Goal: Task Accomplishment & Management: Complete application form

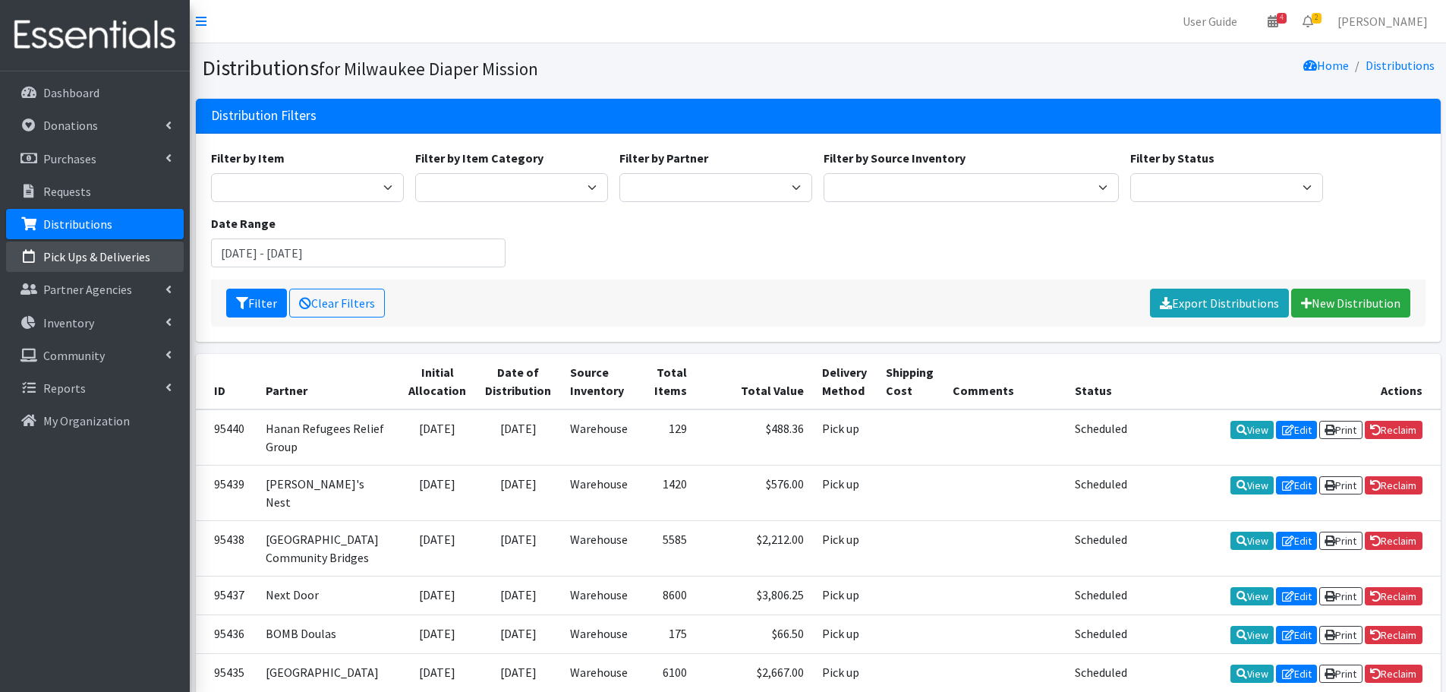
scroll to position [57, 0]
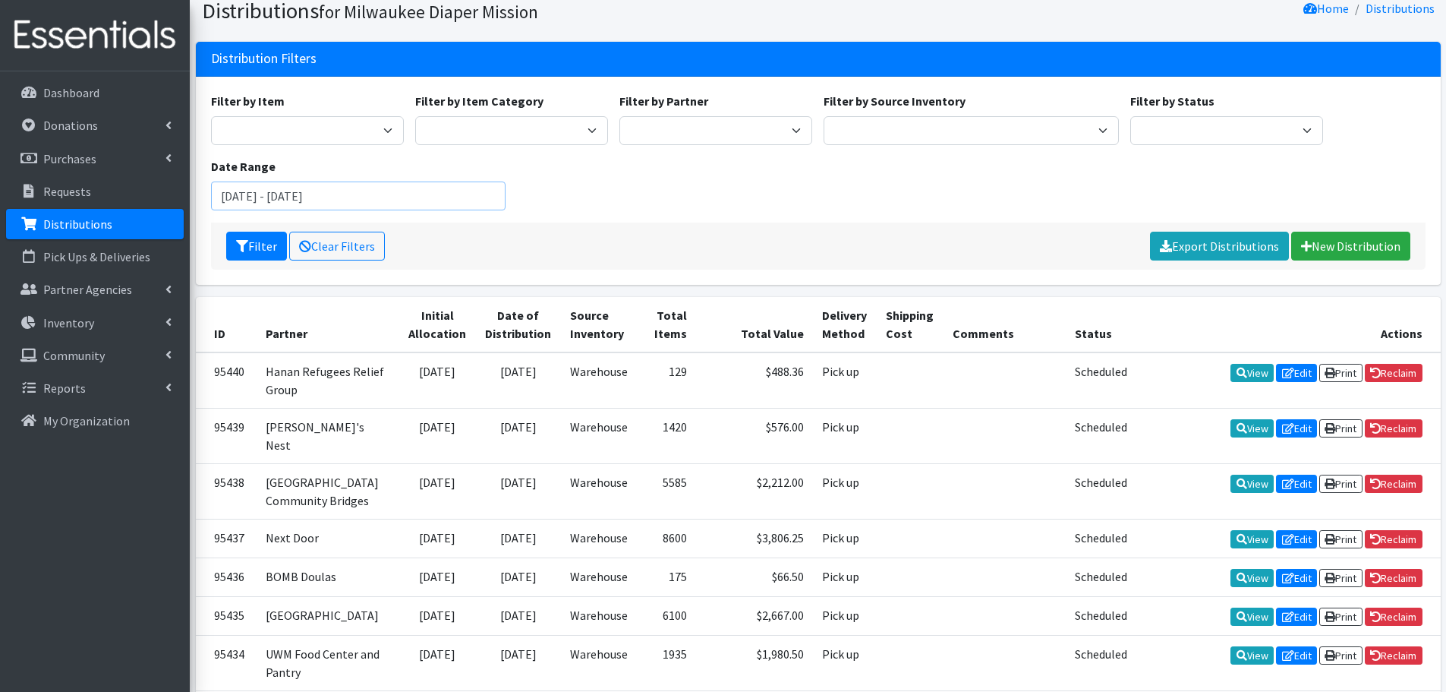
click at [435, 199] on input "June 27, 2025 - September 27, 2025" at bounding box center [358, 195] width 295 height 29
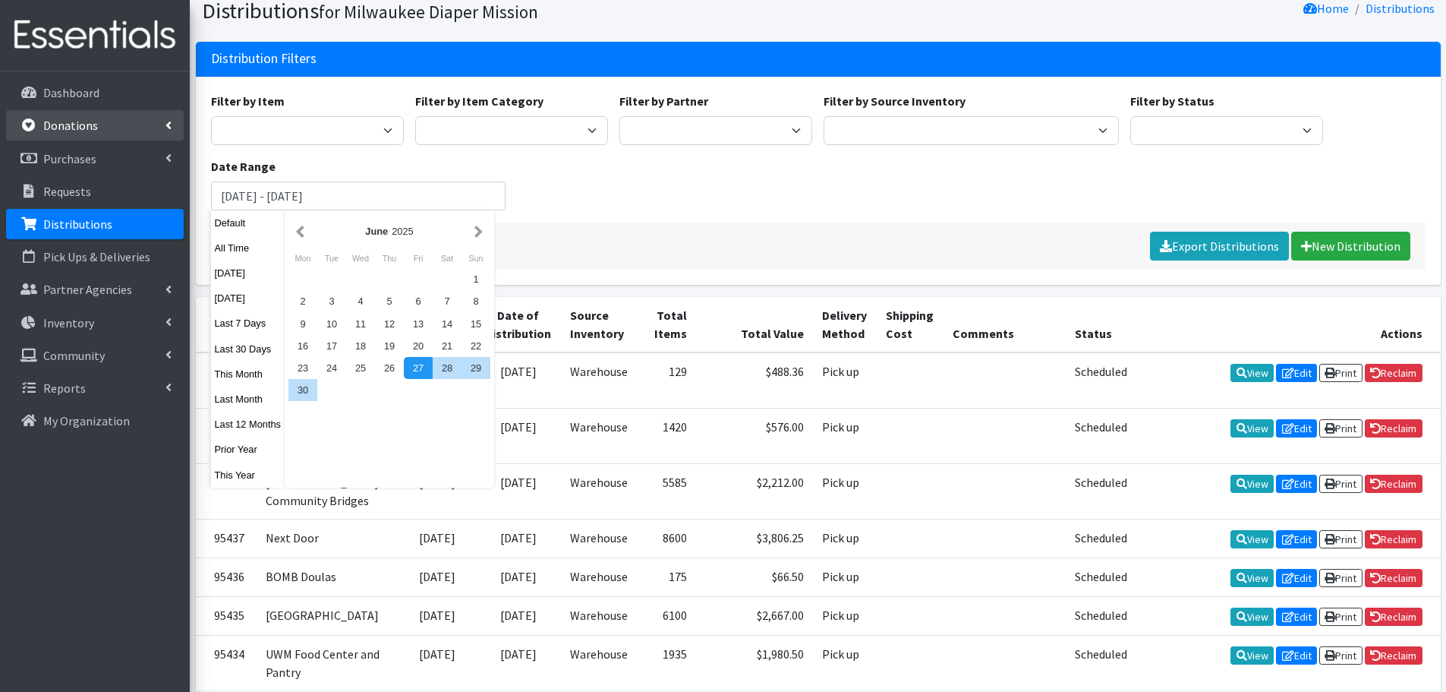
click at [58, 134] on link "Donations" at bounding box center [95, 125] width 178 height 30
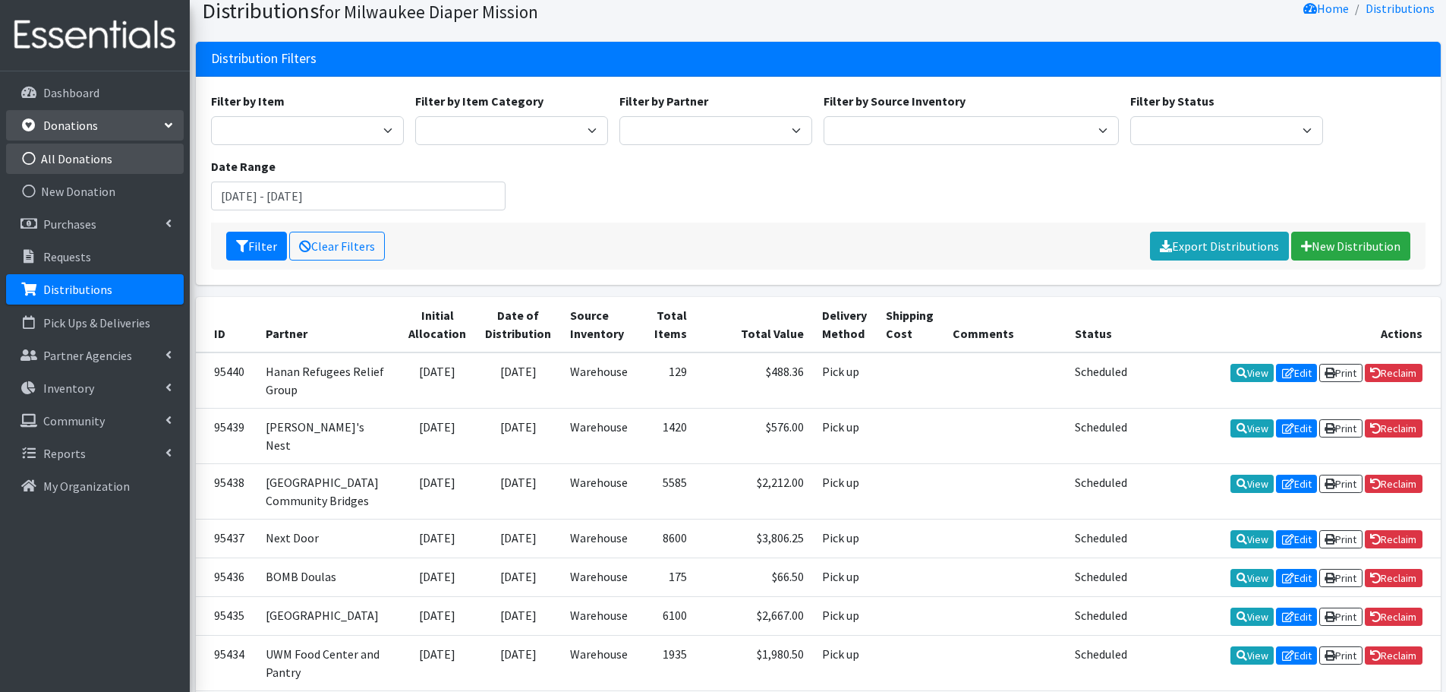
click at [64, 154] on link "All Donations" at bounding box center [95, 159] width 178 height 30
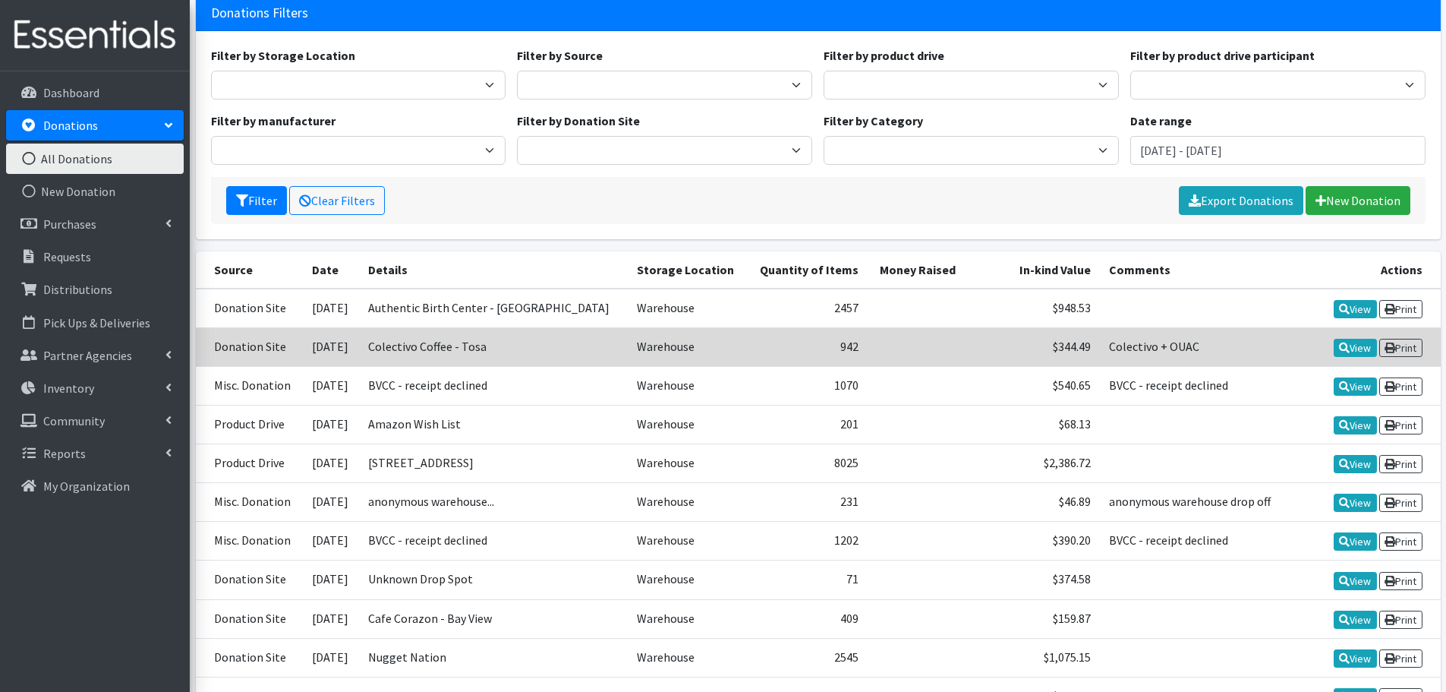
scroll to position [76, 0]
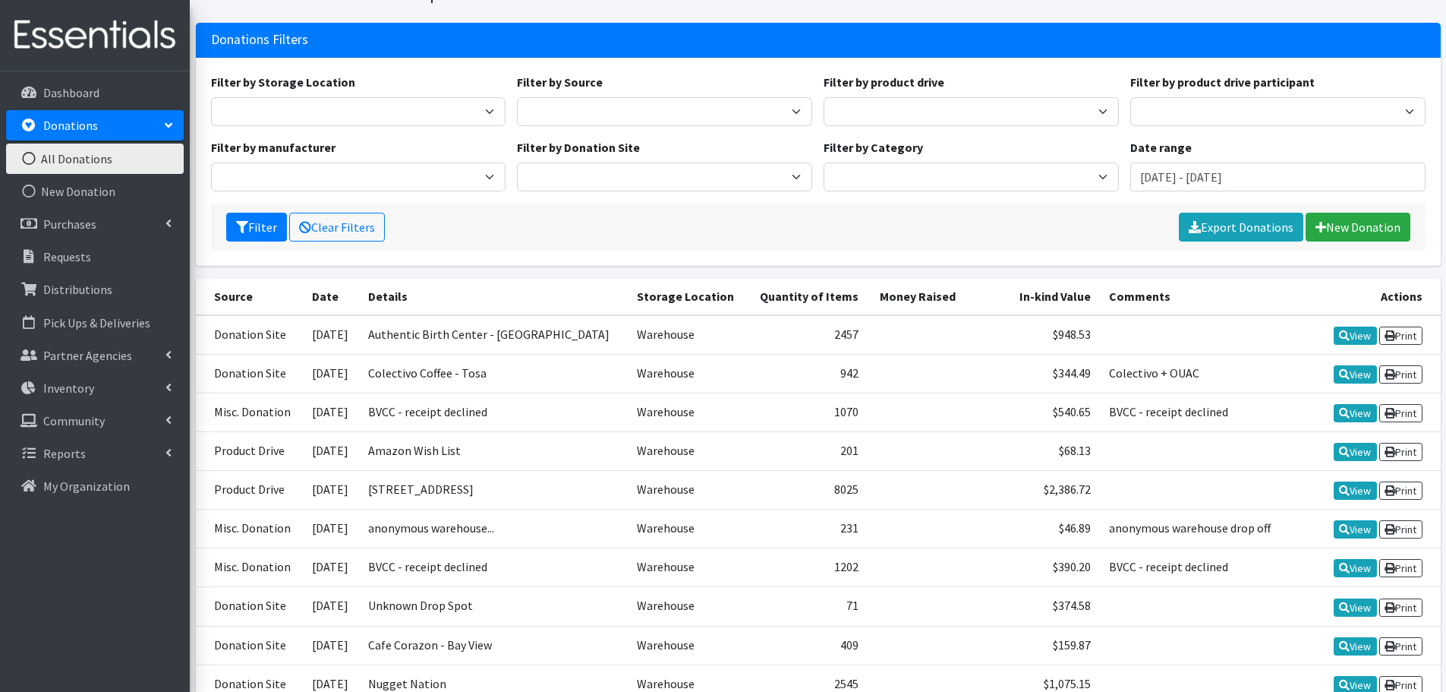
drag, startPoint x: 702, startPoint y: 220, endPoint x: 686, endPoint y: 230, distance: 18.8
click at [702, 222] on div "Filter Clear Filters Export Donations New Donation" at bounding box center [818, 226] width 1215 height 47
click at [1368, 224] on link "New Donation" at bounding box center [1358, 227] width 105 height 29
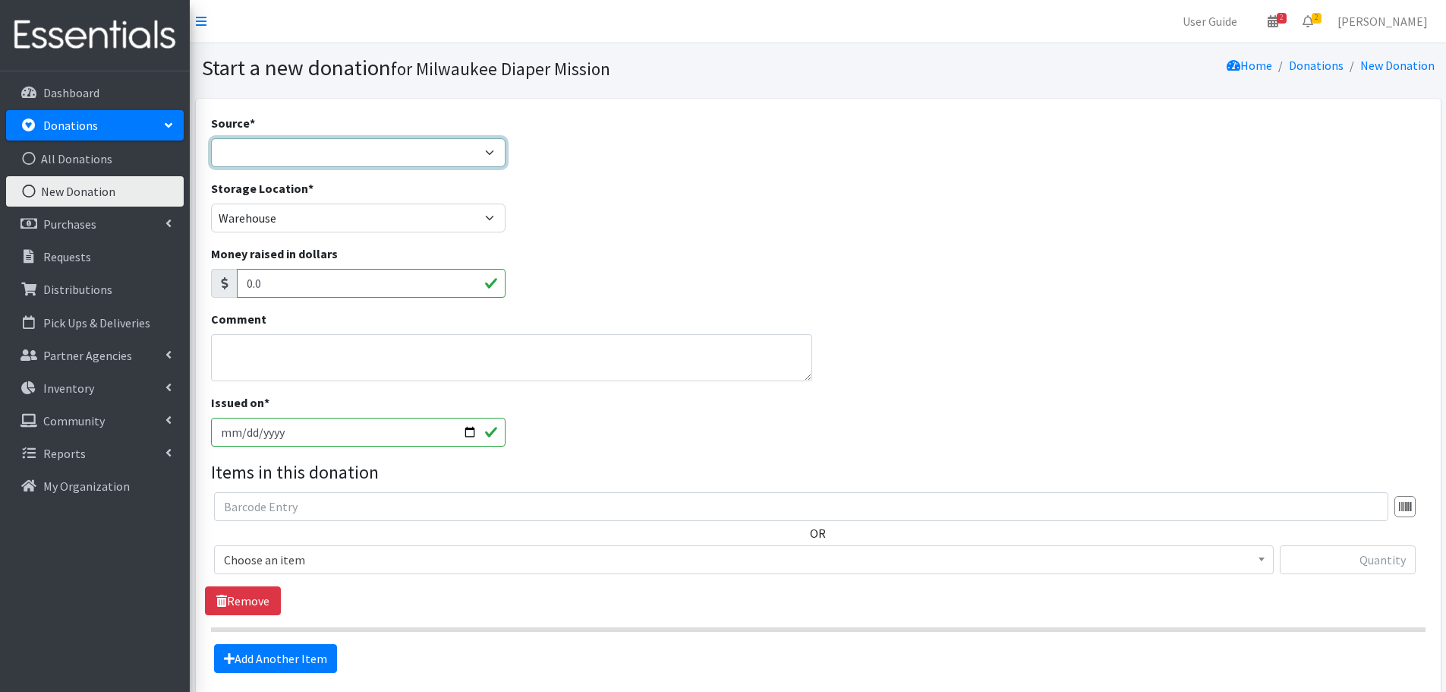
click at [330, 151] on select "Product Drive Manufacturer Donation Site Misc. Donation" at bounding box center [358, 152] width 295 height 29
select select "Product Drive"
click at [211, 138] on select "Product Drive Manufacturer Donation Site Misc. Donation" at bounding box center [358, 152] width 295 height 29
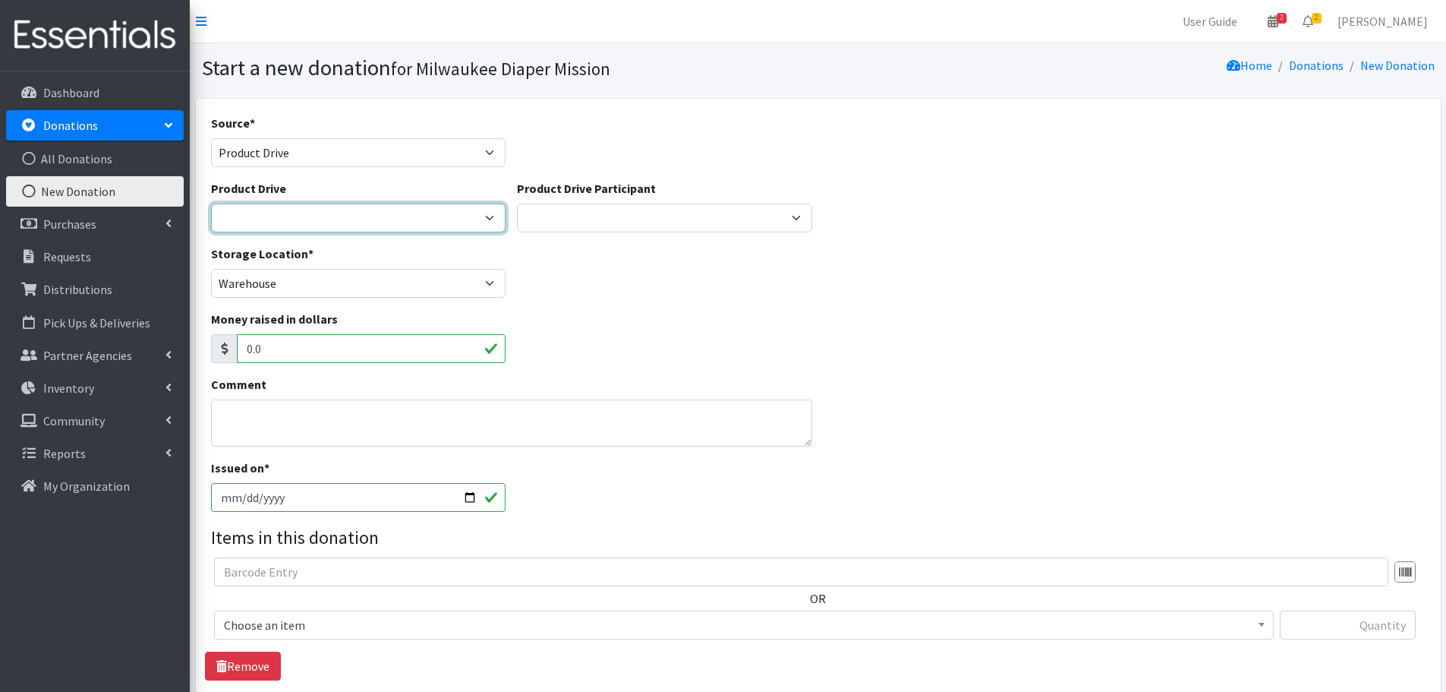
click at [310, 225] on select "2023 Period Party Happy Hour 2024 Aemelian Drive 2024 Allspring Drive 2024 Alph…" at bounding box center [358, 217] width 295 height 29
select select "1158"
click at [211, 203] on select "2023 Period Party Happy Hour 2024 Aemelian Drive 2024 Allspring Drive 2024 Alph…" at bounding box center [358, 217] width 295 height 29
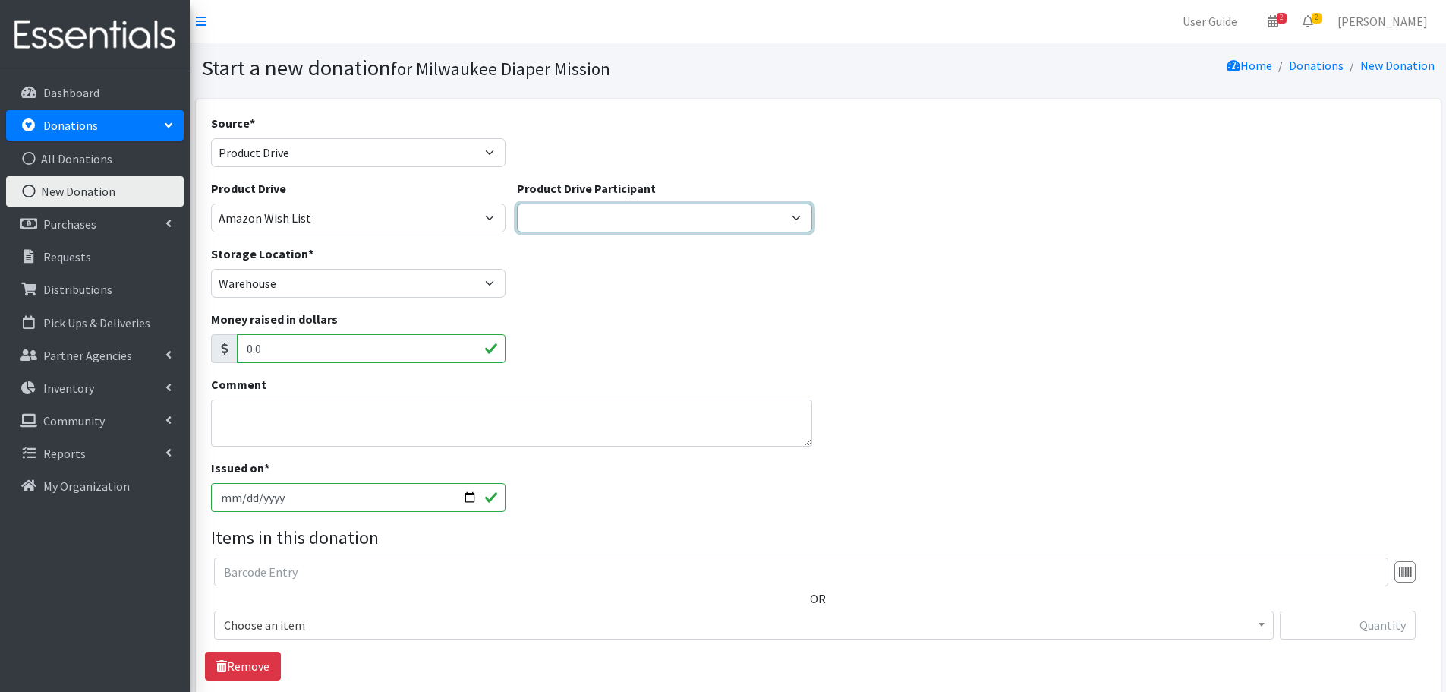
click at [563, 222] on select "Aemilian Daycare GE Healthcare Cedar Grove Elementary Team Rubicon JCC American…" at bounding box center [664, 217] width 295 height 29
select select "794"
click at [517, 203] on select "Aemilian Daycare GE Healthcare Cedar Grove Elementary Team Rubicon JCC American…" at bounding box center [664, 217] width 295 height 29
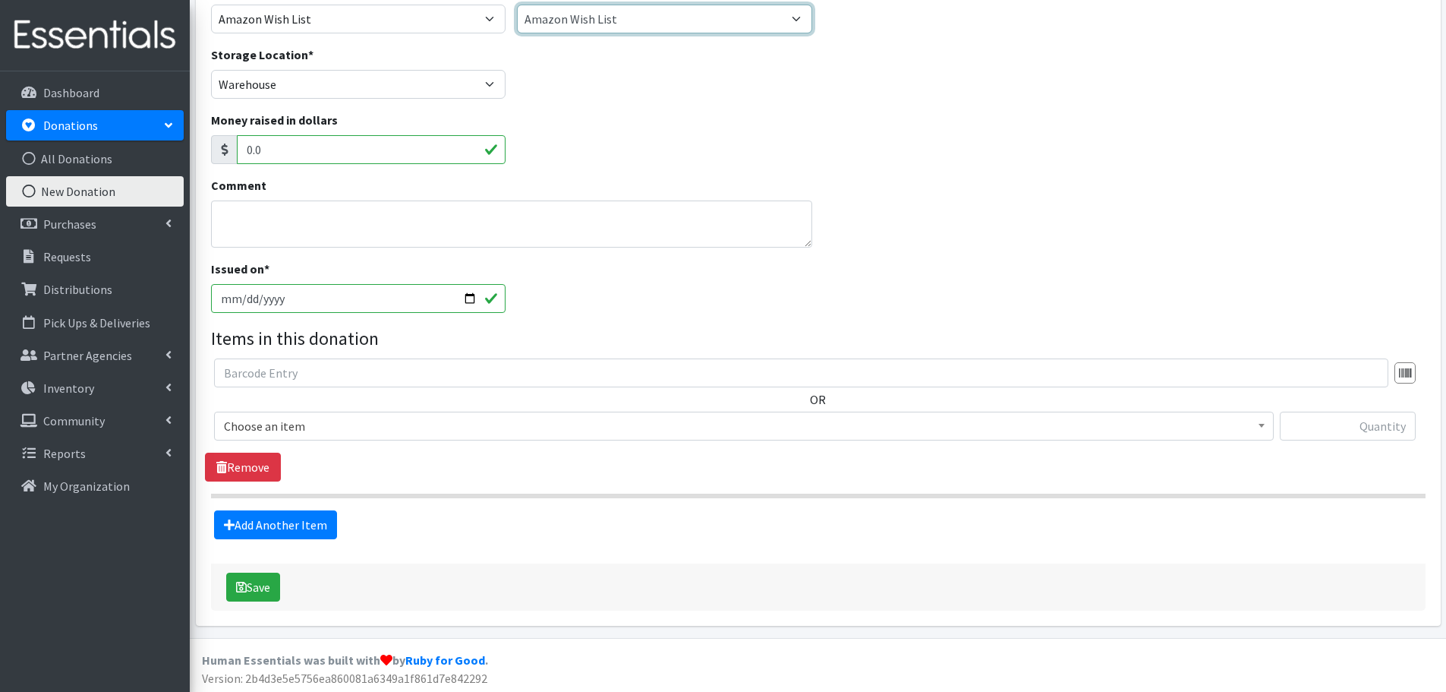
scroll to position [202, 0]
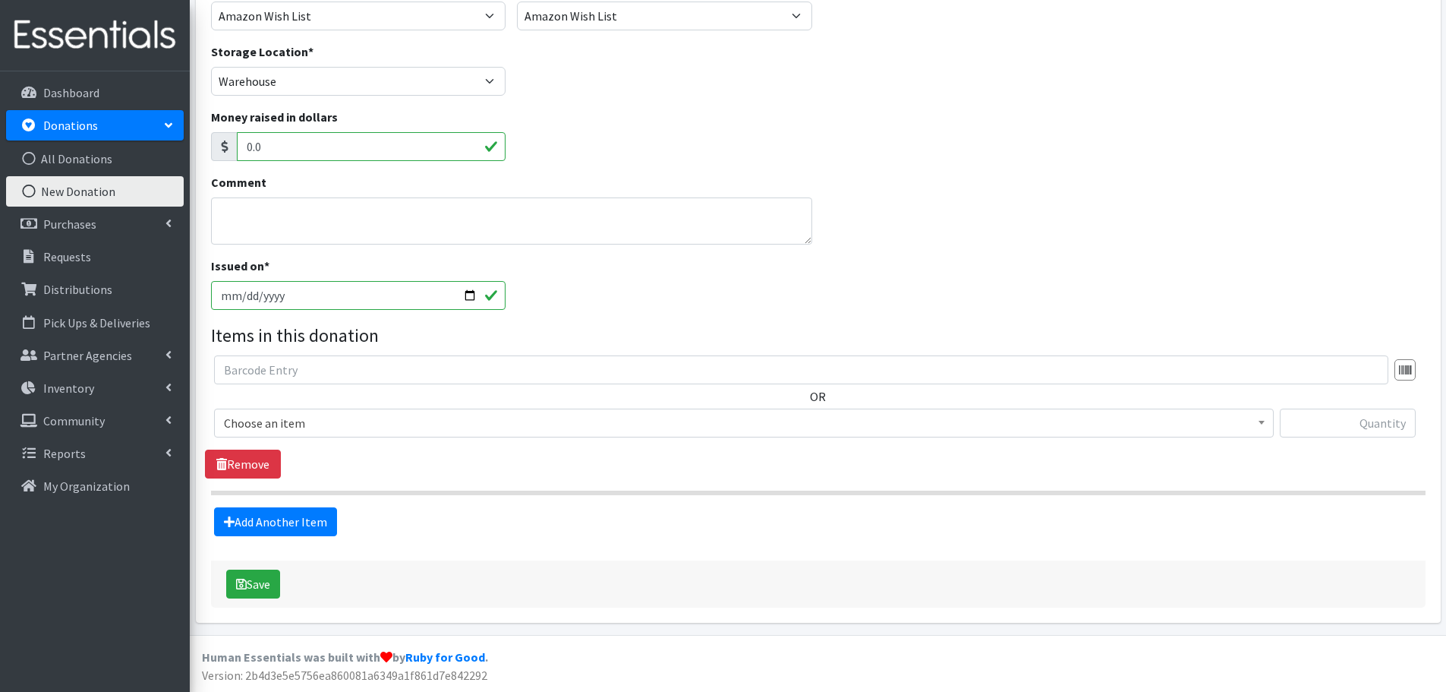
click at [242, 296] on input "[DATE]" at bounding box center [358, 295] width 295 height 29
type input "[DATE]"
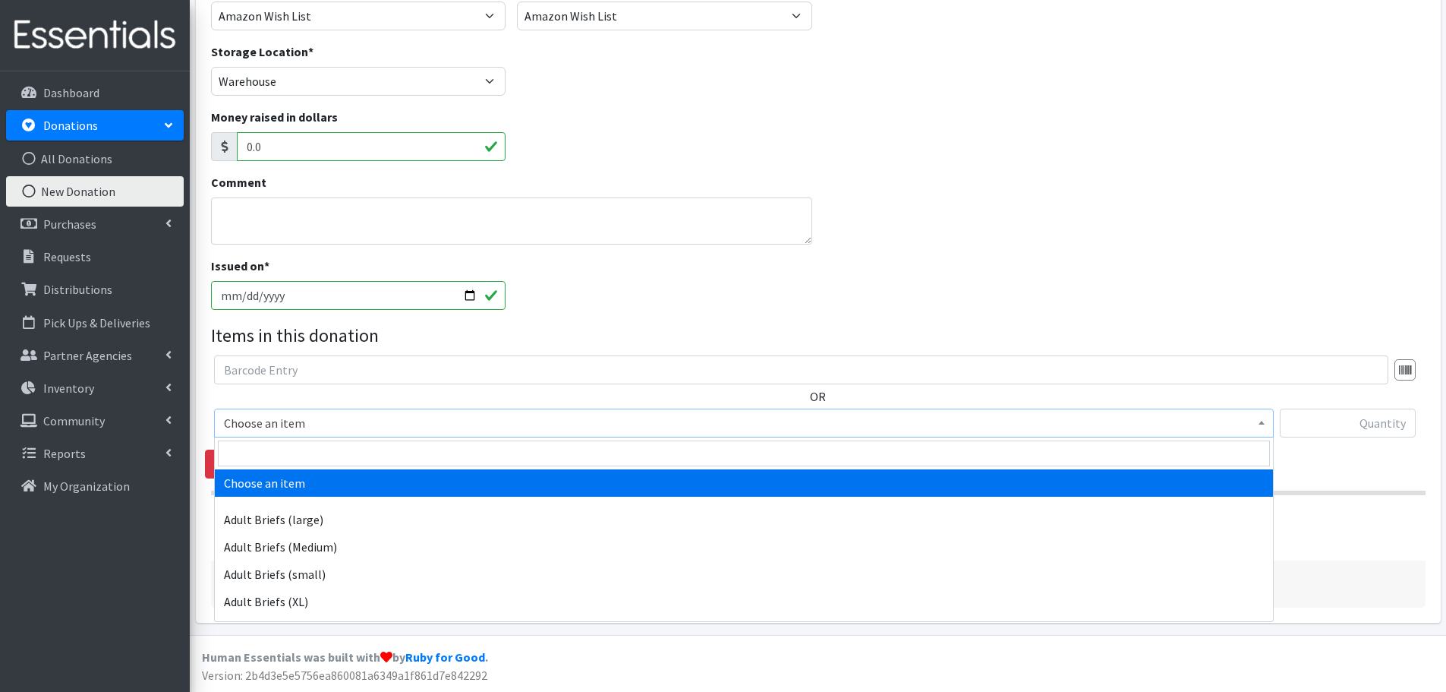
click at [343, 427] on span "Choose an item" at bounding box center [744, 422] width 1040 height 21
click at [335, 454] on input "search" at bounding box center [744, 453] width 1052 height 26
type input "pack"
select select "4665"
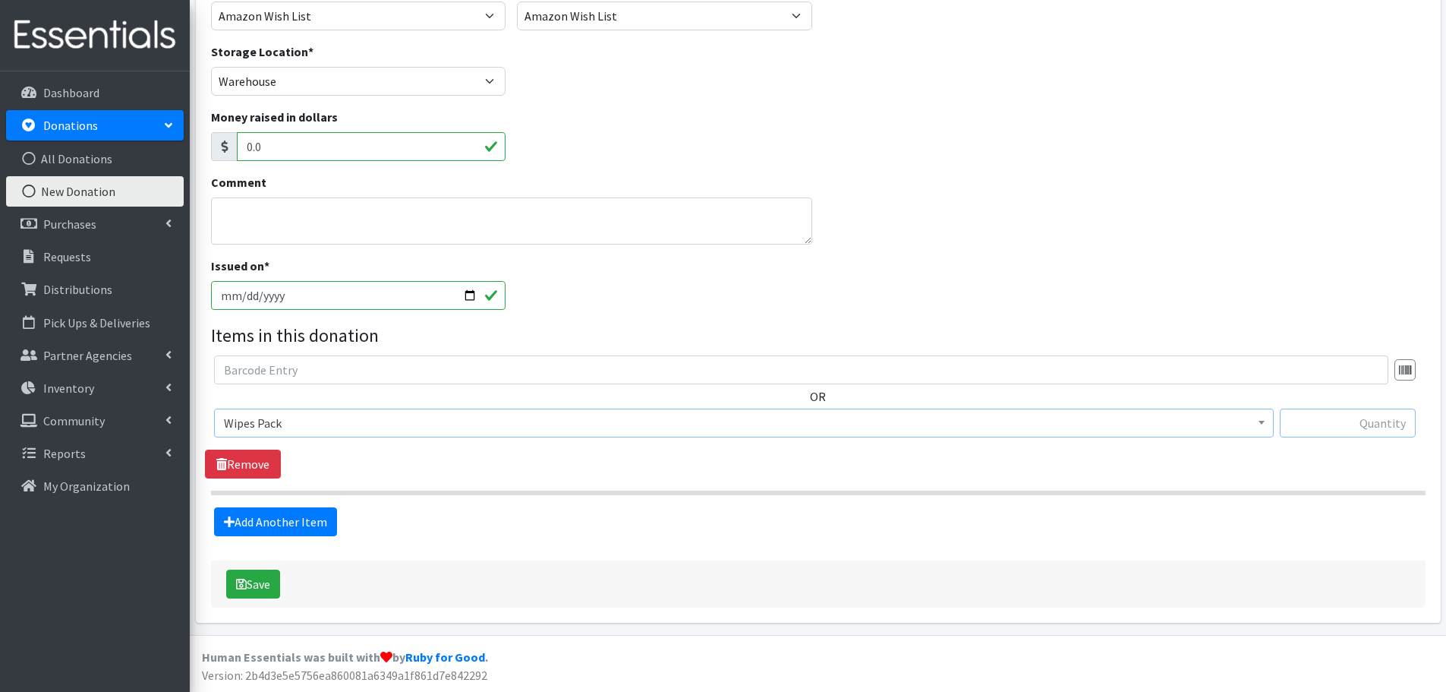
click at [1380, 424] on input "text" at bounding box center [1348, 422] width 136 height 29
type input "63"
click at [262, 513] on link "Add Another Item" at bounding box center [275, 521] width 123 height 29
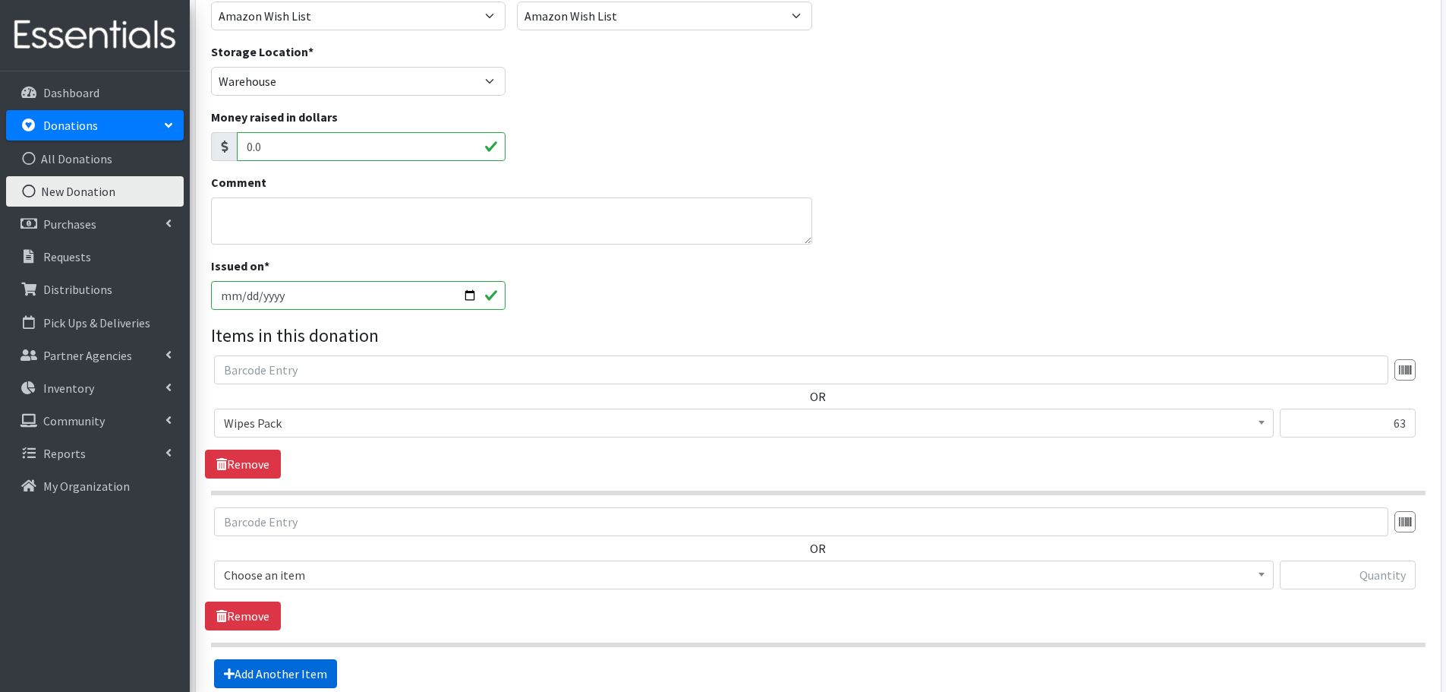
scroll to position [354, 0]
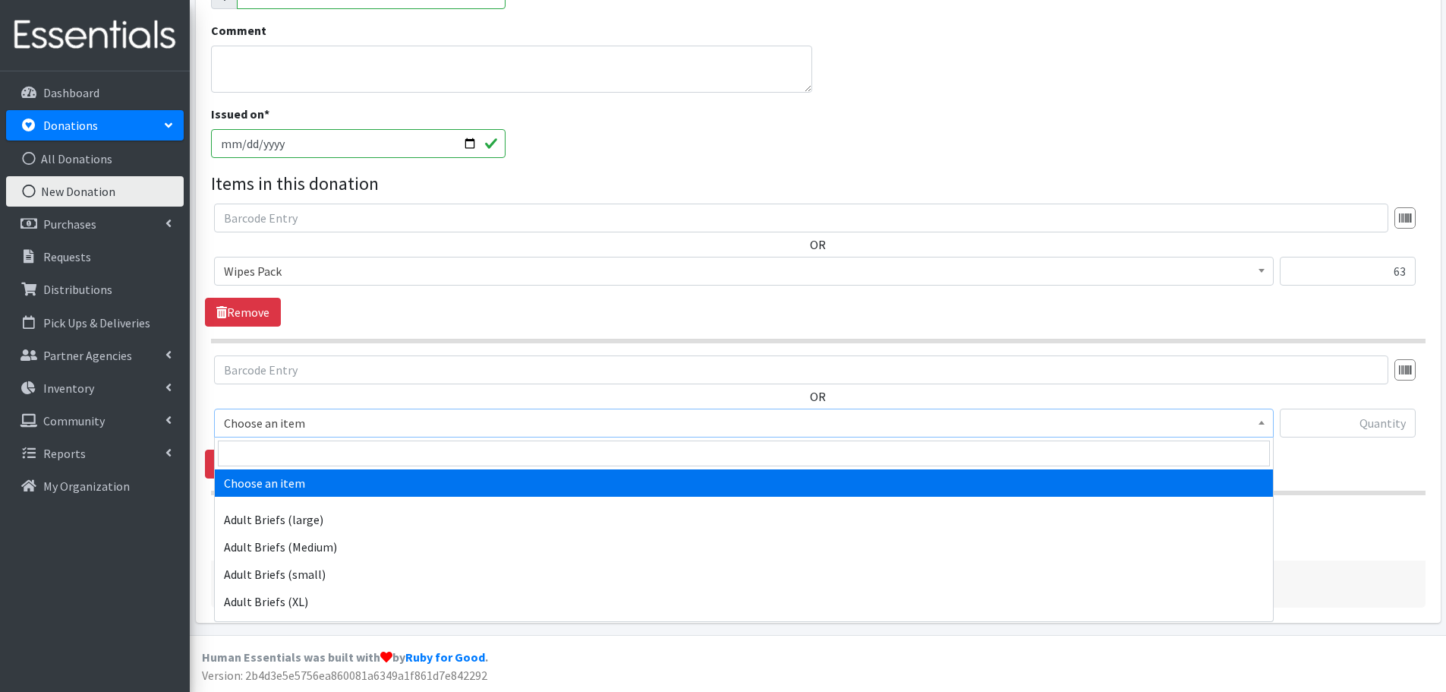
click at [339, 428] on span "Choose an item" at bounding box center [744, 422] width 1040 height 21
click at [337, 449] on input "search" at bounding box center [744, 453] width 1052 height 26
type input "indi"
select select "11280"
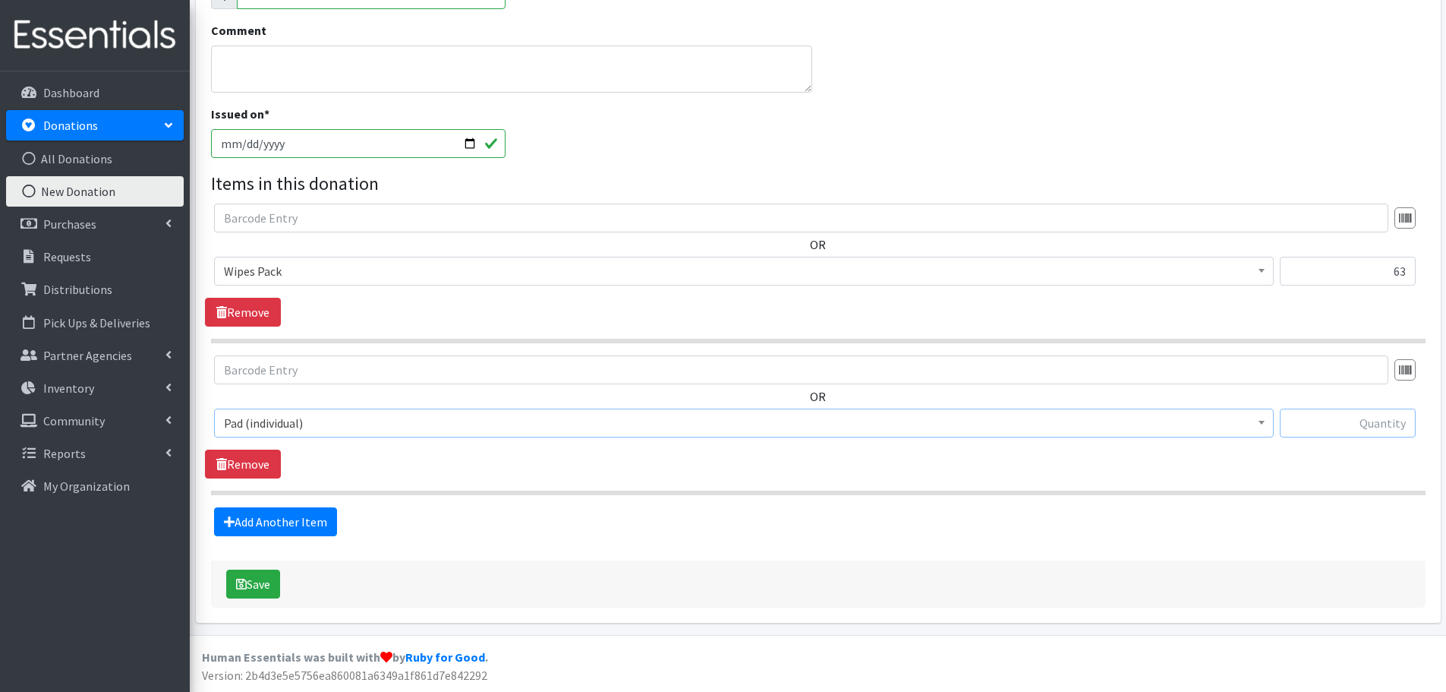
click at [1331, 427] on input "text" at bounding box center [1348, 422] width 136 height 29
type input "768"
click at [281, 520] on link "Add Another Item" at bounding box center [275, 521] width 123 height 29
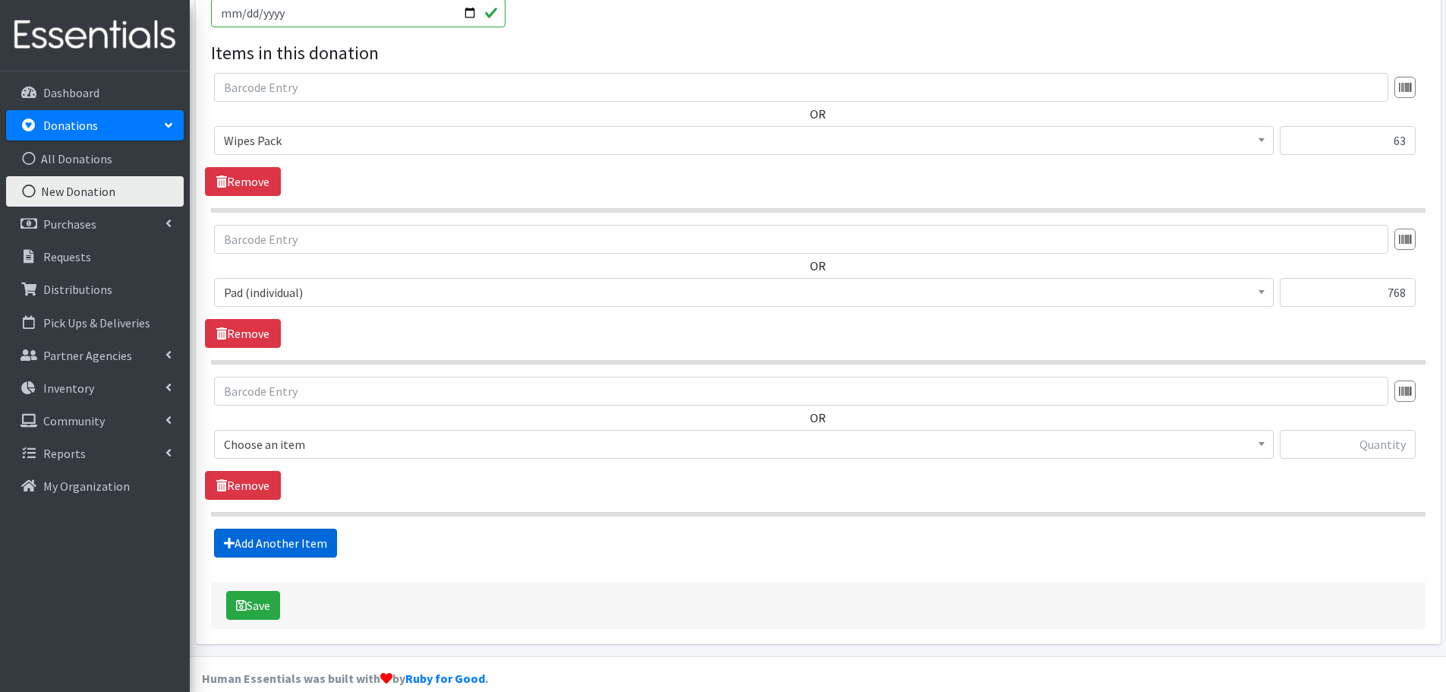
scroll to position [506, 0]
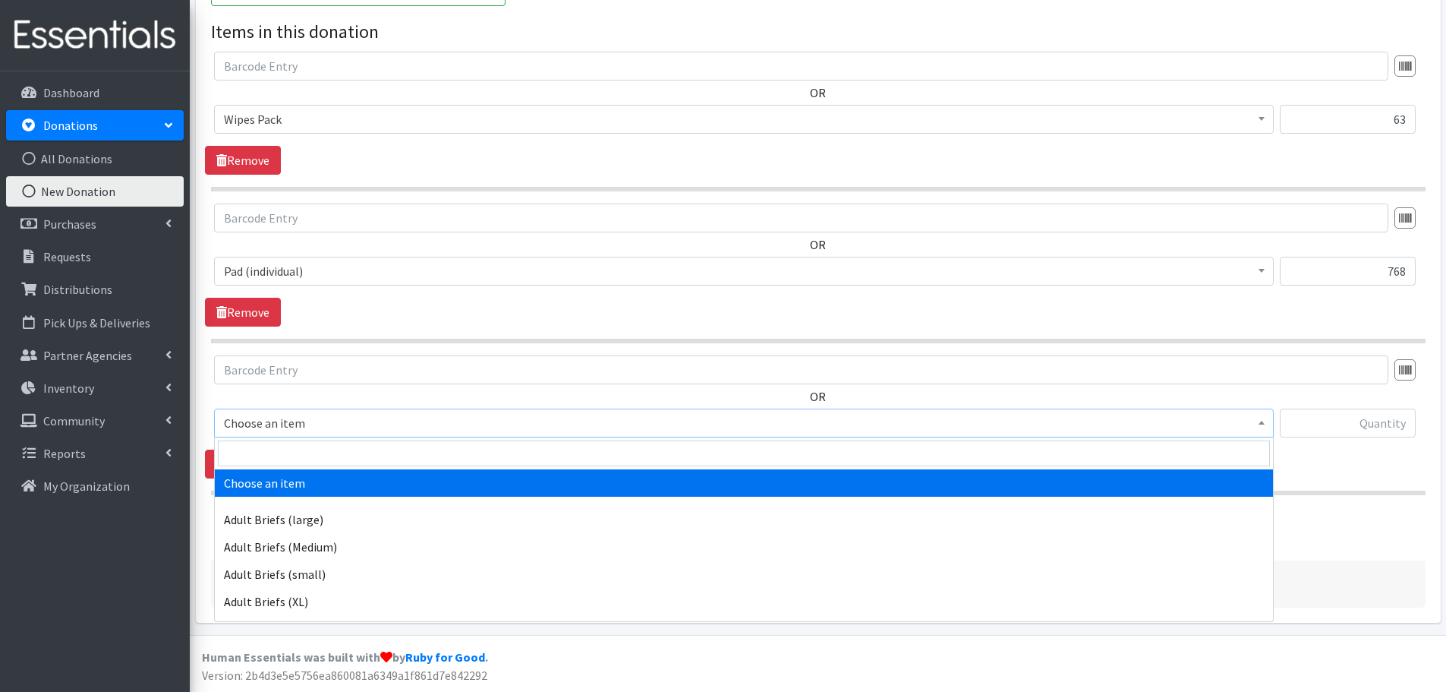
click at [326, 434] on span "Choose an item" at bounding box center [744, 422] width 1040 height 21
click at [329, 451] on input "search" at bounding box center [744, 453] width 1052 height 26
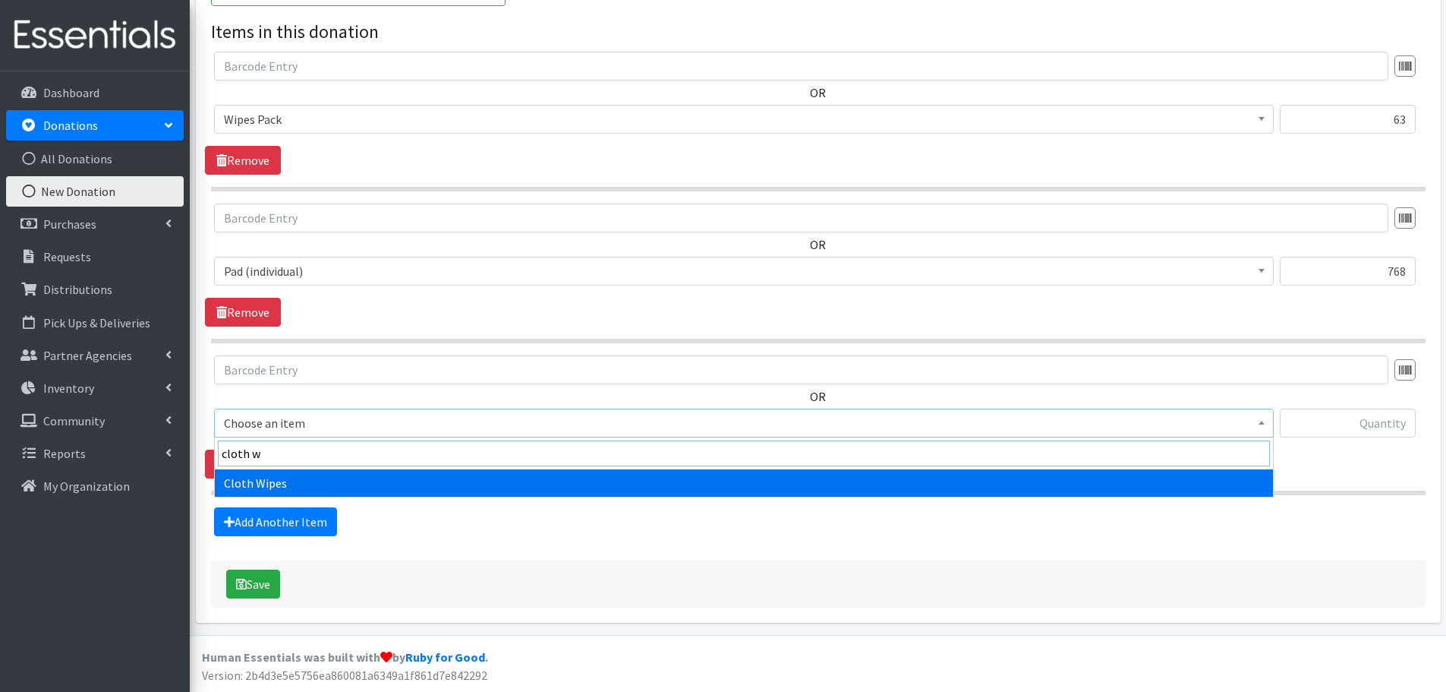
type input "cloth w"
select select "12481"
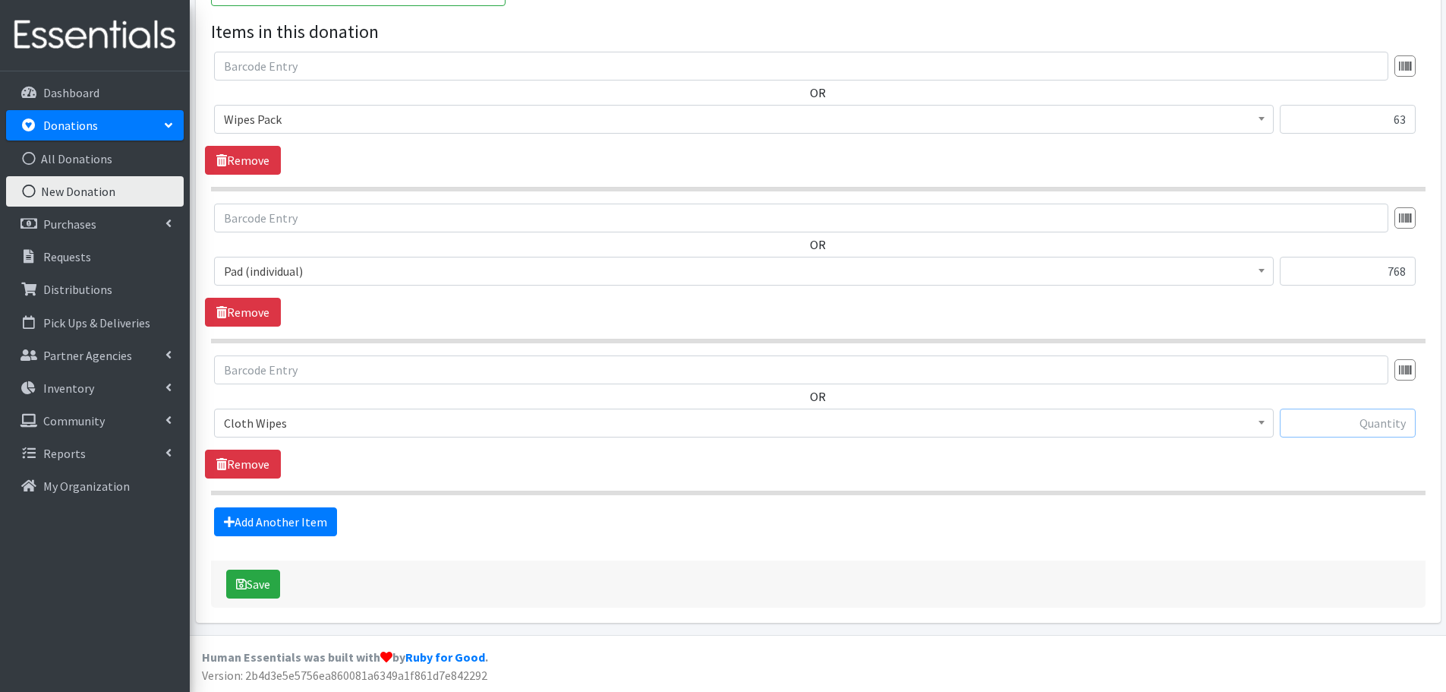
click at [1319, 418] on input "text" at bounding box center [1348, 422] width 136 height 29
type input "96"
click at [278, 579] on button "Save" at bounding box center [253, 583] width 54 height 29
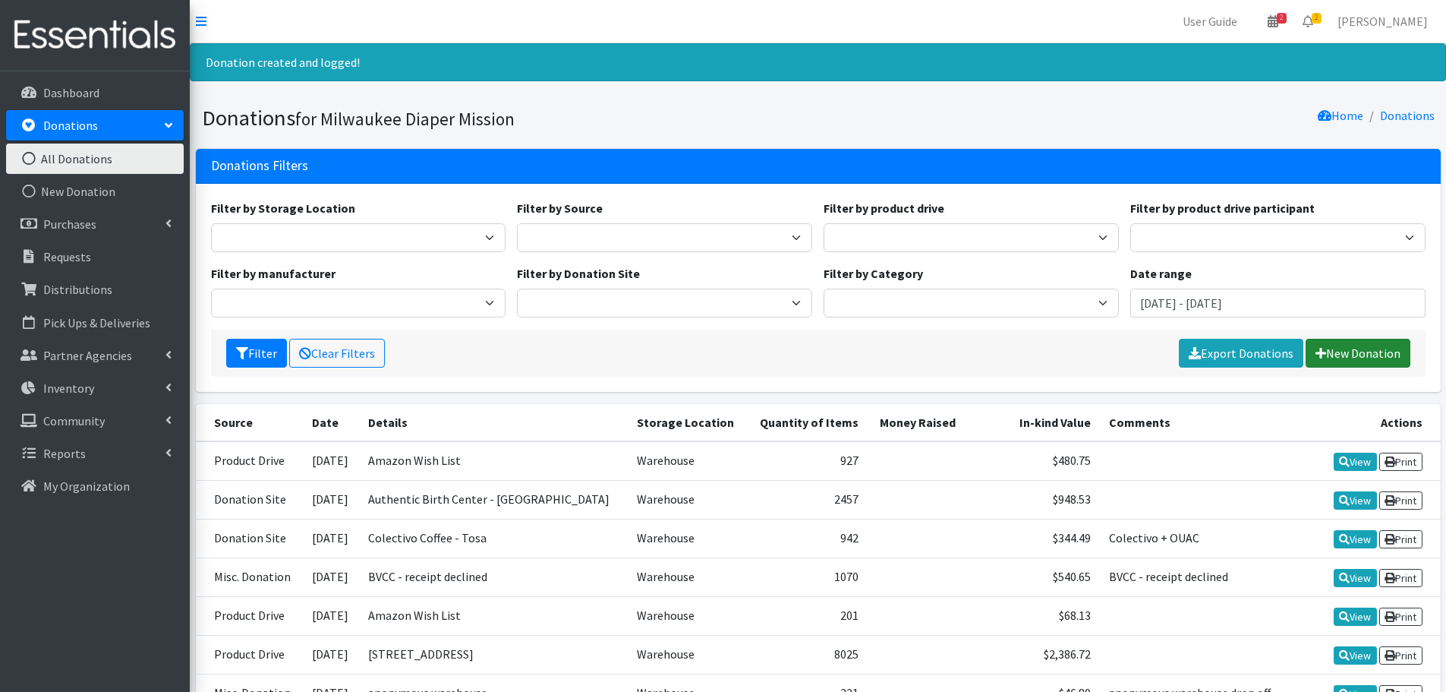
click at [1367, 355] on link "New Donation" at bounding box center [1358, 353] width 105 height 29
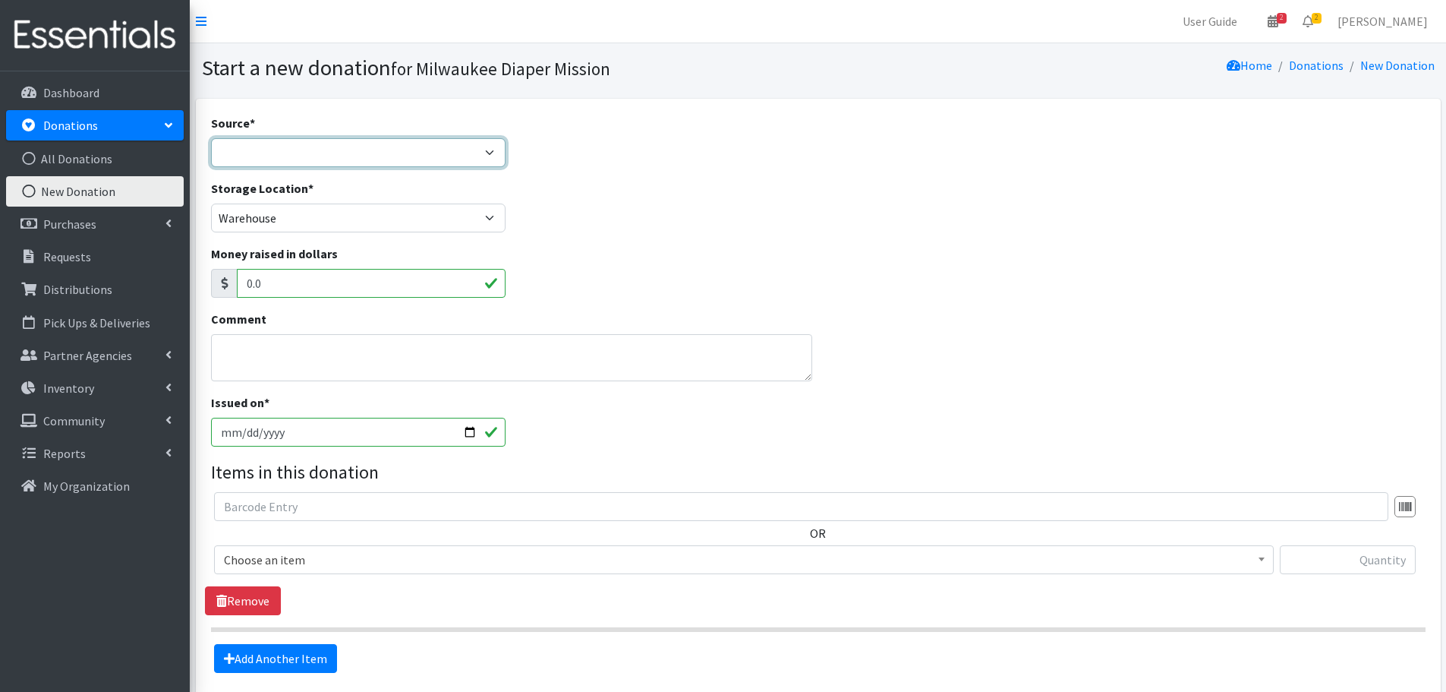
click at [353, 143] on select "Product Drive Manufacturer Donation Site Misc. Donation" at bounding box center [358, 152] width 295 height 29
select select "Donation Site"
click at [211, 138] on select "Product Drive Manufacturer Donation Site Misc. Donation" at bounding box center [358, 152] width 295 height 29
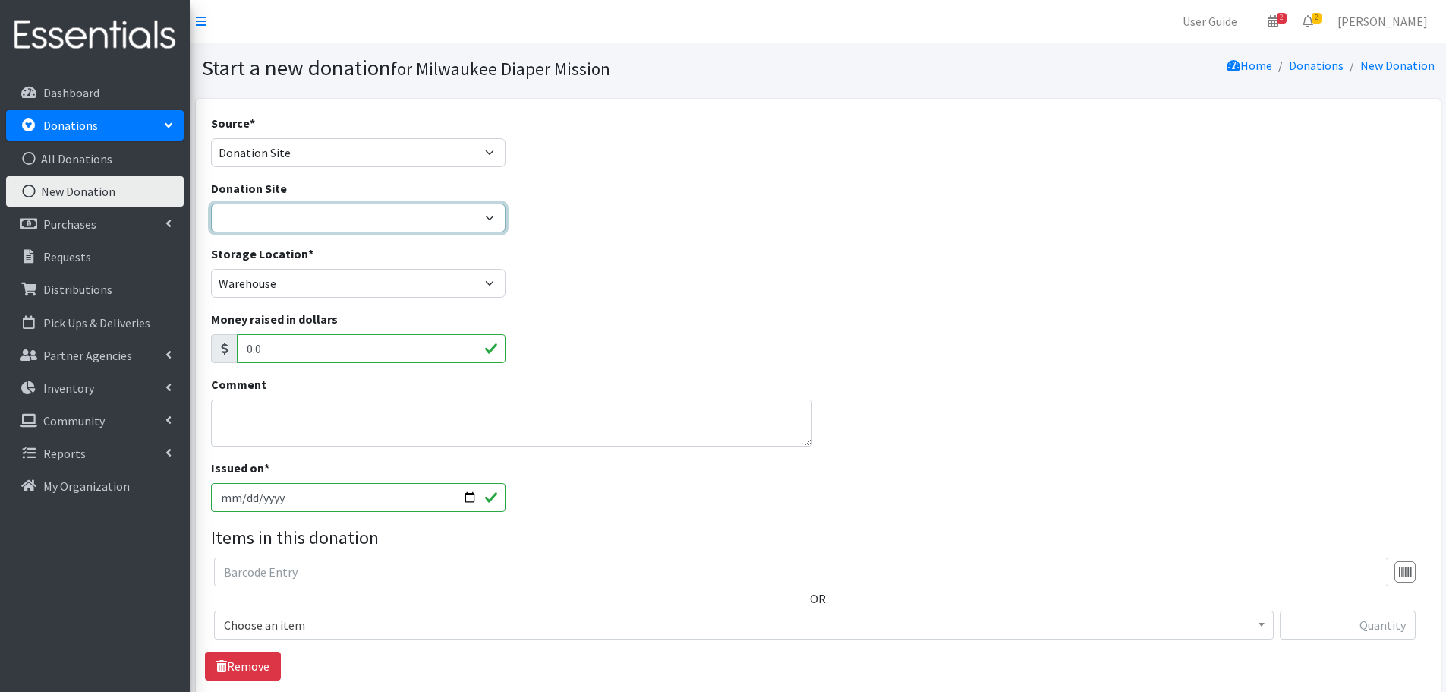
click at [323, 219] on select "Authentic Birth Center - Wauwatosa Beans & Barley - East Side Bounce MKE Cafe C…" at bounding box center [358, 217] width 295 height 29
select select "552"
click at [211, 203] on select "Authentic Birth Center - Wauwatosa Beans & Barley - East Side Bounce MKE Cafe C…" at bounding box center [358, 217] width 295 height 29
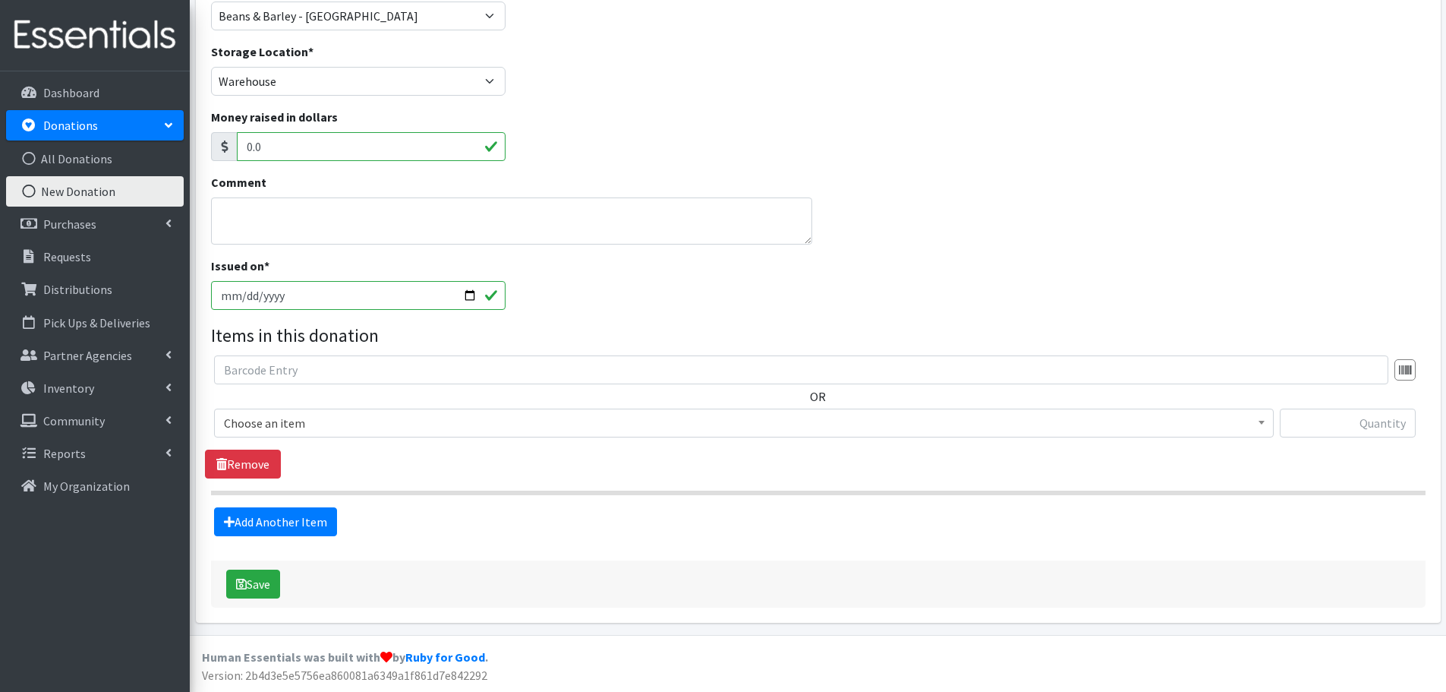
click at [243, 295] on input "[DATE]" at bounding box center [358, 295] width 295 height 29
type input "[DATE]"
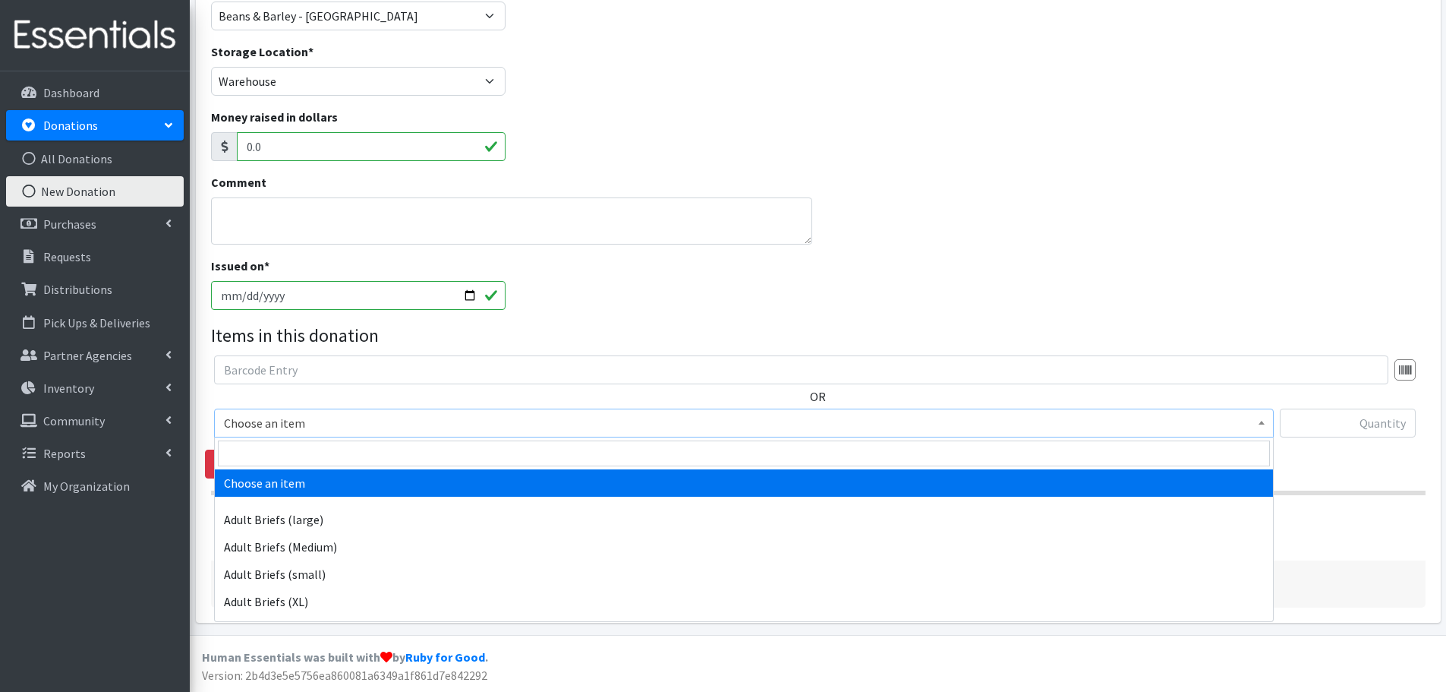
click at [483, 418] on span "Choose an item" at bounding box center [744, 422] width 1040 height 21
click at [490, 442] on input "search" at bounding box center [744, 453] width 1052 height 26
type input "size 2"
select select "4635"
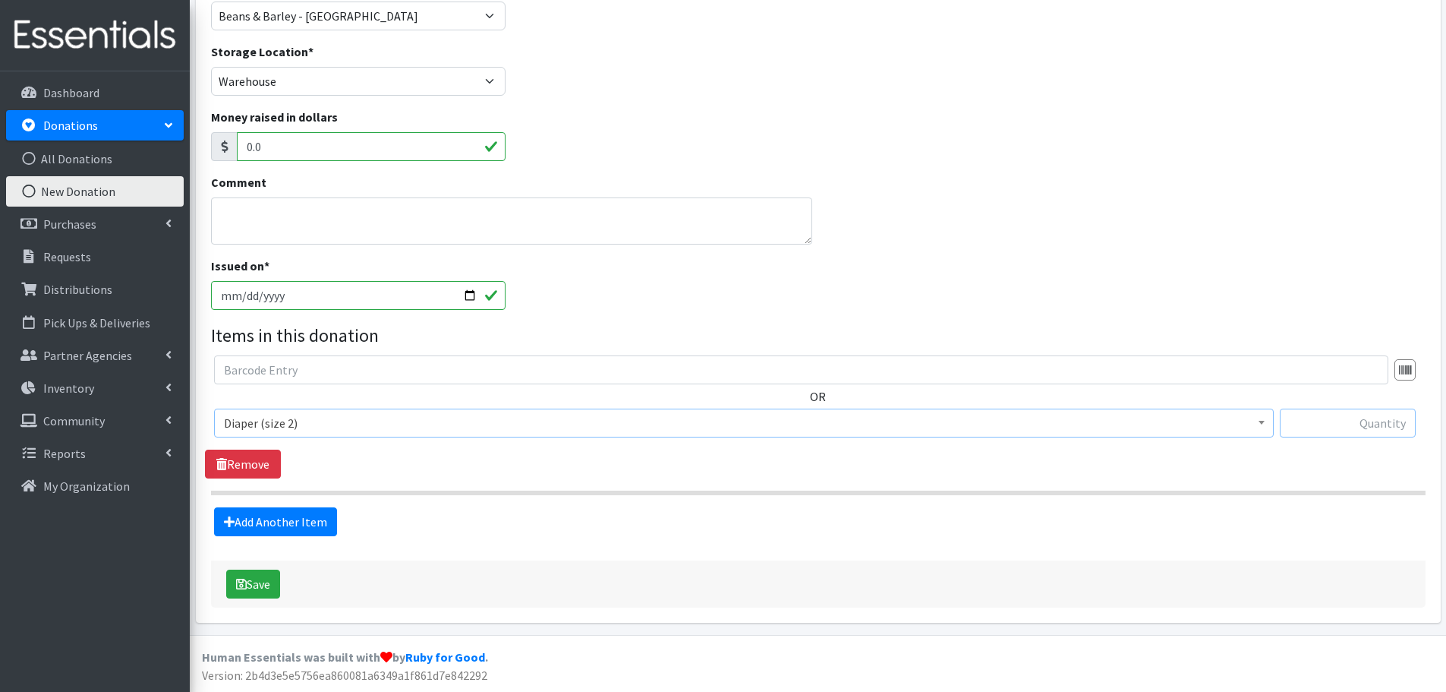
click at [1343, 421] on input "text" at bounding box center [1348, 422] width 136 height 29
type input "180"
click at [312, 525] on link "Add Another Item" at bounding box center [275, 521] width 123 height 29
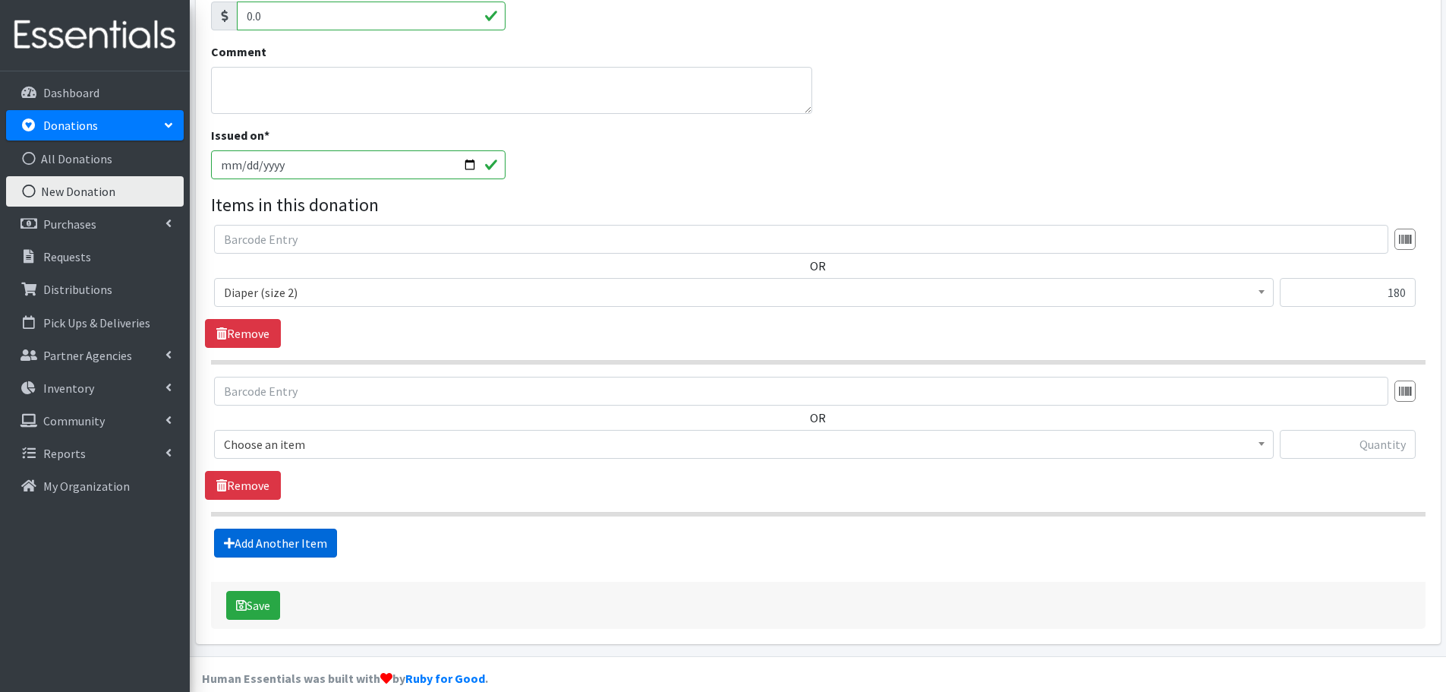
scroll to position [354, 0]
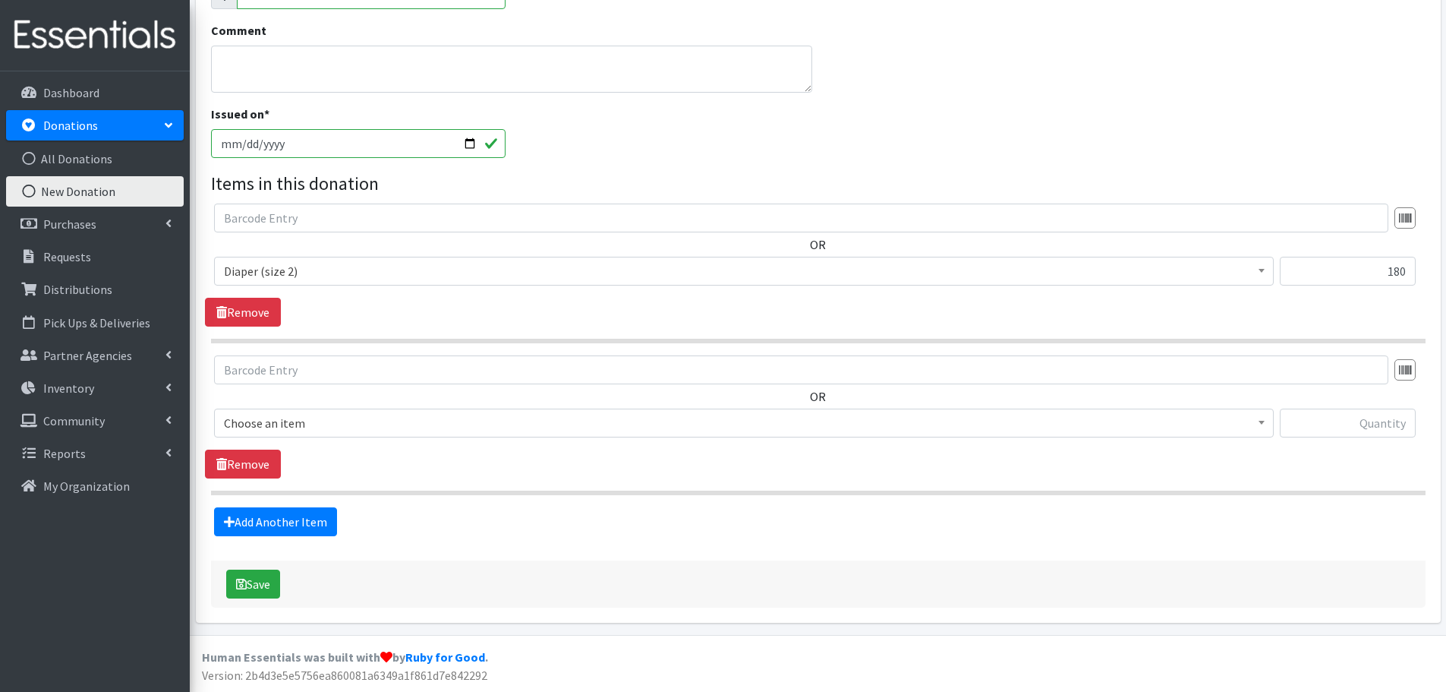
click at [373, 423] on span "Choose an item" at bounding box center [744, 422] width 1040 height 21
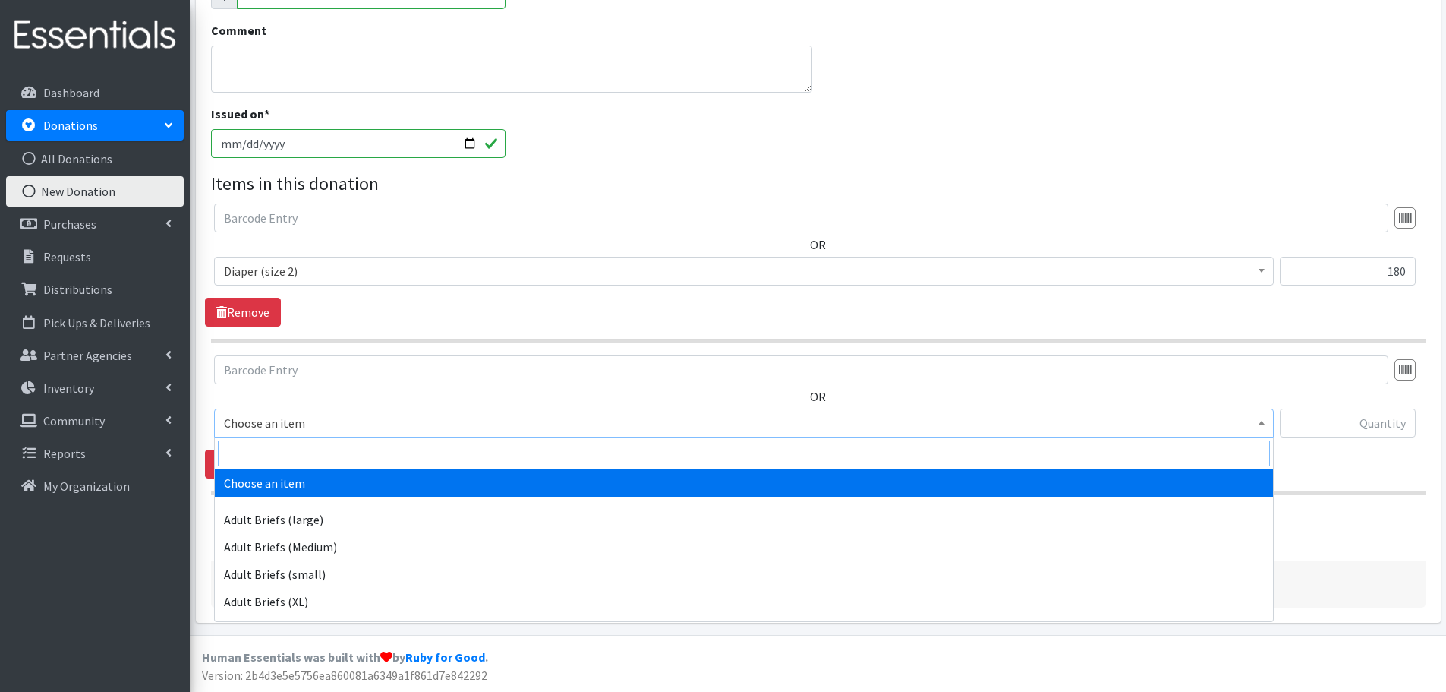
click at [374, 446] on input "search" at bounding box center [744, 453] width 1052 height 26
type input "size 3"
select select "4644"
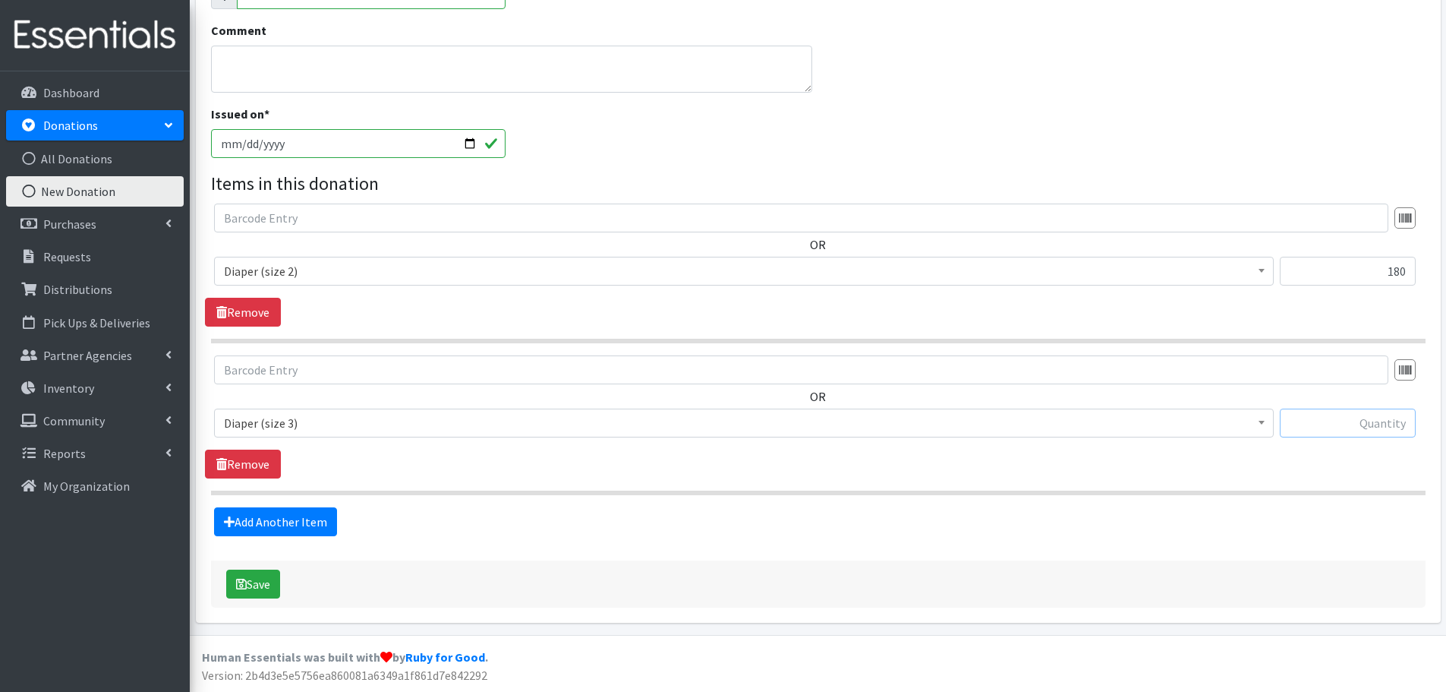
click at [1347, 431] on input "text" at bounding box center [1348, 422] width 136 height 29
type input "62"
click at [312, 514] on link "Add Another Item" at bounding box center [275, 521] width 123 height 29
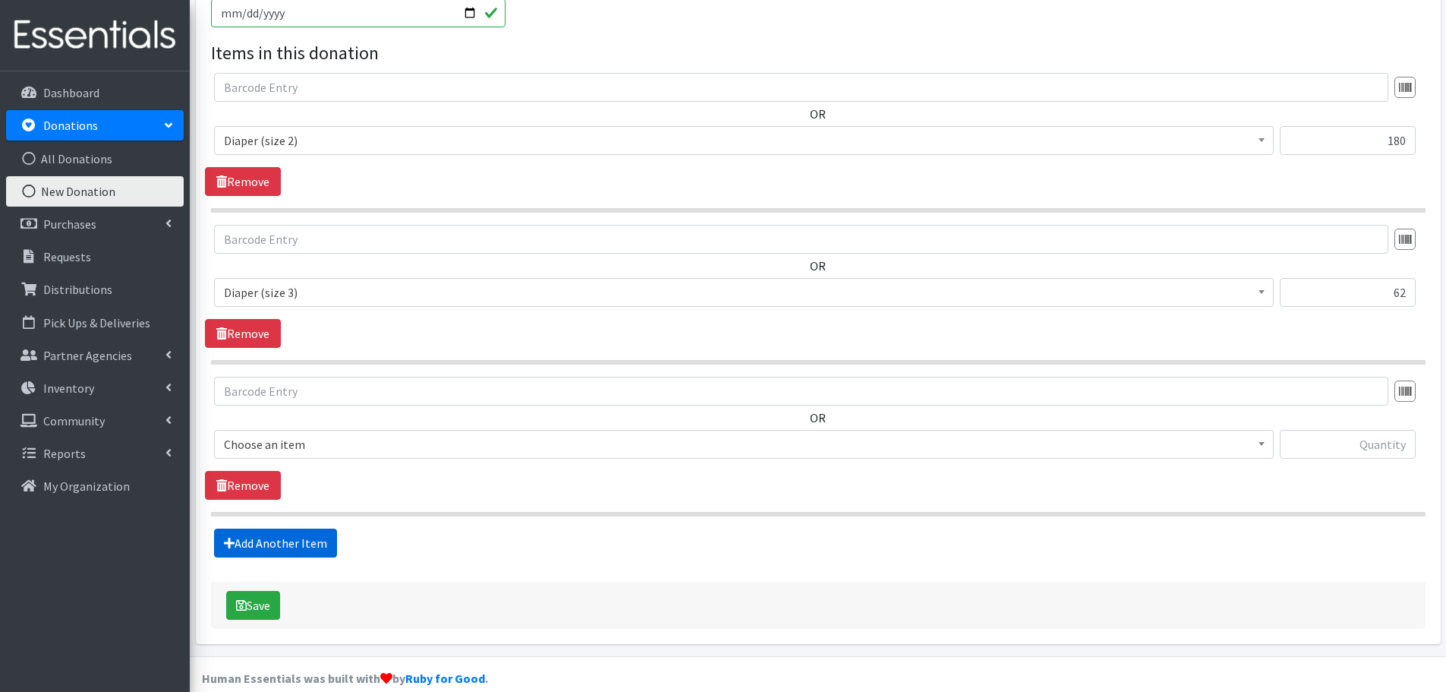
scroll to position [506, 0]
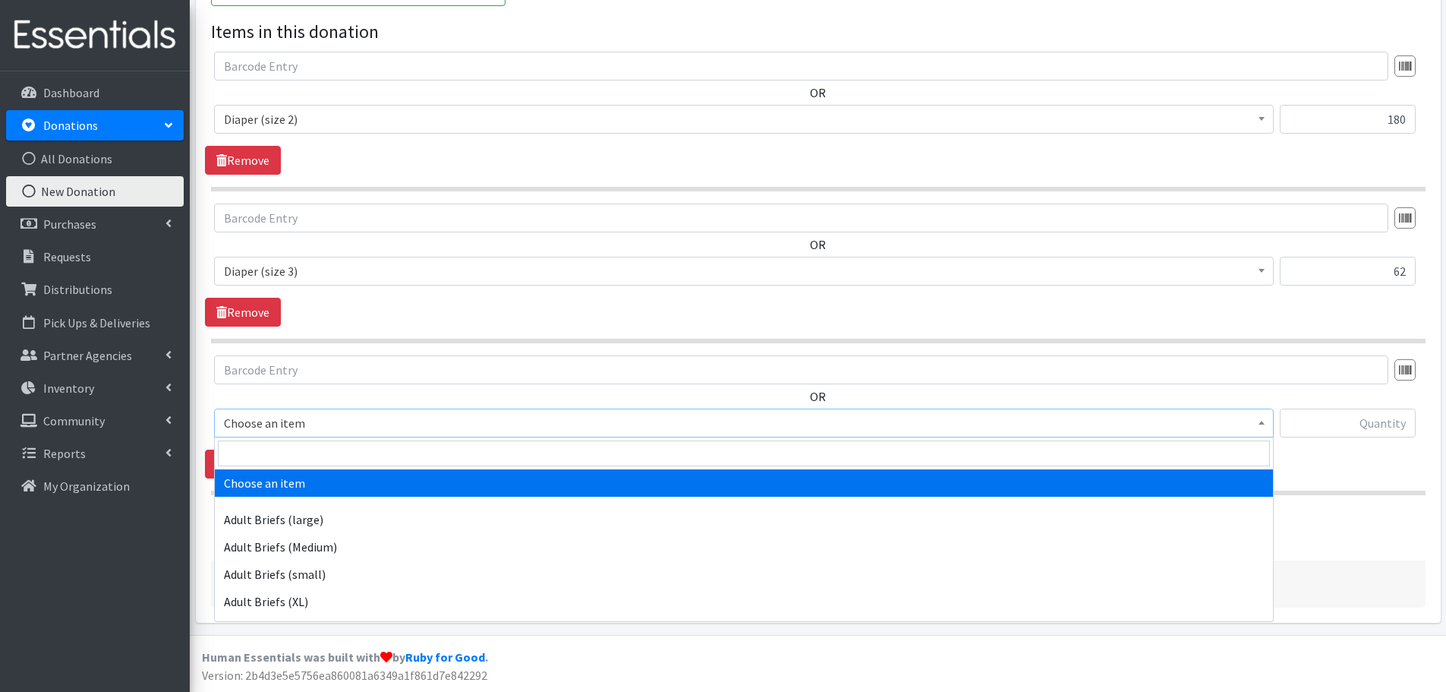
click at [406, 415] on span "Choose an item" at bounding box center [744, 422] width 1040 height 21
click at [411, 443] on input "search" at bounding box center [744, 453] width 1052 height 26
type input "size 4"
select select "4645"
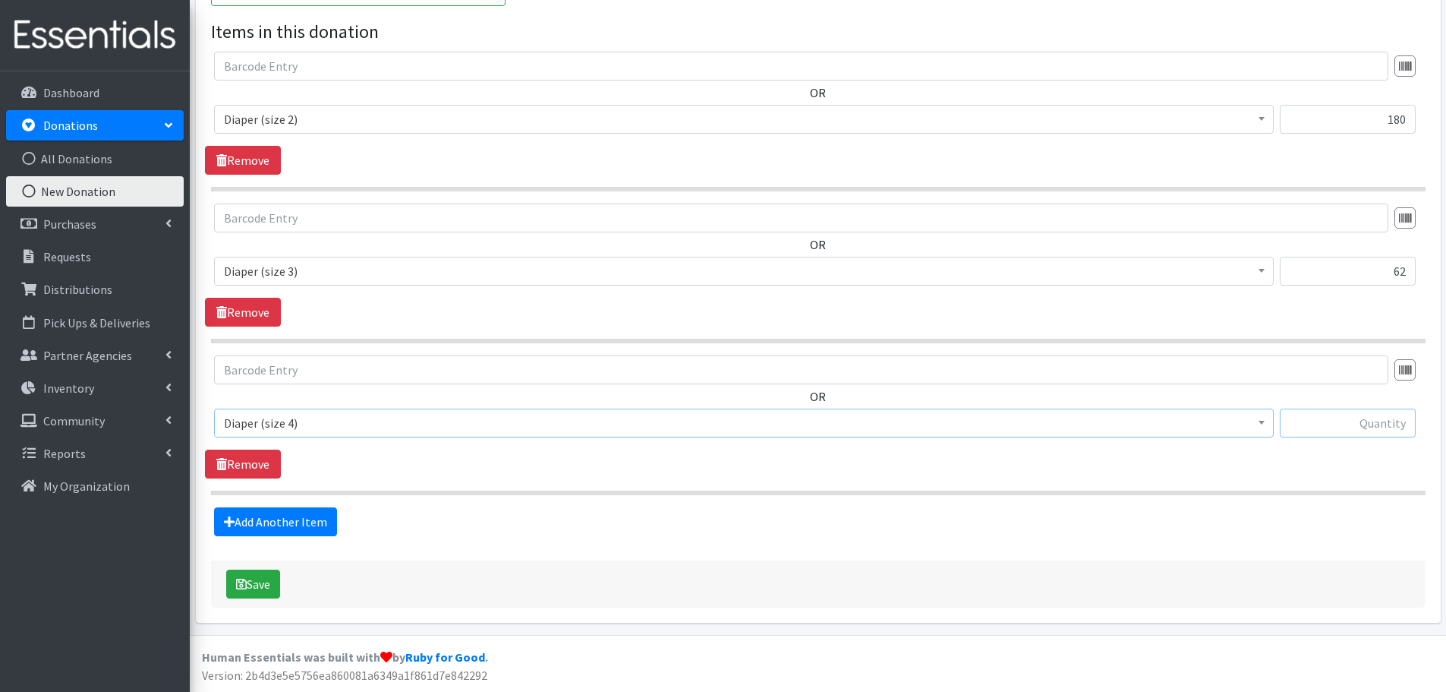
click at [1352, 433] on input "text" at bounding box center [1348, 422] width 136 height 29
type input "47"
click at [251, 519] on link "Add Another Item" at bounding box center [275, 521] width 123 height 29
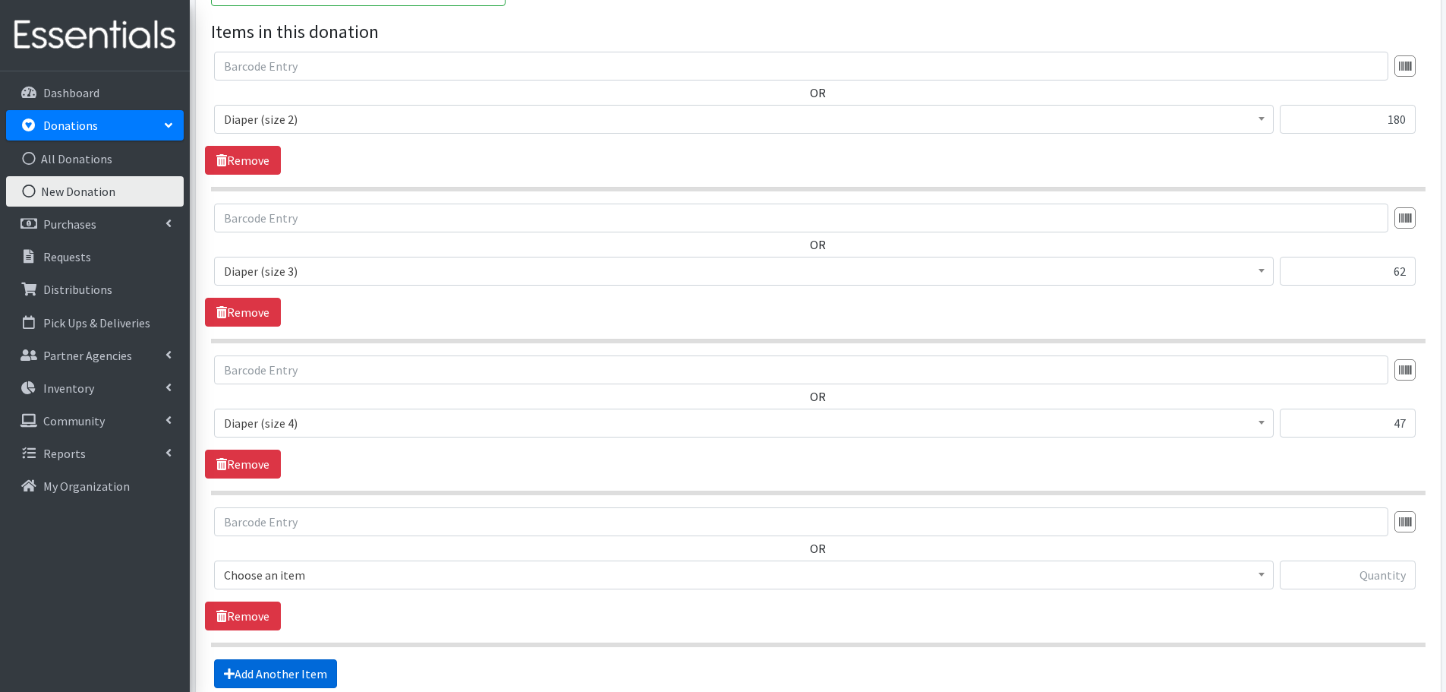
scroll to position [658, 0]
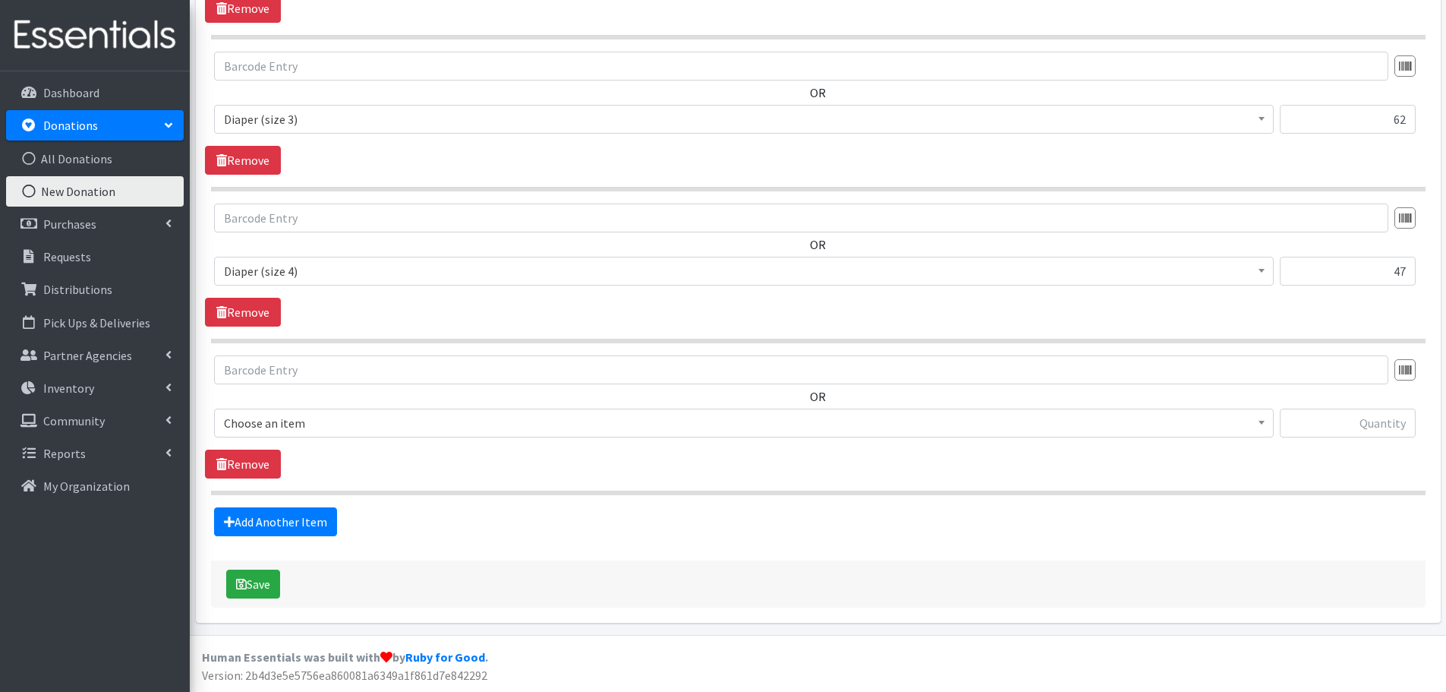
click at [339, 428] on span "Choose an item" at bounding box center [744, 422] width 1040 height 21
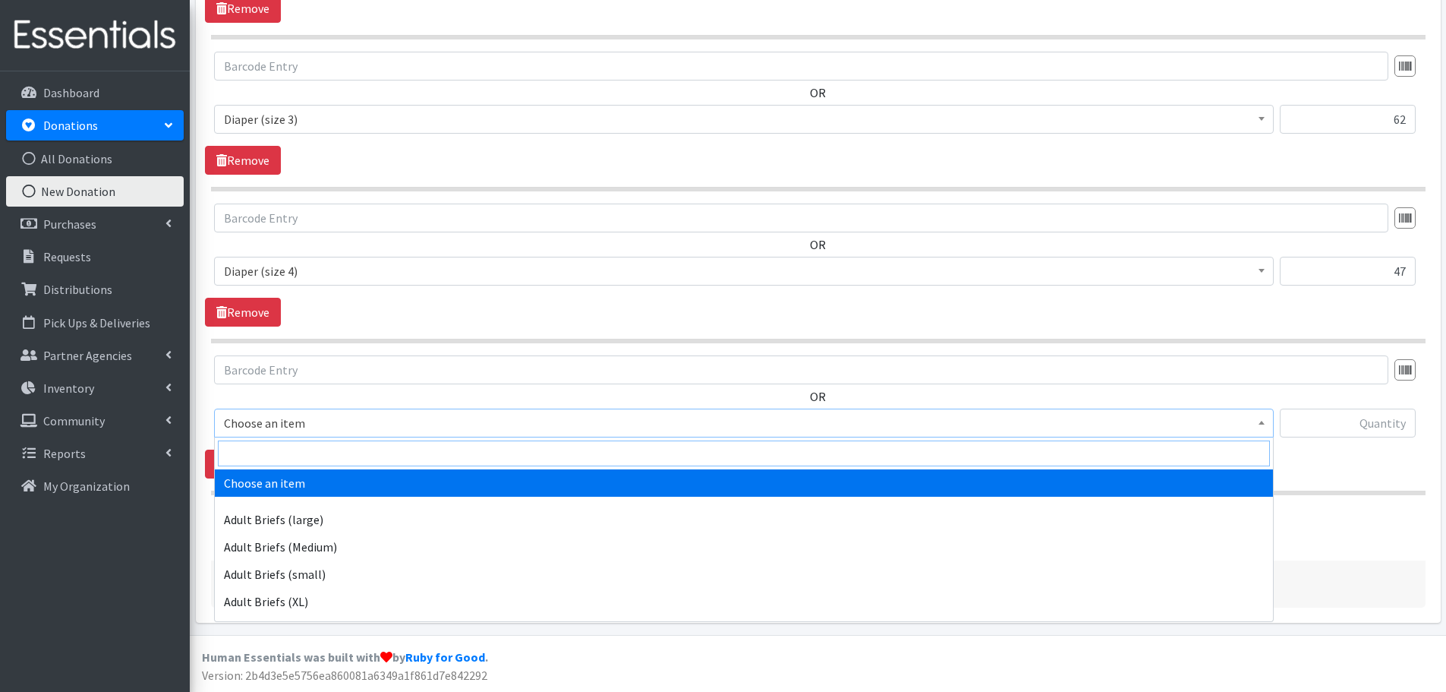
click at [351, 456] on input "search" at bounding box center [744, 453] width 1052 height 26
type input "size 5"
select select "4646"
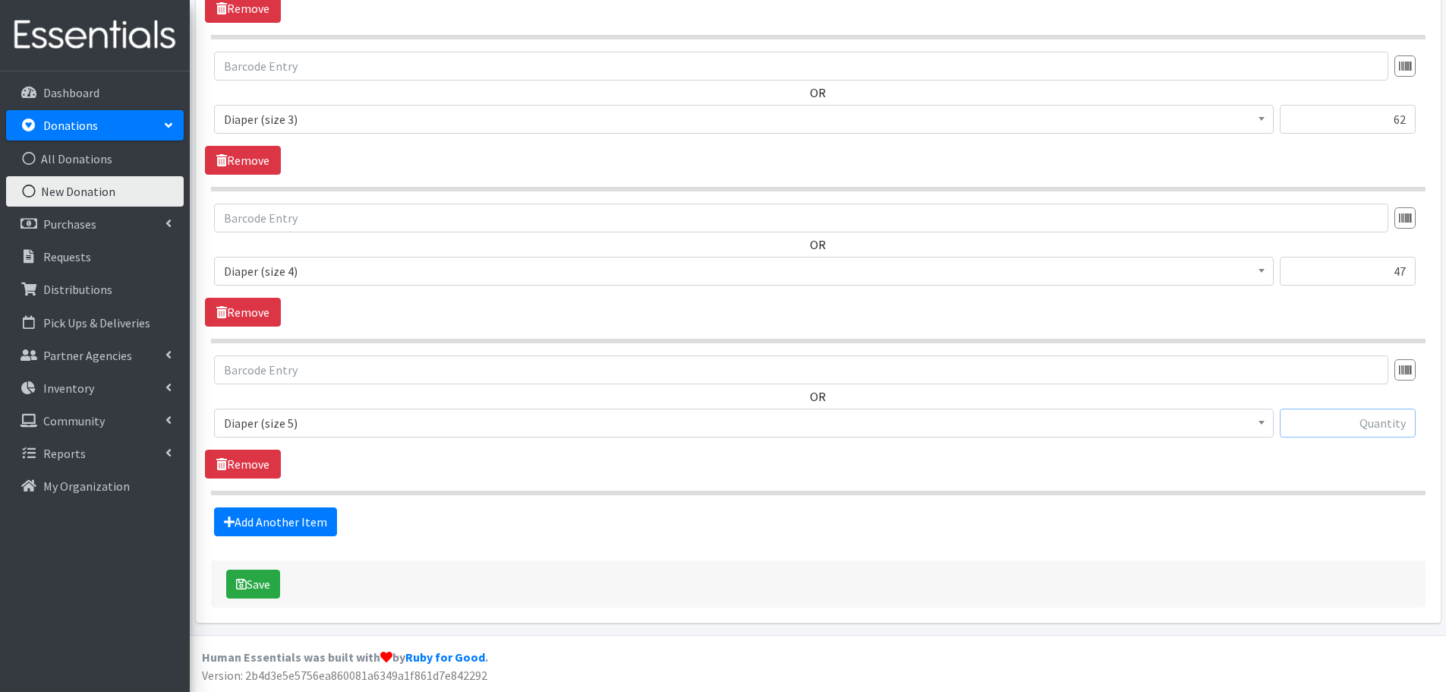
click at [1385, 434] on input "text" at bounding box center [1348, 422] width 136 height 29
type input "36"
click at [261, 526] on link "Add Another Item" at bounding box center [275, 521] width 123 height 29
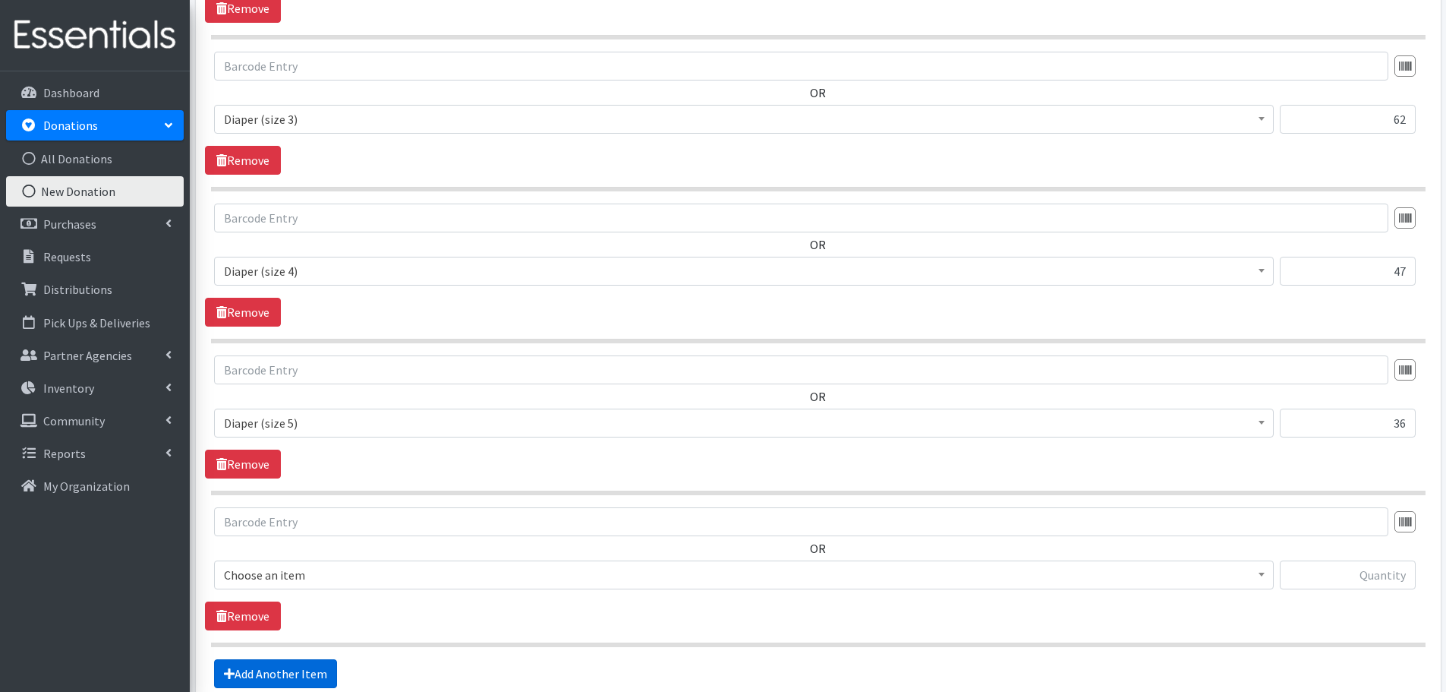
scroll to position [809, 0]
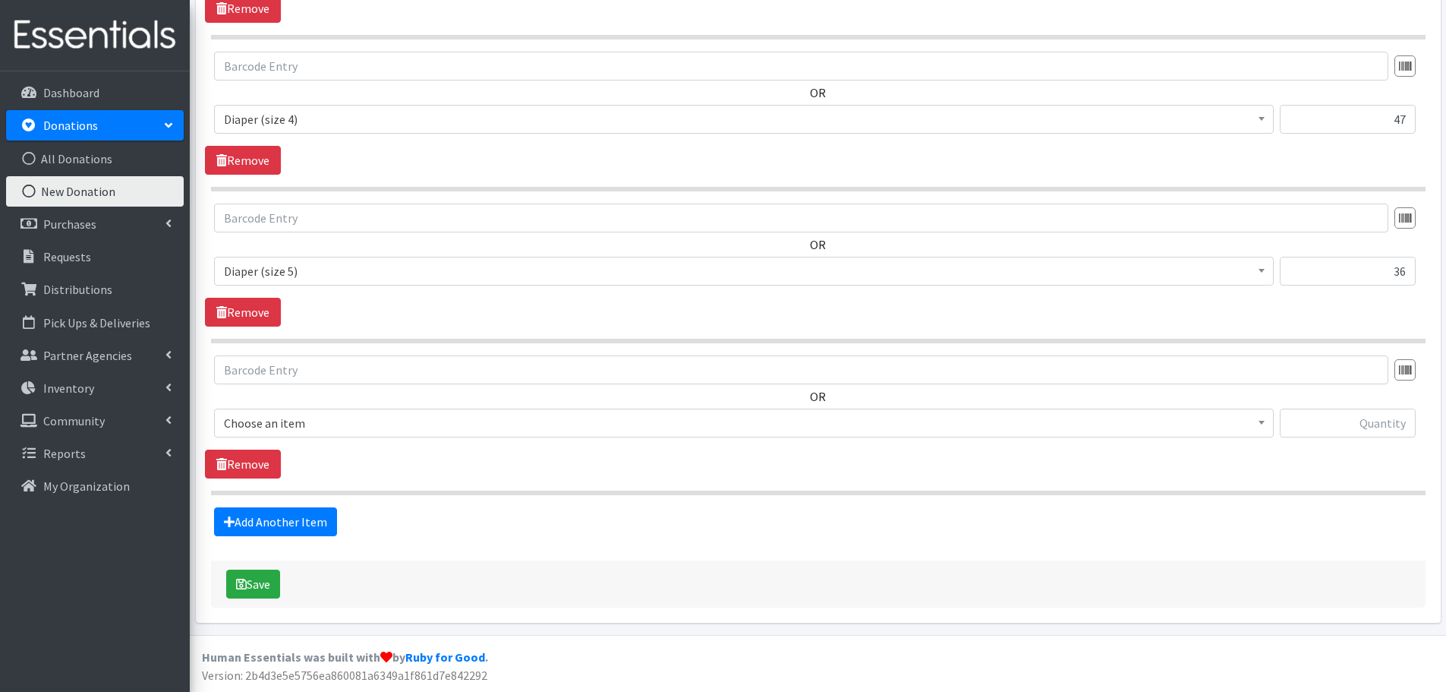
click at [367, 424] on span "Choose an item" at bounding box center [744, 422] width 1040 height 21
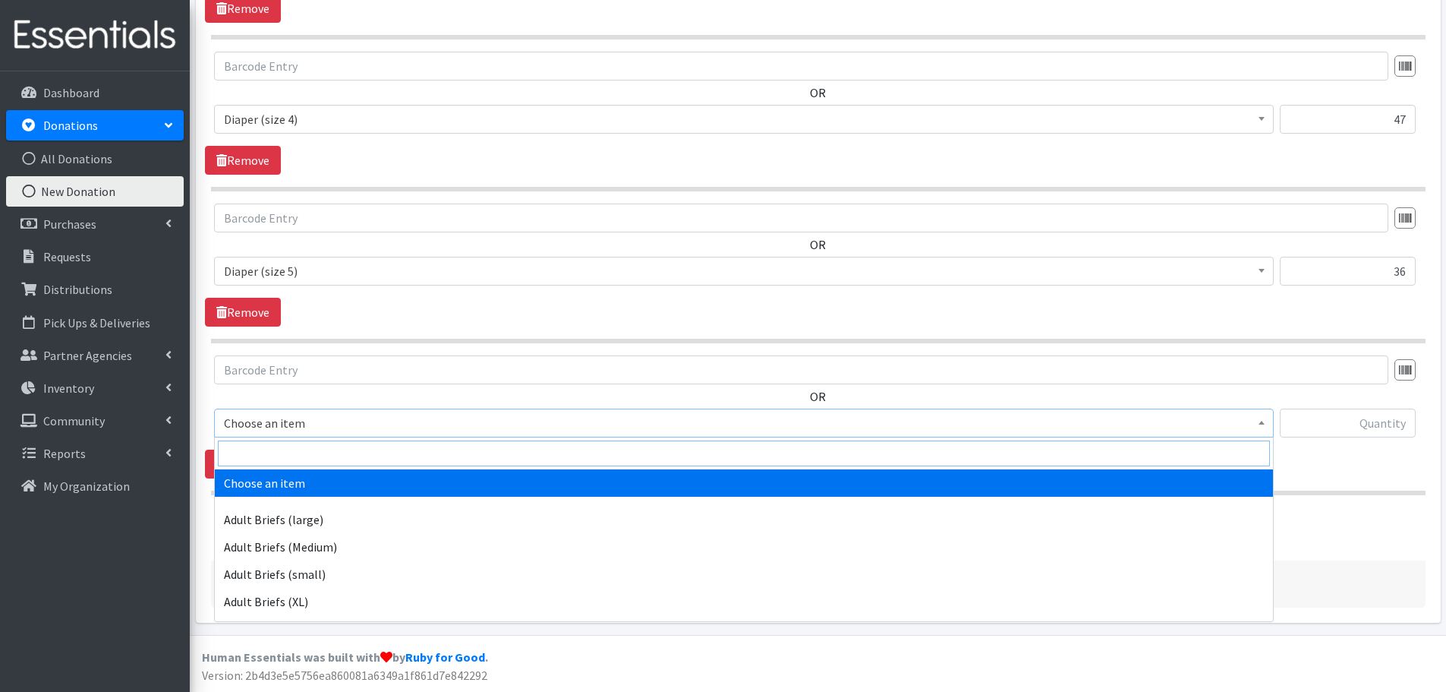
click at [374, 457] on input "search" at bounding box center [744, 453] width 1052 height 26
type input "size 6"
select select "4649"
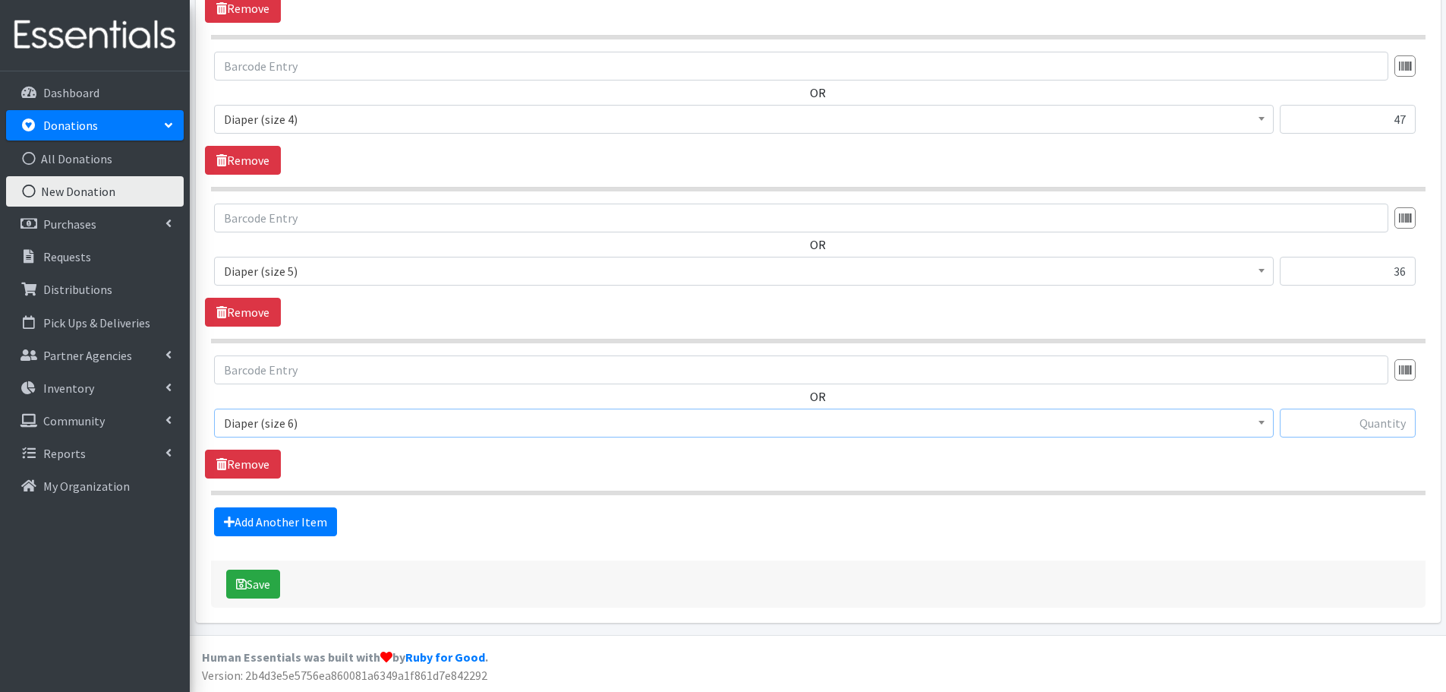
click at [1347, 431] on input "text" at bounding box center [1348, 422] width 136 height 29
type input "39"
click at [302, 516] on link "Add Another Item" at bounding box center [275, 521] width 123 height 29
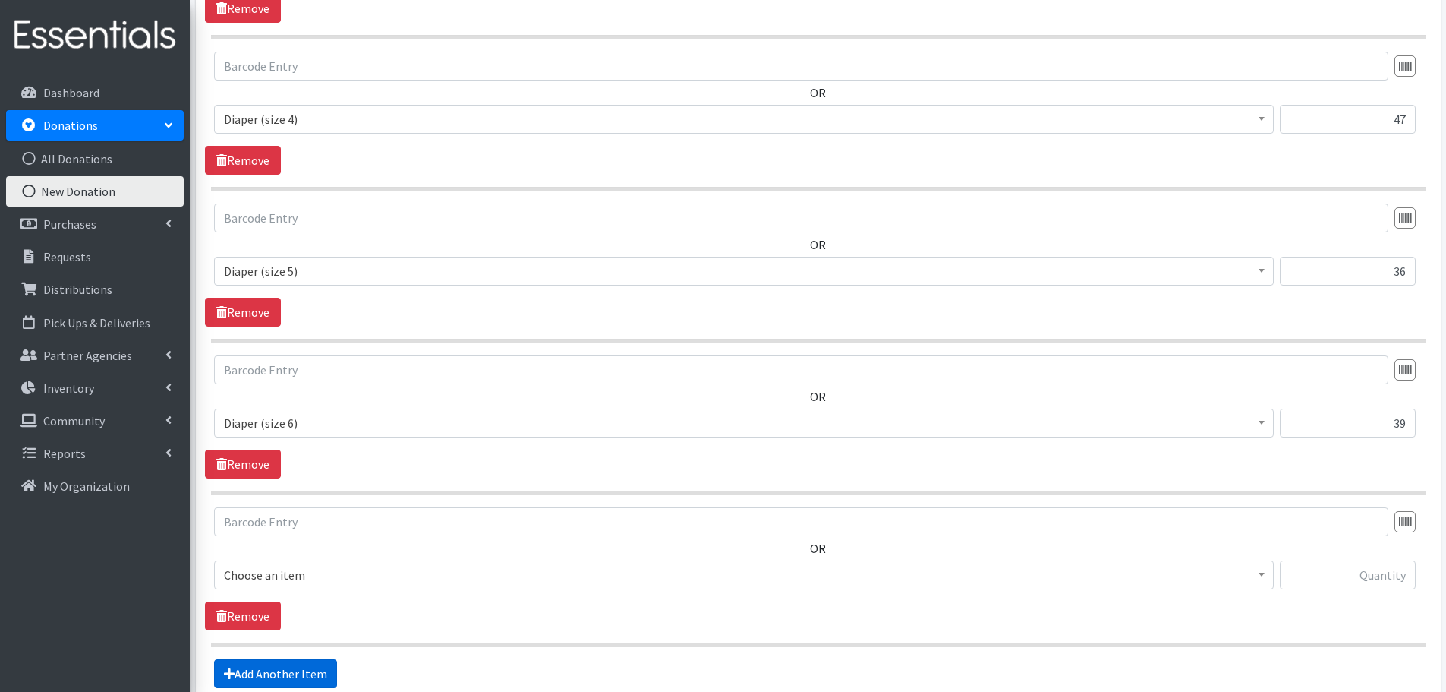
scroll to position [961, 0]
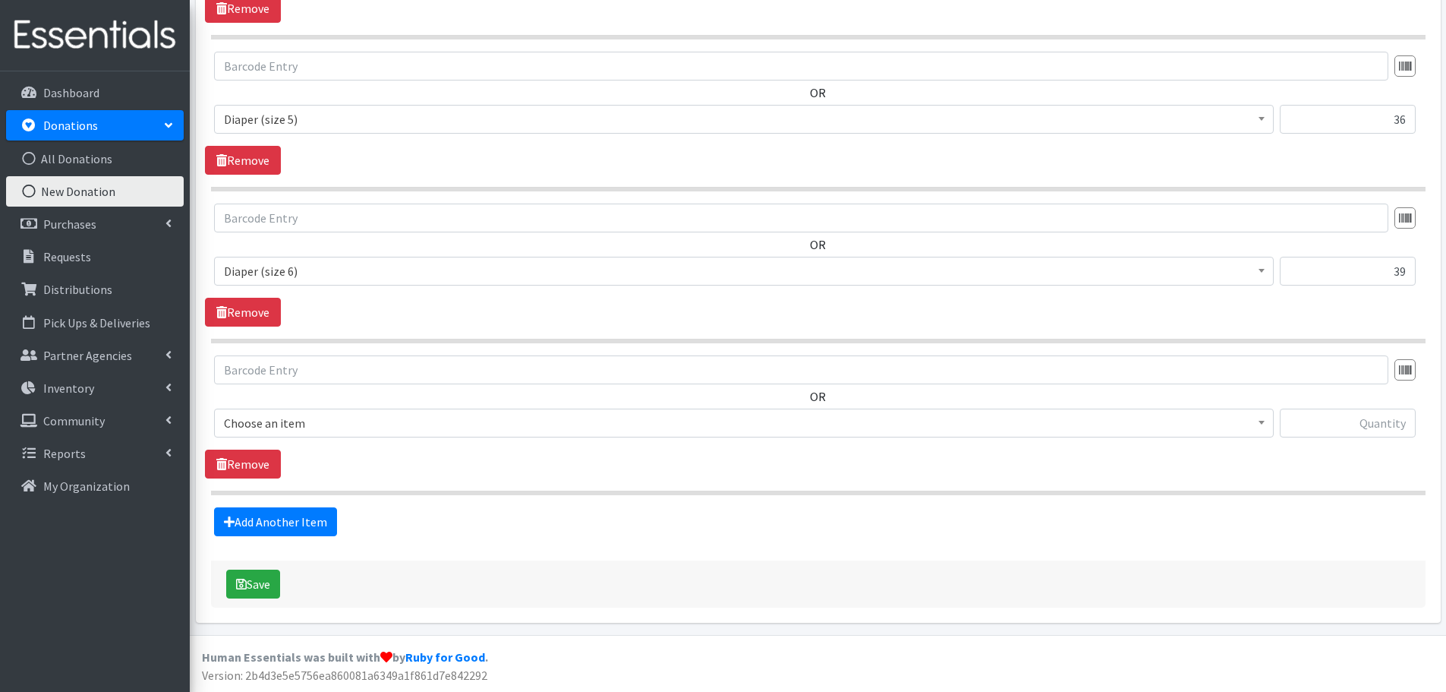
click at [428, 415] on span "Choose an item" at bounding box center [744, 422] width 1040 height 21
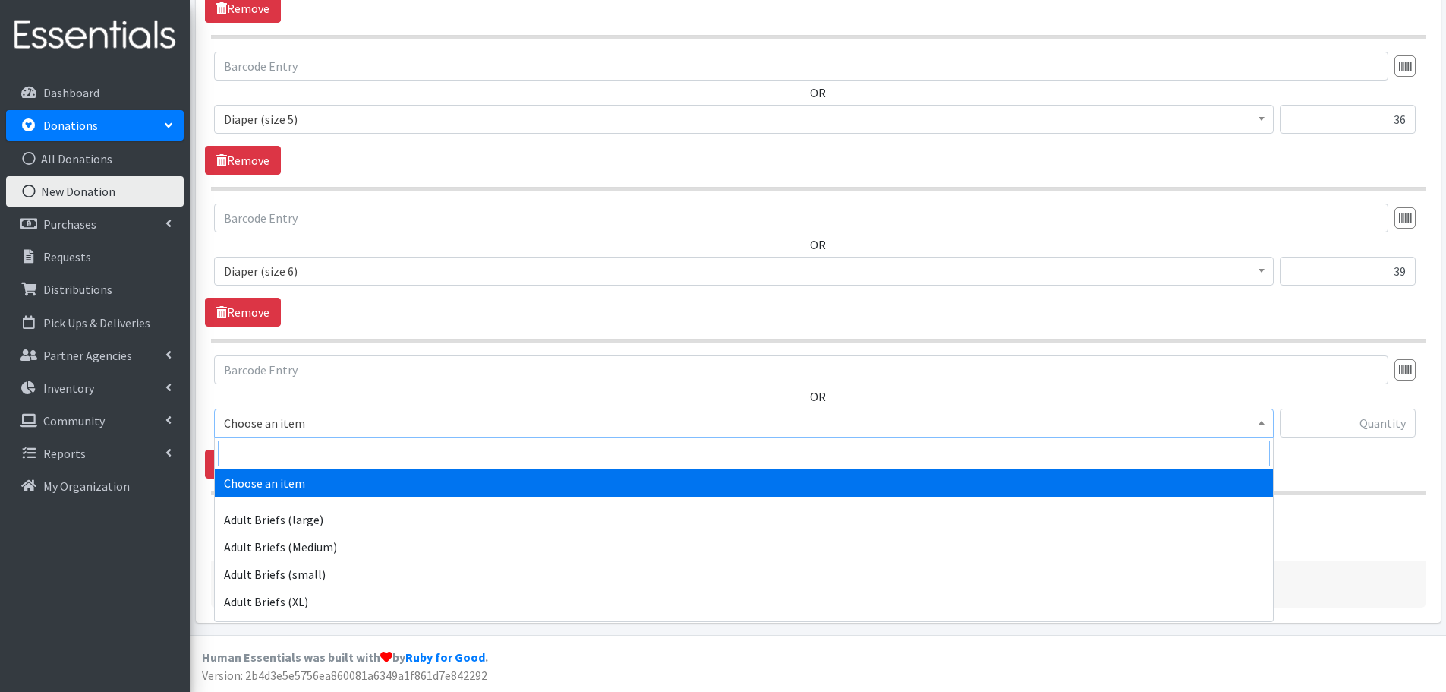
click at [434, 453] on input "search" at bounding box center [744, 453] width 1052 height 26
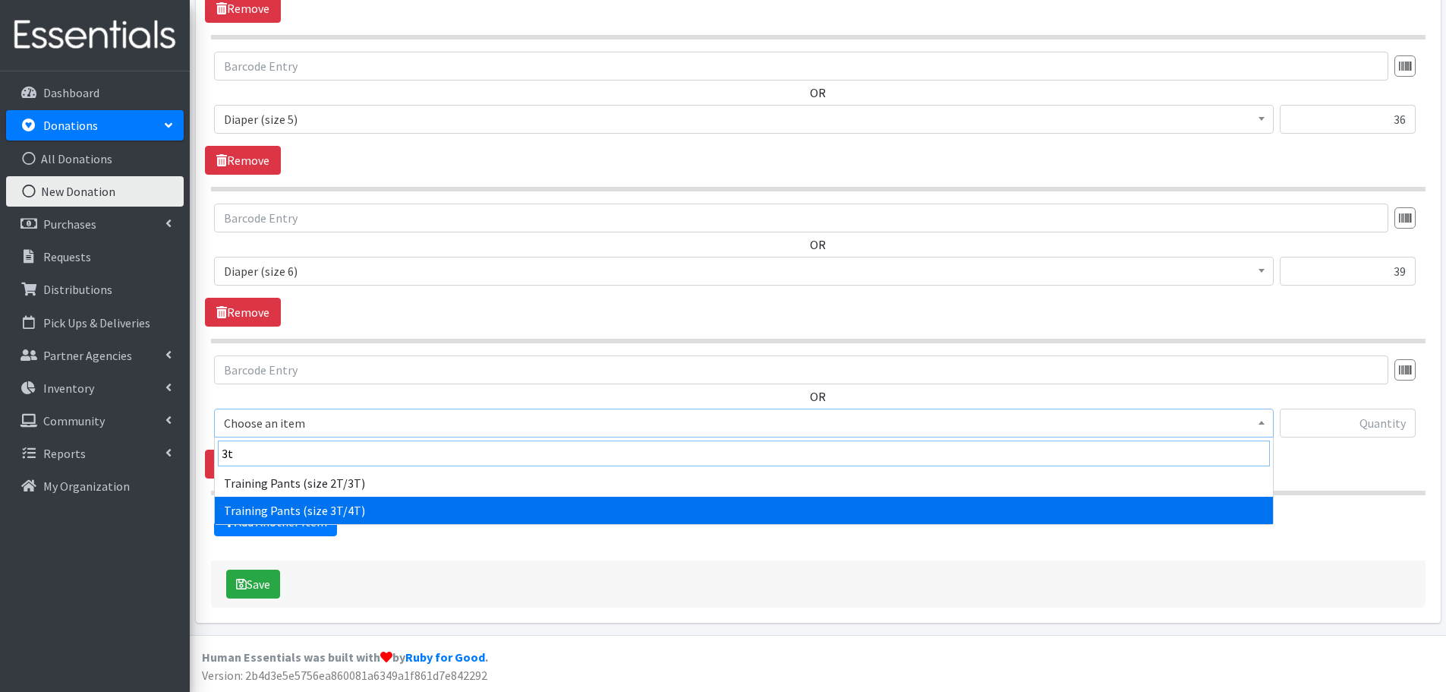
type input "3t"
select select "5866"
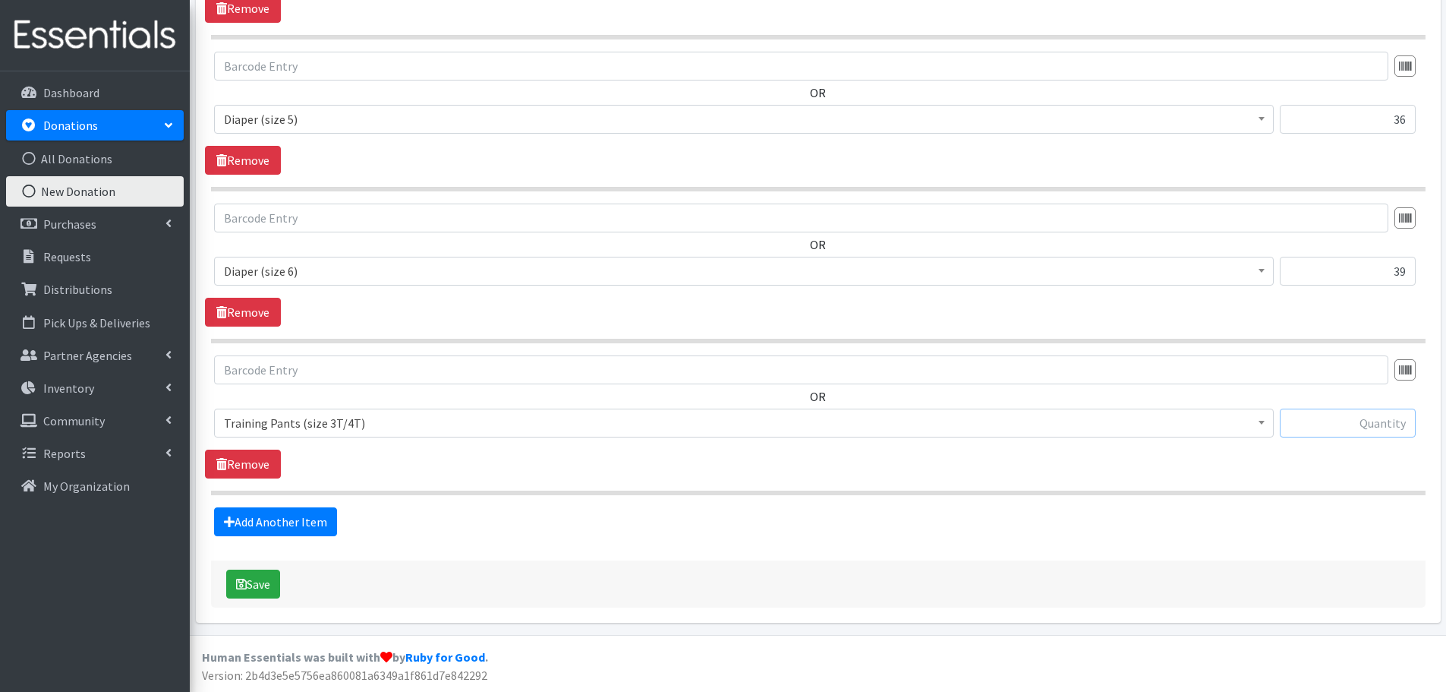
click at [1304, 432] on input "text" at bounding box center [1348, 422] width 136 height 29
type input "91"
click at [263, 523] on link "Add Another Item" at bounding box center [275, 521] width 123 height 29
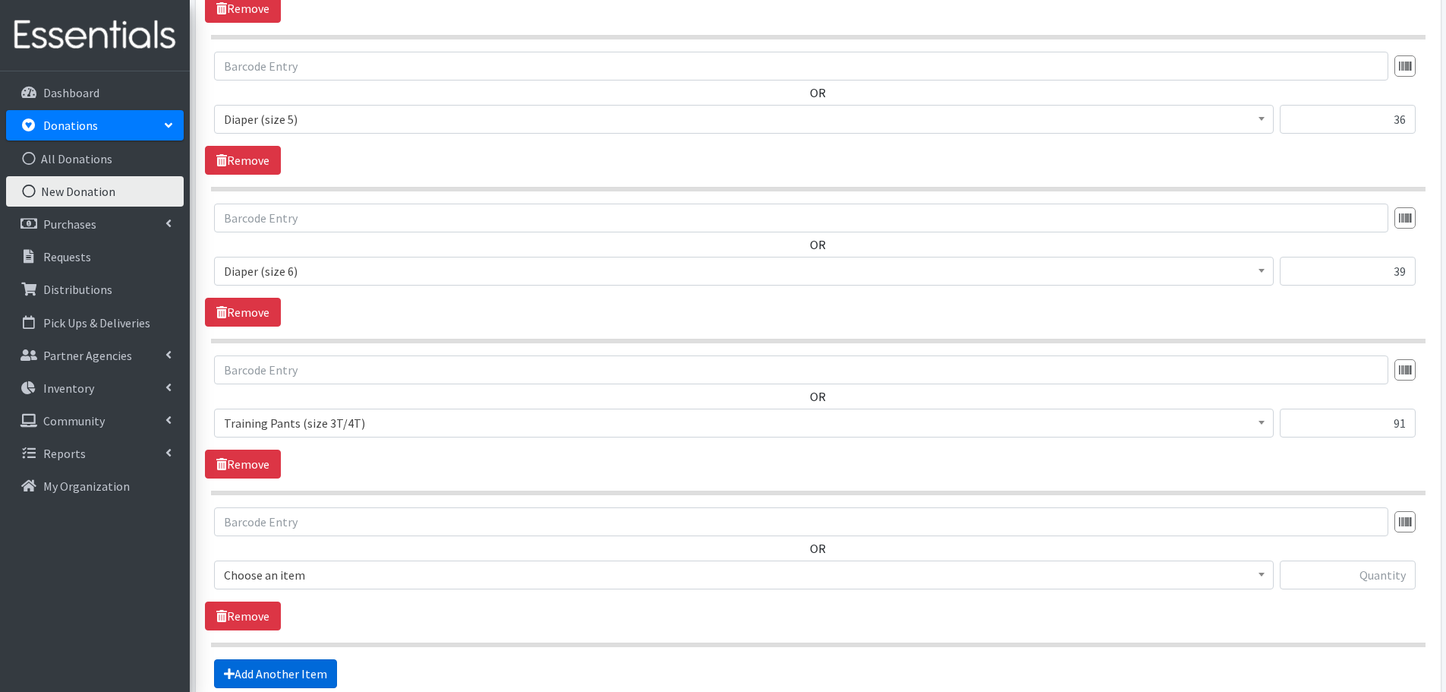
scroll to position [1113, 0]
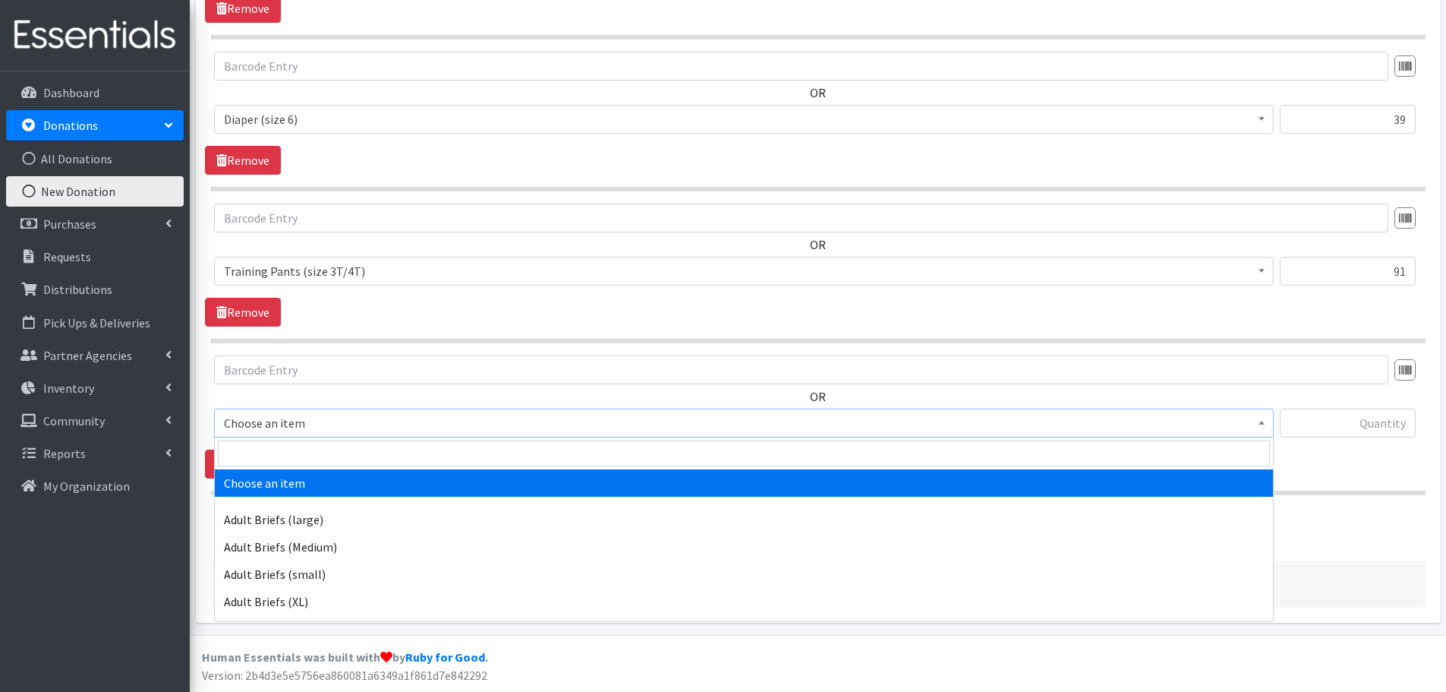
click at [311, 418] on span "Choose an item" at bounding box center [744, 422] width 1040 height 21
click at [320, 446] on input "search" at bounding box center [744, 453] width 1052 height 26
type input "ind"
select select "11280"
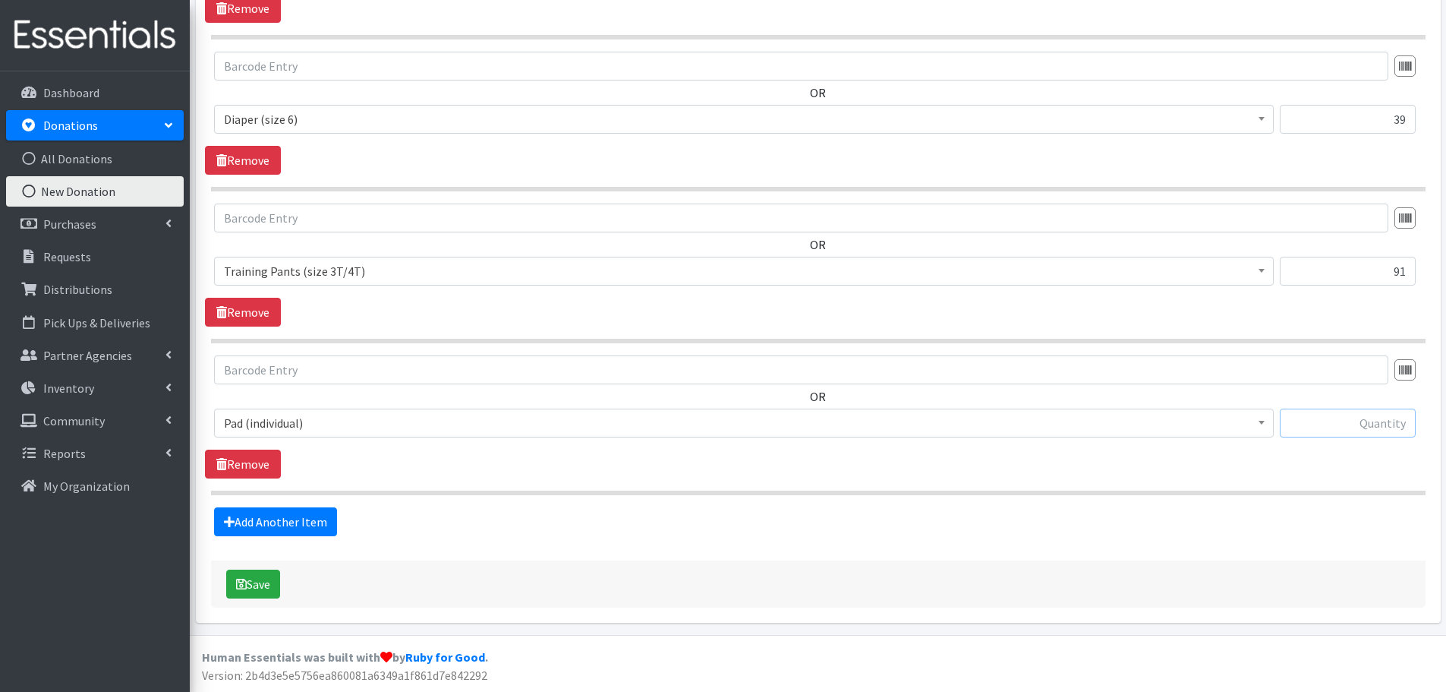
click at [1345, 425] on input "text" at bounding box center [1348, 422] width 136 height 29
type input "62"
click at [284, 507] on link "Add Another Item" at bounding box center [275, 521] width 123 height 29
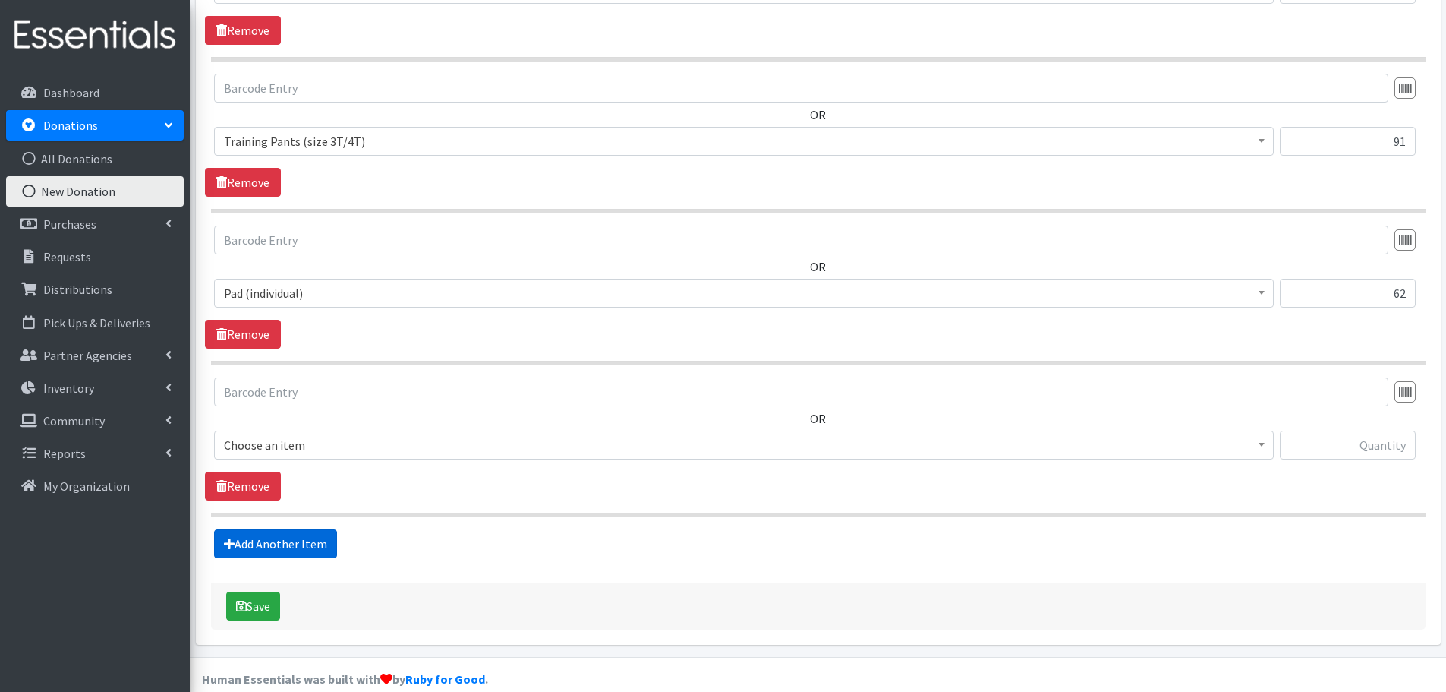
scroll to position [1265, 0]
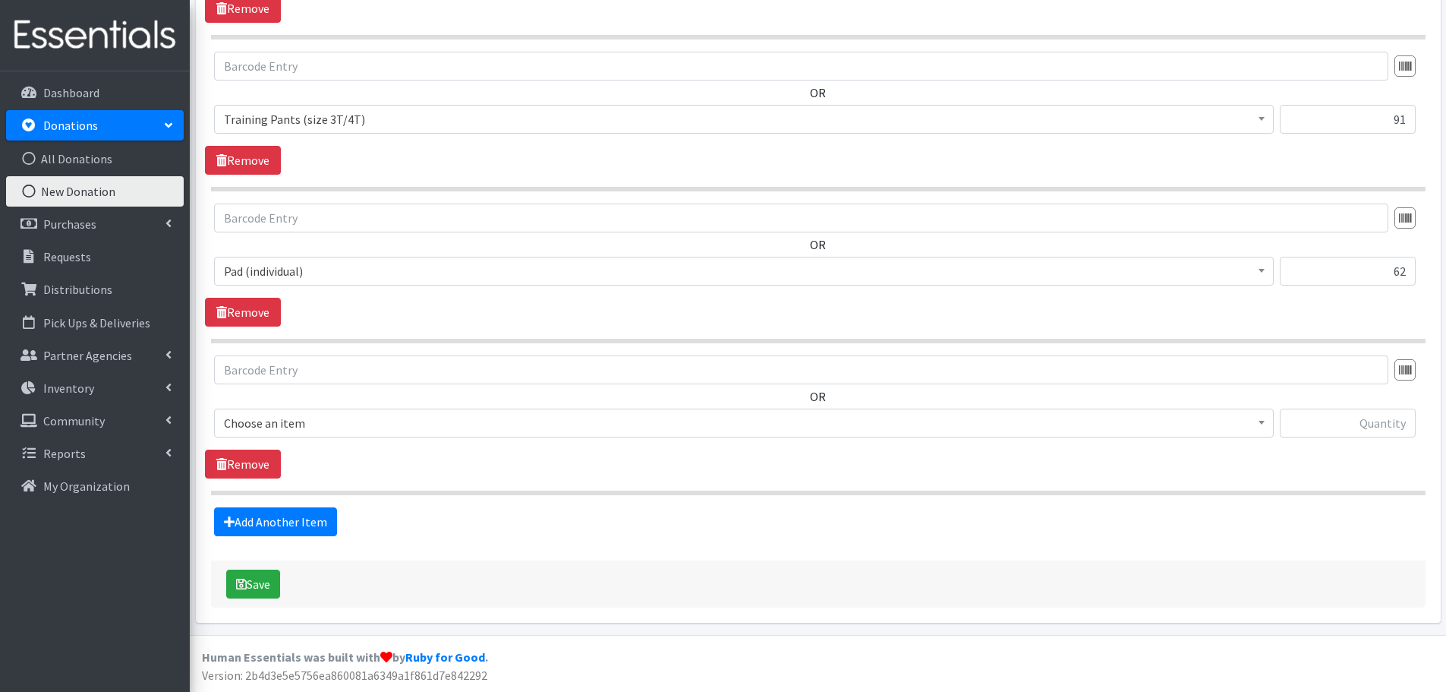
click at [359, 429] on span "Choose an item" at bounding box center [744, 422] width 1040 height 21
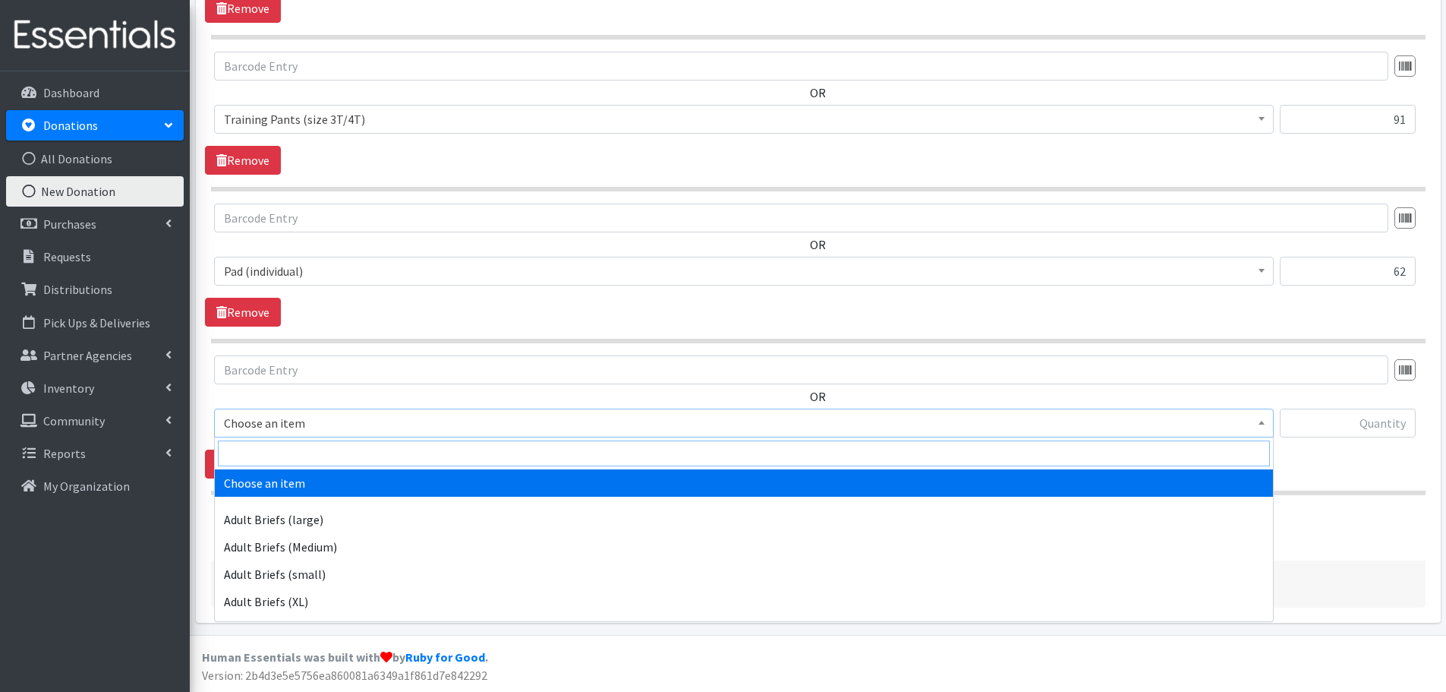
click at [367, 456] on input "search" at bounding box center [744, 453] width 1052 height 26
type input "ind"
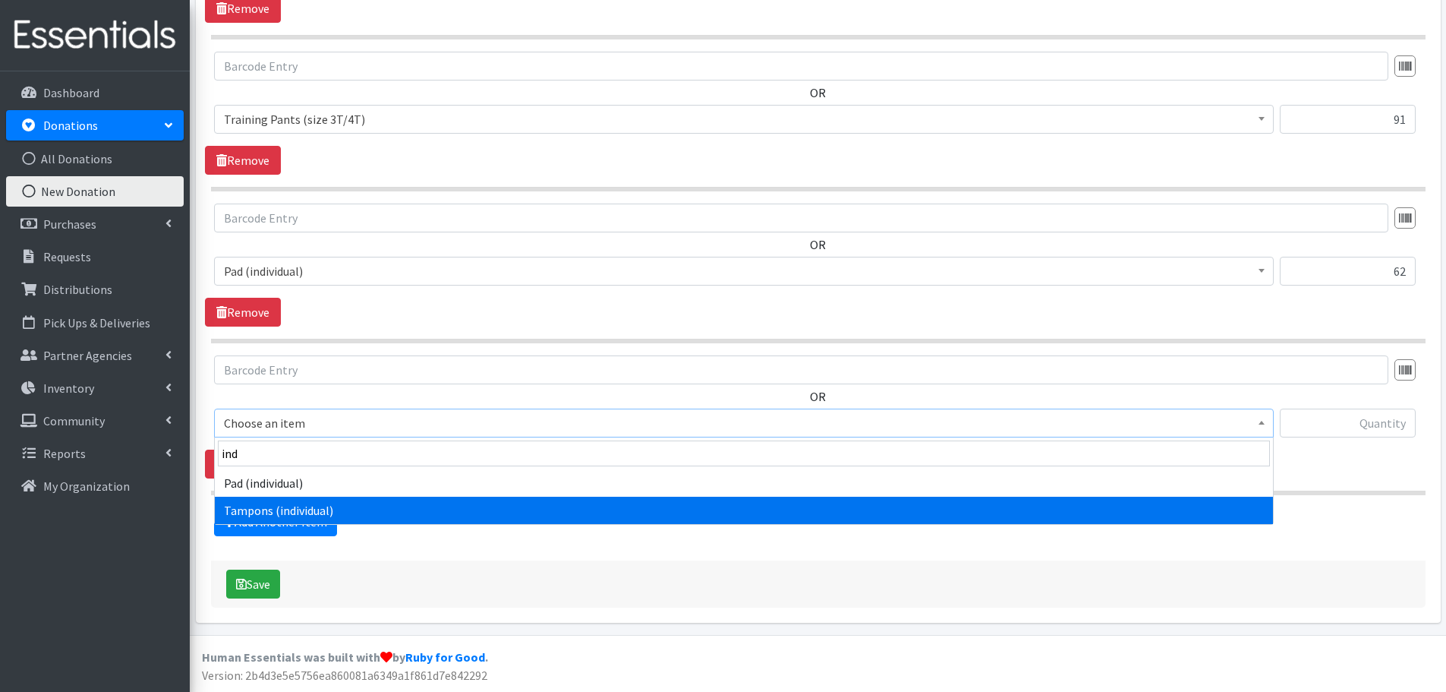
select select "11276"
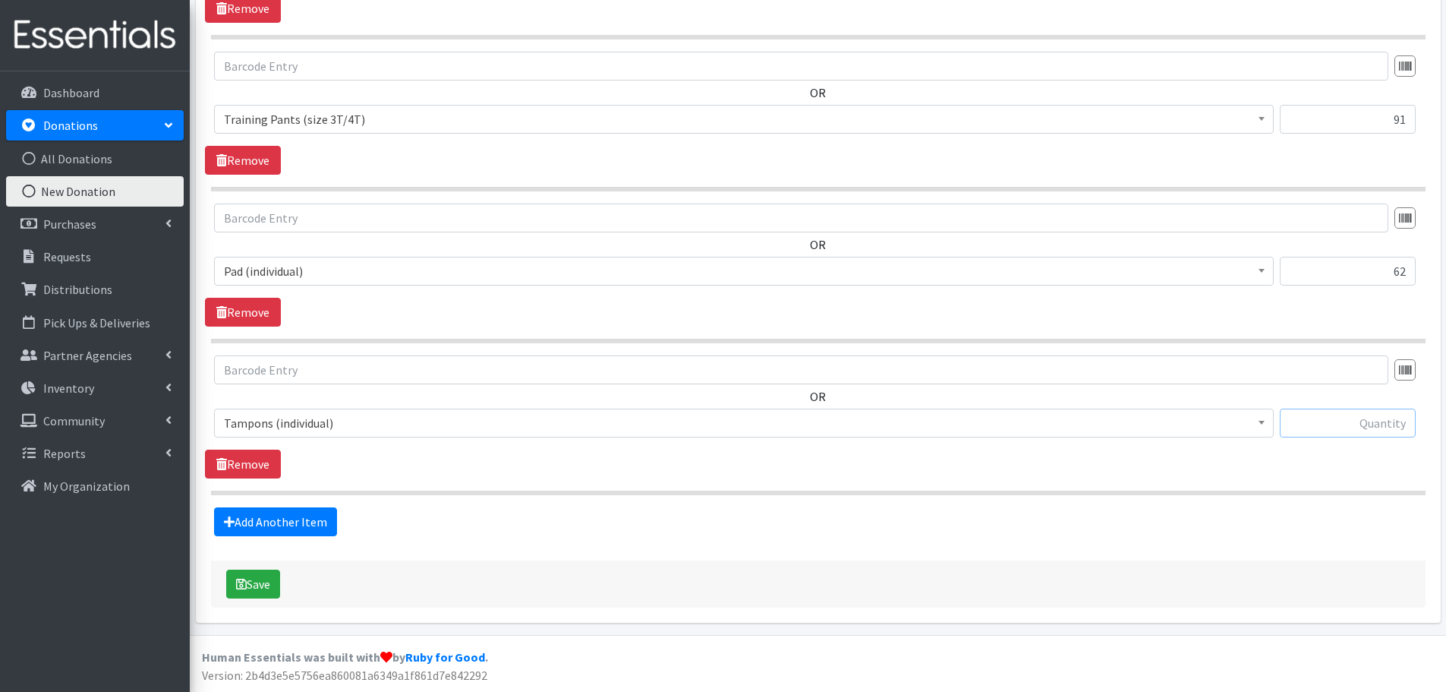
click at [1352, 427] on input "text" at bounding box center [1348, 422] width 136 height 29
type input "194"
click at [241, 528] on link "Add Another Item" at bounding box center [275, 521] width 123 height 29
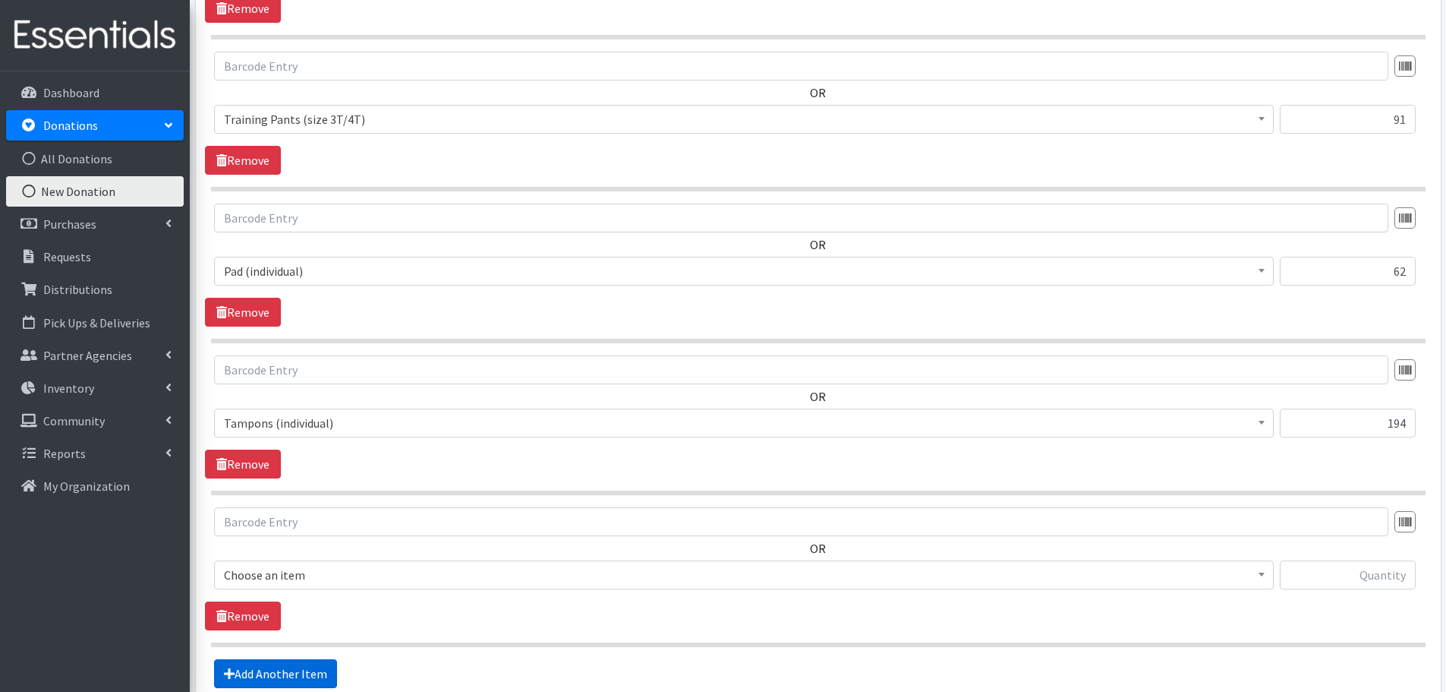
scroll to position [1417, 0]
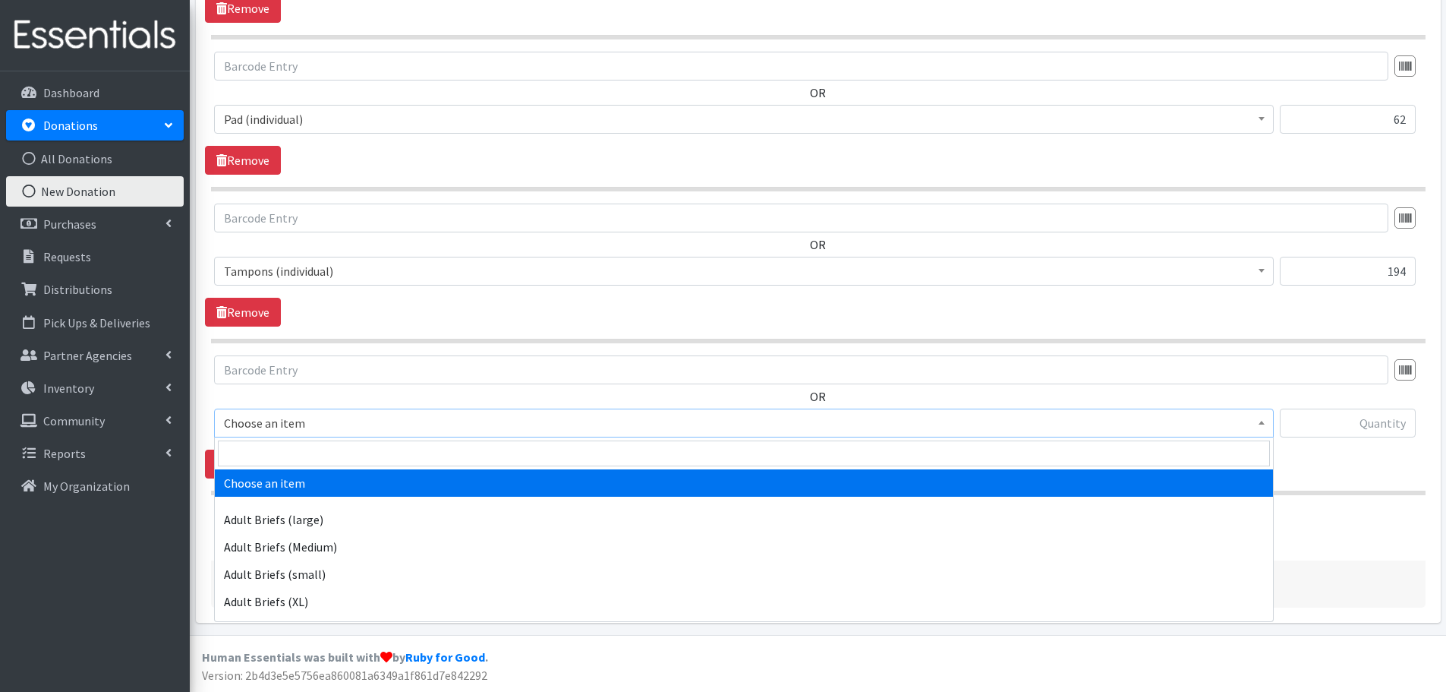
click at [375, 424] on span "Choose an item" at bounding box center [744, 422] width 1040 height 21
click at [372, 448] on input "search" at bounding box center [744, 453] width 1052 height 26
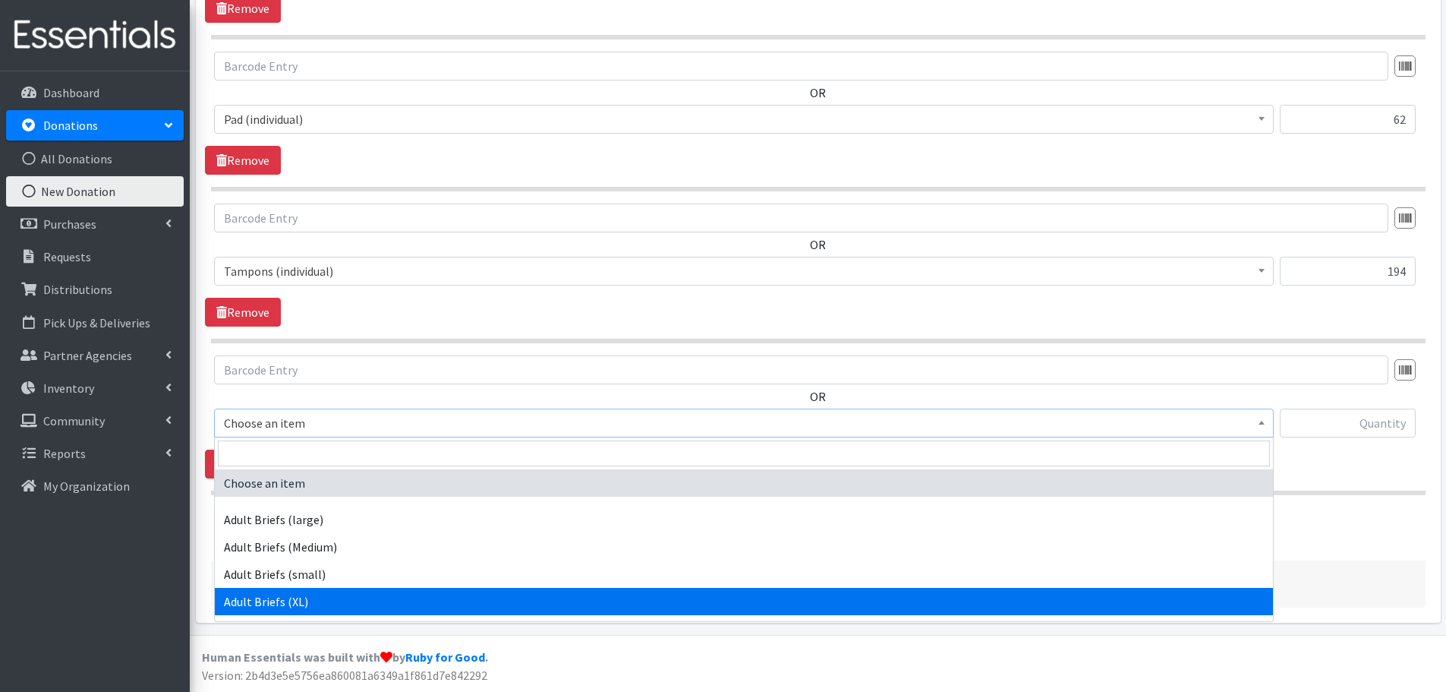
select select "5277"
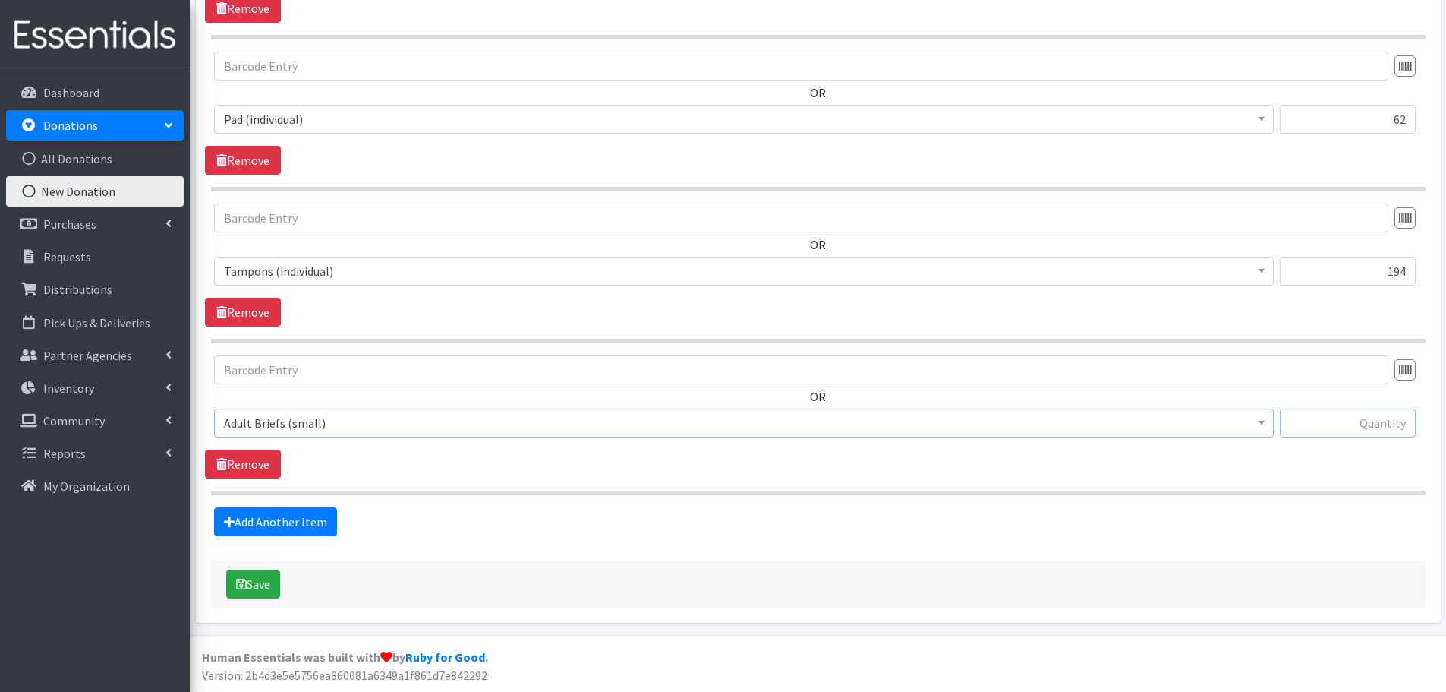
click at [1386, 419] on input "text" at bounding box center [1348, 422] width 136 height 29
type input "24"
click at [310, 523] on link "Add Another Item" at bounding box center [275, 521] width 123 height 29
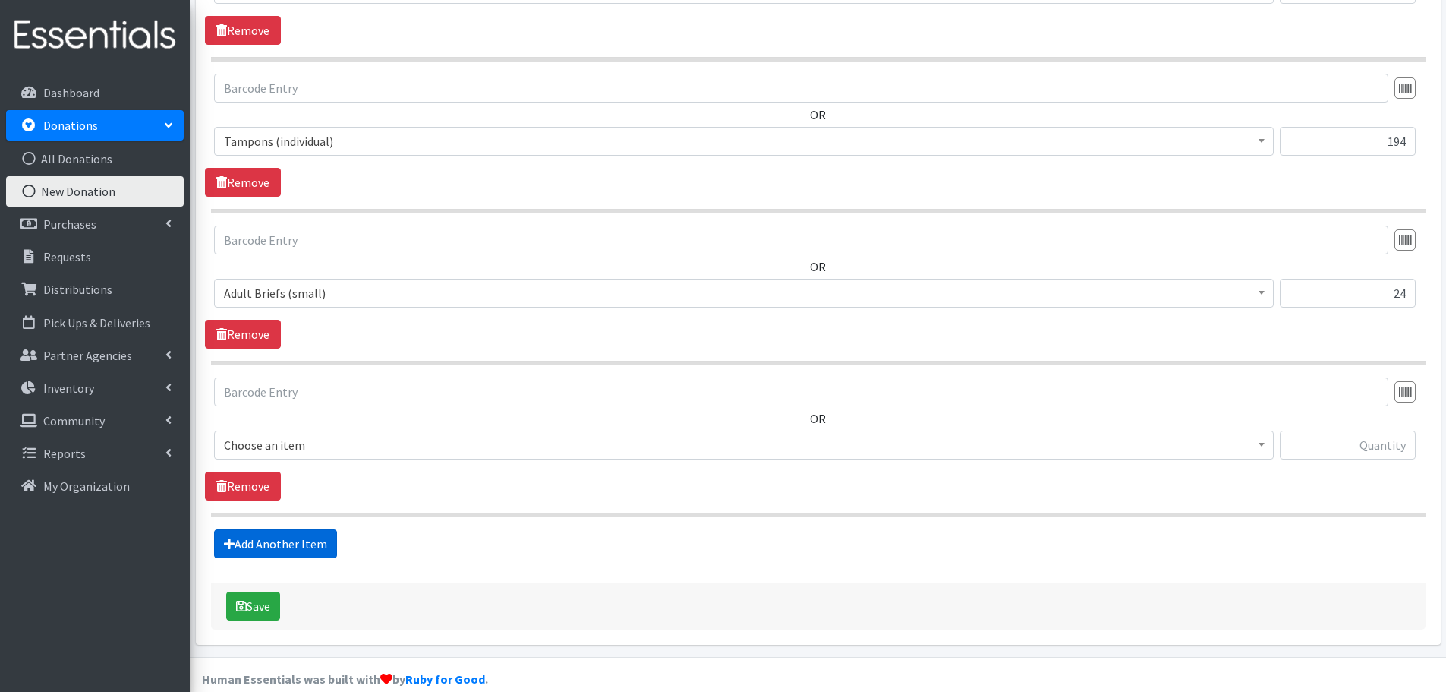
scroll to position [1569, 0]
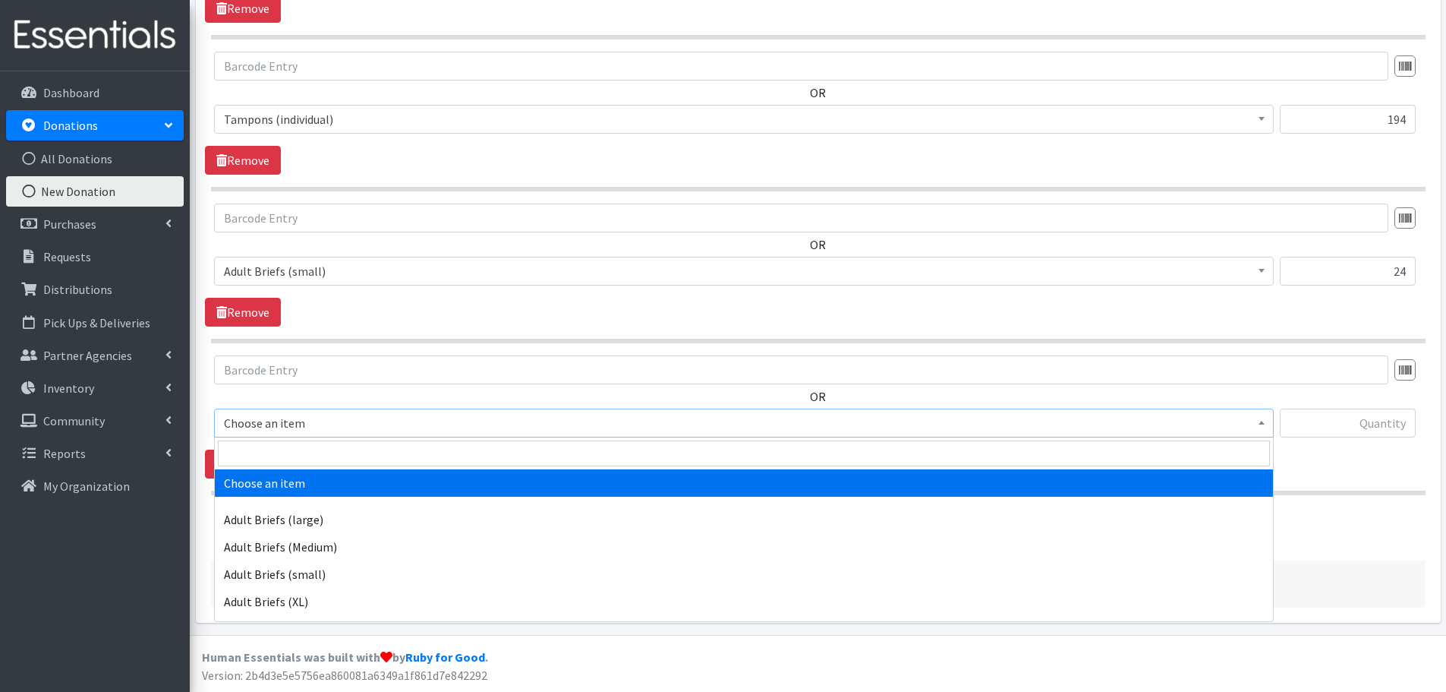
click at [384, 426] on span "Choose an item" at bounding box center [744, 422] width 1040 height 21
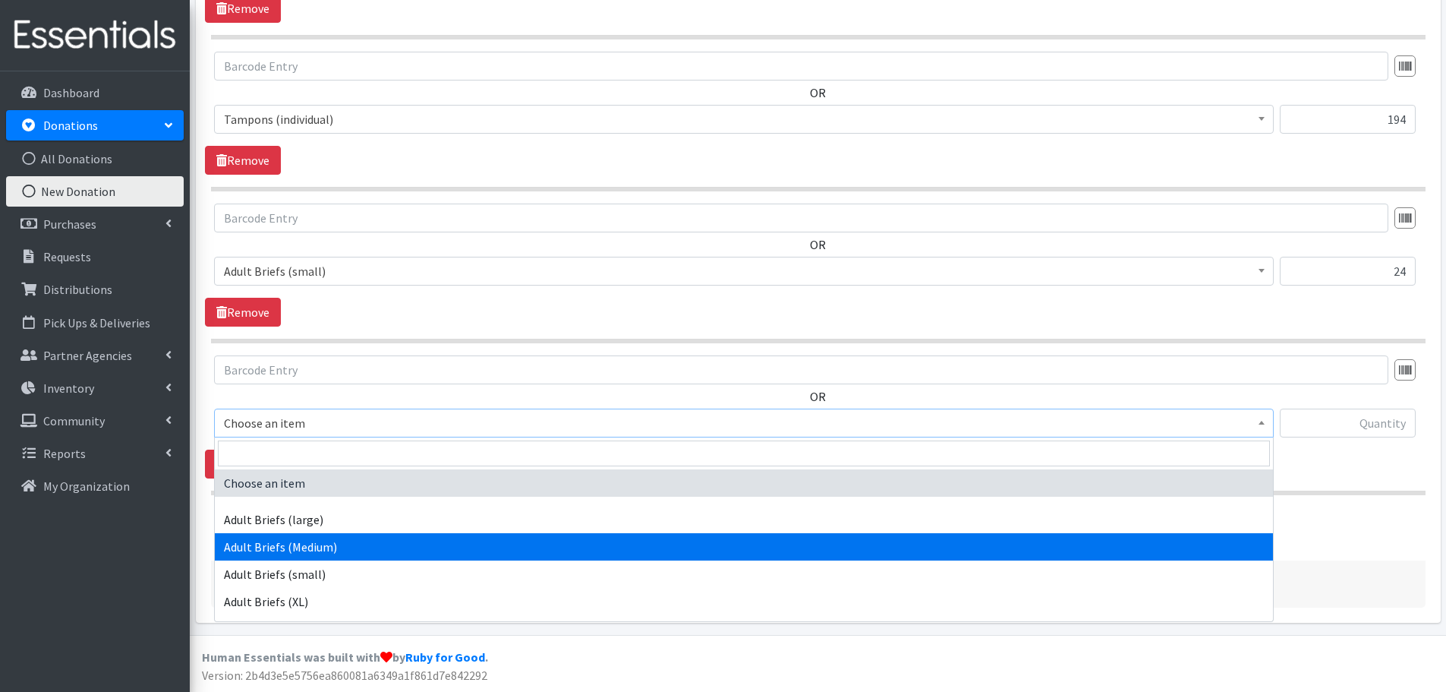
select select "11412"
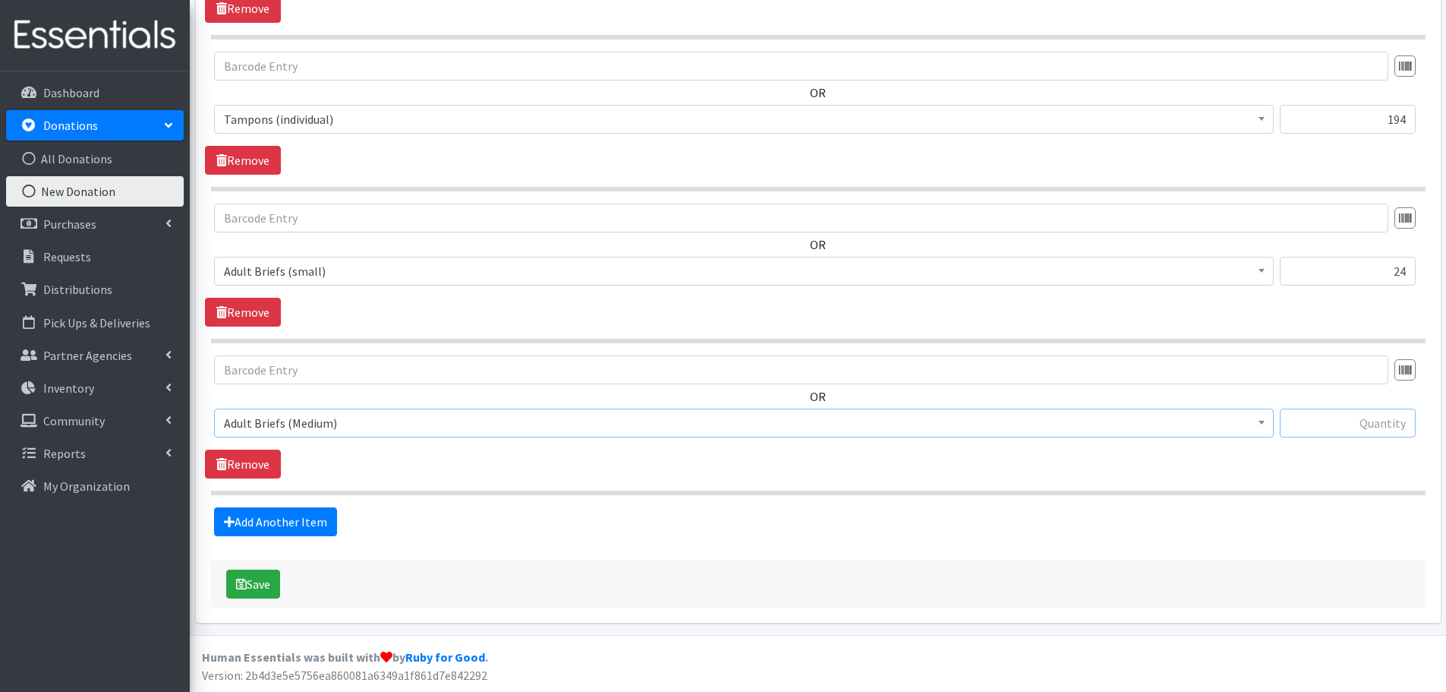
click at [1336, 424] on input "text" at bounding box center [1348, 422] width 136 height 29
type input "40"
click at [263, 588] on button "Save" at bounding box center [253, 583] width 54 height 29
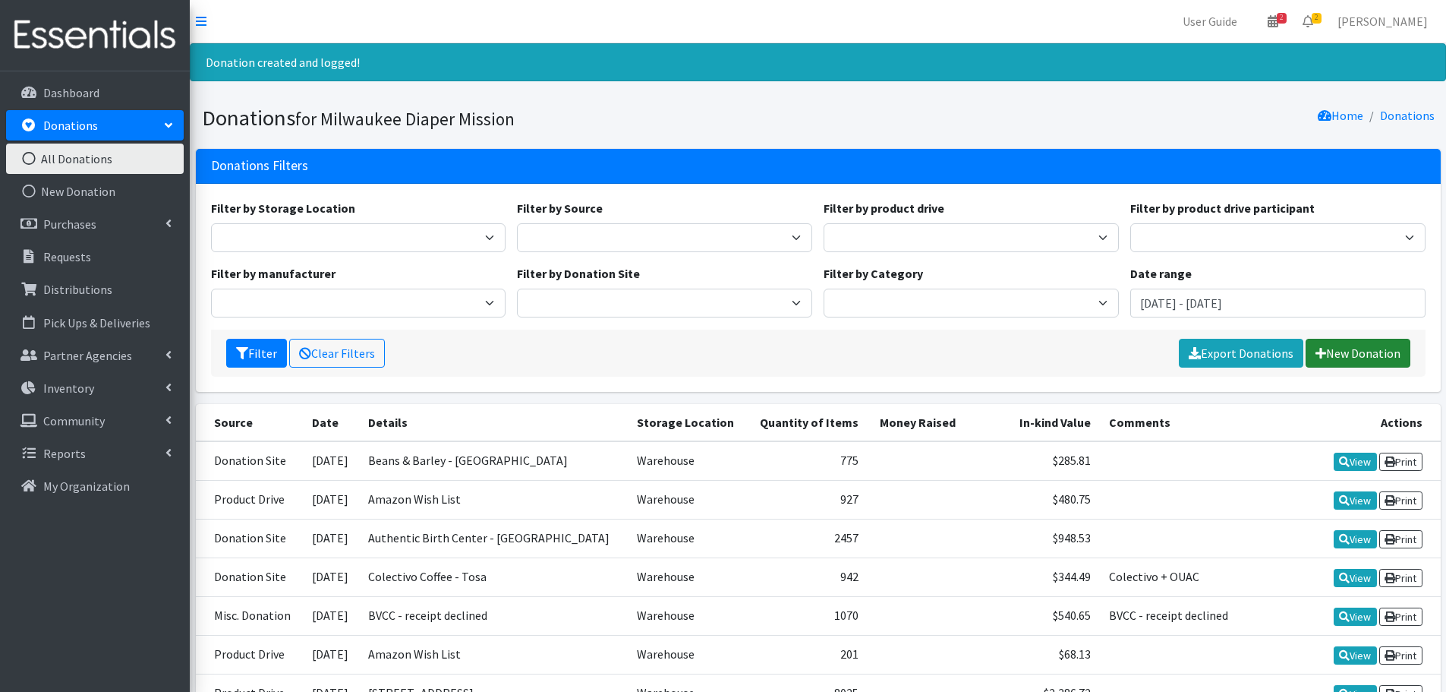
click at [1393, 351] on link "New Donation" at bounding box center [1358, 353] width 105 height 29
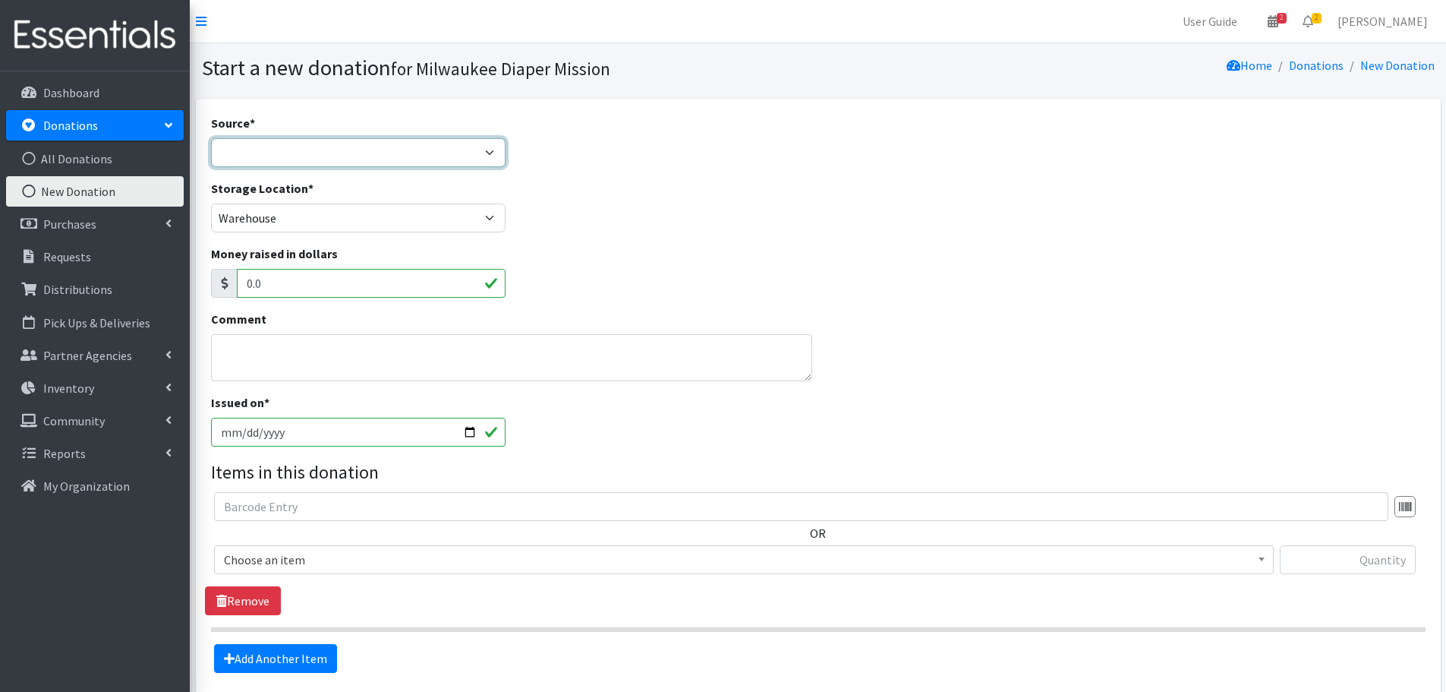
click at [353, 150] on select "Product Drive Manufacturer Donation Site Misc. Donation" at bounding box center [358, 152] width 295 height 29
select select "Misc. Donation"
click at [211, 138] on select "Product Drive Manufacturer Donation Site Misc. Donation" at bounding box center [358, 152] width 295 height 29
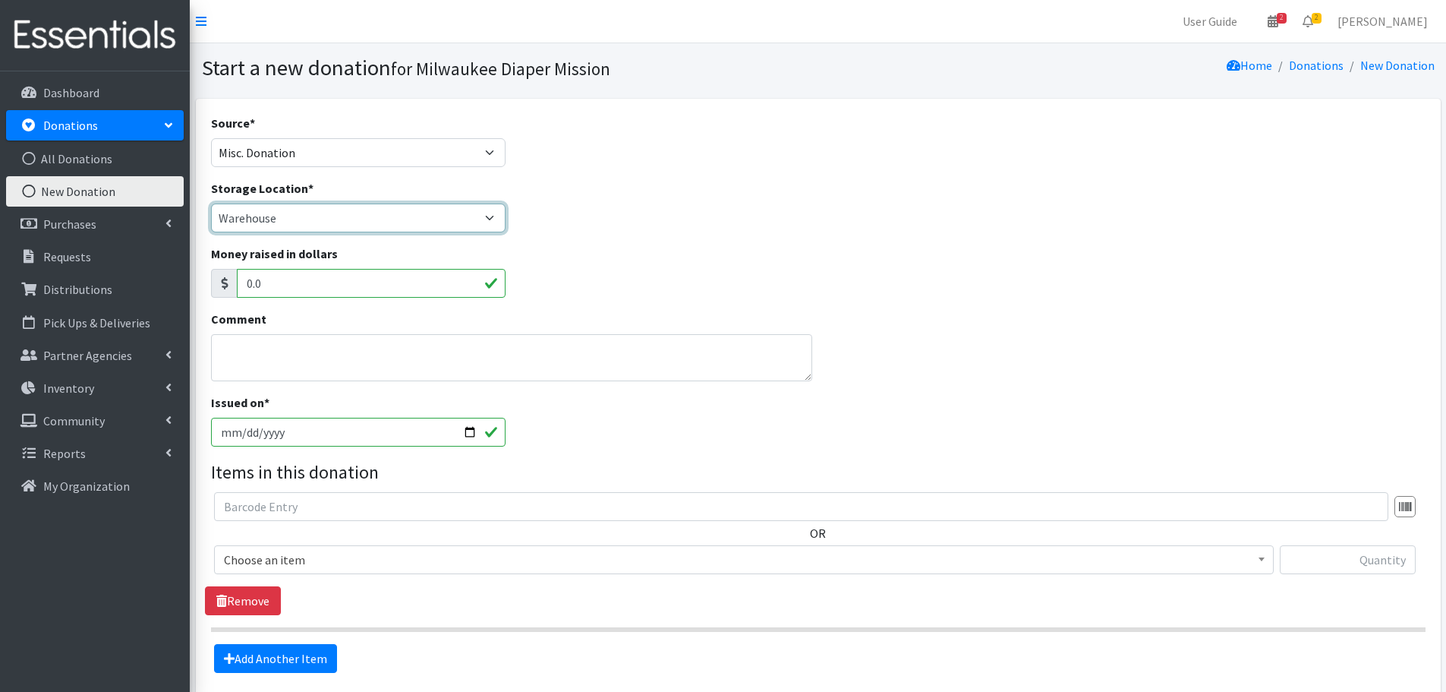
click at [394, 216] on select "Warehouse" at bounding box center [358, 217] width 295 height 29
click at [757, 166] on div "Source * Product Drive Manufacturer Donation Site Misc. Donation" at bounding box center [818, 146] width 1226 height 65
click at [387, 361] on textarea "Comment" at bounding box center [512, 357] width 602 height 47
type textarea "BVCC, receipt declined"
click at [250, 437] on input "[DATE]" at bounding box center [358, 432] width 295 height 29
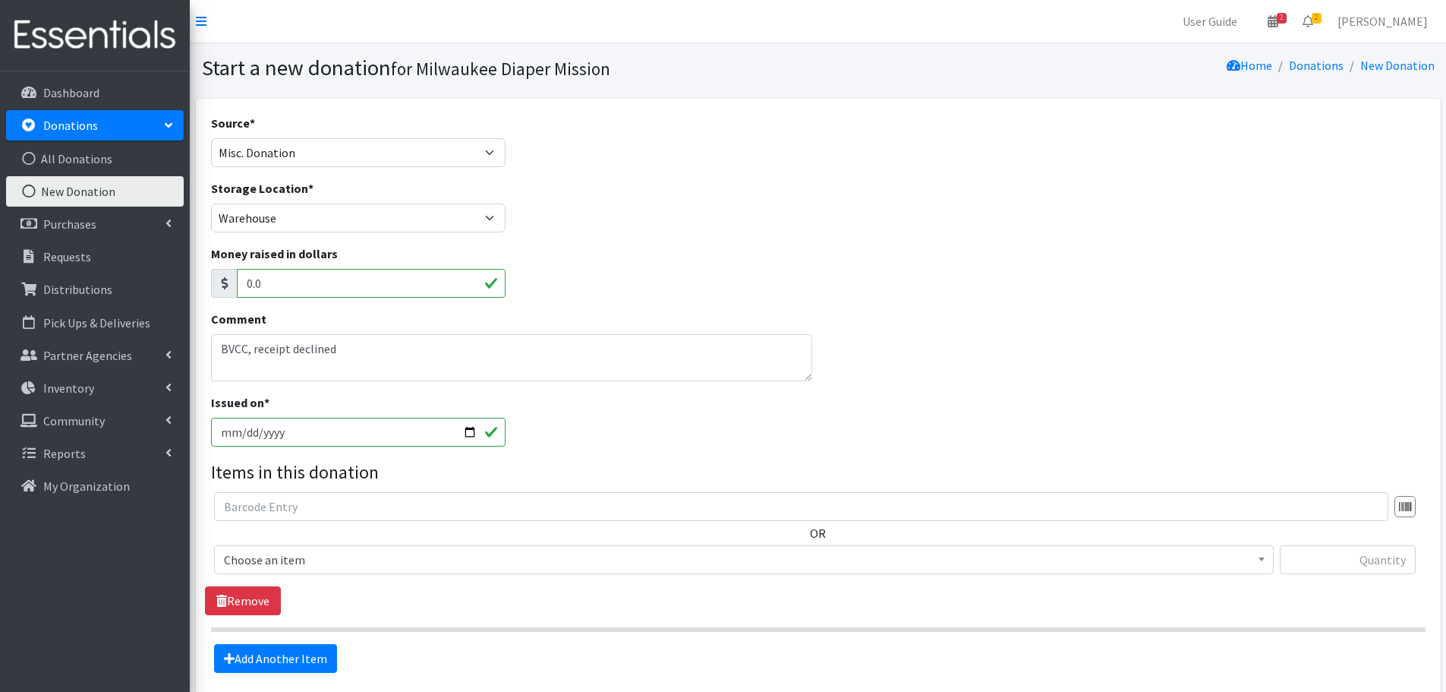
type input "[DATE]"
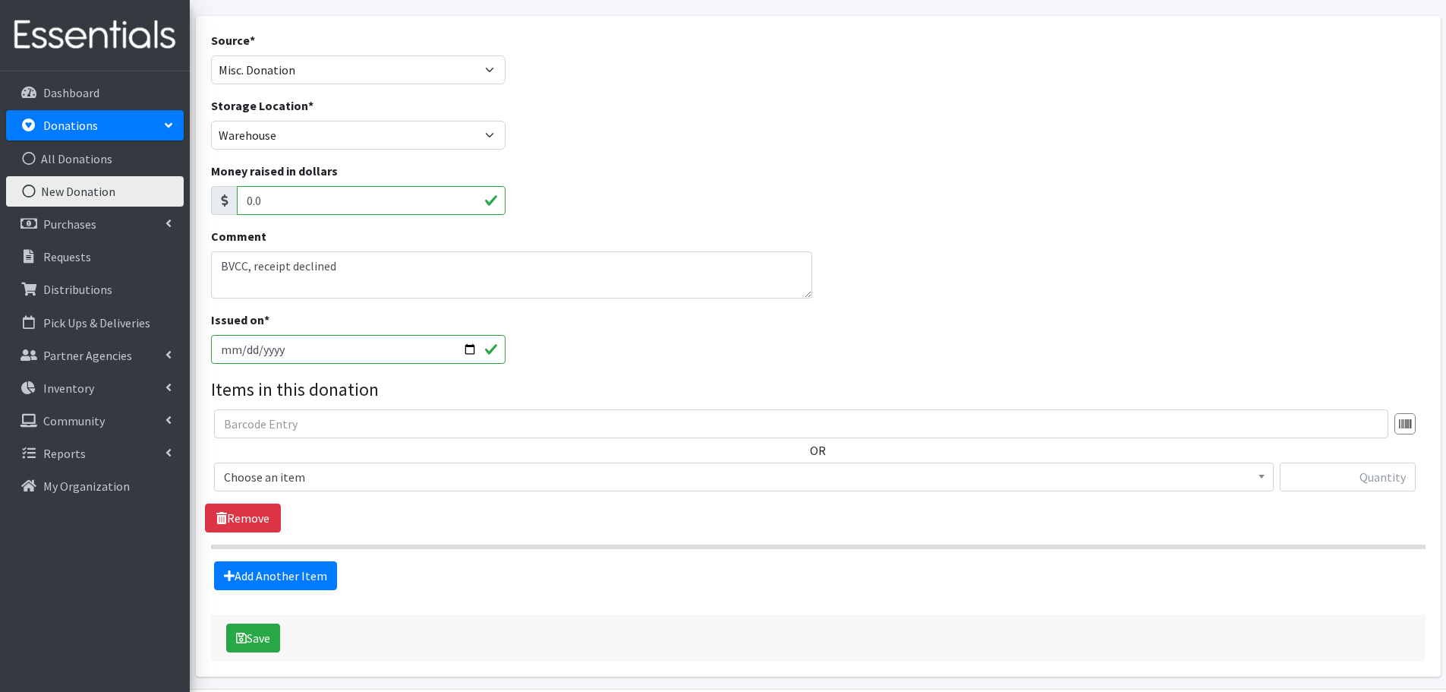
scroll to position [137, 0]
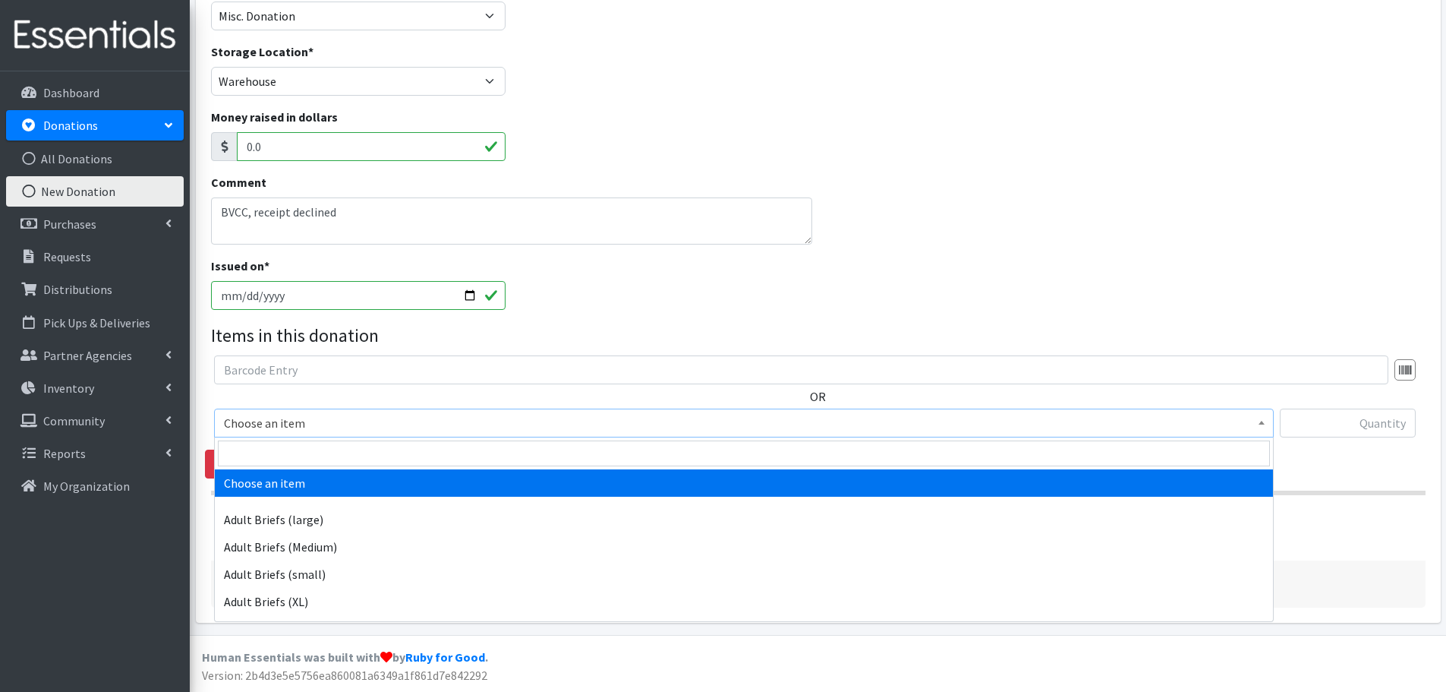
click at [477, 416] on span "Choose an item" at bounding box center [744, 422] width 1040 height 21
click at [484, 446] on input "search" at bounding box center [744, 453] width 1052 height 26
type input "size 5"
select select "4646"
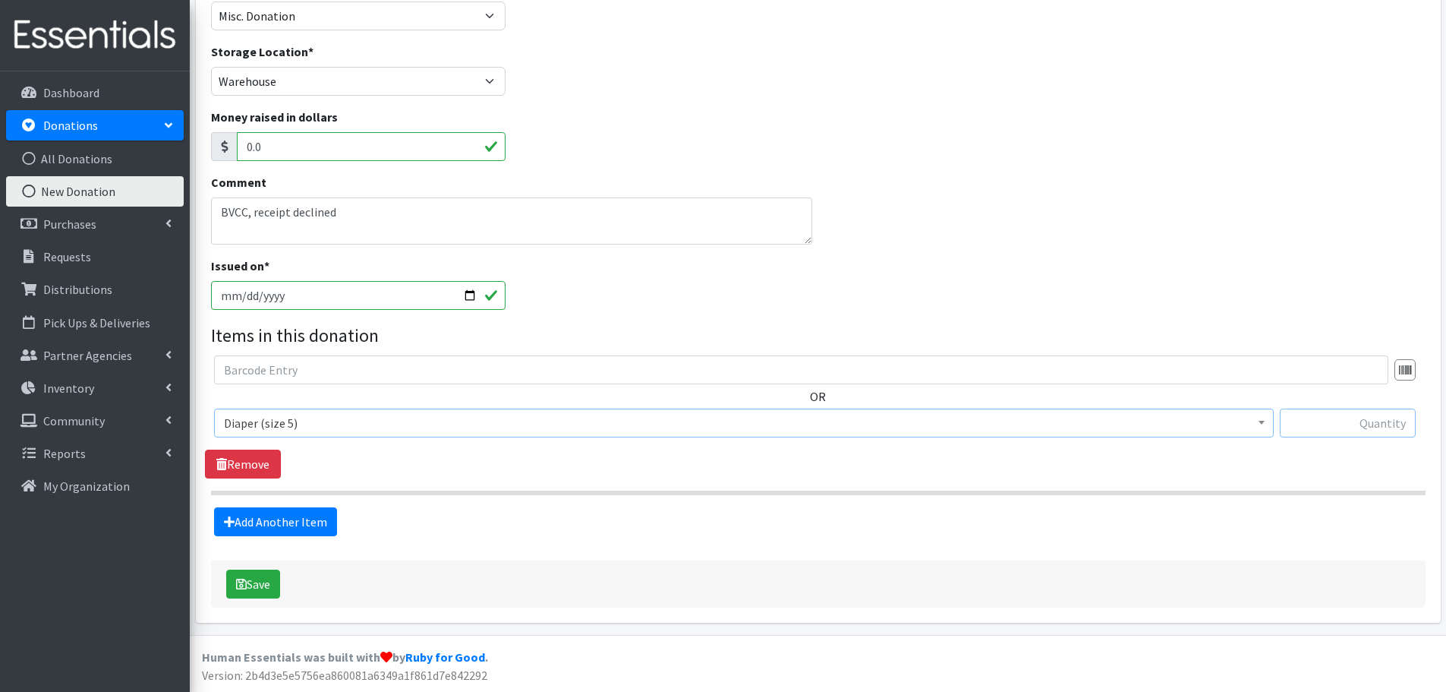
click at [1345, 426] on input "text" at bounding box center [1348, 422] width 136 height 29
type input "104"
click at [262, 527] on link "Add Another Item" at bounding box center [275, 521] width 123 height 29
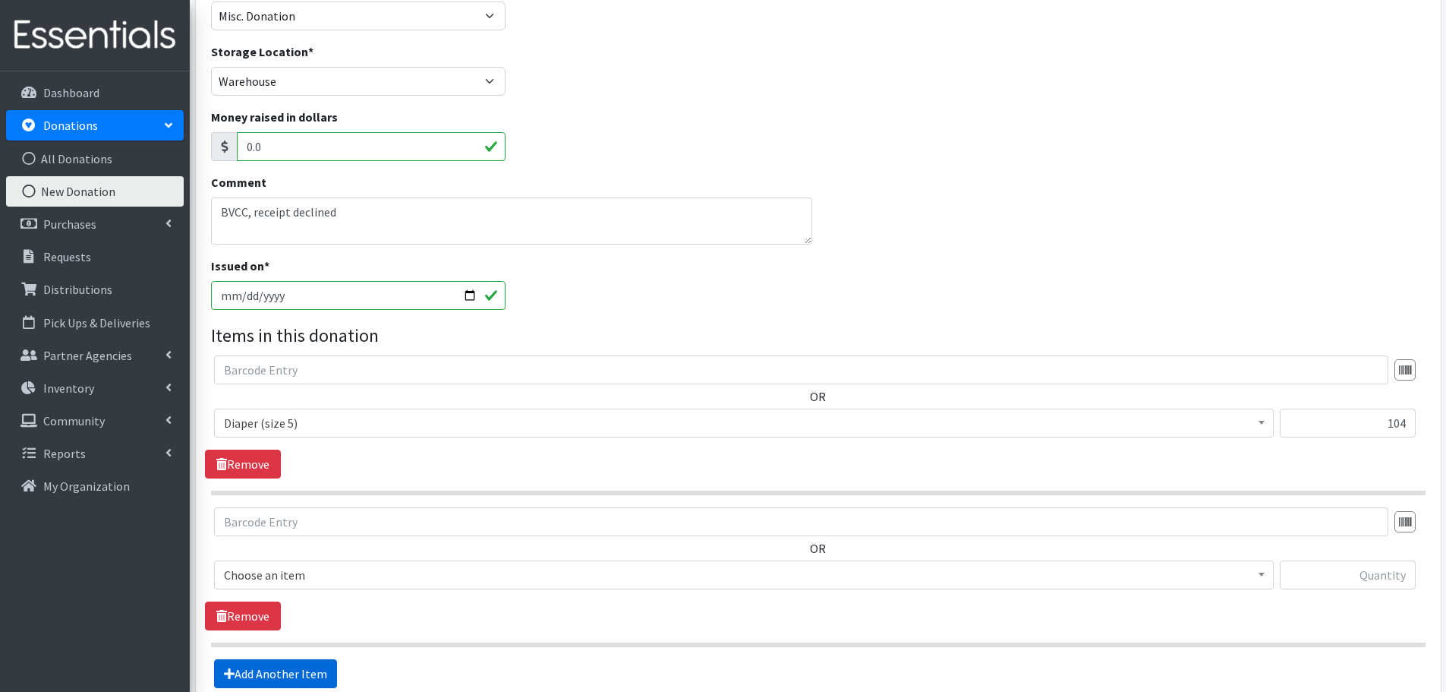
scroll to position [289, 0]
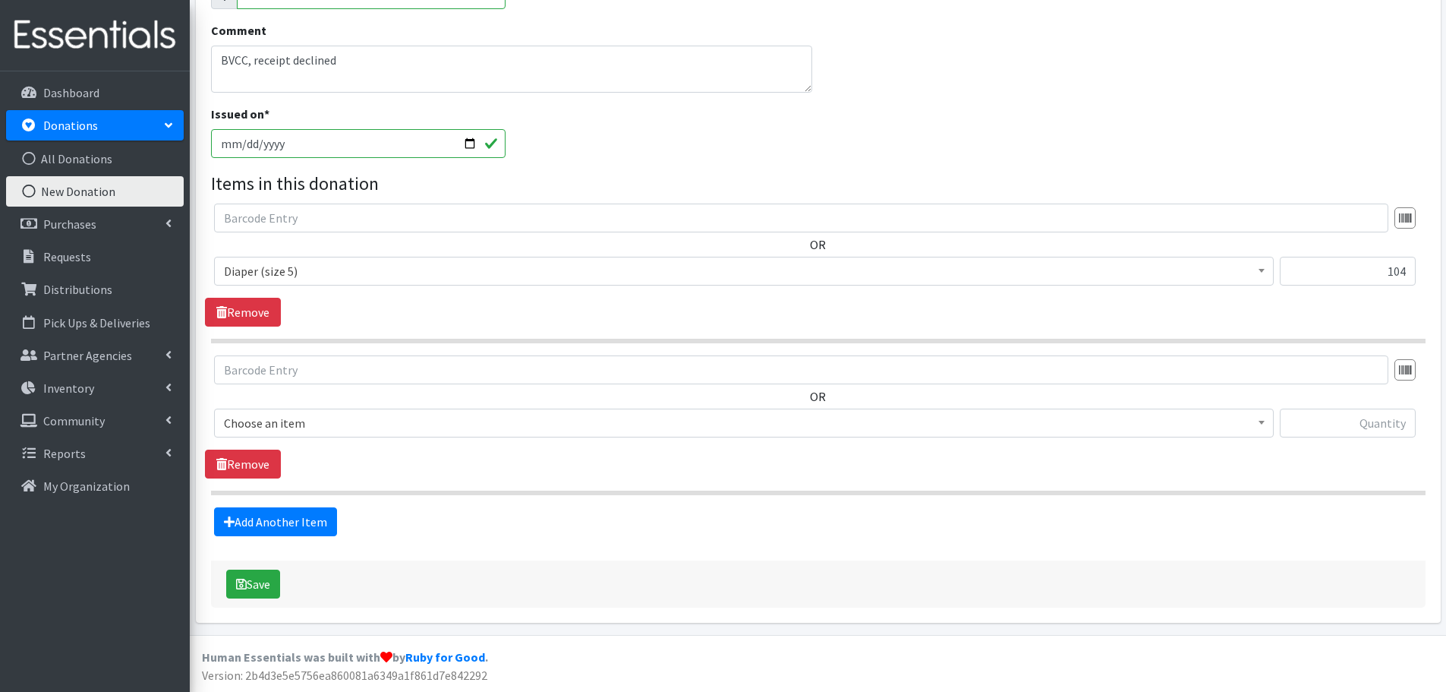
click at [386, 424] on span "Choose an item" at bounding box center [744, 422] width 1040 height 21
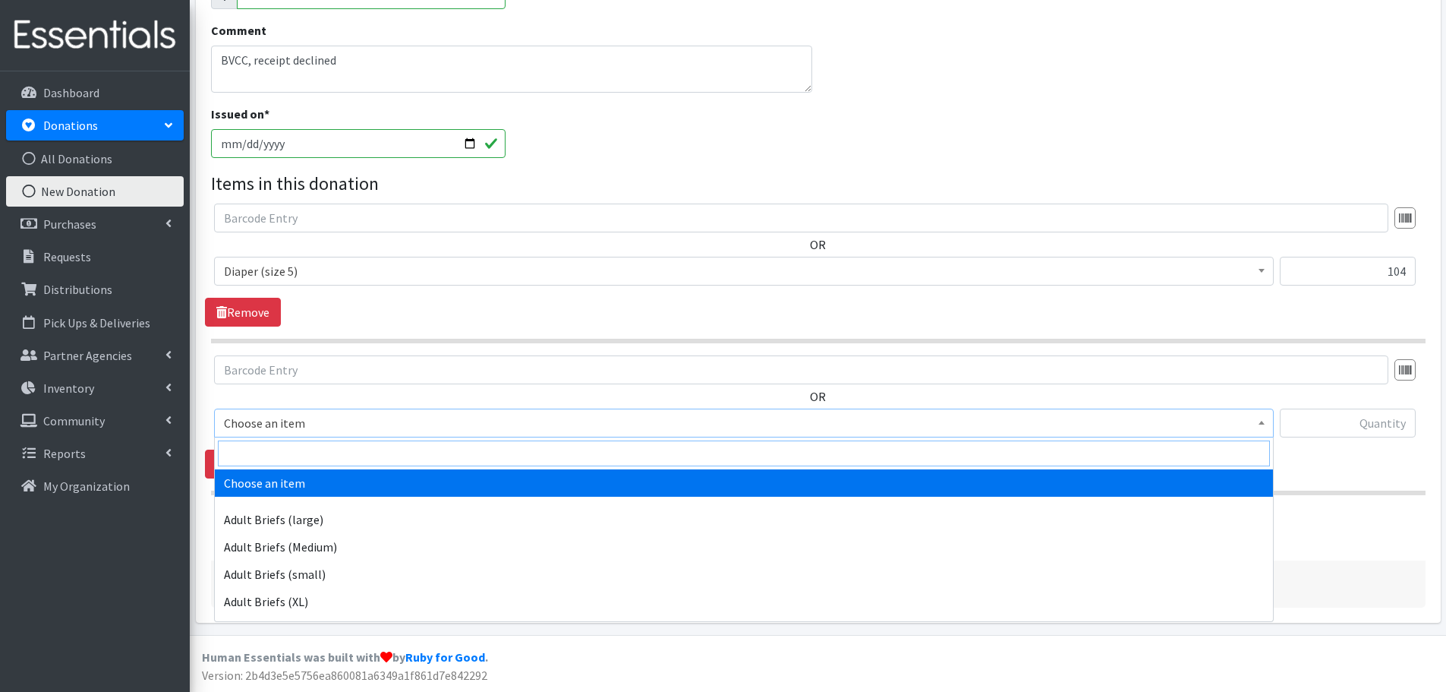
click at [387, 444] on input "search" at bounding box center [744, 453] width 1052 height 26
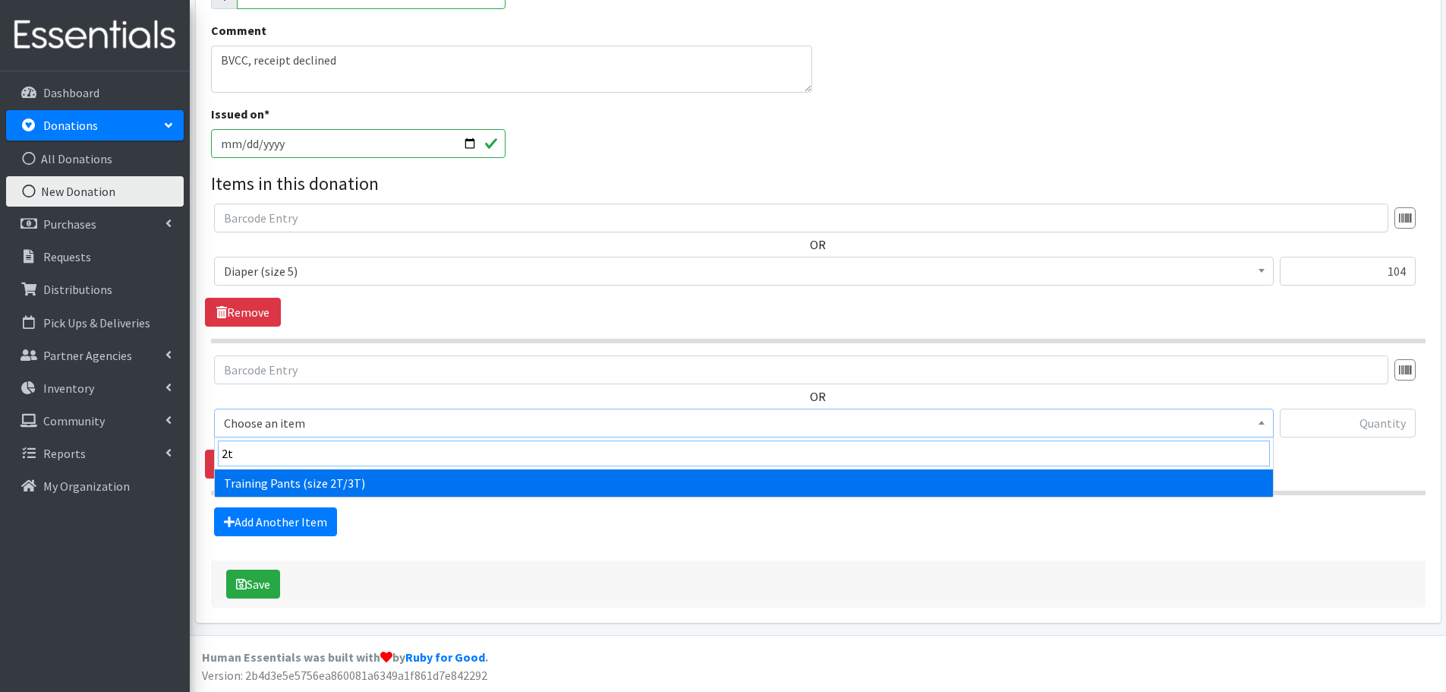
type input "2t"
select select "5865"
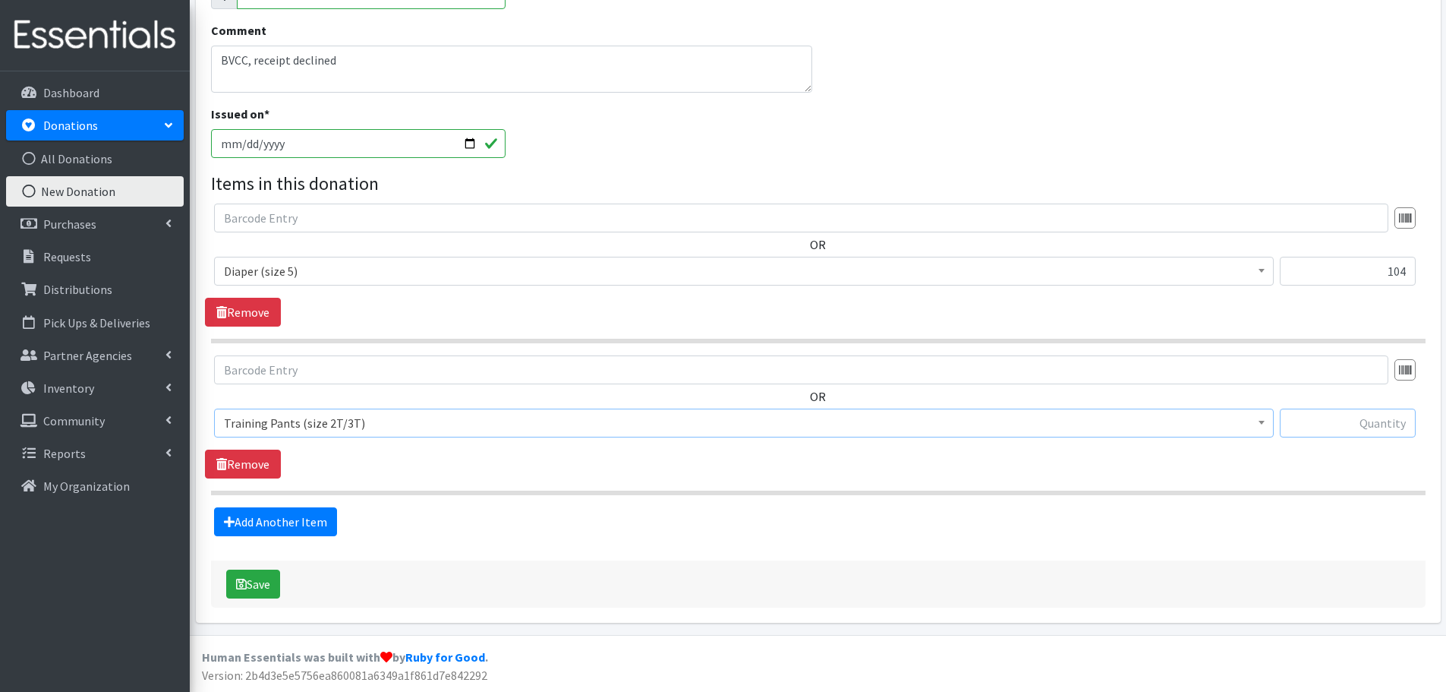
click at [1347, 432] on input "text" at bounding box center [1348, 422] width 136 height 29
type input "10"
drag, startPoint x: 323, startPoint y: 506, endPoint x: 325, endPoint y: 517, distance: 11.5
click at [323, 508] on fieldset "Items in this donation OR Choose an item Adult Briefs (large) Adult Briefs (Med…" at bounding box center [818, 353] width 1215 height 366
click at [317, 519] on link "Add Another Item" at bounding box center [275, 521] width 123 height 29
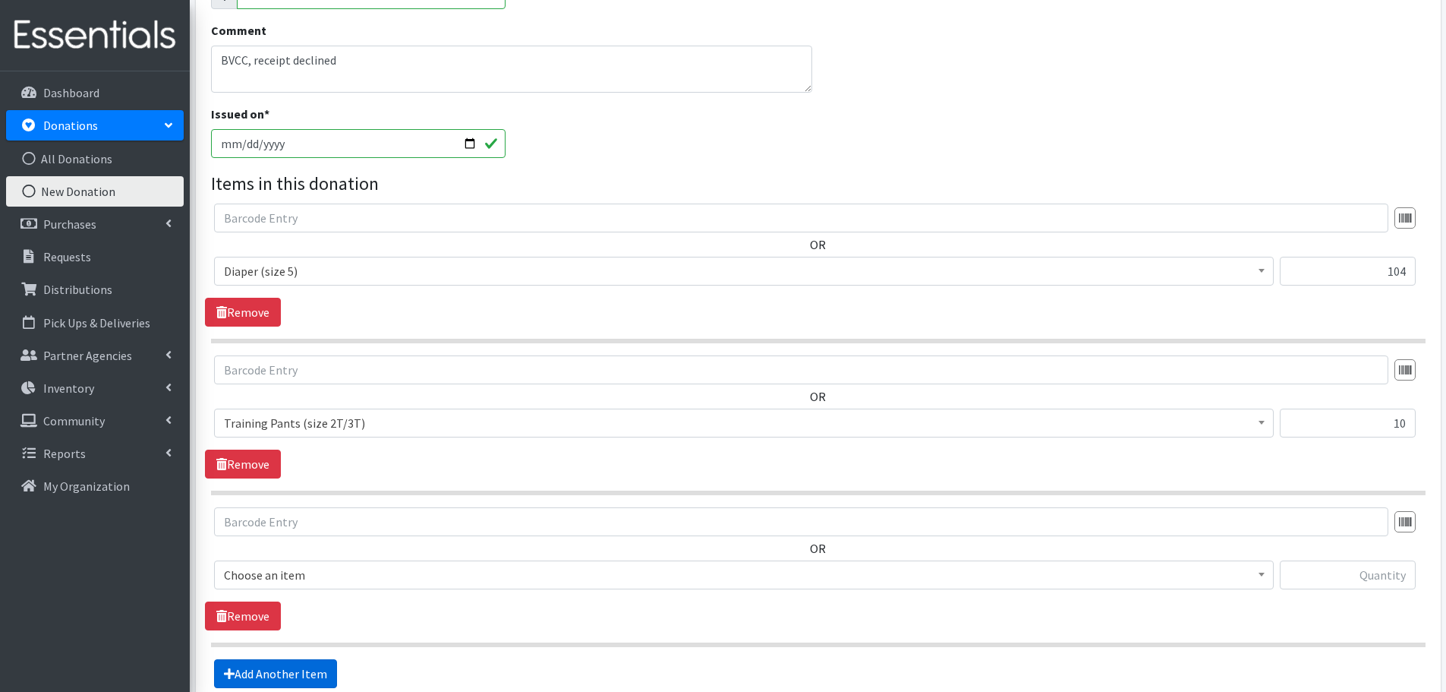
scroll to position [440, 0]
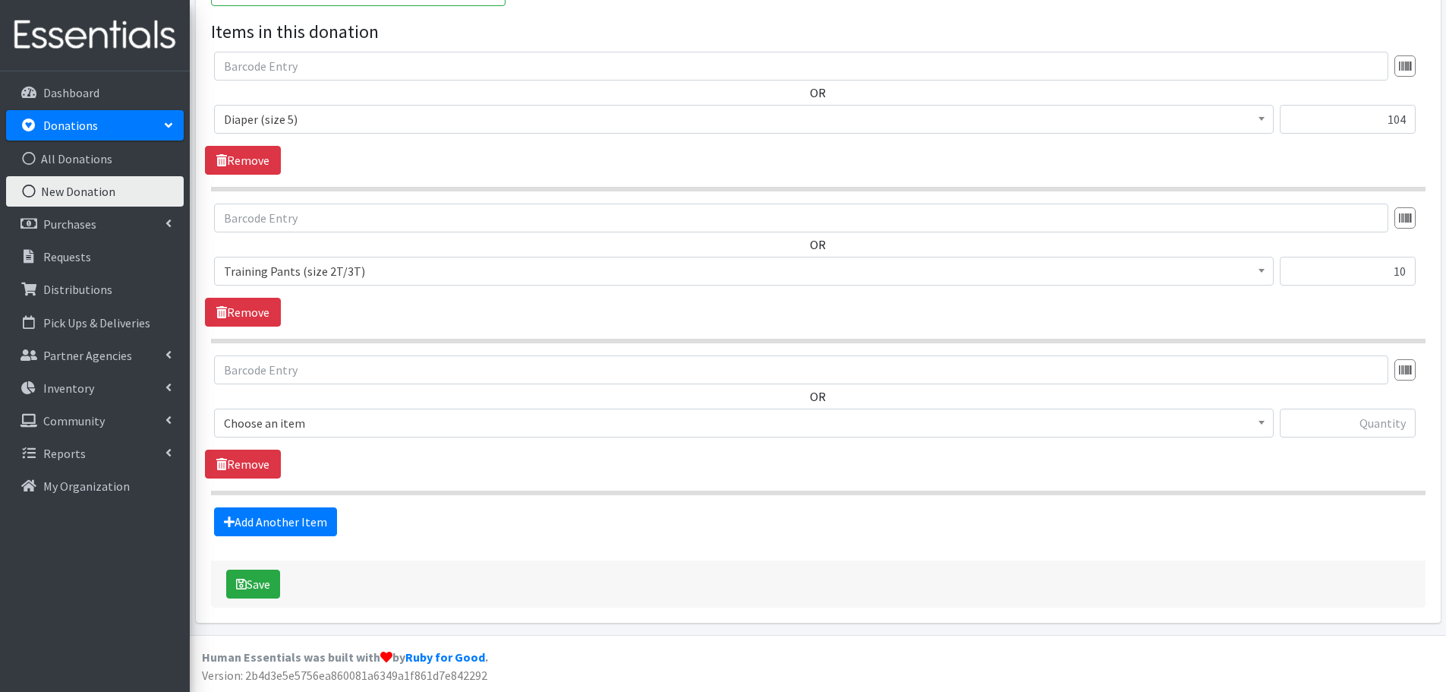
click at [398, 417] on span "Choose an item" at bounding box center [744, 422] width 1040 height 21
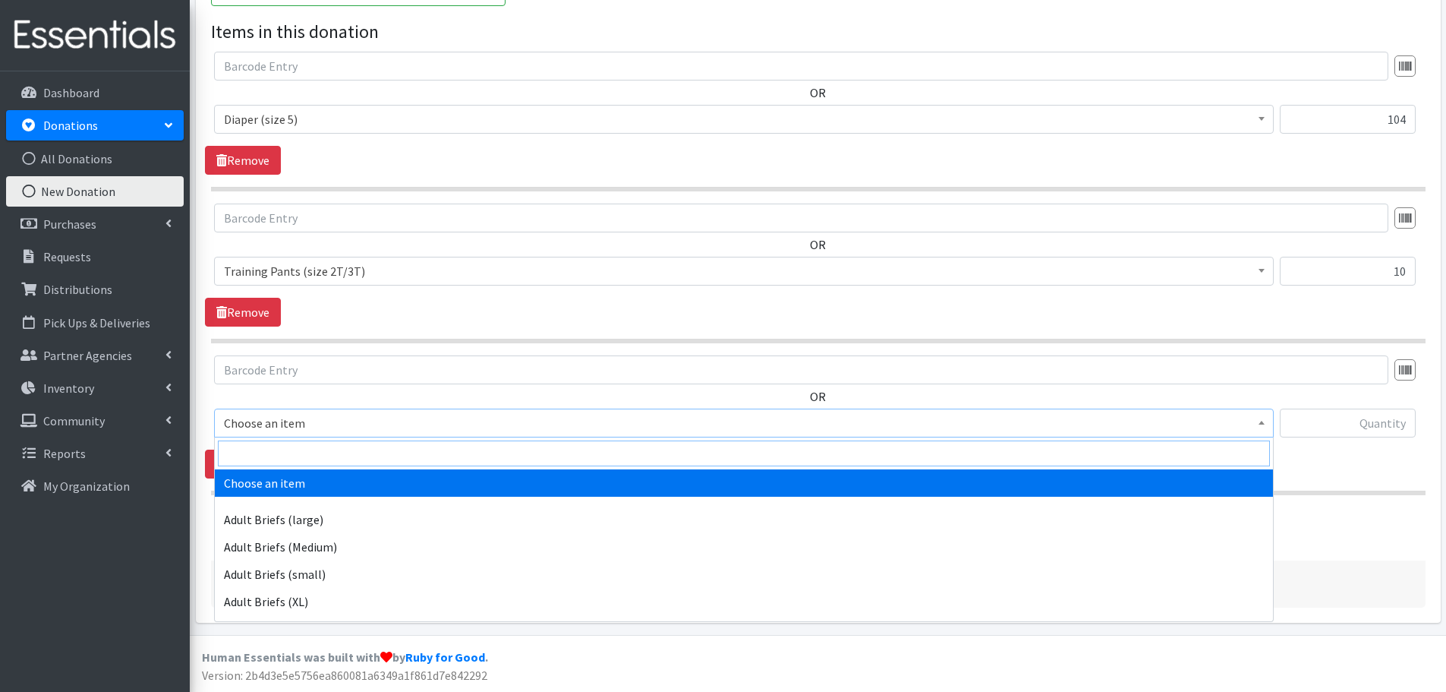
click at [402, 443] on input "search" at bounding box center [744, 453] width 1052 height 26
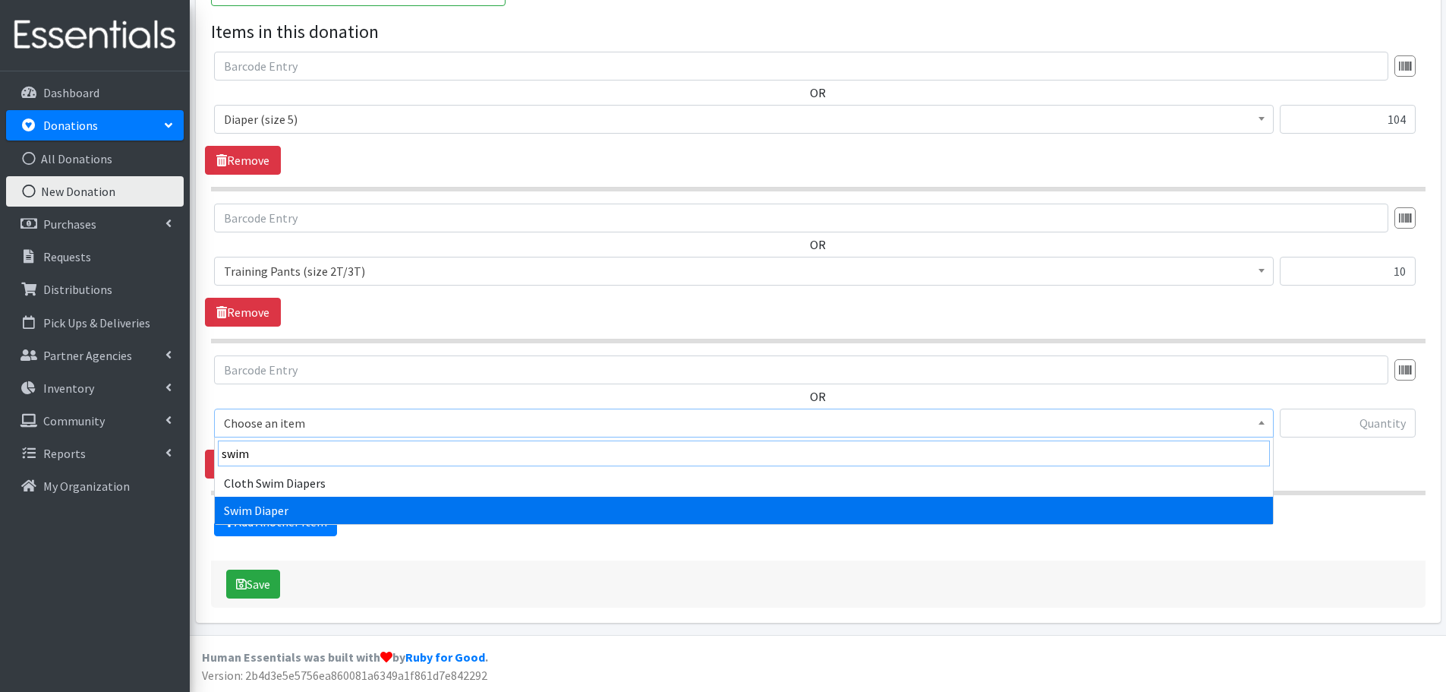
type input "swim"
select select "7522"
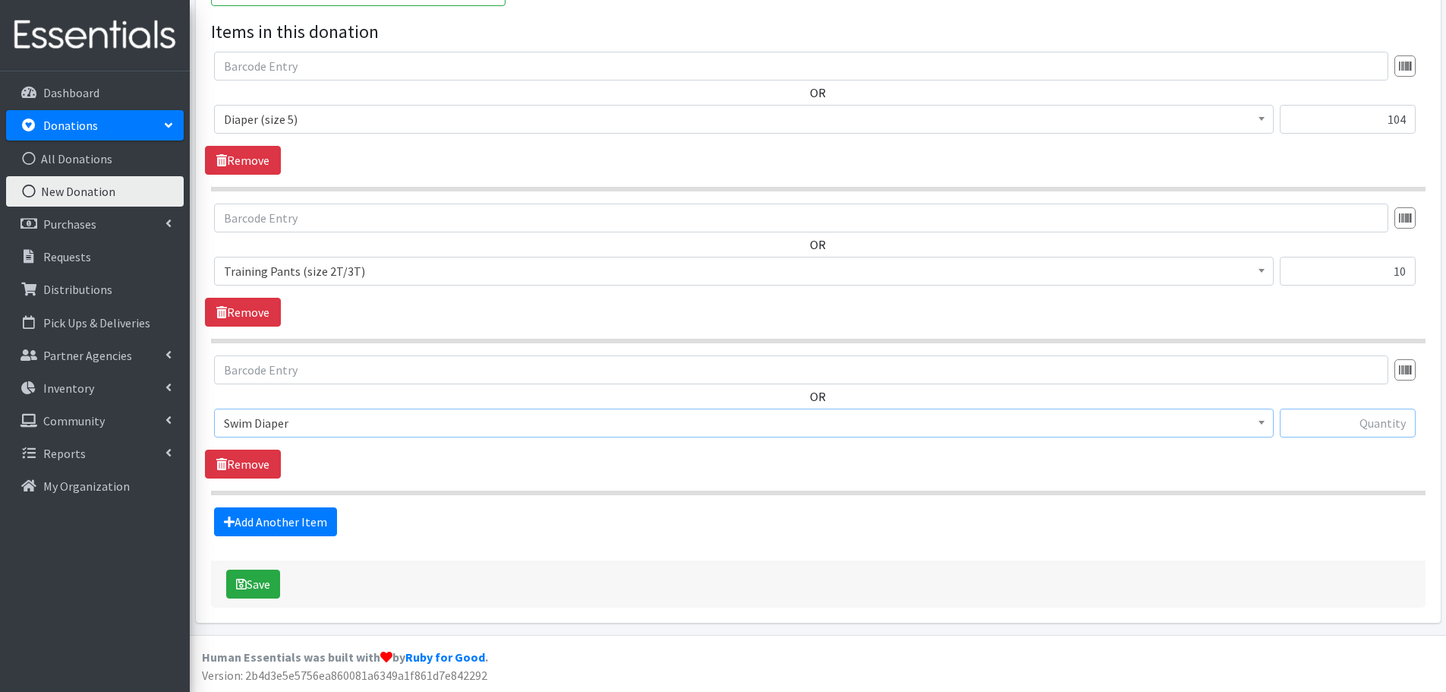
click at [1374, 424] on input "text" at bounding box center [1348, 422] width 136 height 29
type input "19"
click at [309, 520] on link "Add Another Item" at bounding box center [275, 521] width 123 height 29
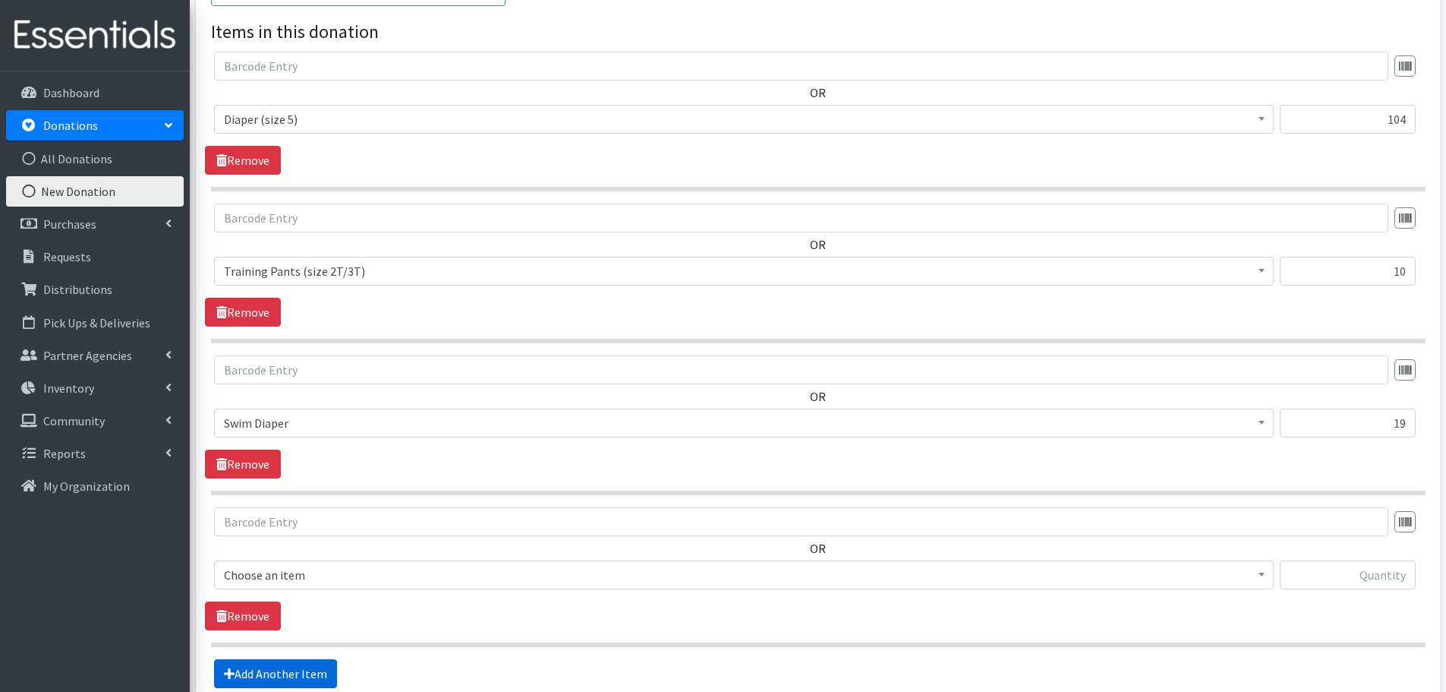
scroll to position [592, 0]
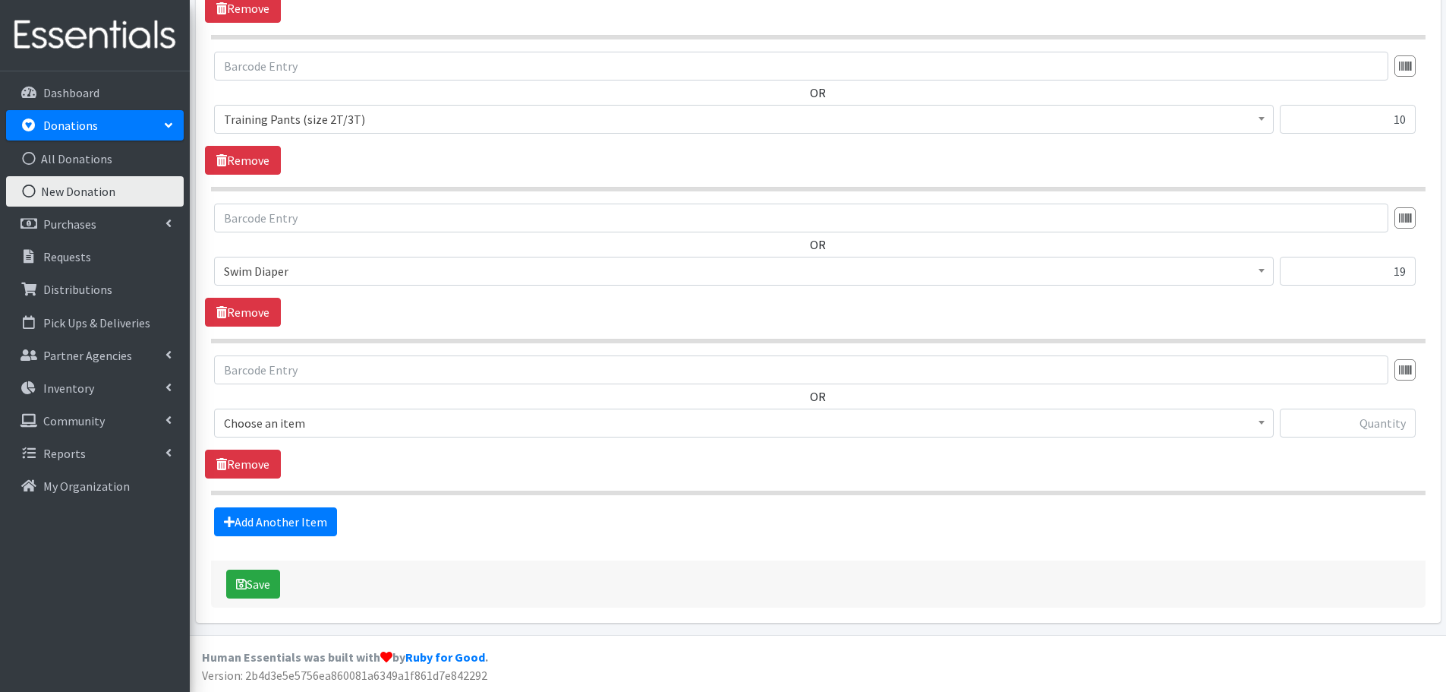
click at [417, 421] on span "Choose an item" at bounding box center [744, 422] width 1040 height 21
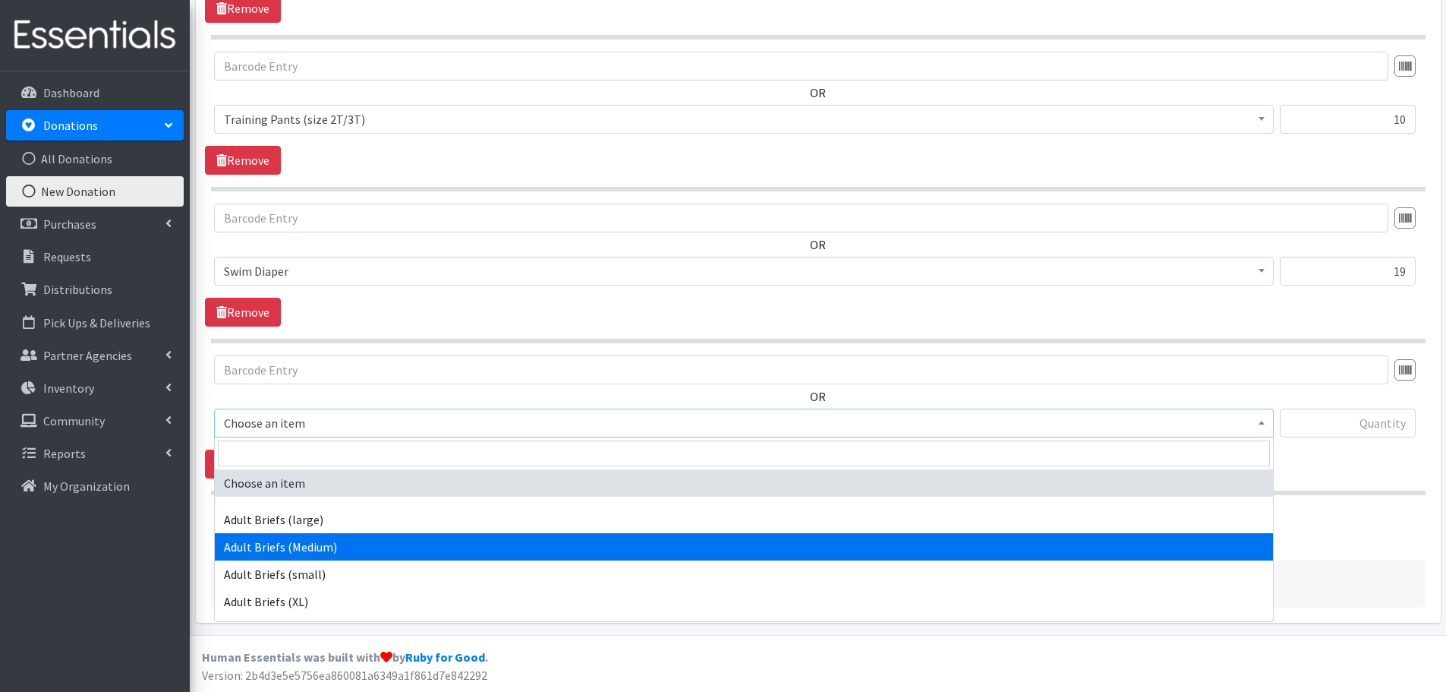
select select "11412"
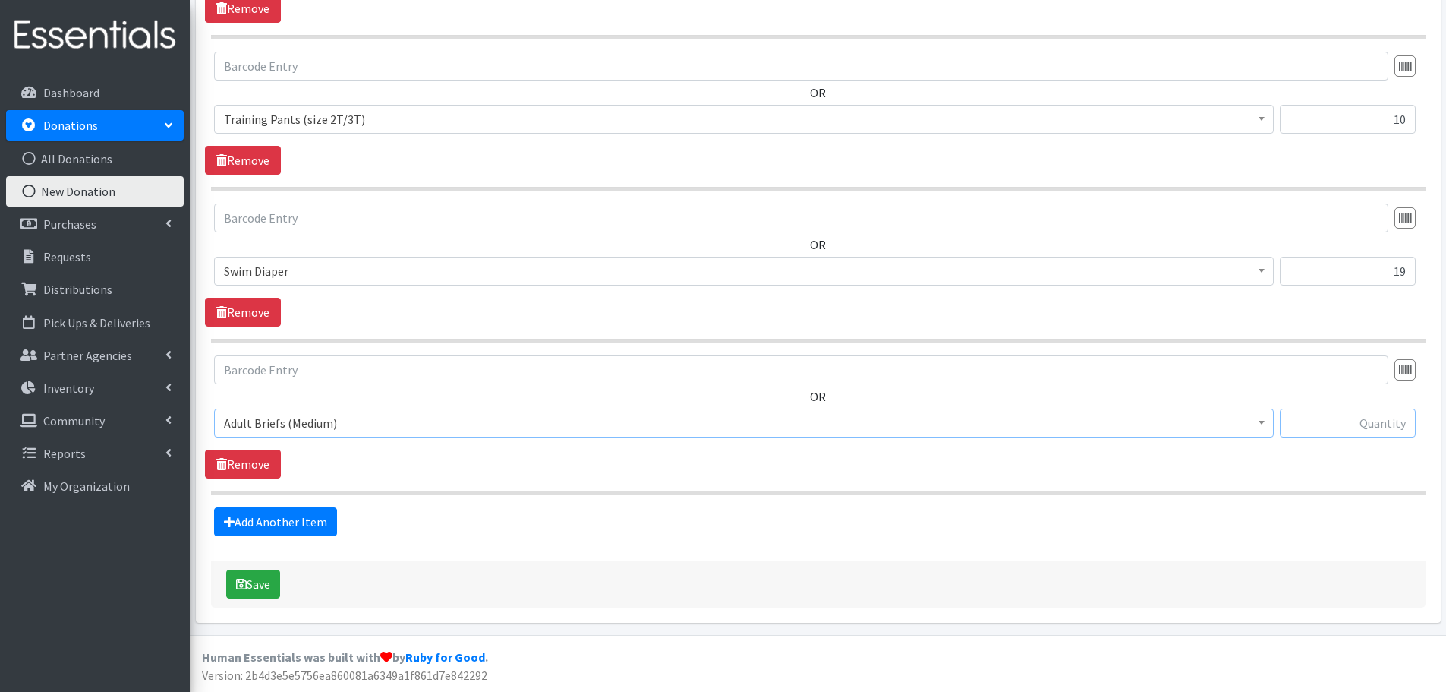
click at [1383, 429] on input "text" at bounding box center [1348, 422] width 136 height 29
type input "27"
click at [323, 525] on link "Add Another Item" at bounding box center [275, 521] width 123 height 29
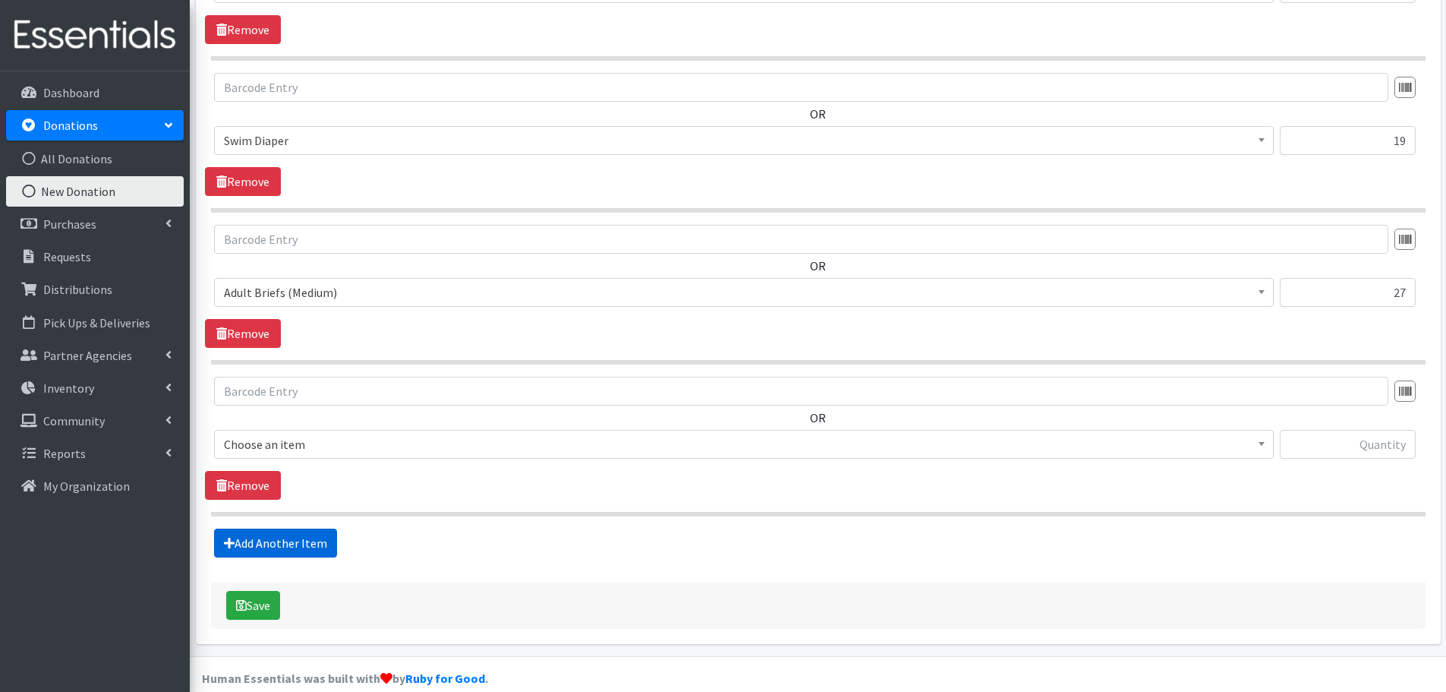
scroll to position [744, 0]
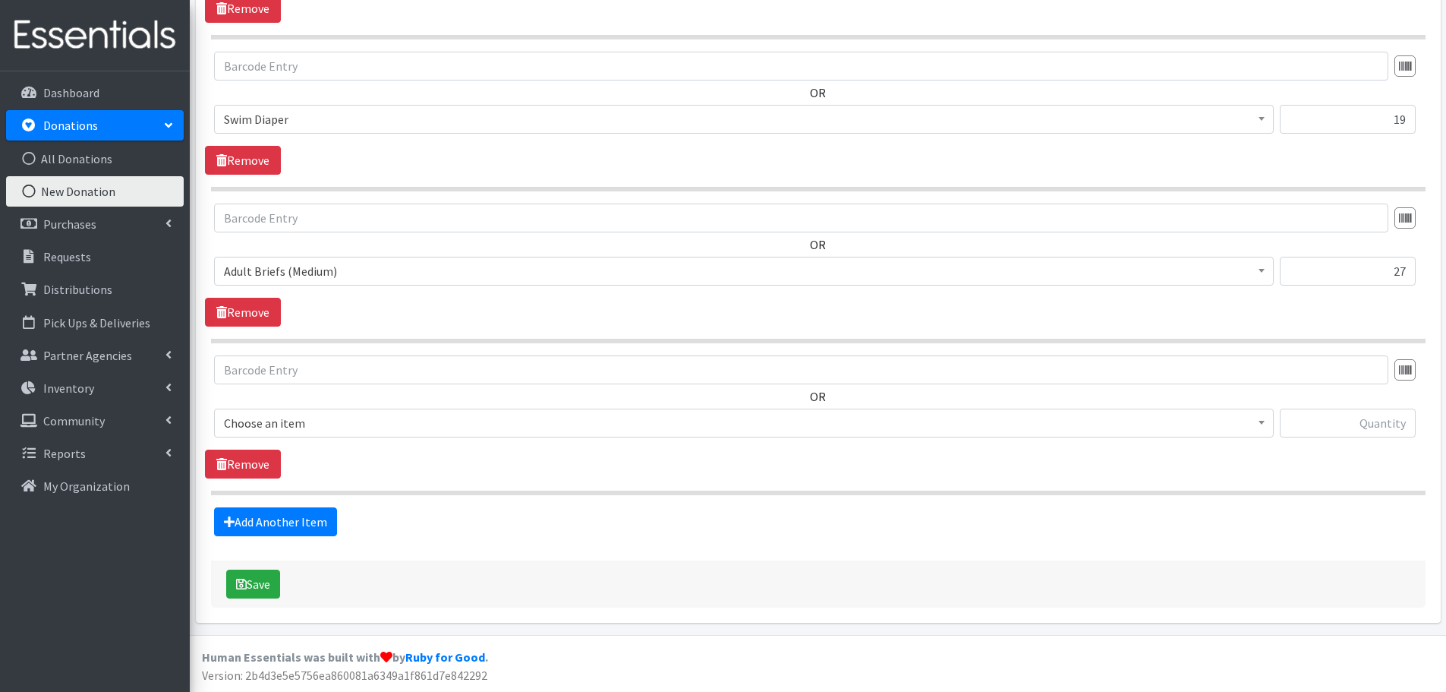
click at [402, 419] on span "Choose an item" at bounding box center [744, 422] width 1040 height 21
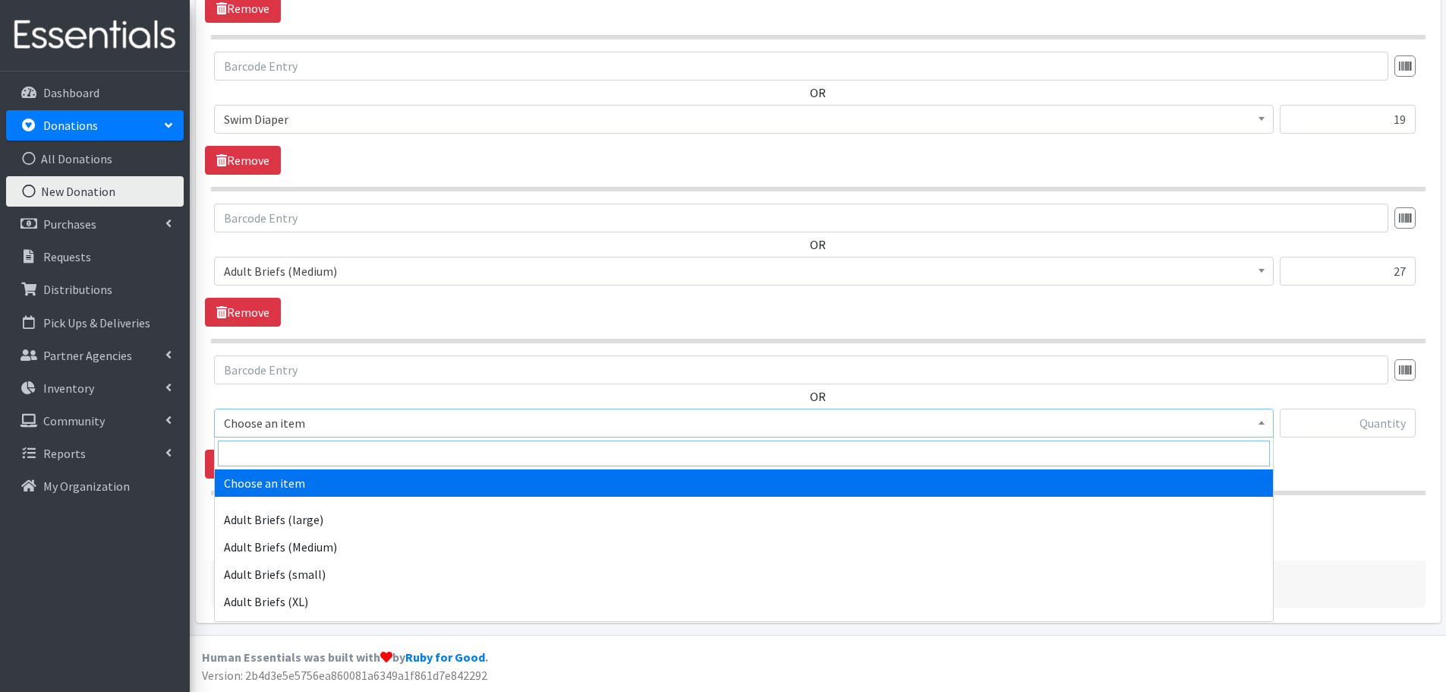
click at [412, 447] on input "search" at bounding box center [744, 453] width 1052 height 26
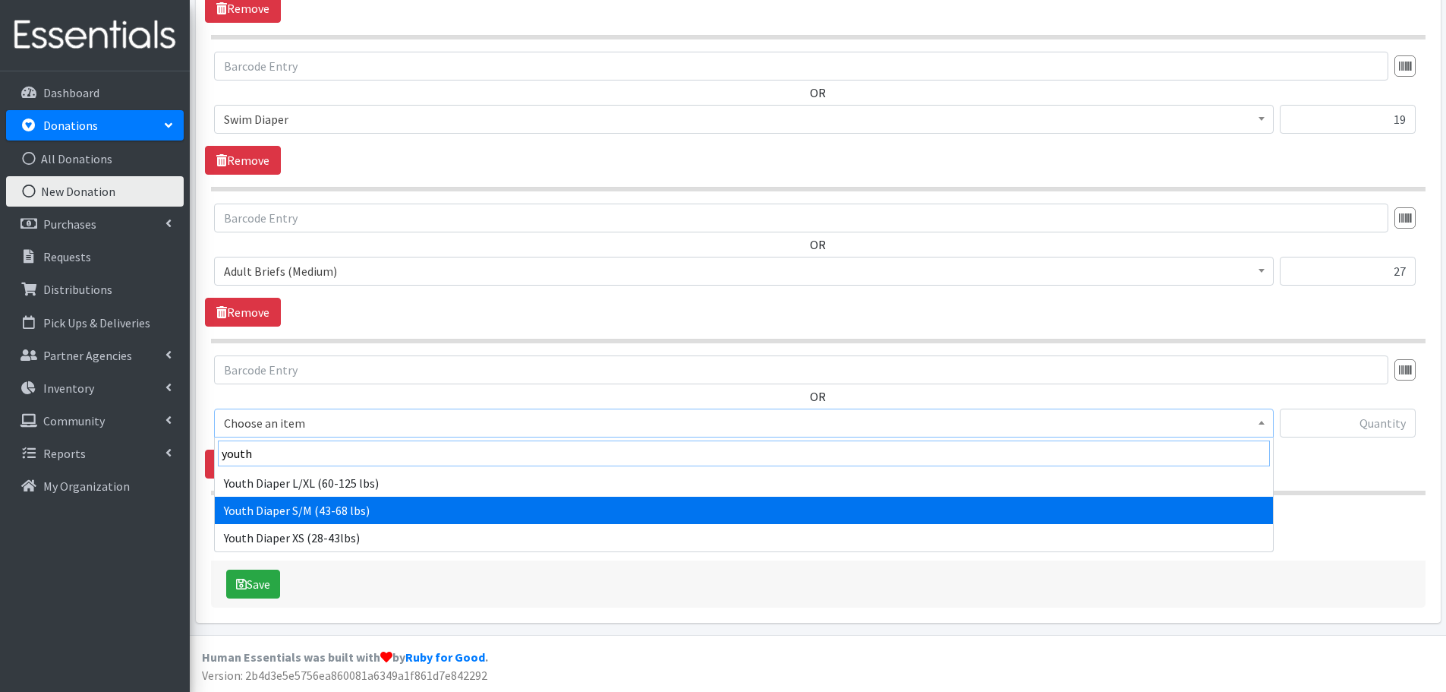
type input "youth"
select select "11293"
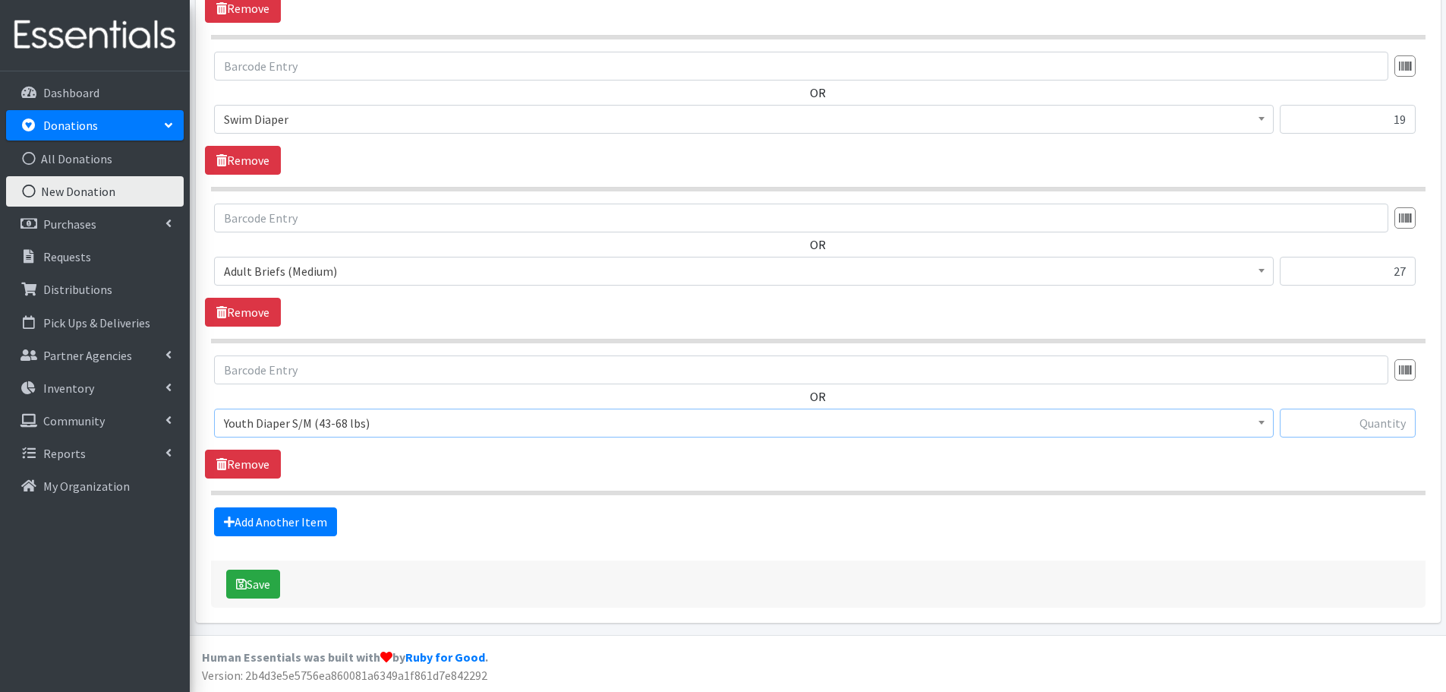
click at [1374, 427] on input "text" at bounding box center [1348, 422] width 136 height 29
type input "42"
click at [257, 595] on button "Save" at bounding box center [253, 583] width 54 height 29
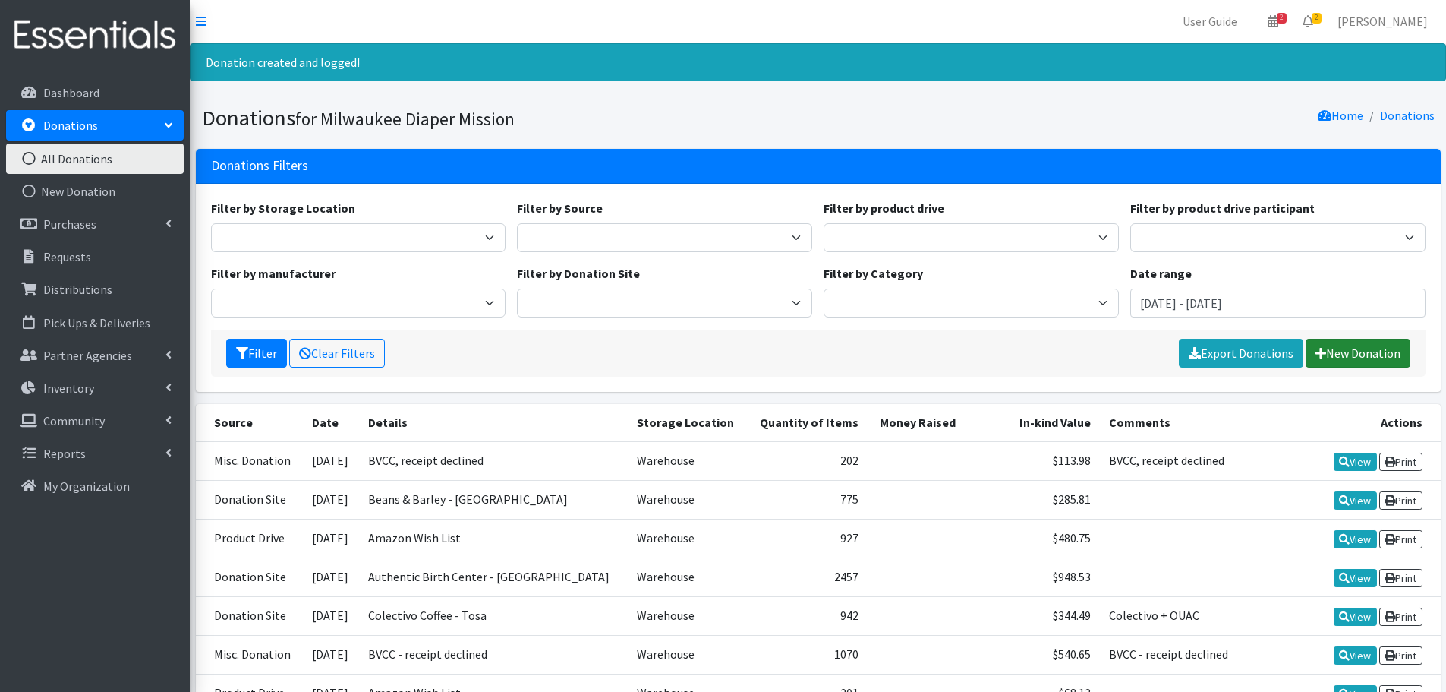
click at [1376, 352] on link "New Donation" at bounding box center [1358, 353] width 105 height 29
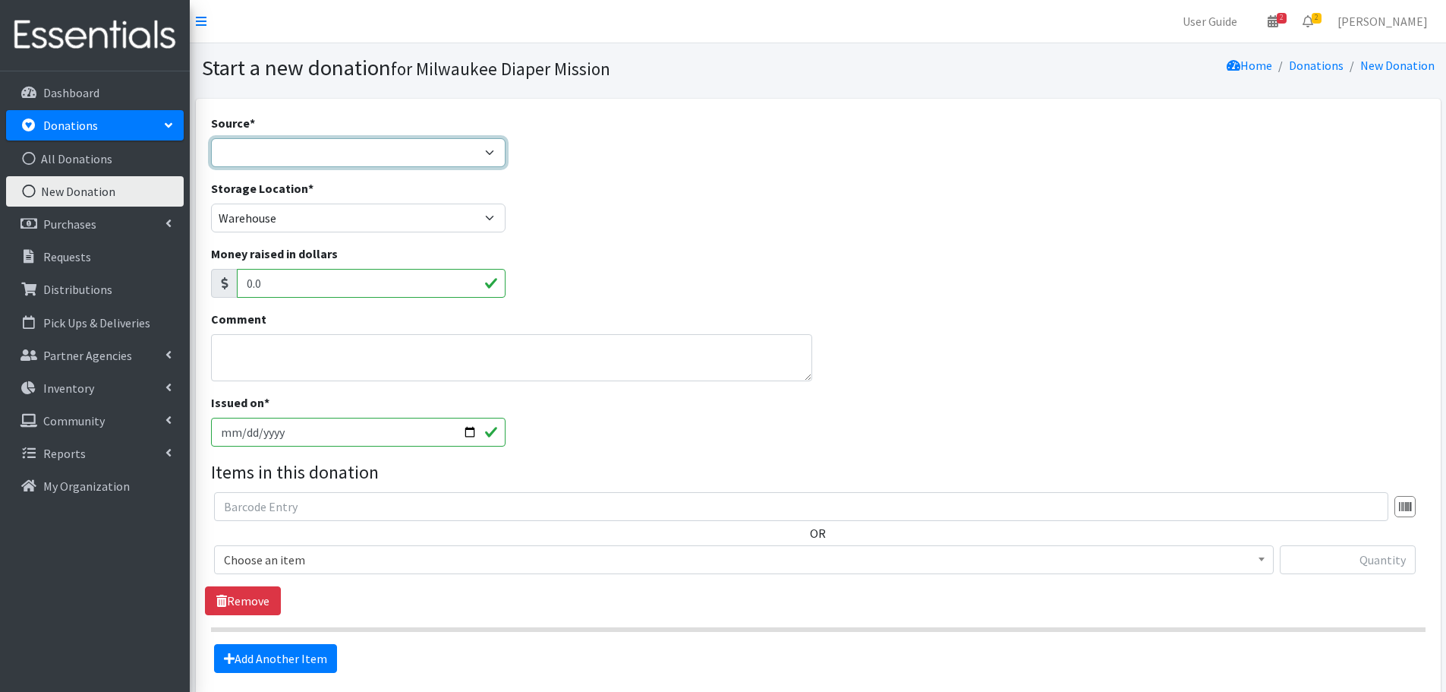
click at [287, 149] on select "Product Drive Manufacturer Donation Site Misc. Donation" at bounding box center [358, 152] width 295 height 29
select select "Misc. Donation"
click at [211, 138] on select "Product Drive Manufacturer Donation Site Misc. Donation" at bounding box center [358, 152] width 295 height 29
click at [318, 349] on textarea "Comment" at bounding box center [512, 357] width 602 height 47
type textarea "anonymous vestibule drop off"
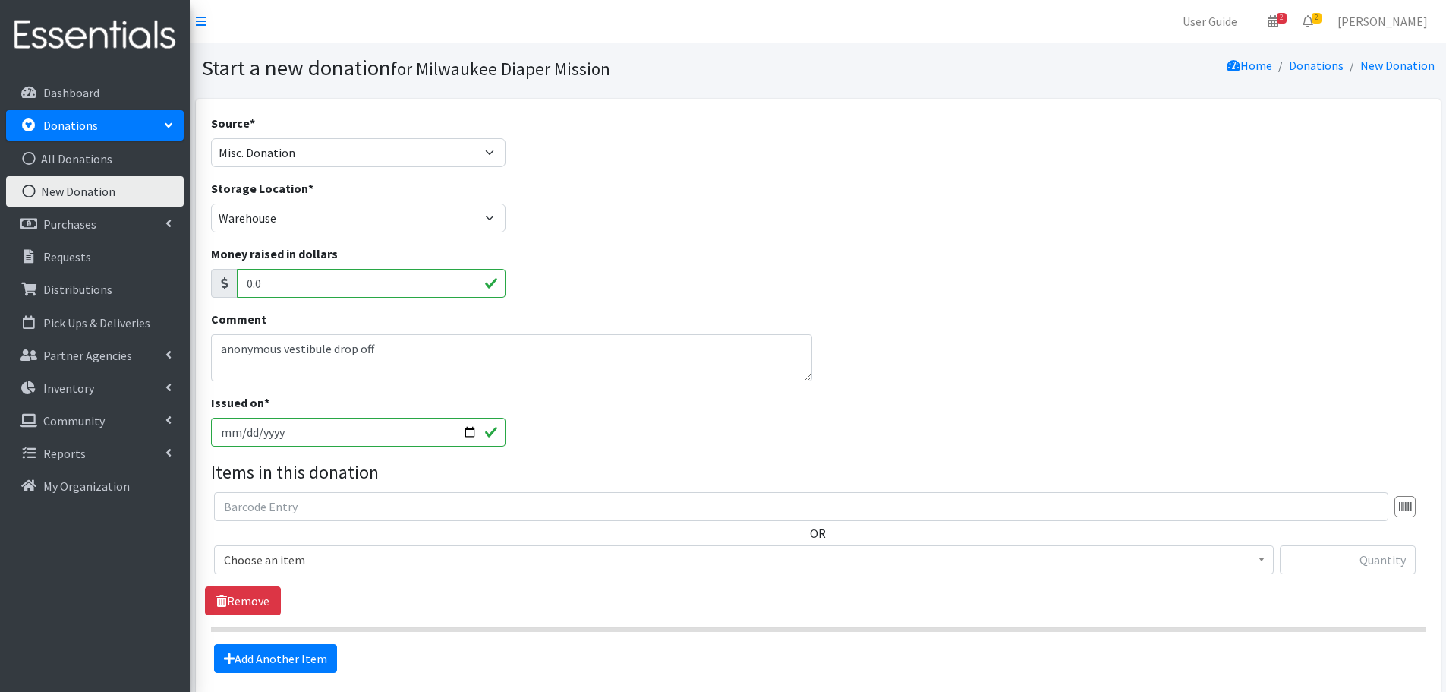
click at [238, 437] on input "[DATE]" at bounding box center [358, 432] width 295 height 29
type input "[DATE]"
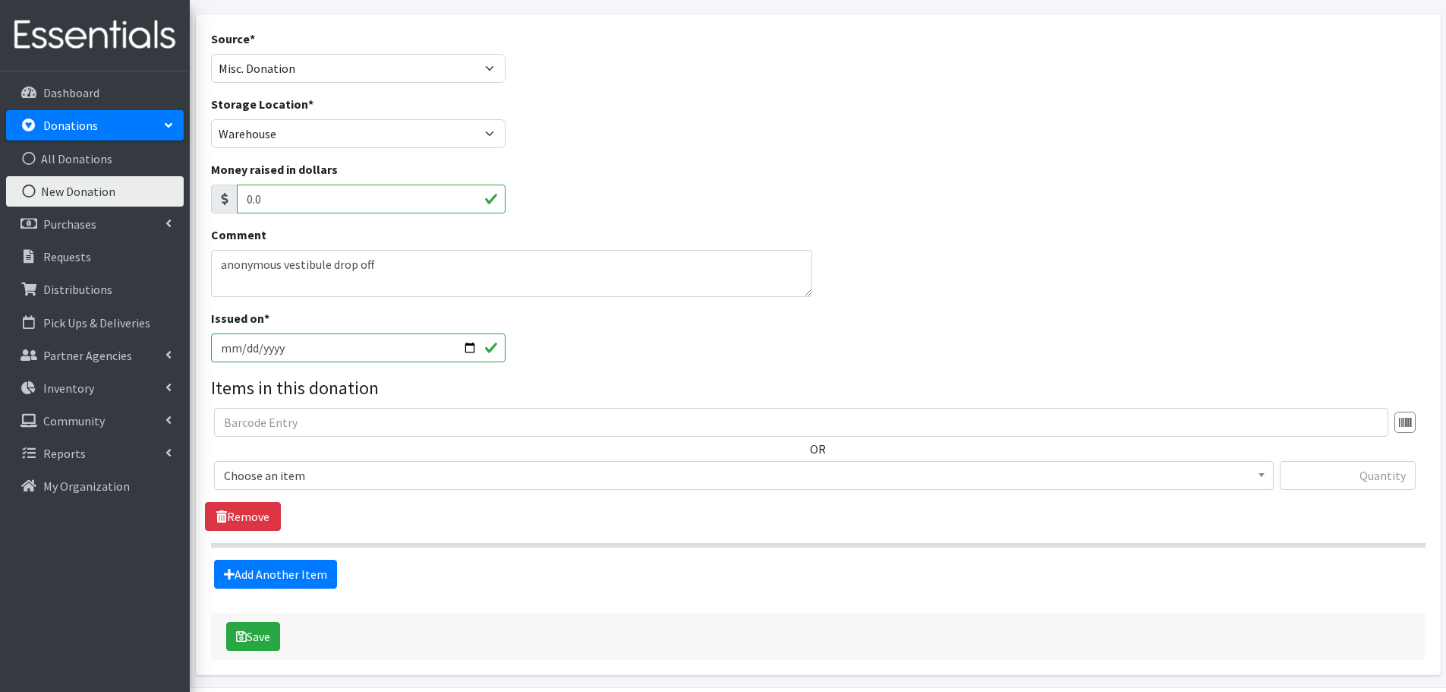
scroll to position [137, 0]
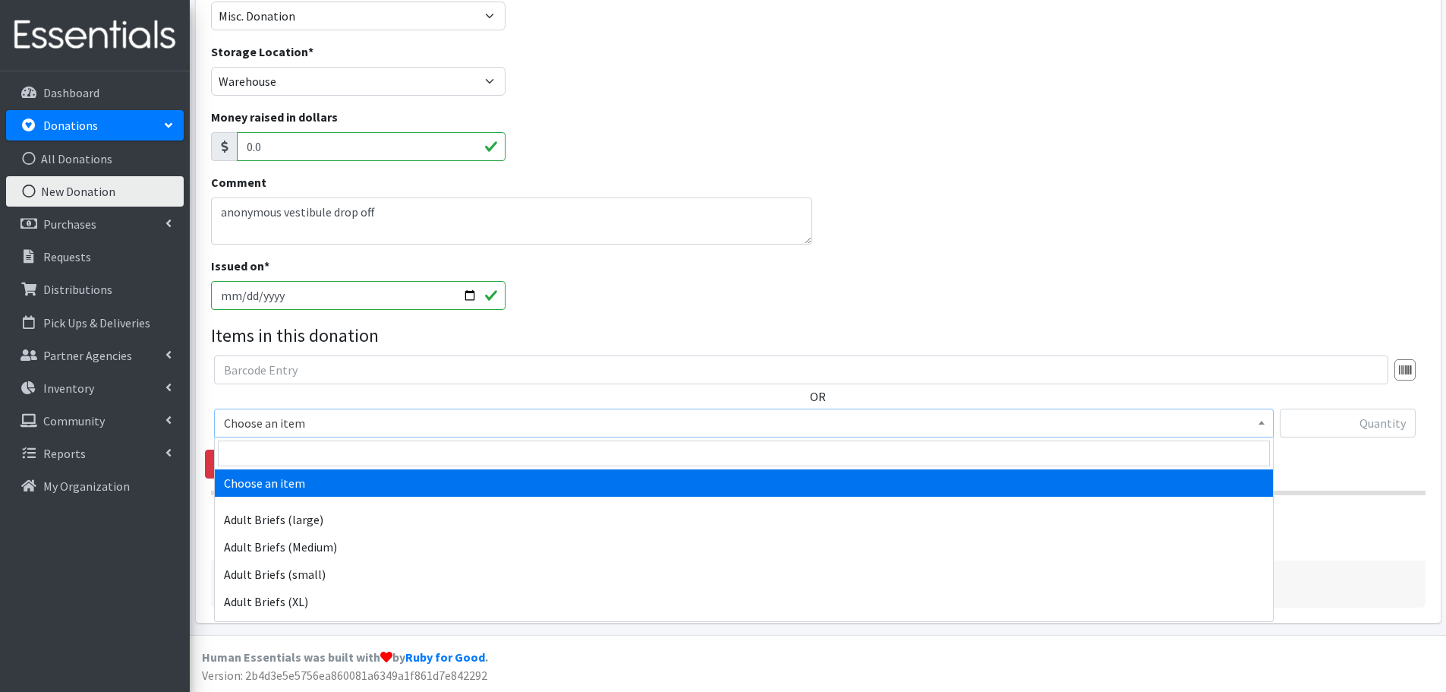
click at [276, 425] on span "Choose an item" at bounding box center [744, 422] width 1040 height 21
click at [285, 451] on input "search" at bounding box center [744, 453] width 1052 height 26
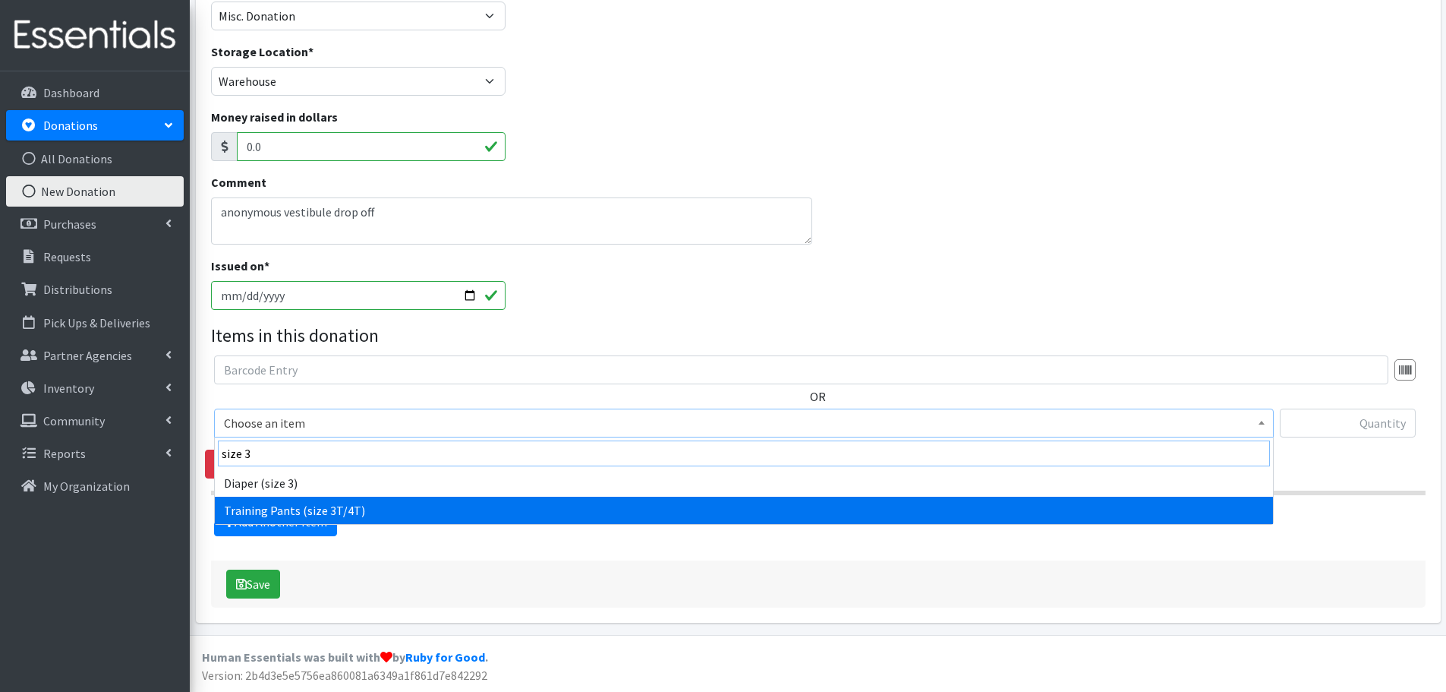
type input "size 3"
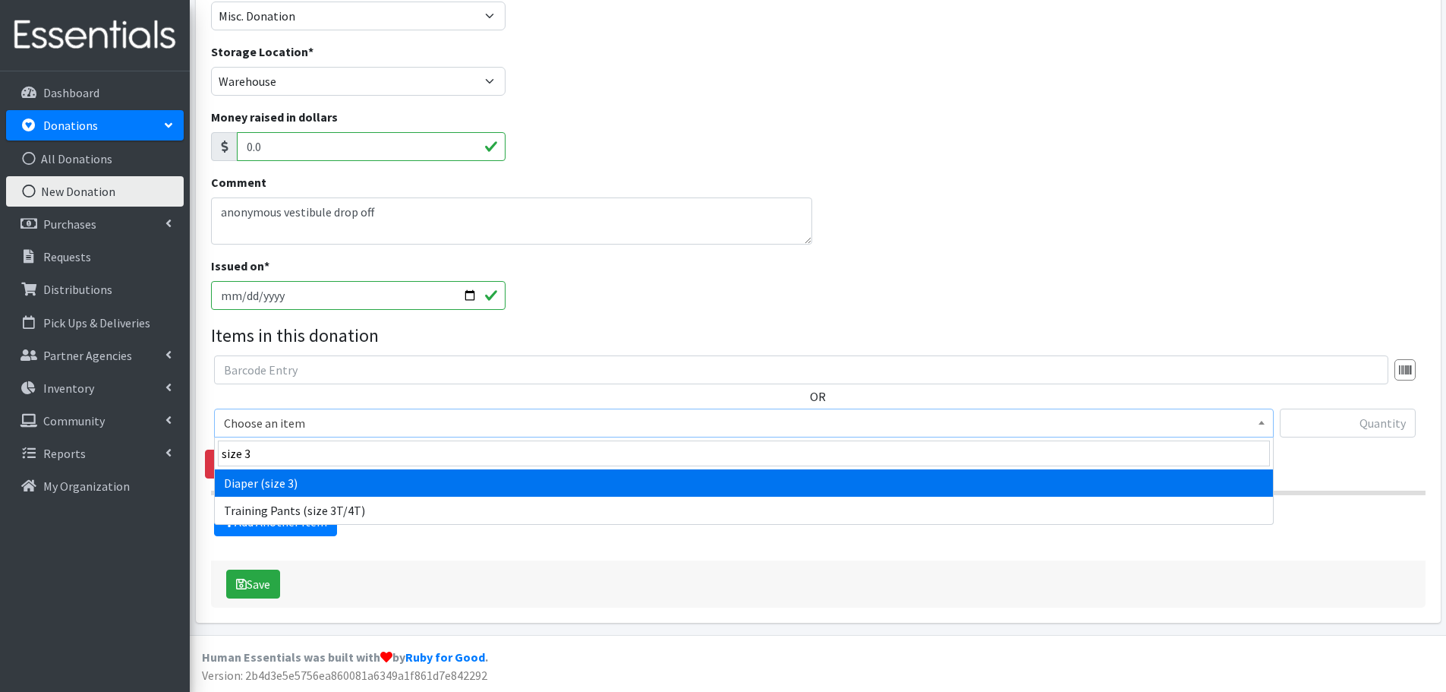
select select "4644"
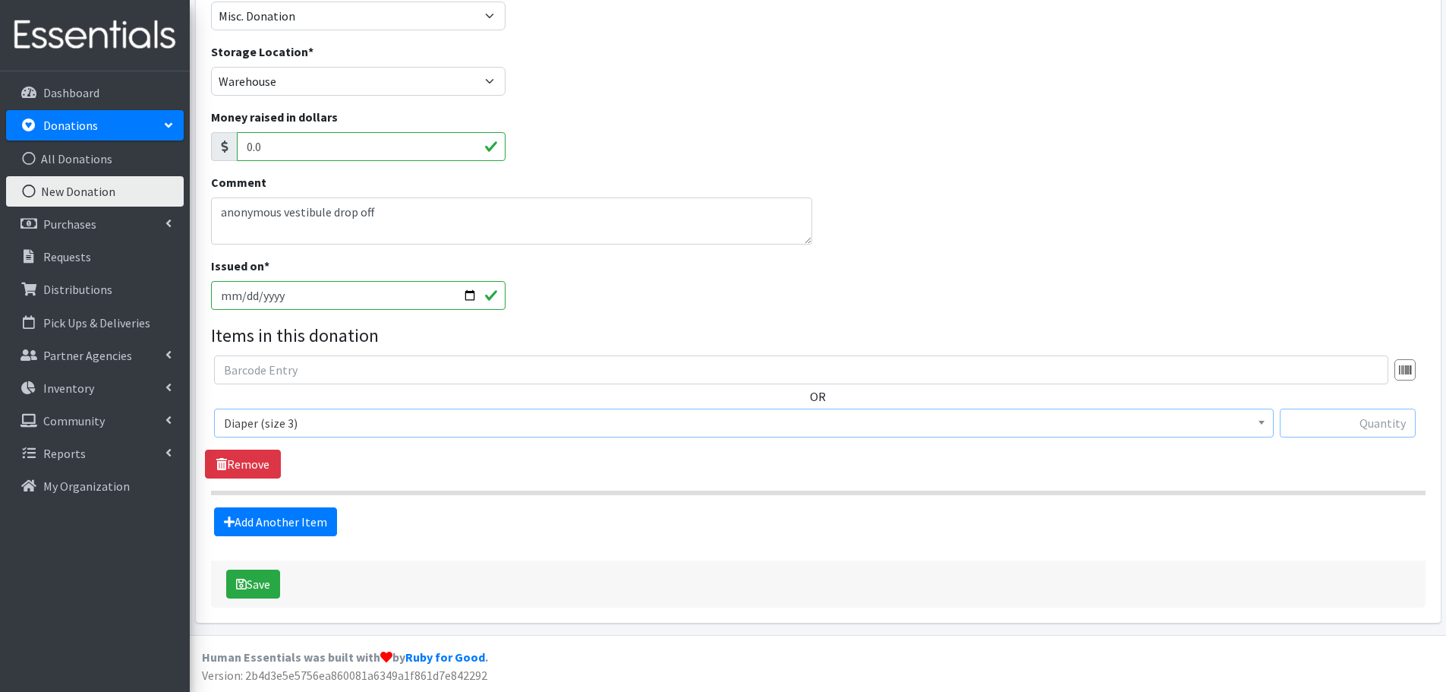
click at [1373, 433] on input "text" at bounding box center [1348, 422] width 136 height 29
type input "31"
click at [927, 575] on div "Save" at bounding box center [818, 583] width 1215 height 47
drag, startPoint x: 241, startPoint y: 591, endPoint x: 262, endPoint y: 585, distance: 21.4
click at [243, 591] on button "Save" at bounding box center [253, 583] width 54 height 29
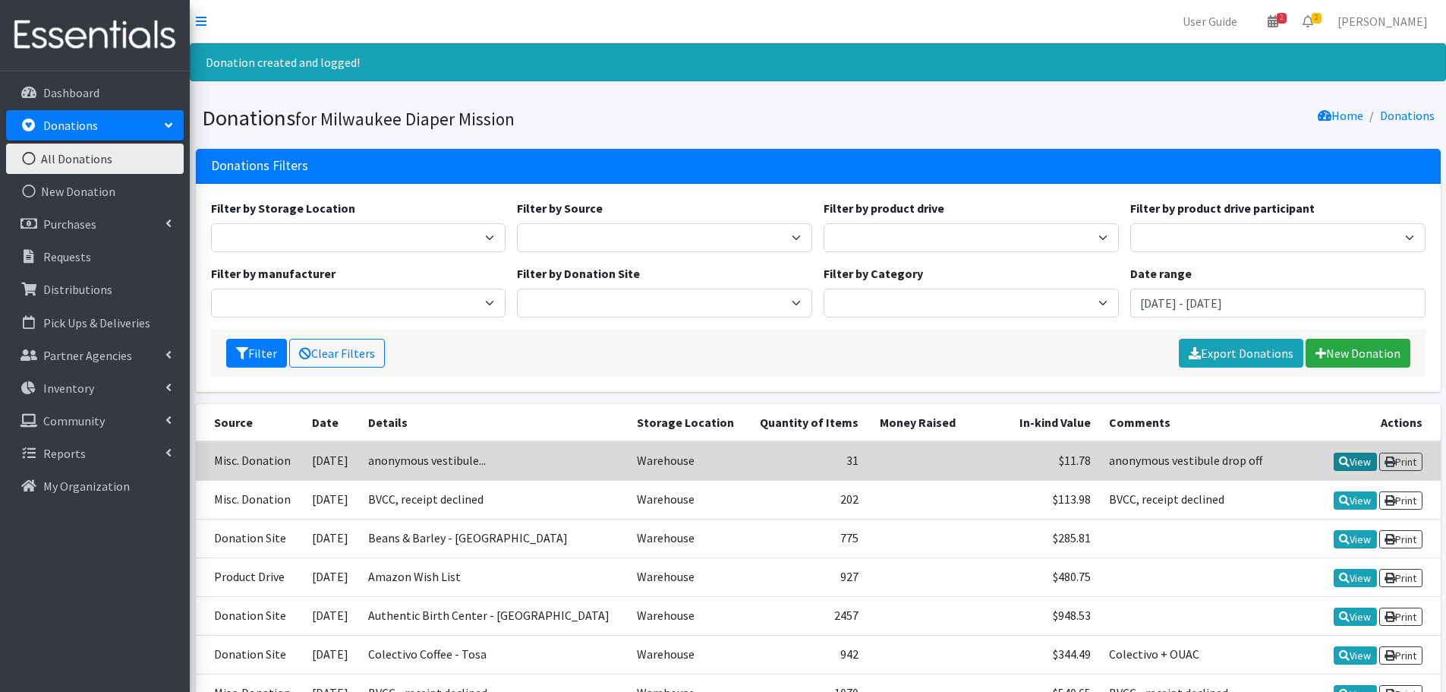
click at [1342, 462] on icon at bounding box center [1344, 461] width 11 height 11
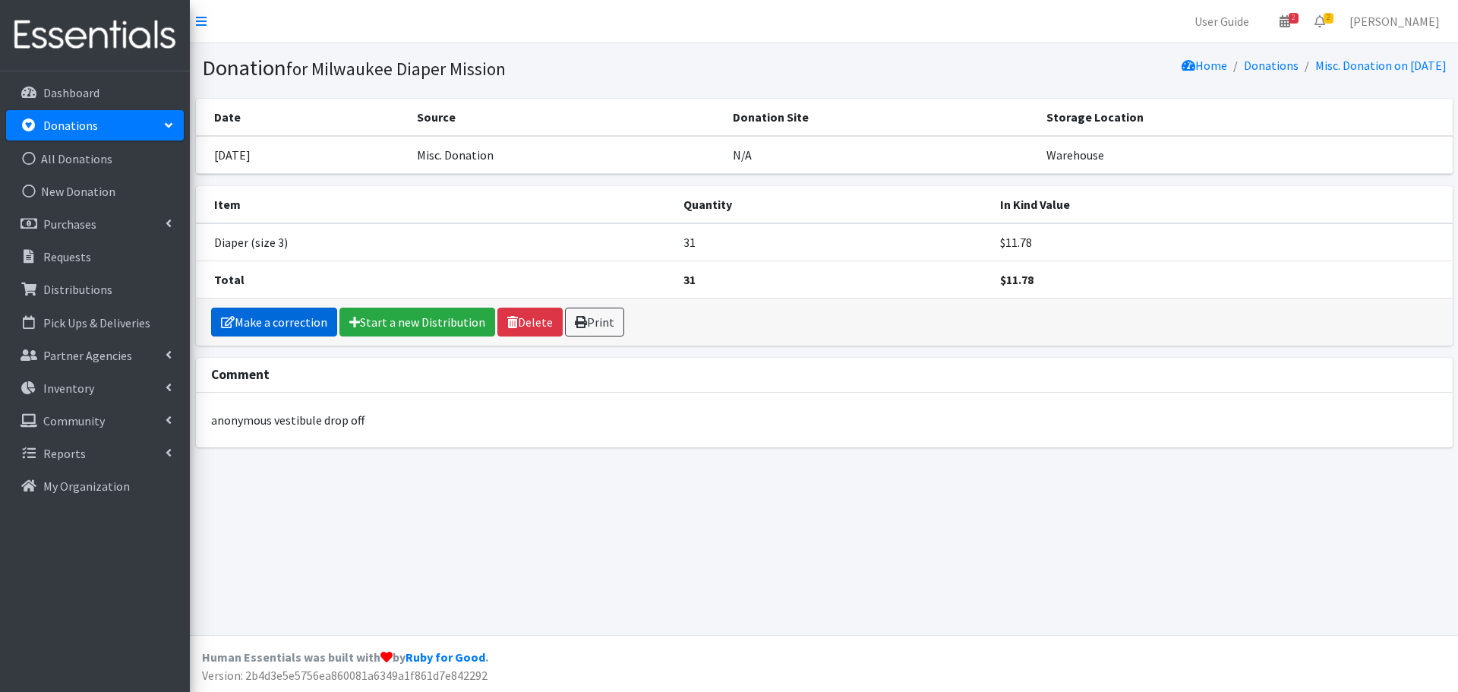
click at [272, 326] on link "Make a correction" at bounding box center [274, 322] width 126 height 29
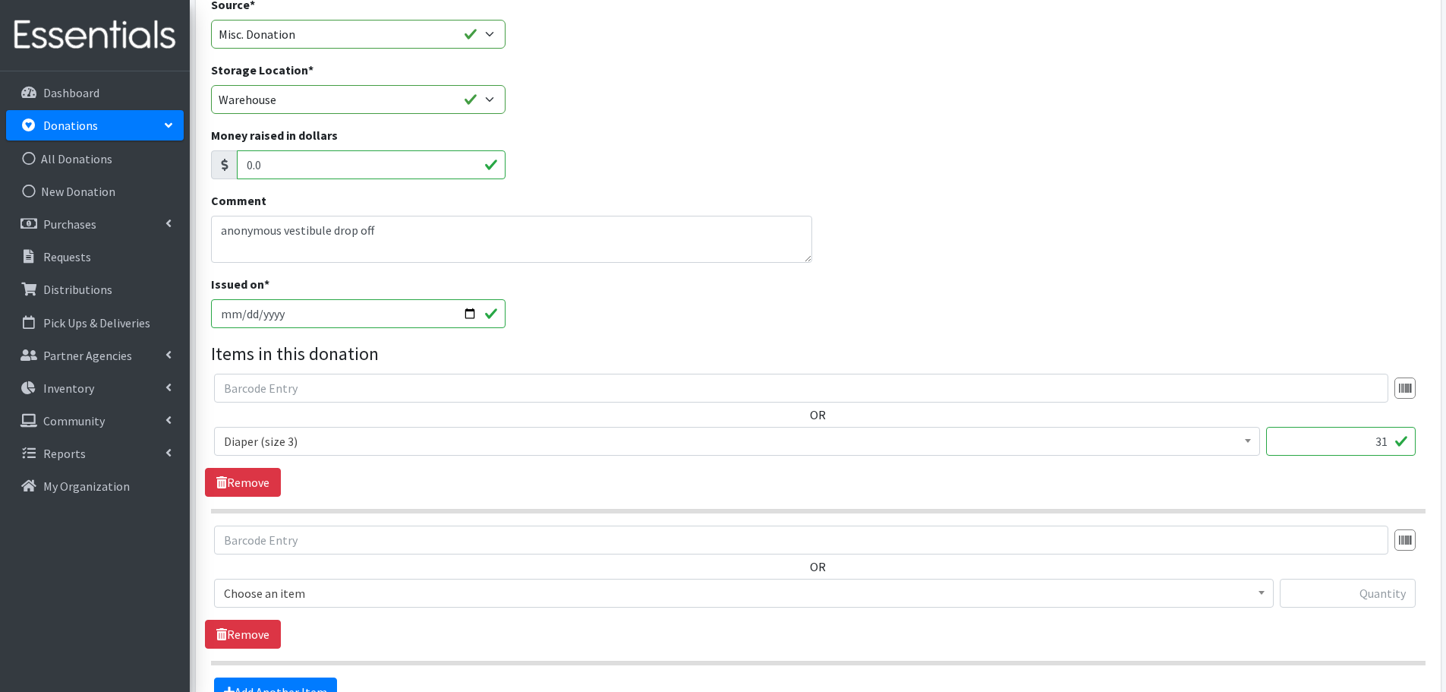
scroll to position [289, 0]
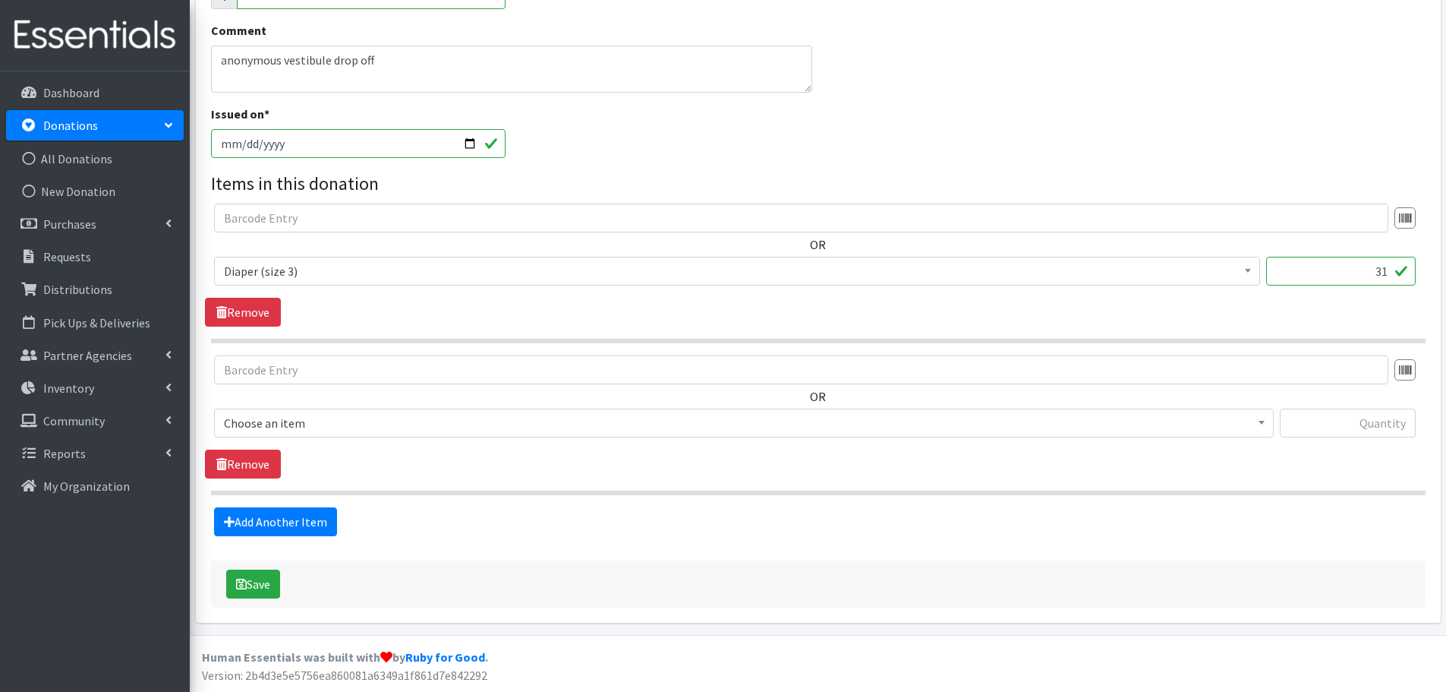
click at [424, 427] on span "Choose an item" at bounding box center [744, 422] width 1040 height 21
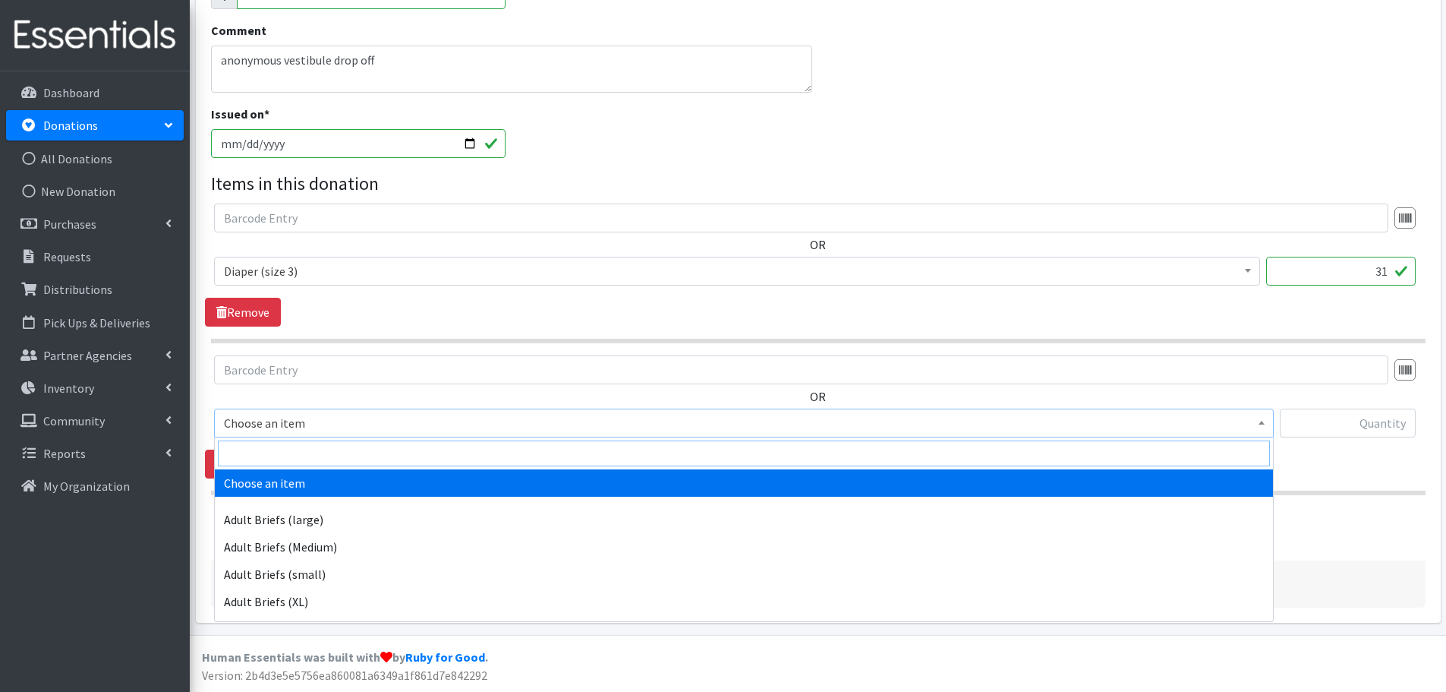
click at [421, 449] on input "search" at bounding box center [744, 453] width 1052 height 26
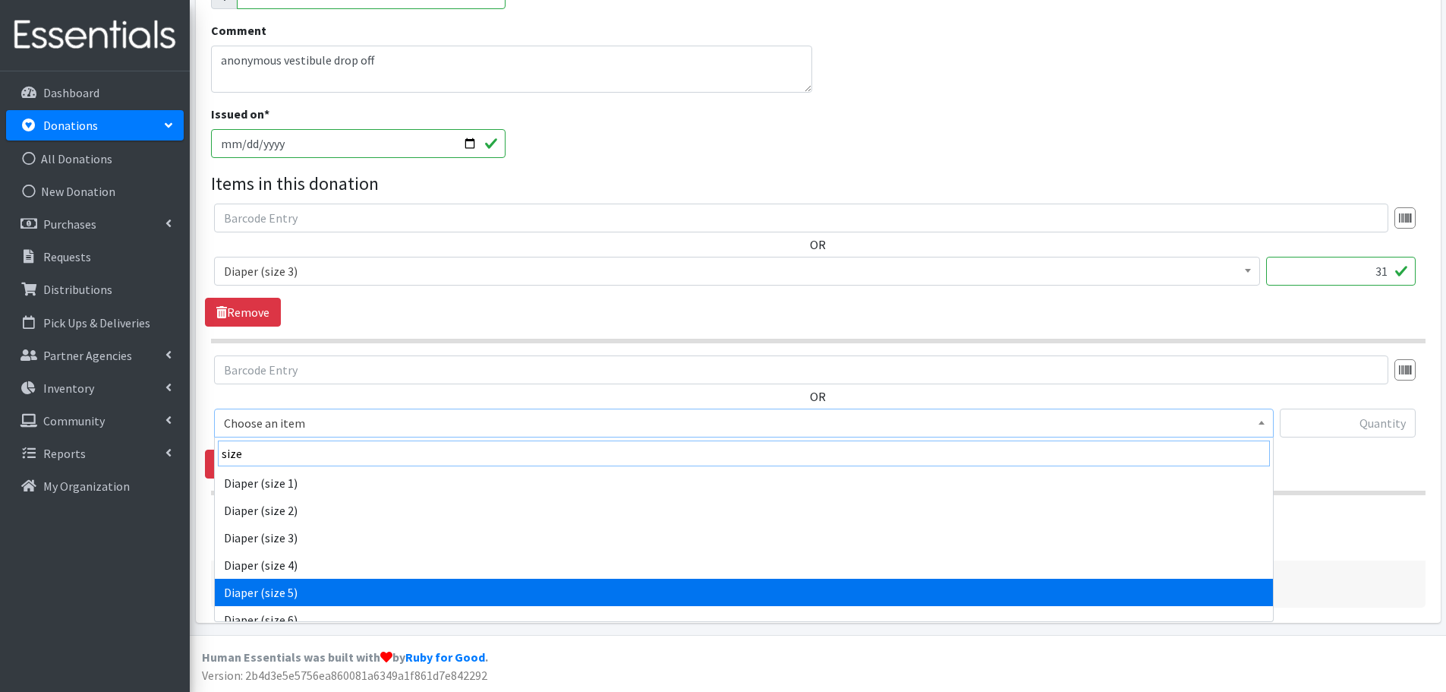
type input "size"
select select "4646"
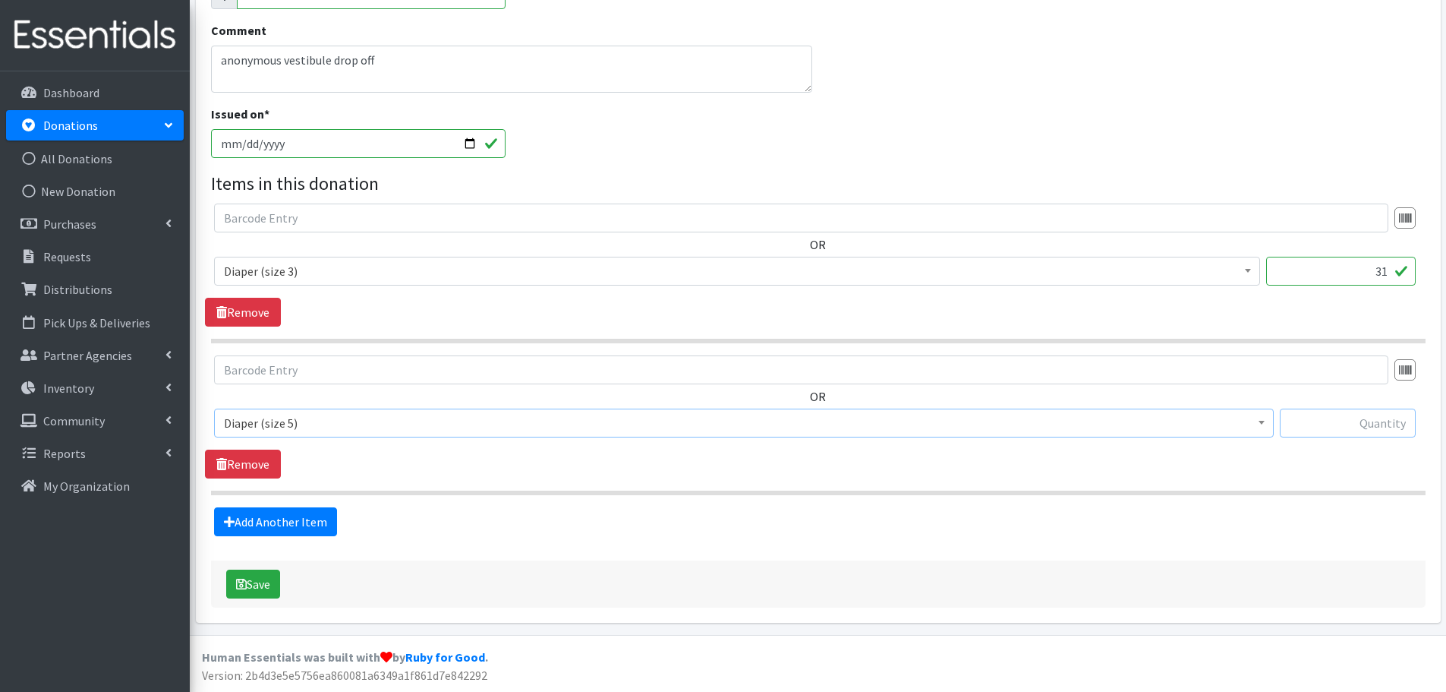
click at [1367, 431] on input "text" at bounding box center [1348, 422] width 136 height 29
type input "168"
click at [310, 519] on link "Add Another Item" at bounding box center [275, 521] width 123 height 29
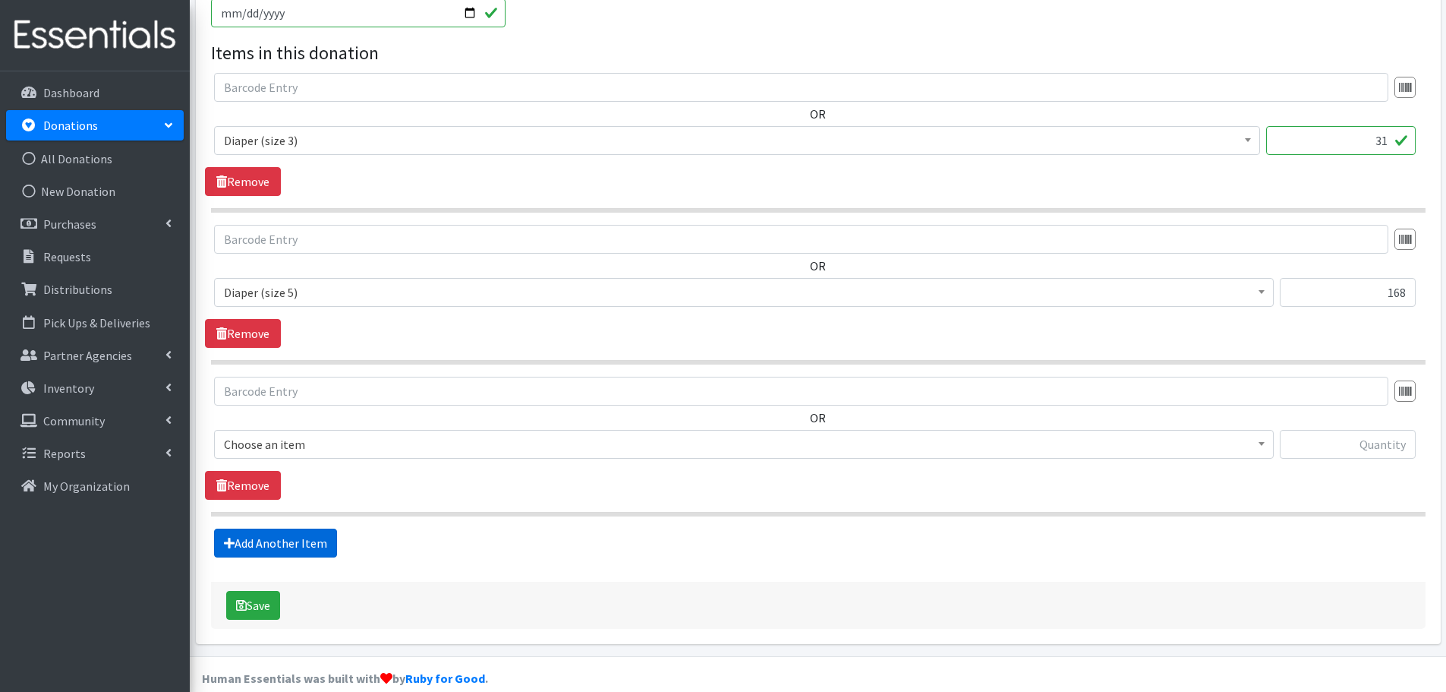
scroll to position [440, 0]
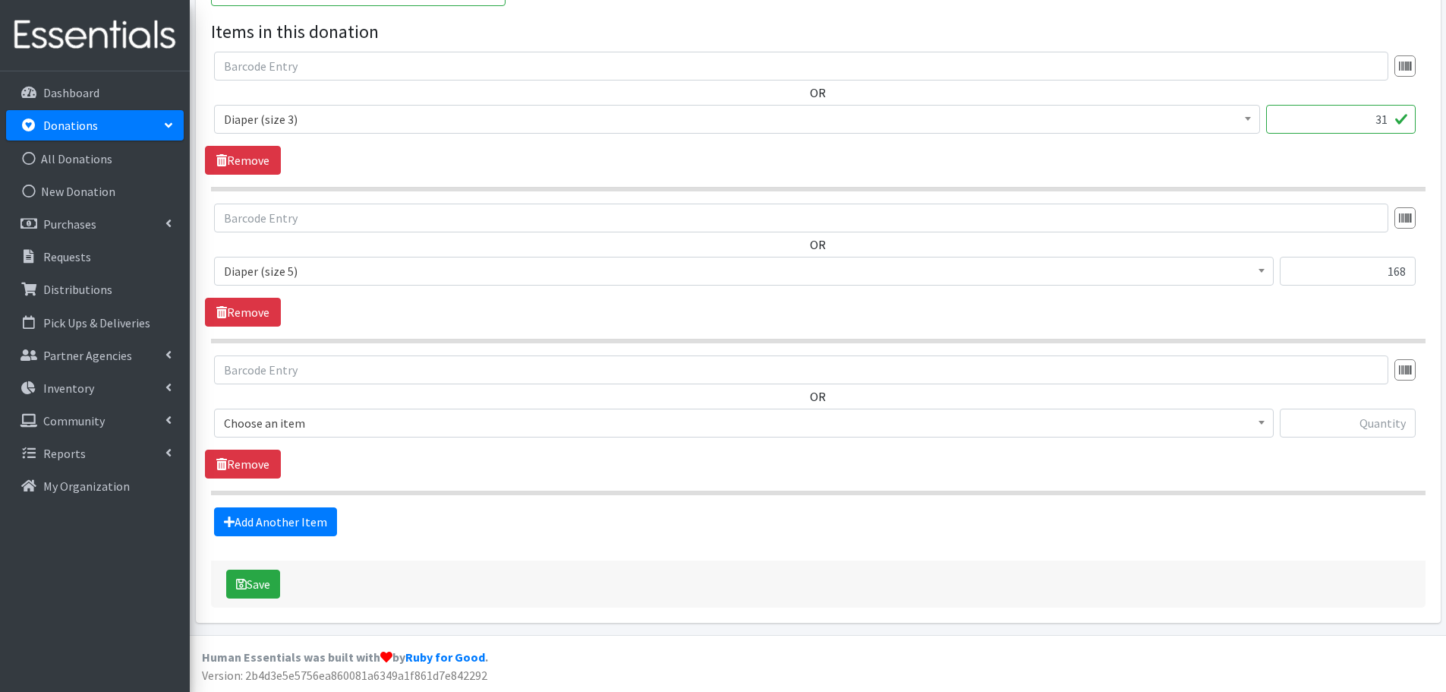
drag, startPoint x: 427, startPoint y: 413, endPoint x: 438, endPoint y: 419, distance: 12.2
click at [429, 414] on span "Choose an item" at bounding box center [744, 422] width 1040 height 21
click at [456, 435] on span "Choose an item" at bounding box center [744, 422] width 1060 height 29
click at [462, 427] on span "Choose an item" at bounding box center [744, 422] width 1040 height 21
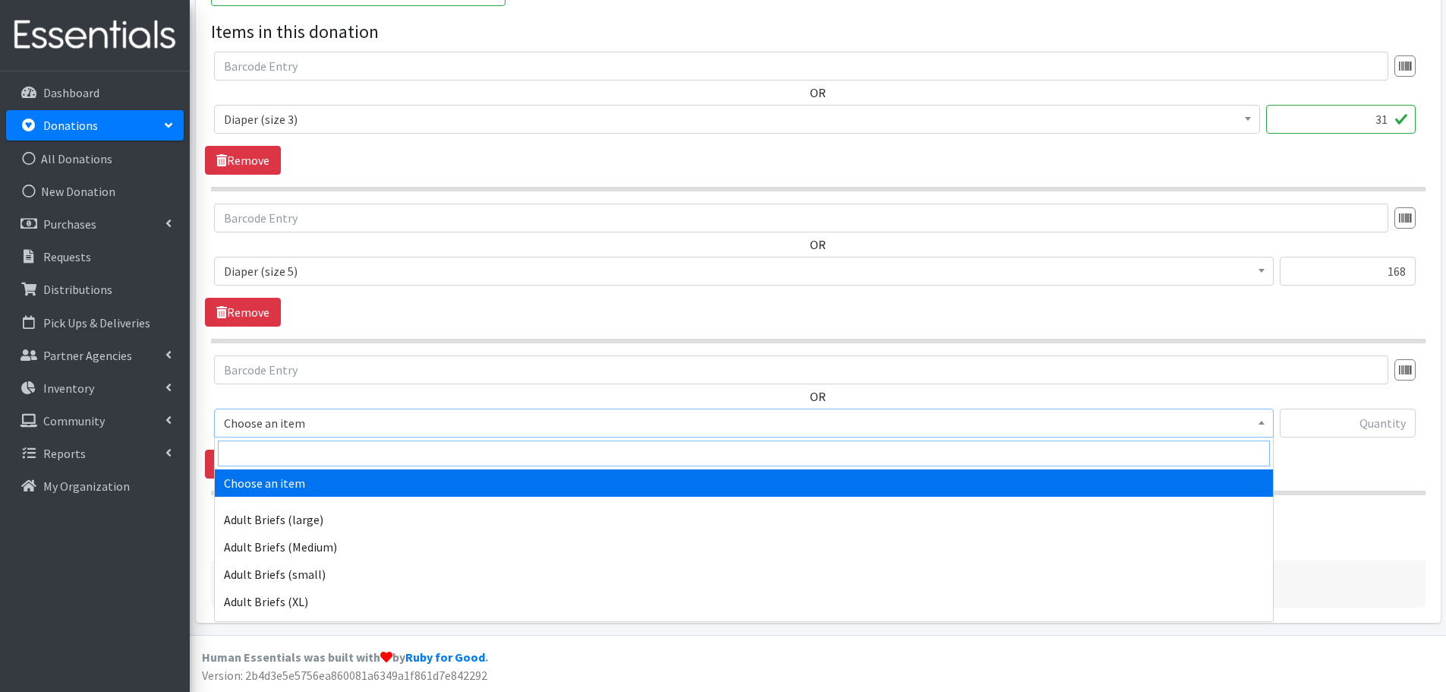
click at [460, 454] on input "search" at bounding box center [744, 453] width 1052 height 26
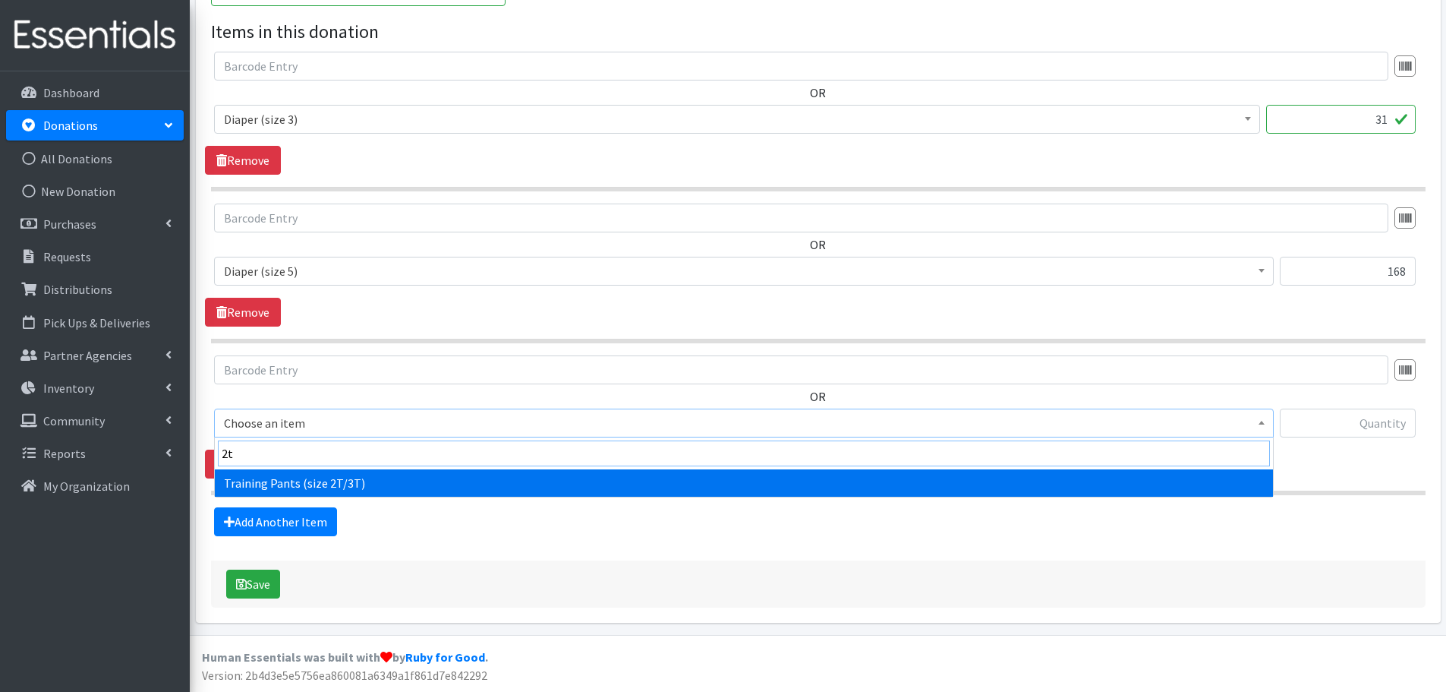
type input "2t"
select select "5865"
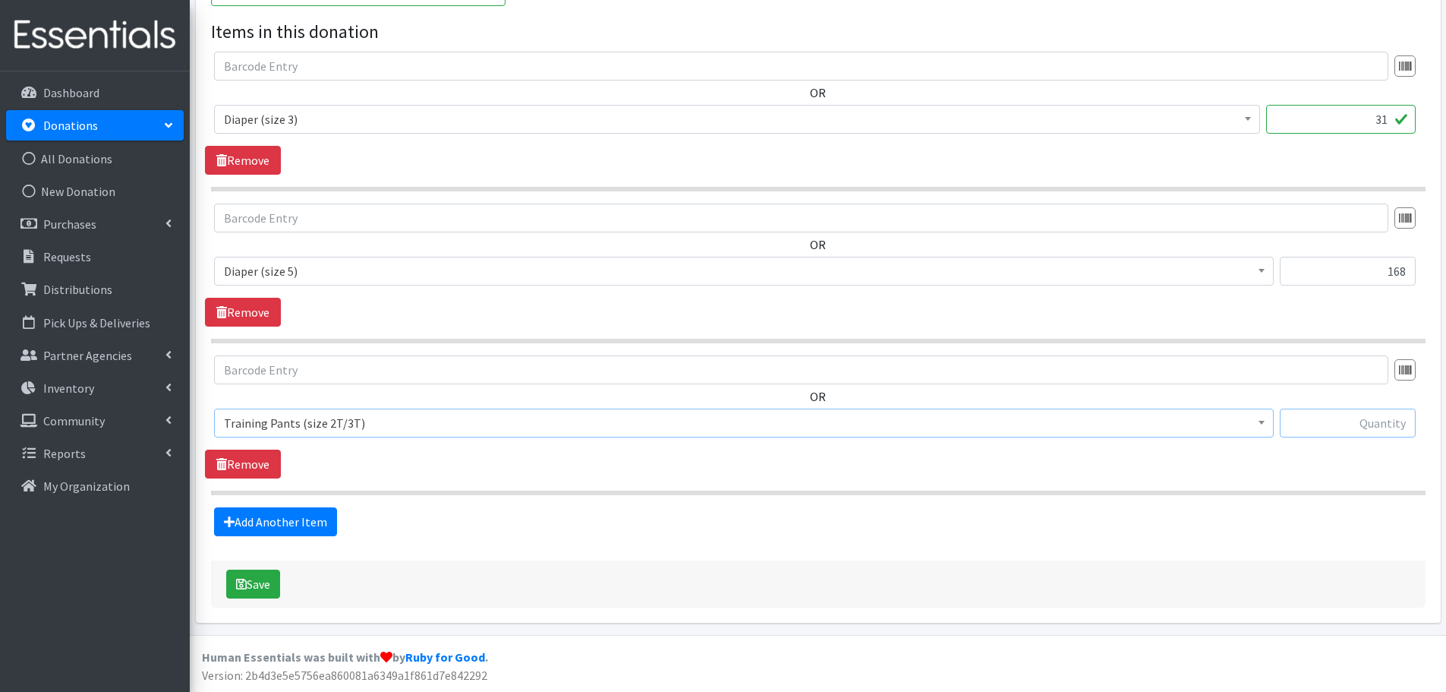
click at [1339, 424] on input "text" at bounding box center [1348, 422] width 136 height 29
type input "13"
click at [298, 531] on link "Add Another Item" at bounding box center [275, 521] width 123 height 29
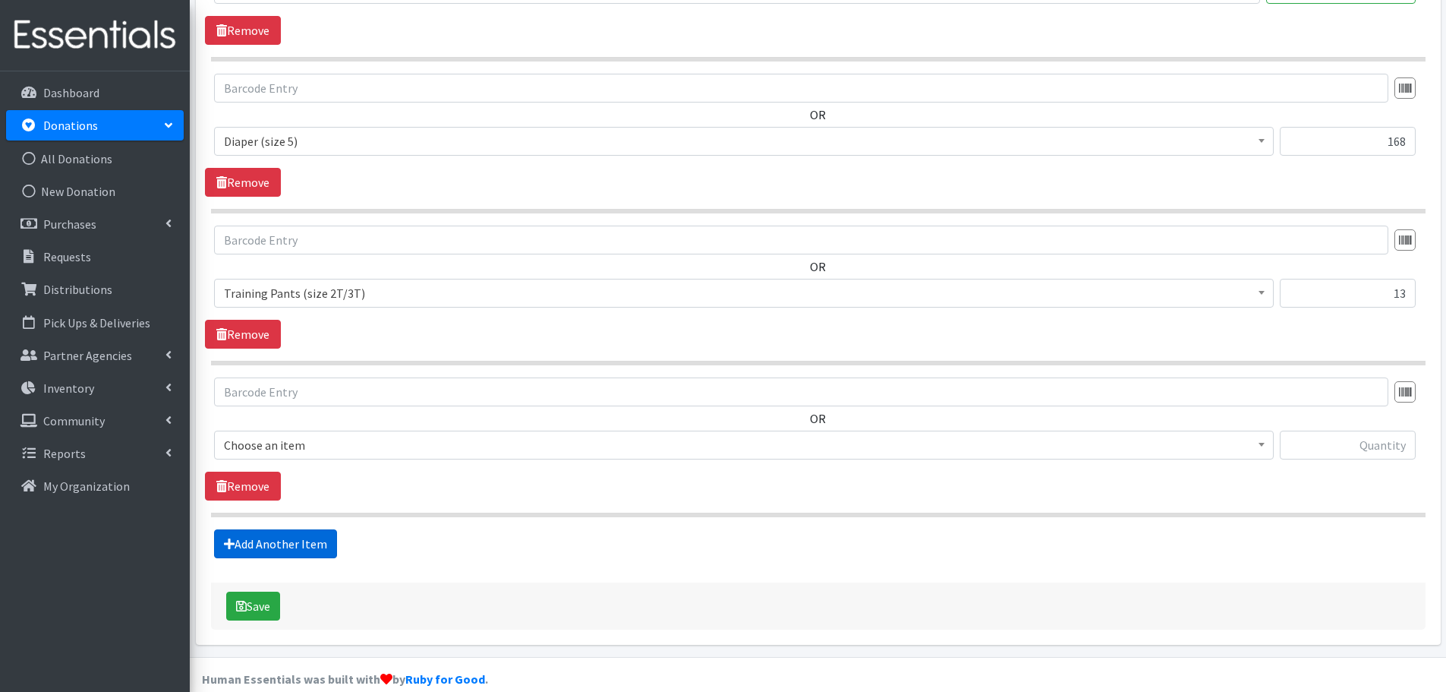
scroll to position [592, 0]
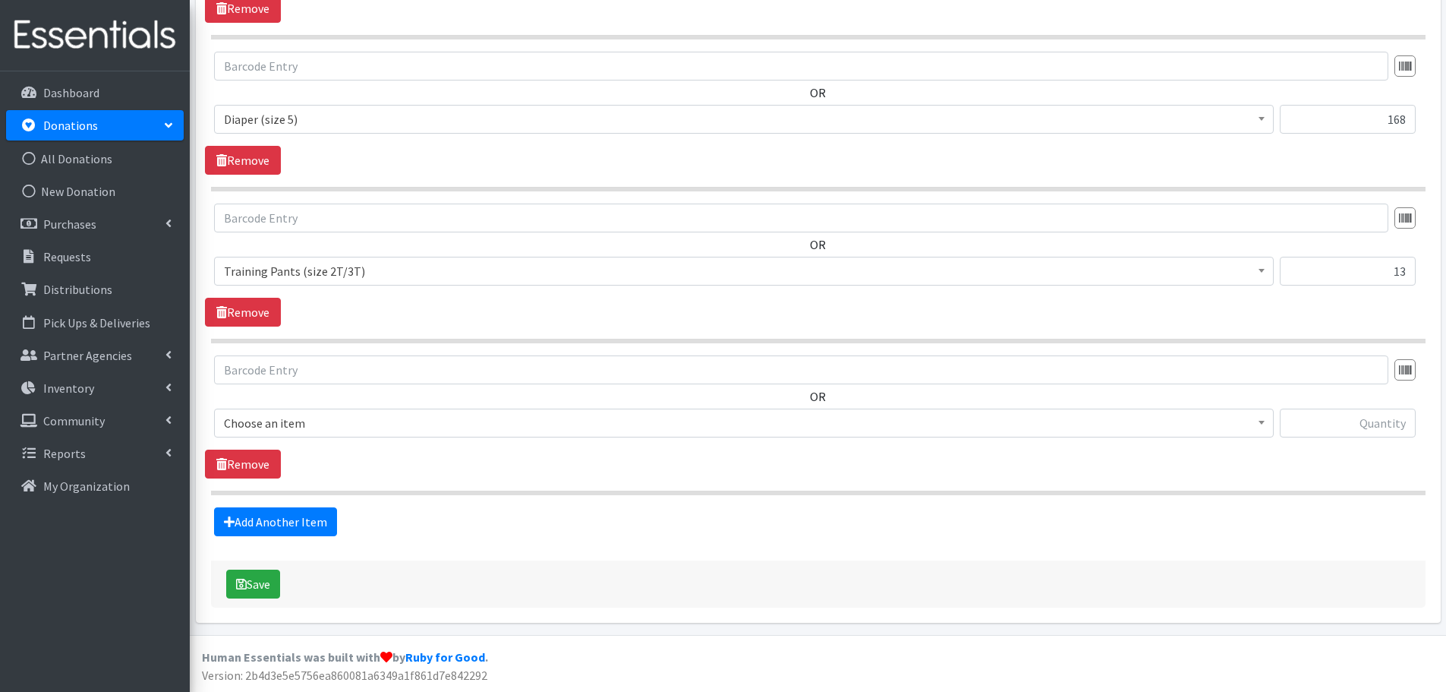
click at [484, 417] on span "Choose an item" at bounding box center [744, 422] width 1040 height 21
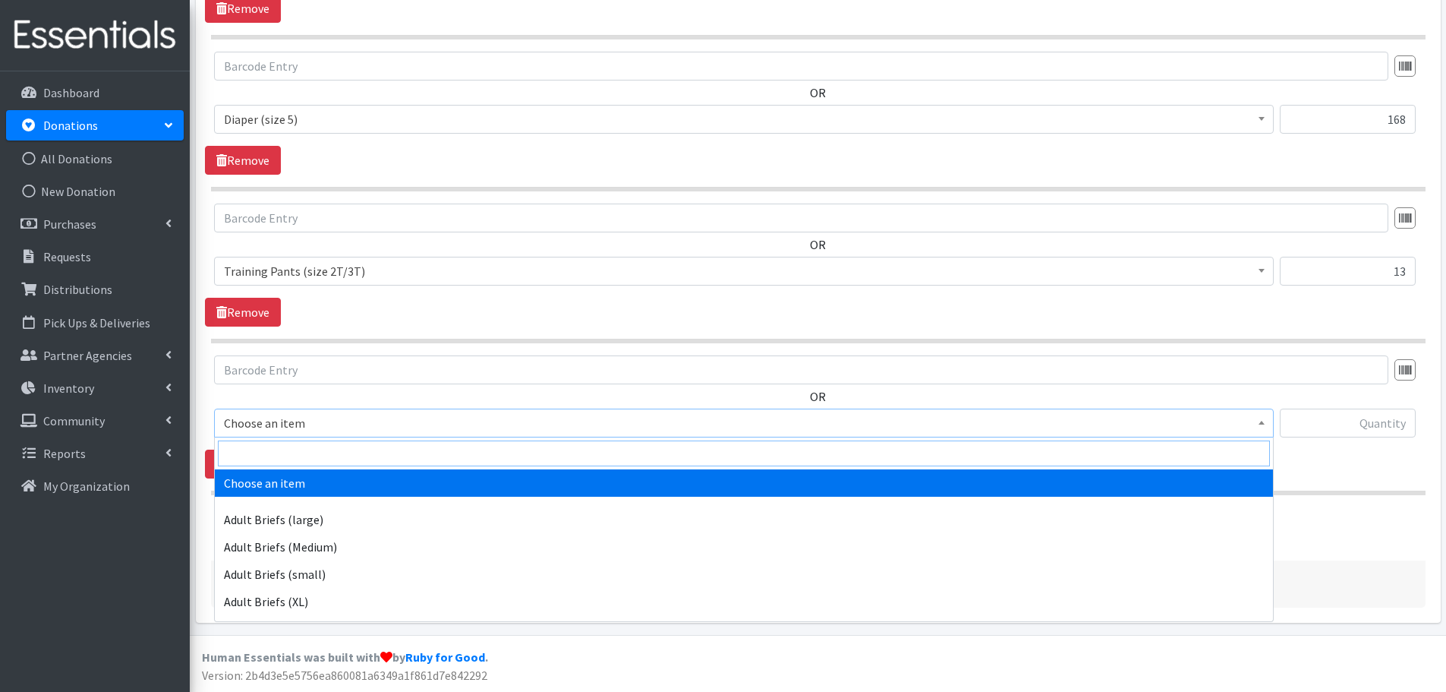
click at [498, 448] on input "search" at bounding box center [744, 453] width 1052 height 26
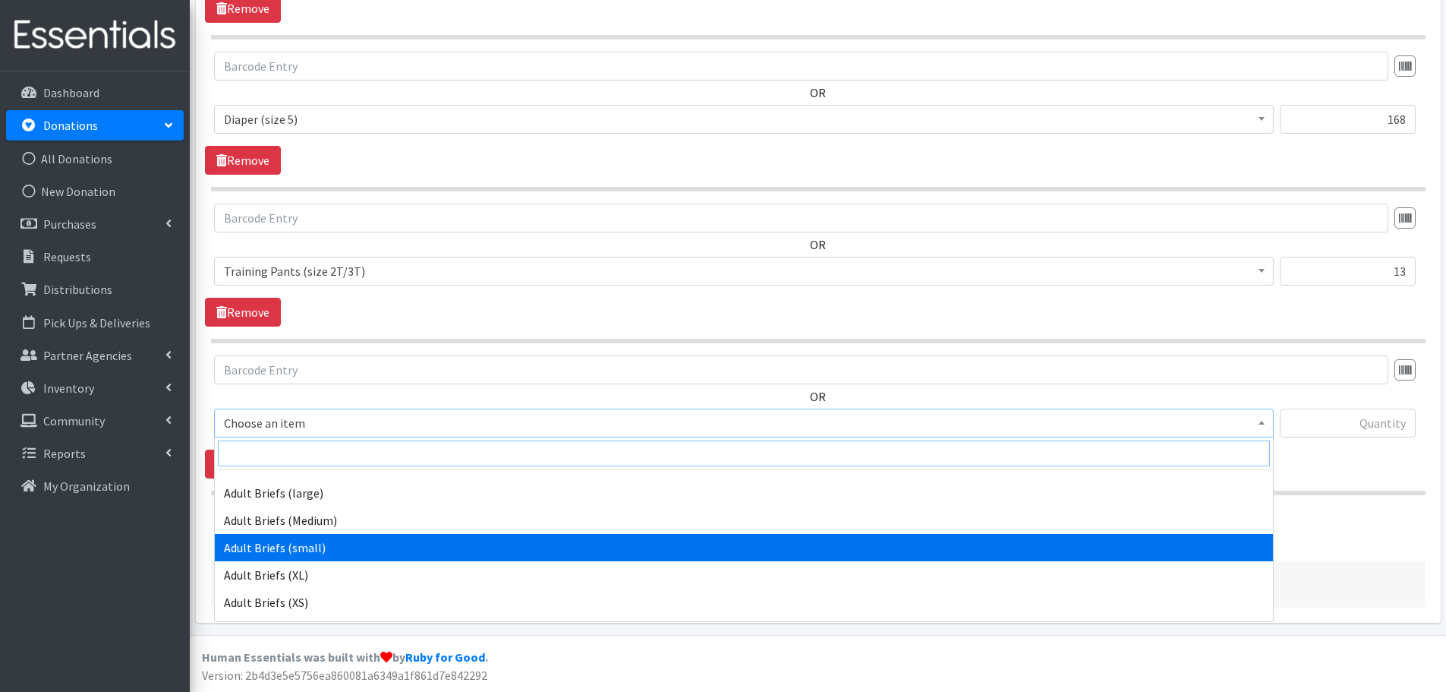
scroll to position [0, 0]
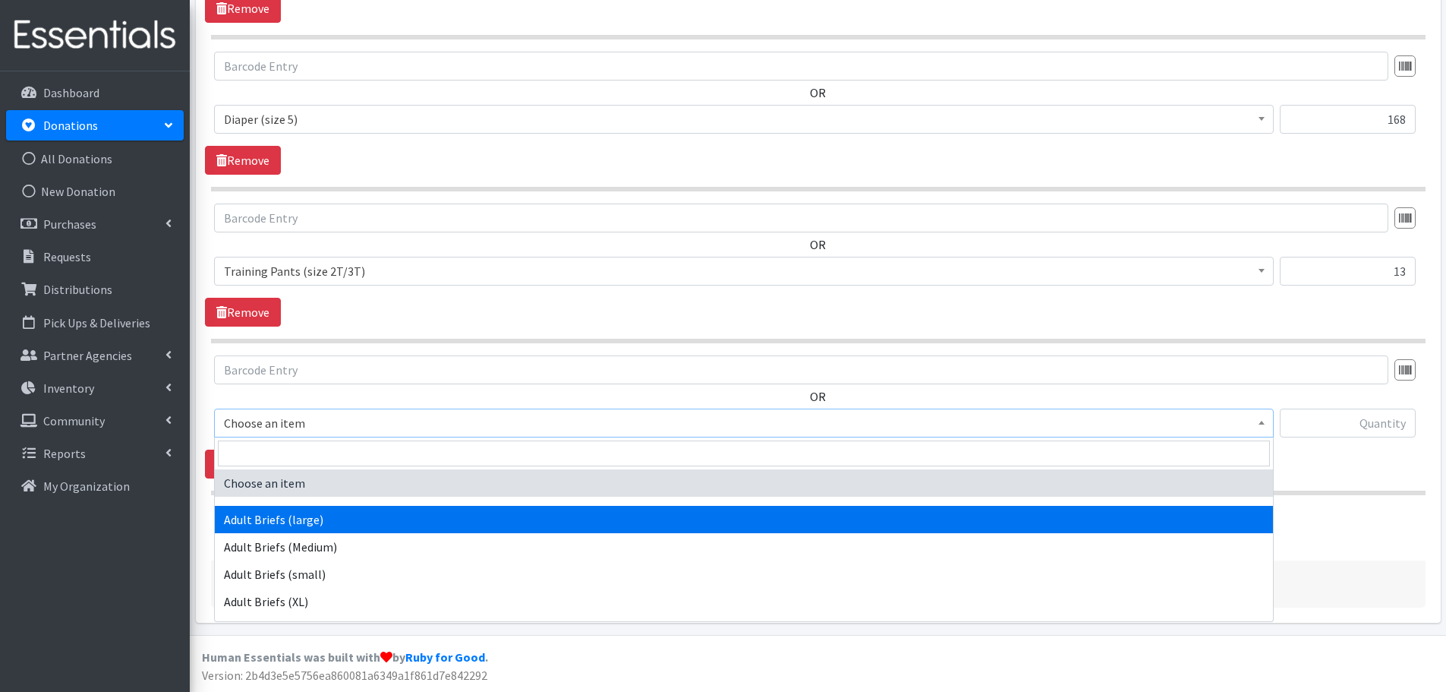
select select "4642"
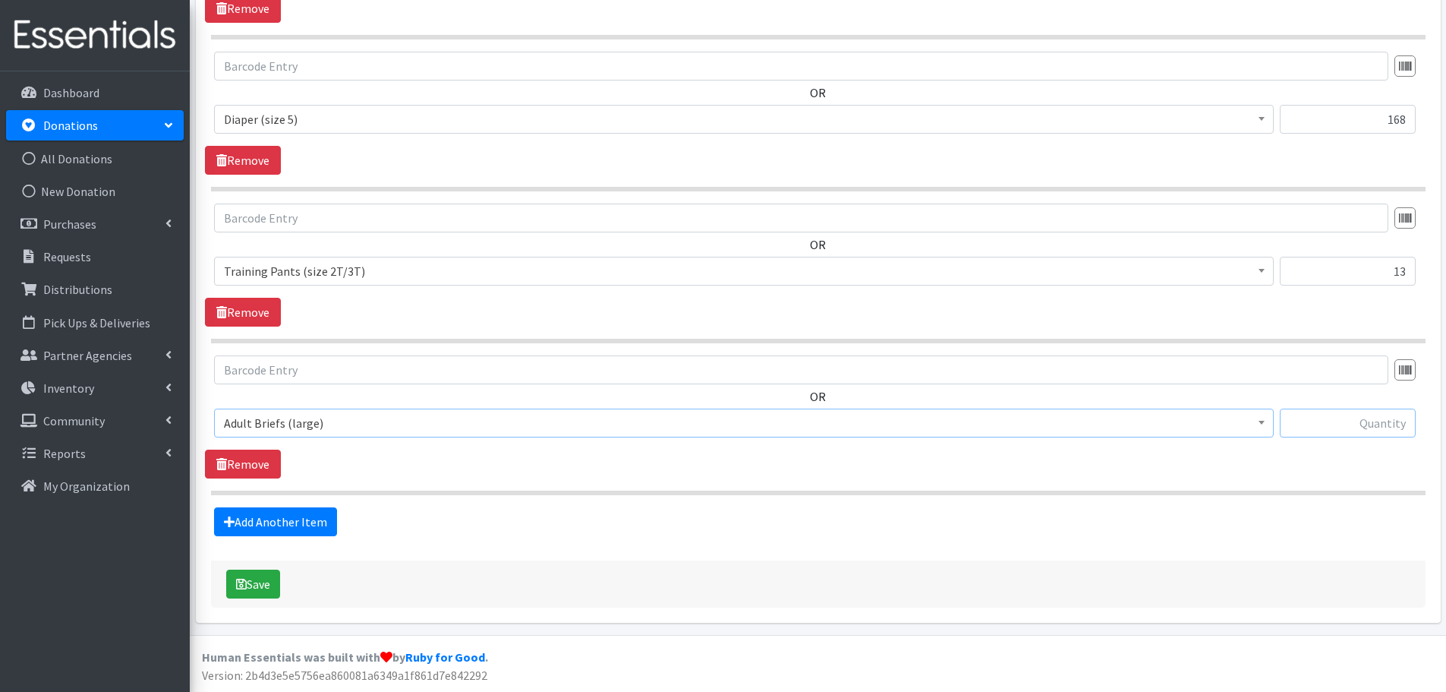
click at [1336, 431] on input "text" at bounding box center [1348, 422] width 136 height 29
type input "162"
click at [270, 586] on button "Save" at bounding box center [253, 583] width 54 height 29
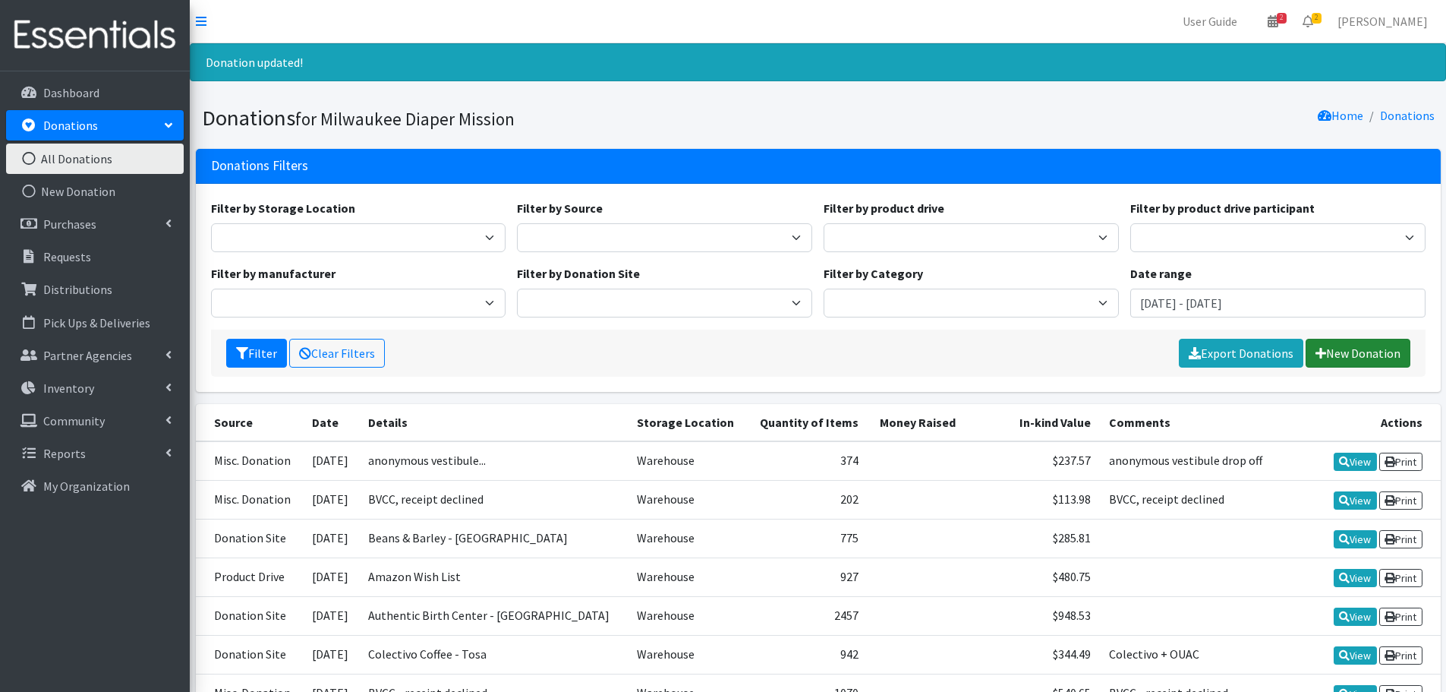
click at [1352, 347] on link "New Donation" at bounding box center [1358, 353] width 105 height 29
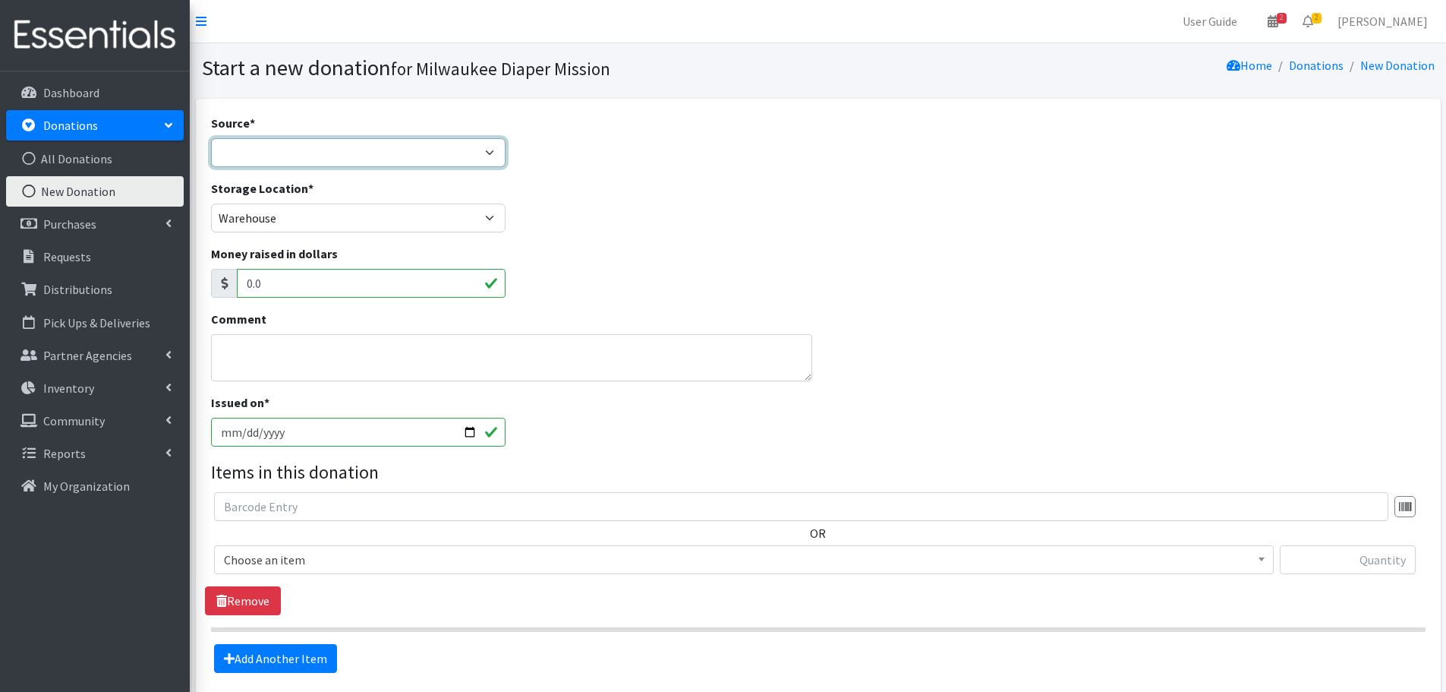
click at [371, 151] on select "Product Drive Manufacturer Donation Site Misc. Donation" at bounding box center [358, 152] width 295 height 29
select select "Product Drive"
click at [211, 138] on select "Product Drive Manufacturer Donation Site Misc. Donation" at bounding box center [358, 152] width 295 height 29
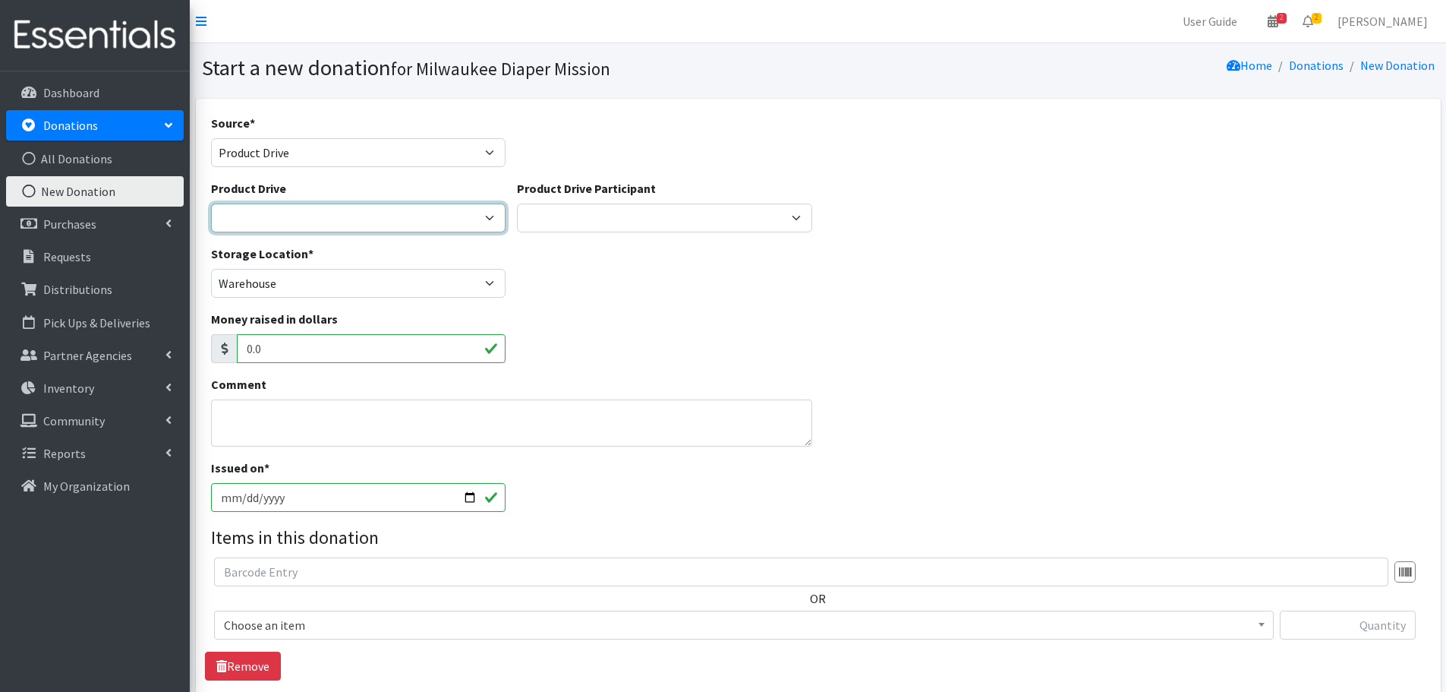
click at [334, 212] on select "2023 Period Party Happy Hour 2024 Aemelian Drive 2024 Allspring Drive 2024 Alph…" at bounding box center [358, 217] width 295 height 29
select select "1158"
click at [211, 203] on select "2023 Period Party Happy Hour 2024 Aemelian Drive 2024 Allspring Drive 2024 Alph…" at bounding box center [358, 217] width 295 height 29
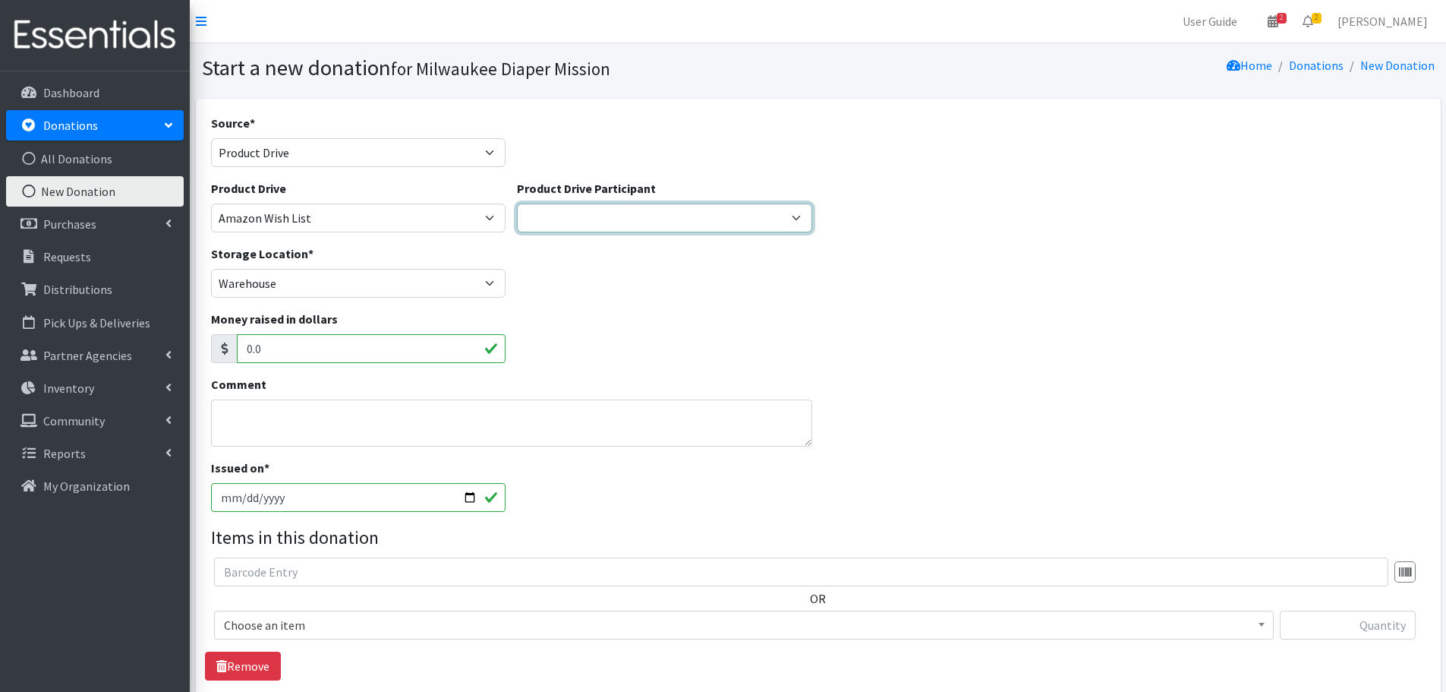
click at [557, 225] on select "Aemilian Daycare GE Healthcare [GEOGRAPHIC_DATA] Team Rubicon JCC American Soci…" at bounding box center [664, 217] width 295 height 29
select select "794"
click at [517, 203] on select "Aemilian Daycare GE Healthcare [GEOGRAPHIC_DATA] Team Rubicon JCC American Soci…" at bounding box center [664, 217] width 295 height 29
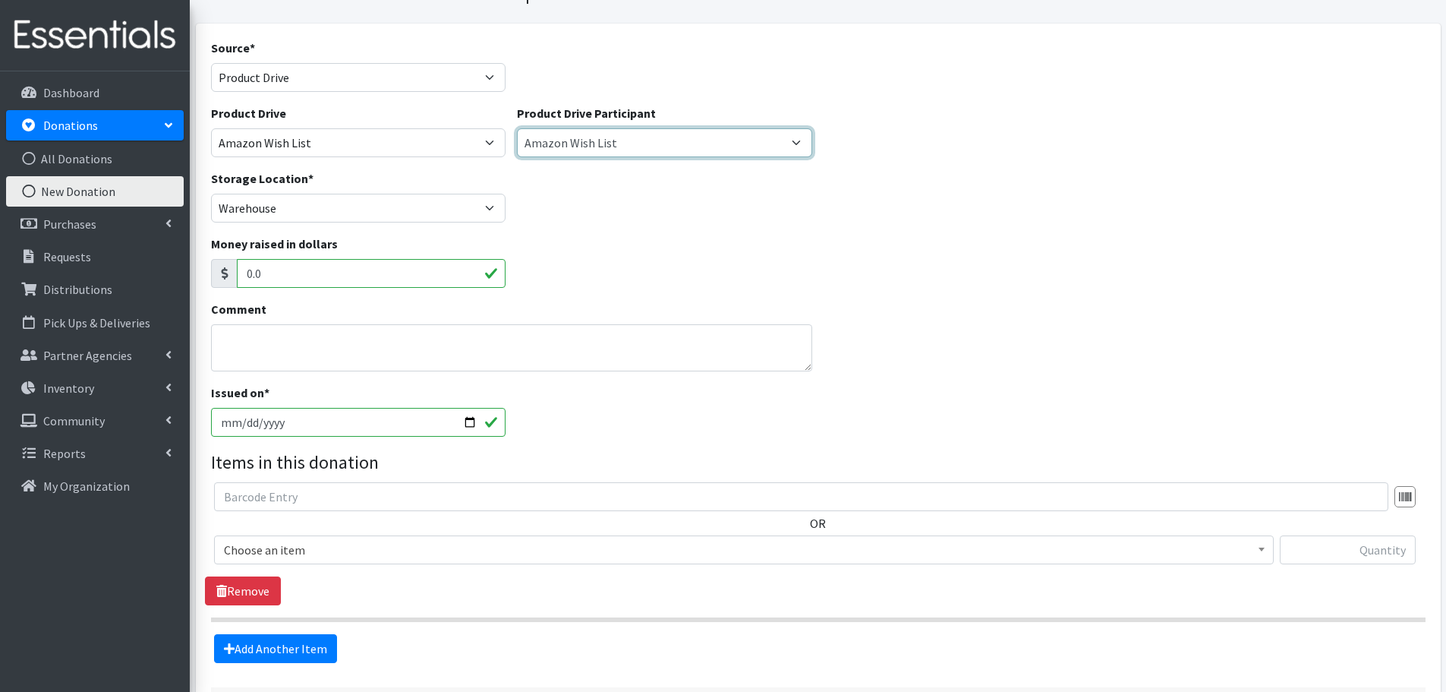
scroll to position [202, 0]
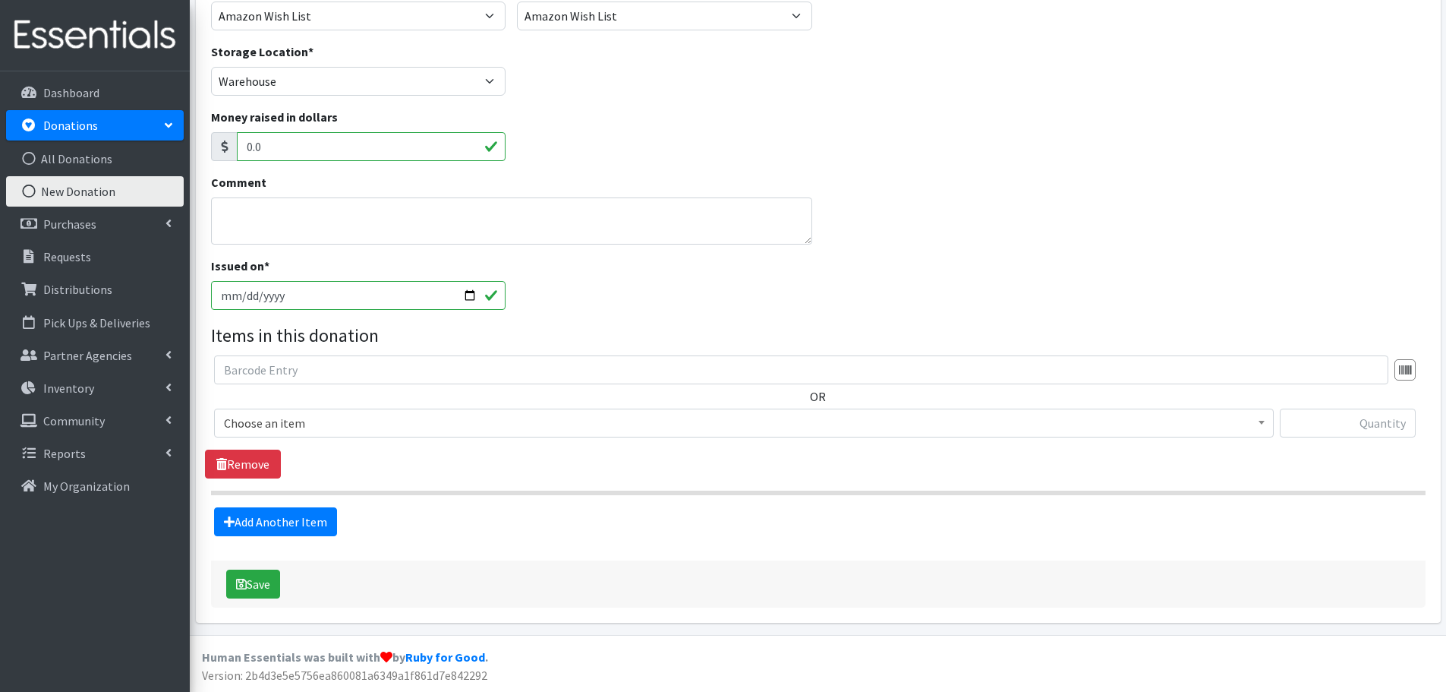
click at [248, 293] on input "[DATE]" at bounding box center [358, 295] width 295 height 29
type input "[DATE]"
click at [226, 296] on input "[DATE]" at bounding box center [358, 295] width 295 height 29
type input "[DATE]"
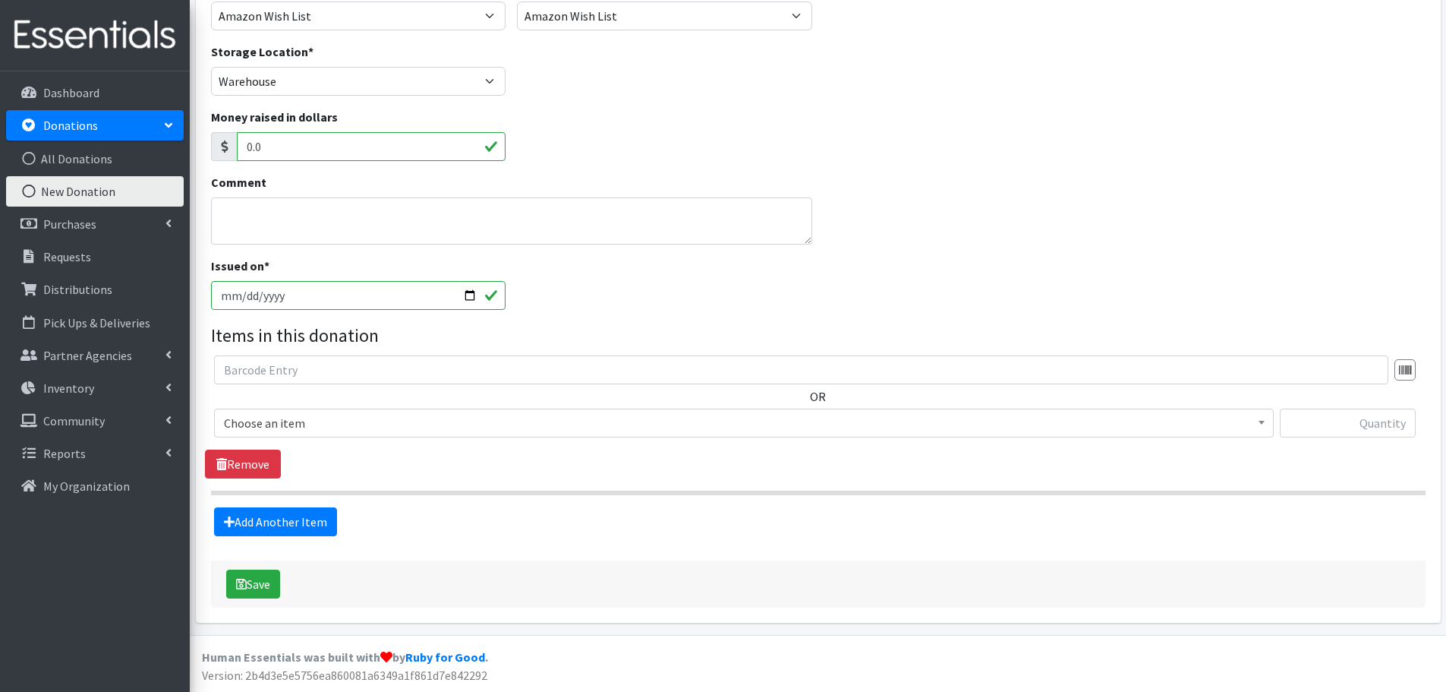
click at [490, 420] on span "Choose an item" at bounding box center [744, 422] width 1040 height 21
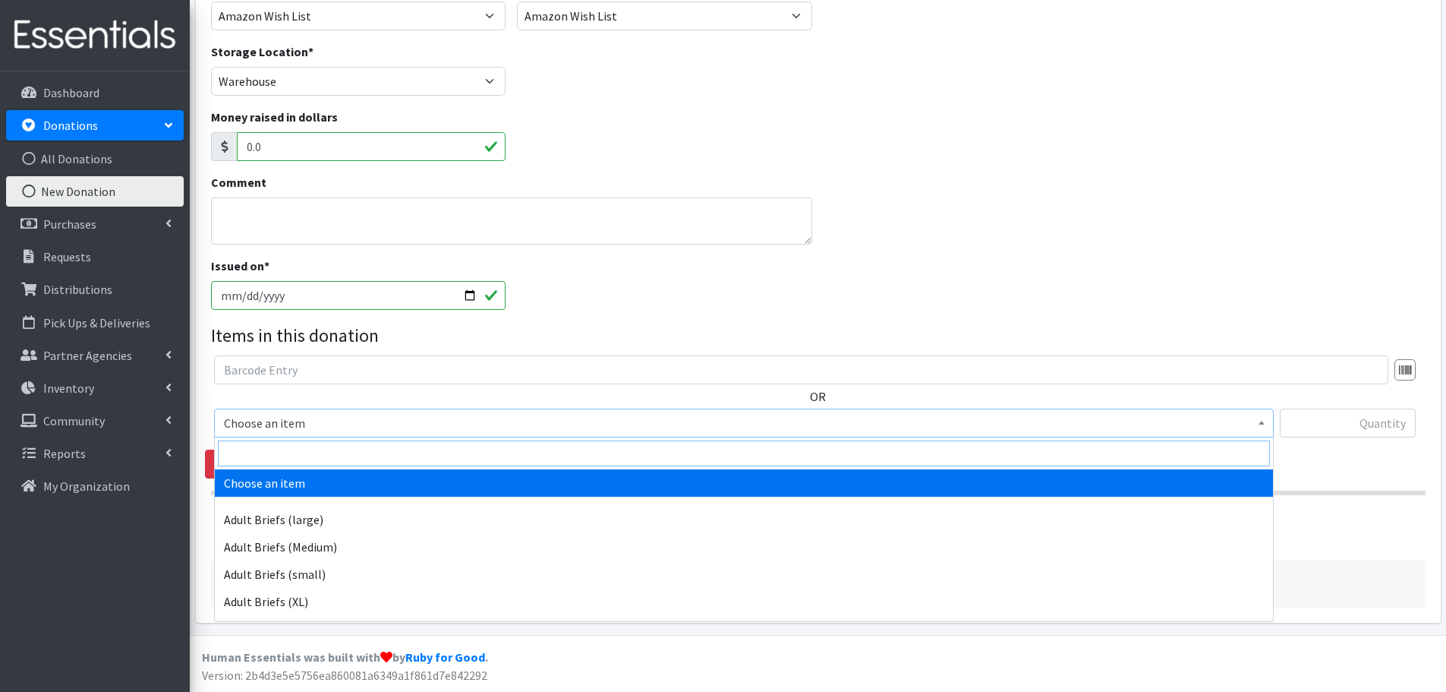
click at [490, 451] on input "search" at bounding box center [744, 453] width 1052 height 26
type input "size 6"
select select "4649"
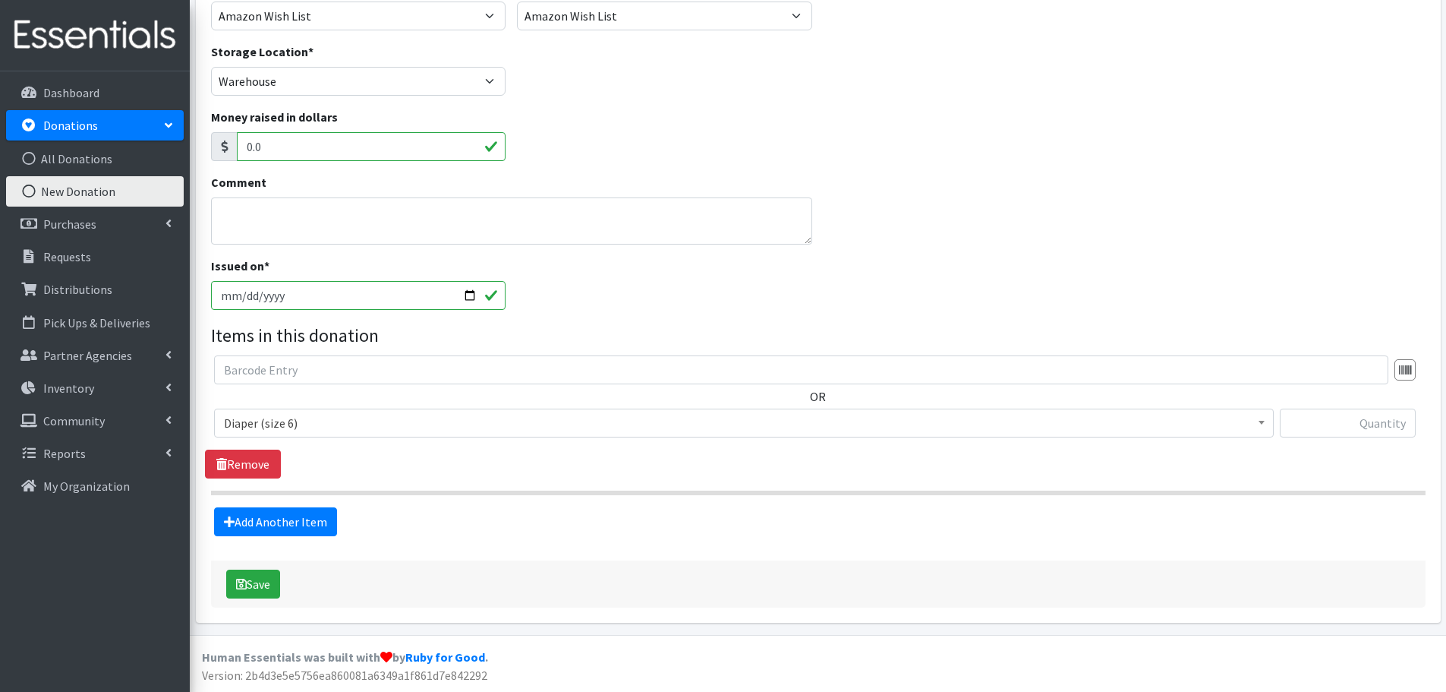
click at [1350, 446] on div at bounding box center [1348, 428] width 136 height 41
drag, startPoint x: 1354, startPoint y: 434, endPoint x: 1361, endPoint y: 429, distance: 8.7
click at [1354, 434] on input "text" at bounding box center [1348, 422] width 136 height 29
type input "108"
click at [299, 527] on link "Add Another Item" at bounding box center [275, 521] width 123 height 29
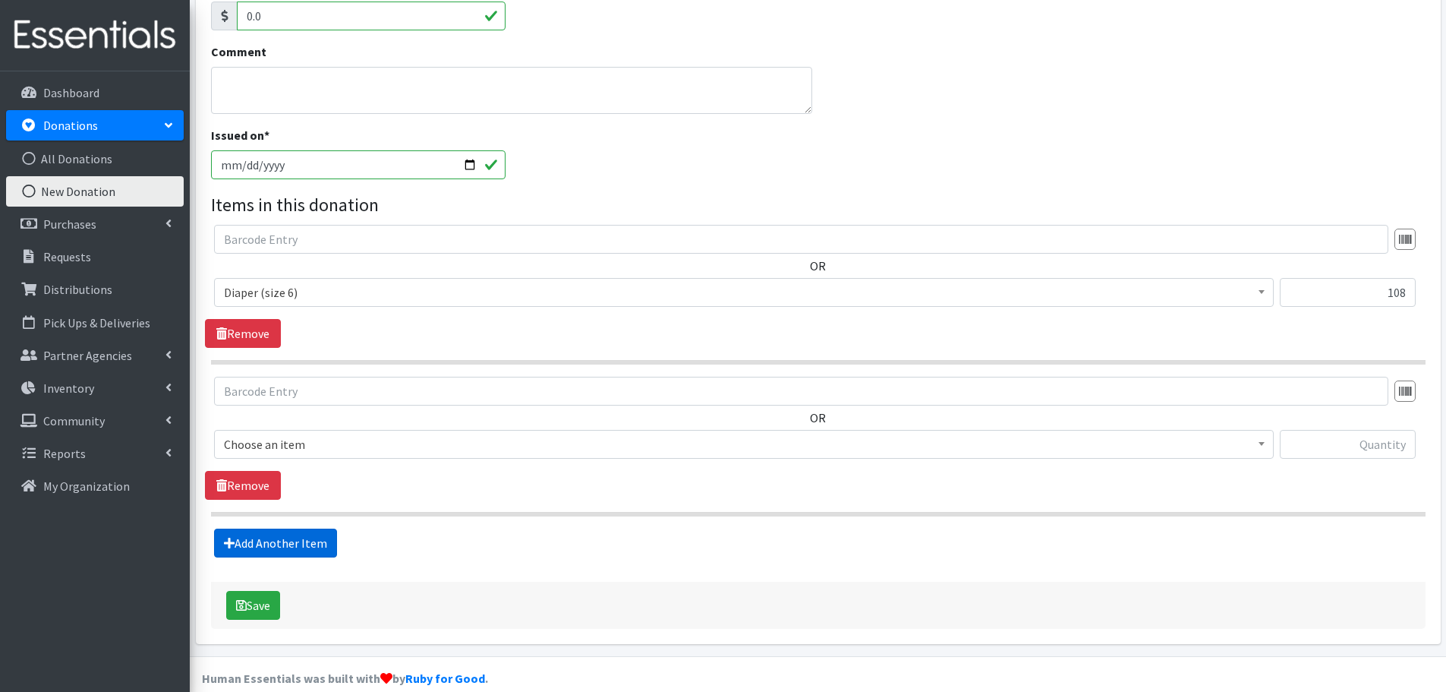
scroll to position [354, 0]
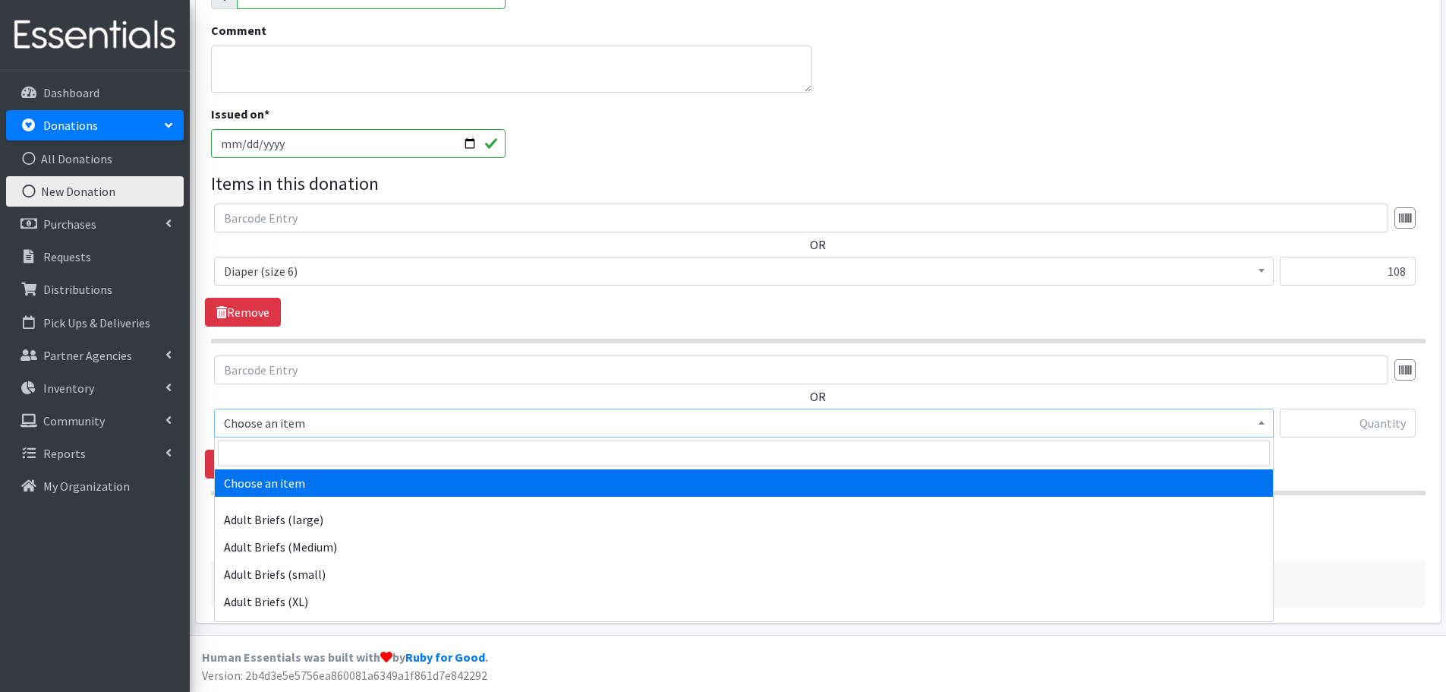
click at [385, 427] on span "Choose an item" at bounding box center [744, 422] width 1040 height 21
click at [382, 457] on input "search" at bounding box center [744, 453] width 1052 height 26
type input "indi"
select select "11280"
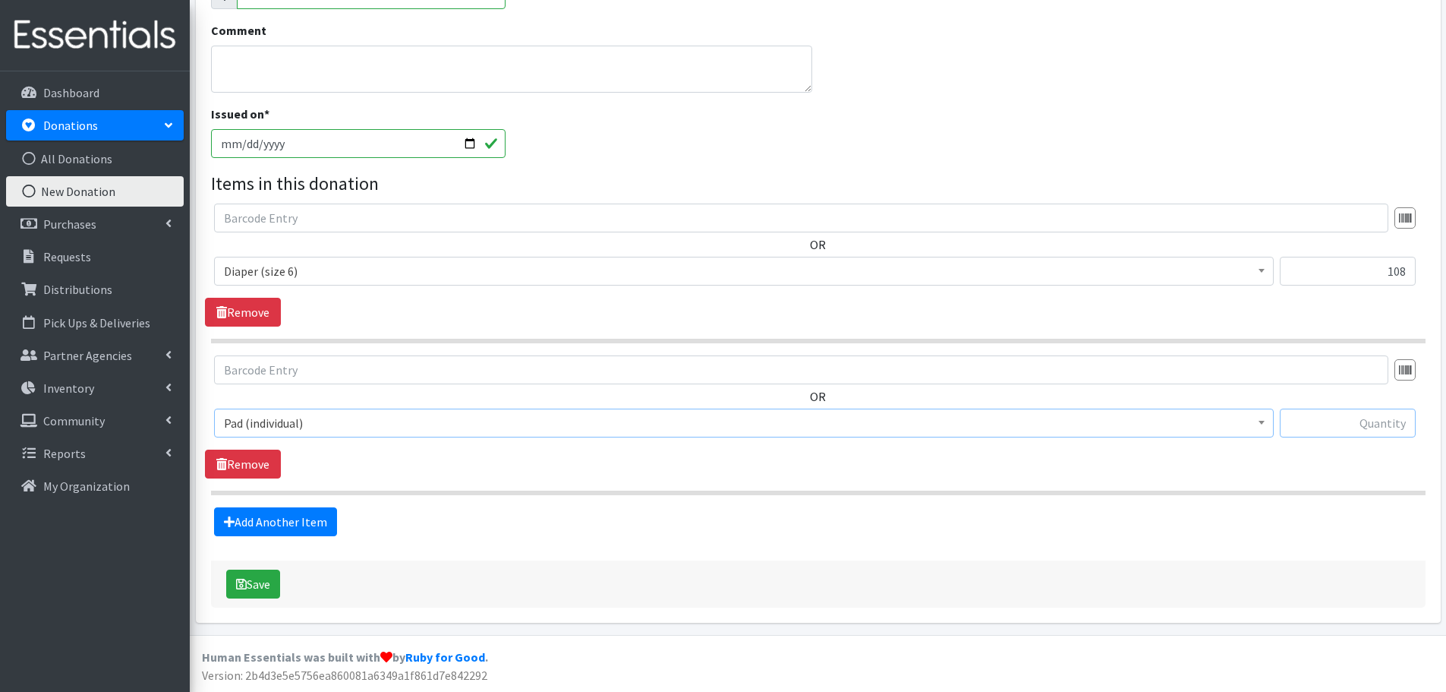
click at [1364, 428] on input "text" at bounding box center [1348, 422] width 136 height 29
type input "192"
click at [277, 588] on button "Save" at bounding box center [253, 583] width 54 height 29
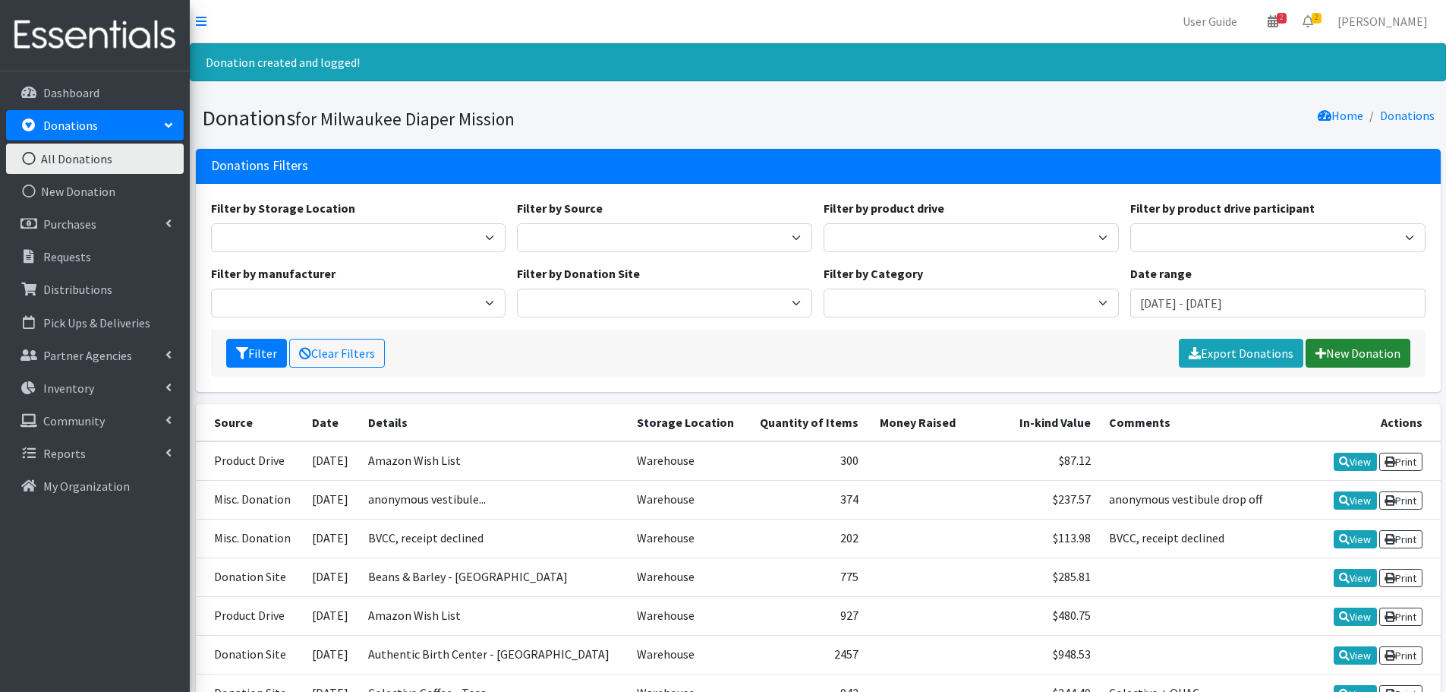
click at [1372, 348] on link "New Donation" at bounding box center [1358, 353] width 105 height 29
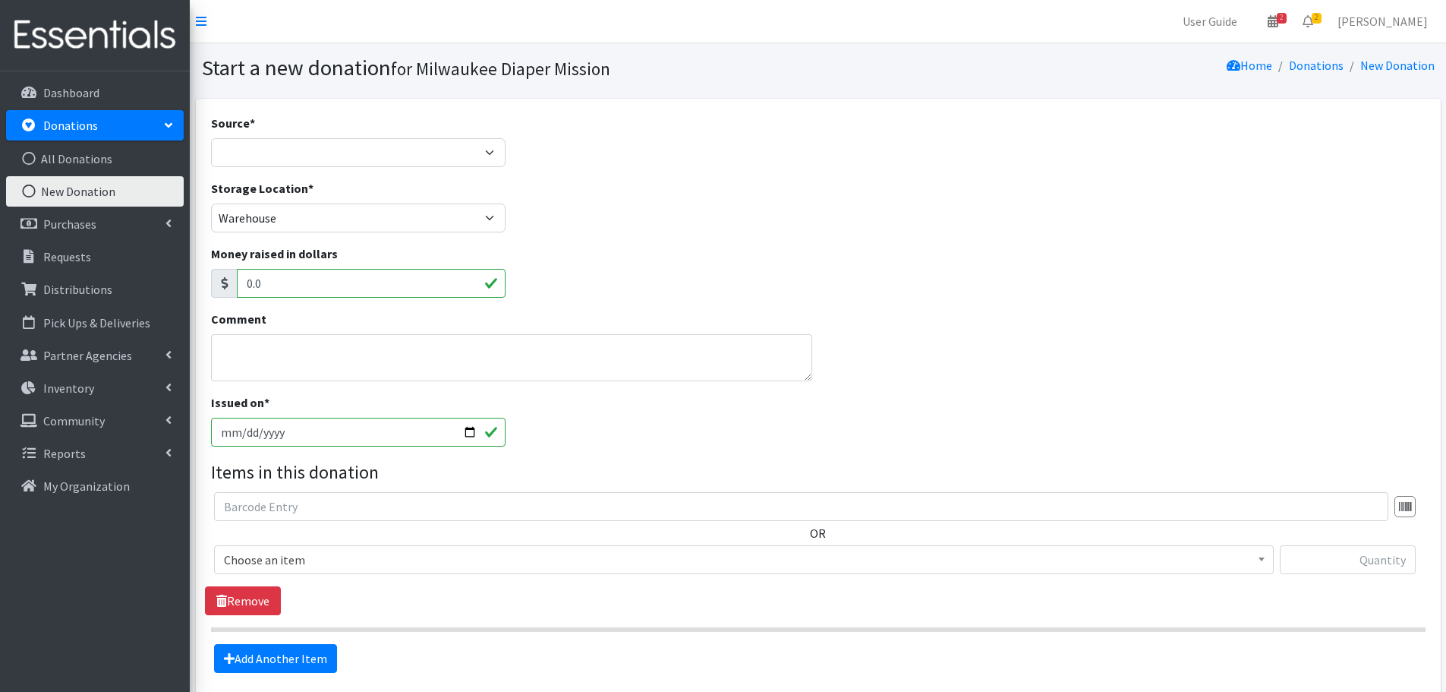
click at [274, 131] on div "Source * Product Drive Manufacturer Donation Site Misc. Donation" at bounding box center [358, 140] width 295 height 53
click at [274, 151] on select "Product Drive Manufacturer Donation Site Misc. Donation" at bounding box center [358, 152] width 295 height 29
select select "Product Drive"
click at [211, 138] on select "Product Drive Manufacturer Donation Site Misc. Donation" at bounding box center [358, 152] width 295 height 29
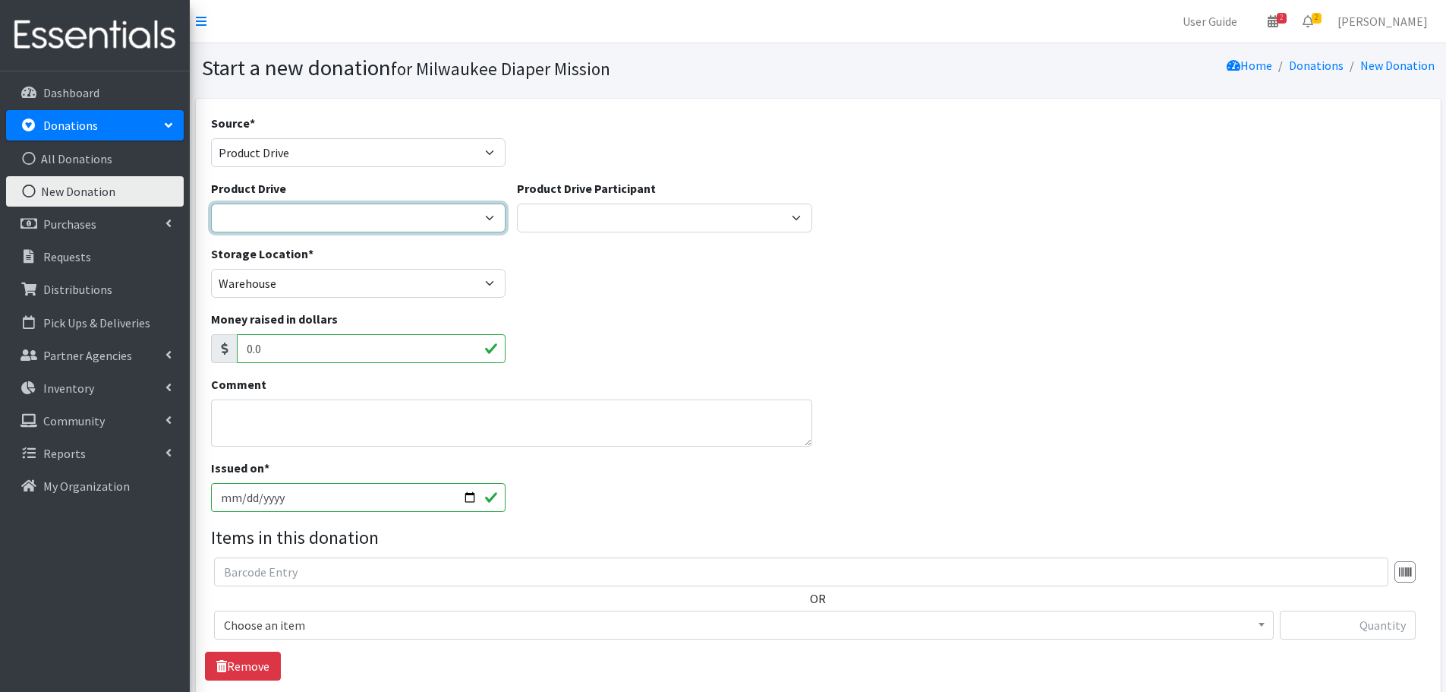
drag, startPoint x: 291, startPoint y: 211, endPoint x: 294, endPoint y: 219, distance: 8.9
click at [291, 211] on select "2023 Period Party Happy Hour 2024 Aemelian Drive 2024 Allspring Drive 2024 Alph…" at bounding box center [358, 217] width 295 height 29
select select
click at [211, 203] on select "2023 Period Party Happy Hour 2024 Aemelian Drive 2024 Allspring Drive 2024 Alph…" at bounding box center [358, 217] width 295 height 29
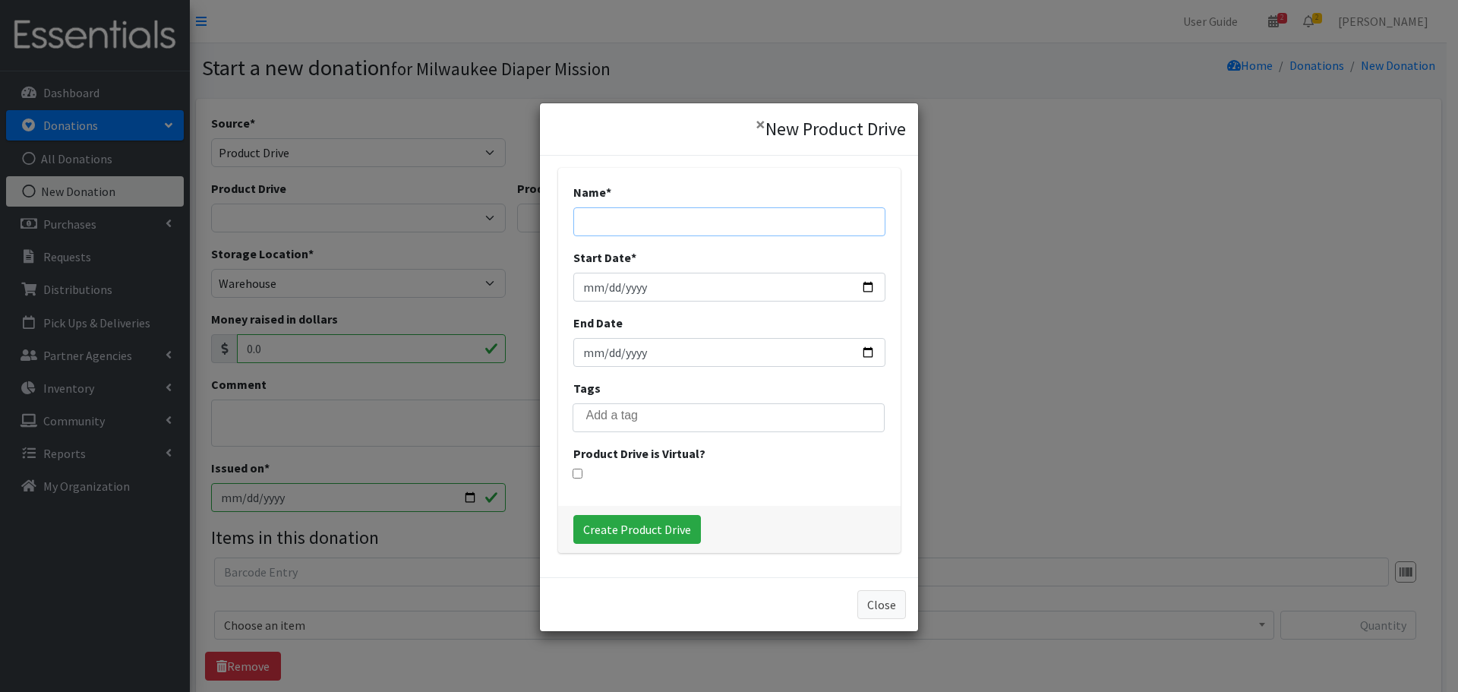
click at [728, 211] on input "Name *" at bounding box center [729, 221] width 312 height 29
type input "2025 Camp Caring"
type input "[DATE]"
click at [648, 520] on input "Create Product Drive" at bounding box center [637, 529] width 128 height 29
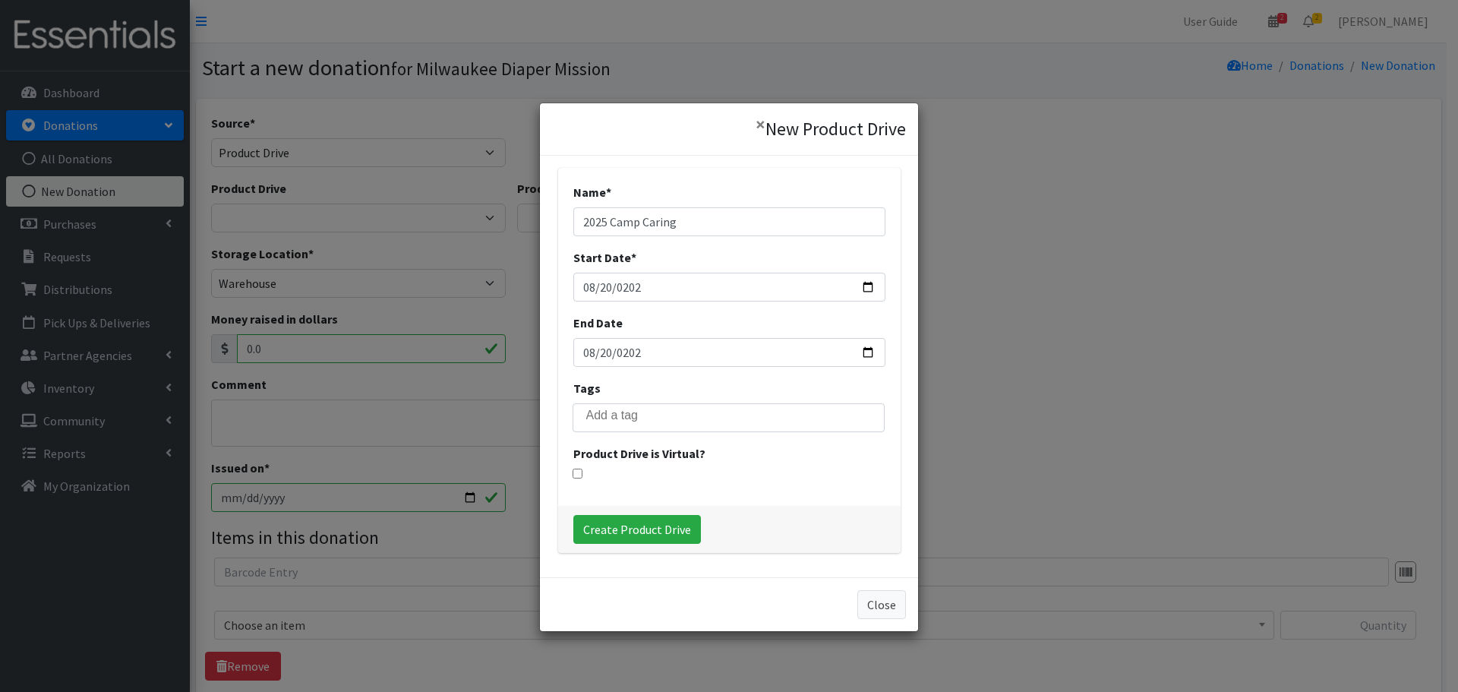
select select "3515"
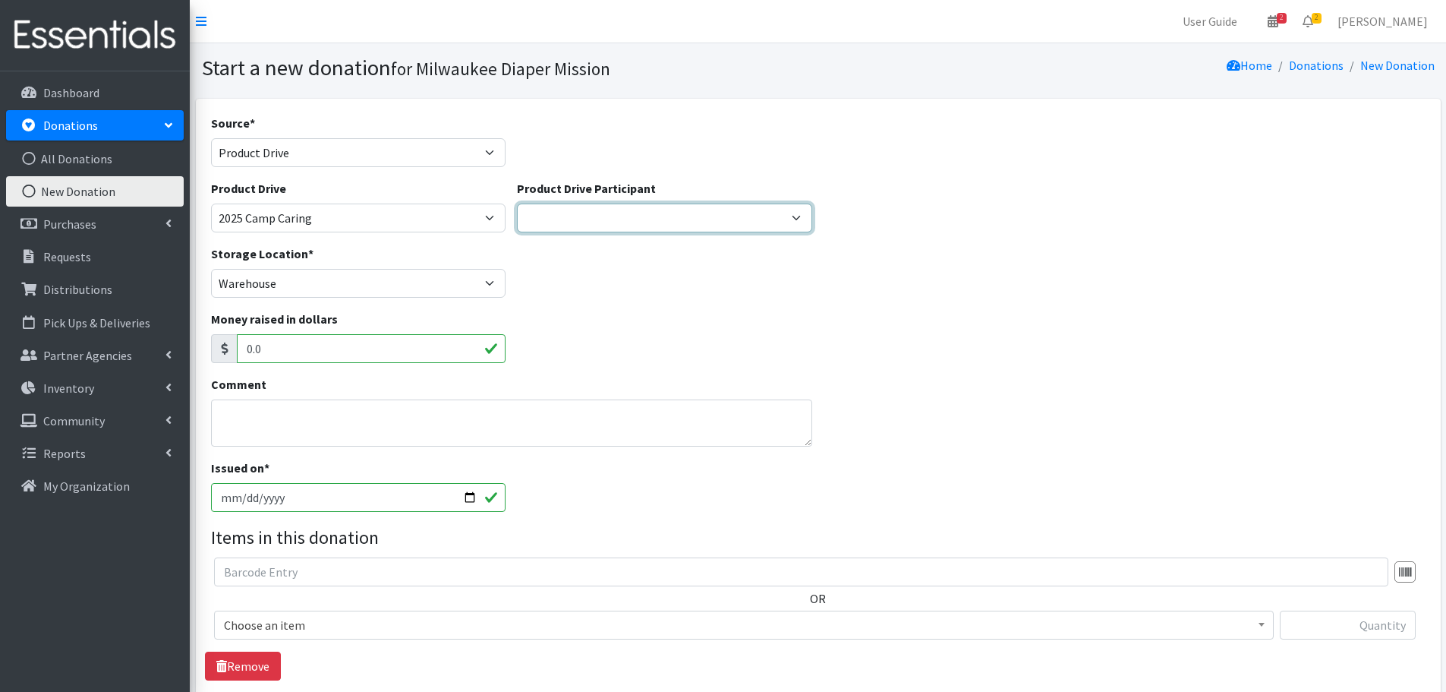
click at [703, 219] on select "Aemilian Daycare GE Healthcare Cedar Grove Elementary Team Rubicon JCC American…" at bounding box center [664, 217] width 295 height 29
select select
click at [517, 203] on select "Aemilian Daycare GE Healthcare Cedar Grove Elementary Team Rubicon JCC American…" at bounding box center [664, 217] width 295 height 29
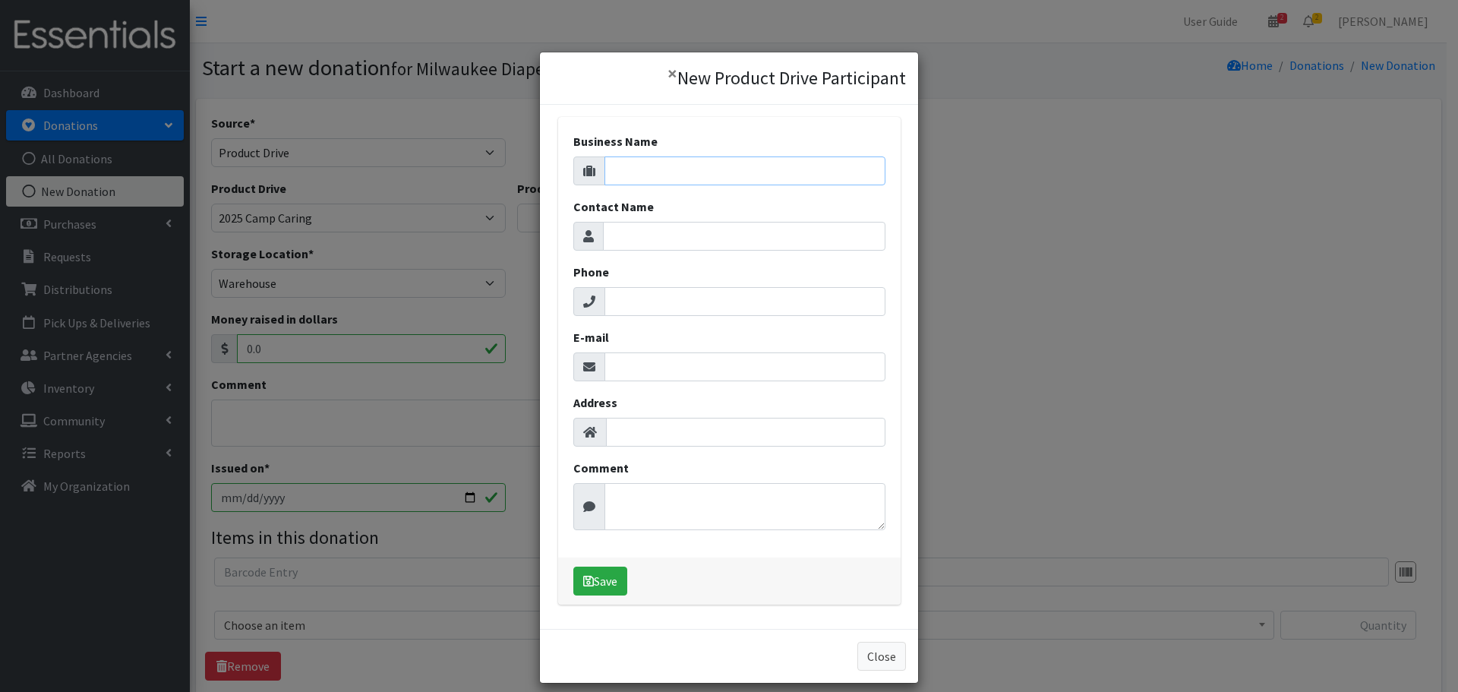
click at [643, 169] on input "Business Name" at bounding box center [744, 170] width 281 height 29
type input "Camp Caring"
type input "Kristin Pelot"
click at [653, 371] on input "E-mail" at bounding box center [744, 366] width 281 height 29
paste input "krismartin500@yahoo.com"
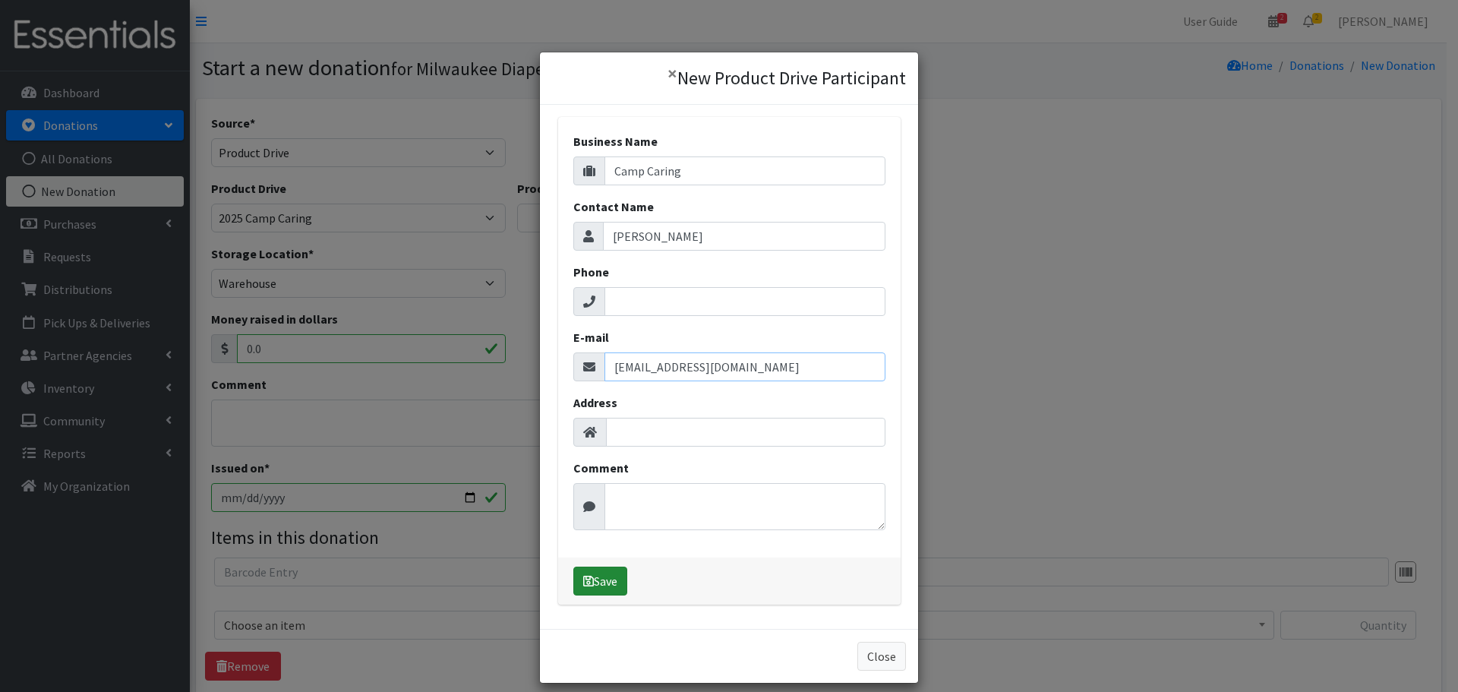
type input "krismartin500@yahoo.com"
click at [596, 572] on button "Save" at bounding box center [600, 580] width 54 height 29
select select "1683"
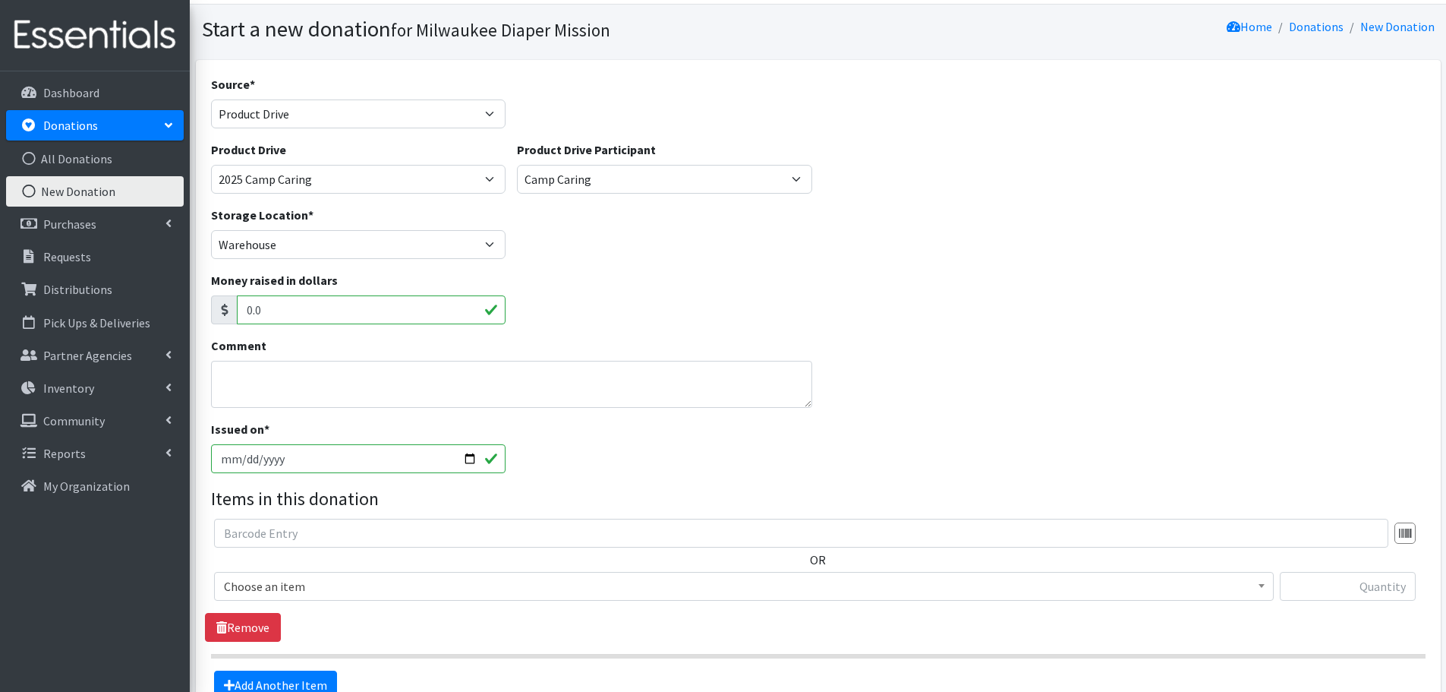
scroll to position [76, 0]
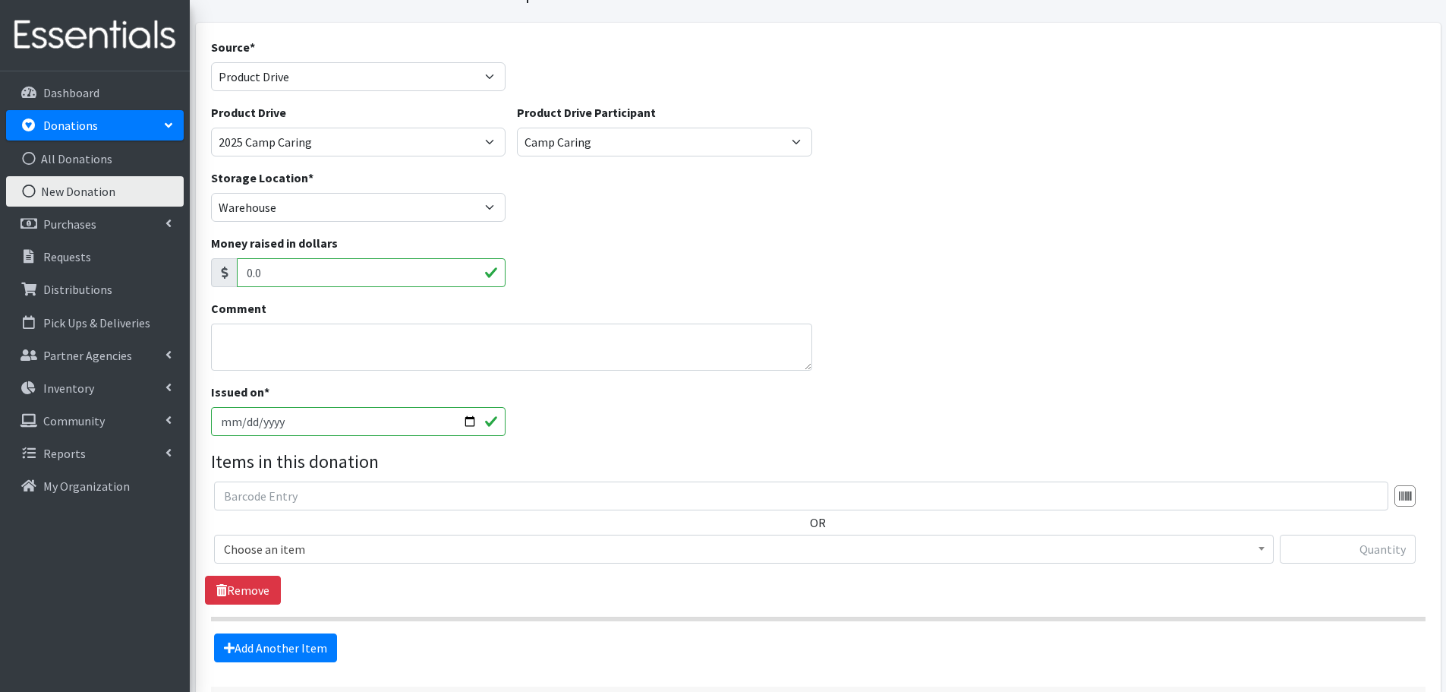
click at [244, 425] on input "2025-08-28" at bounding box center [358, 421] width 295 height 29
type input "[DATE]"
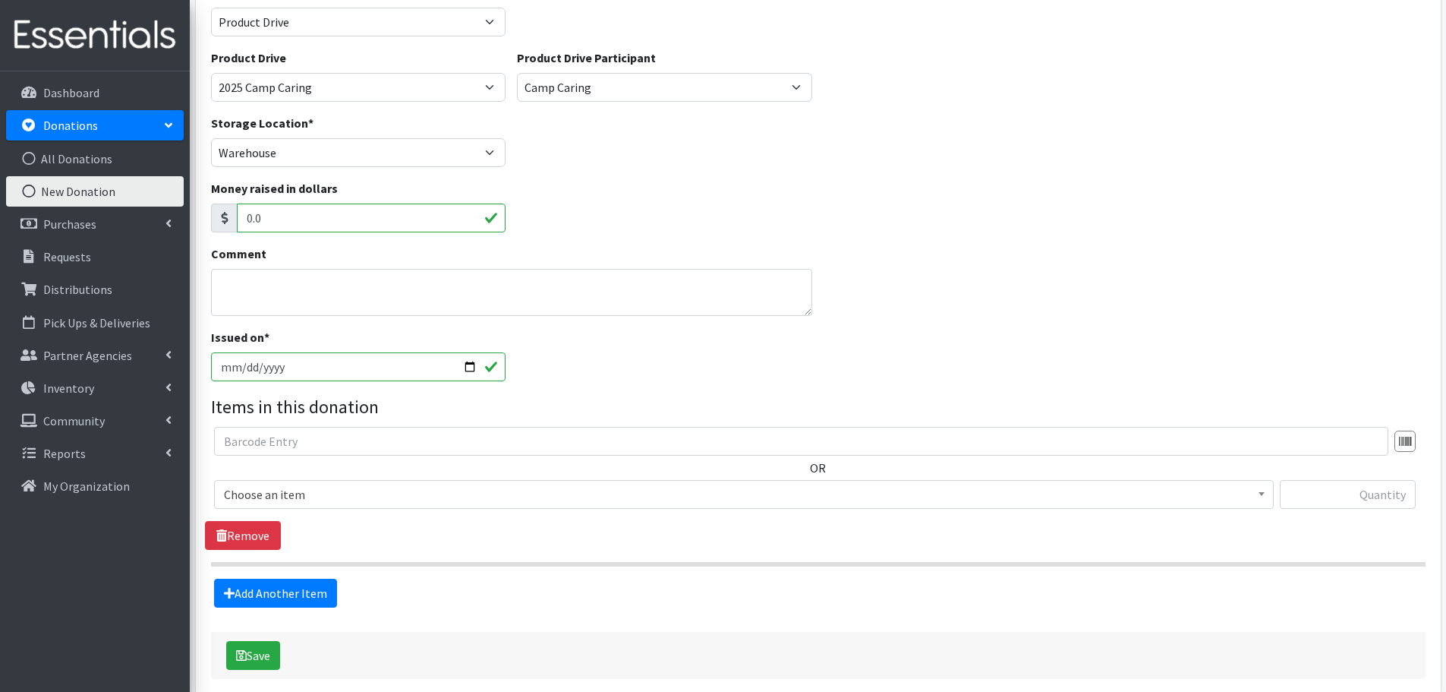
scroll to position [202, 0]
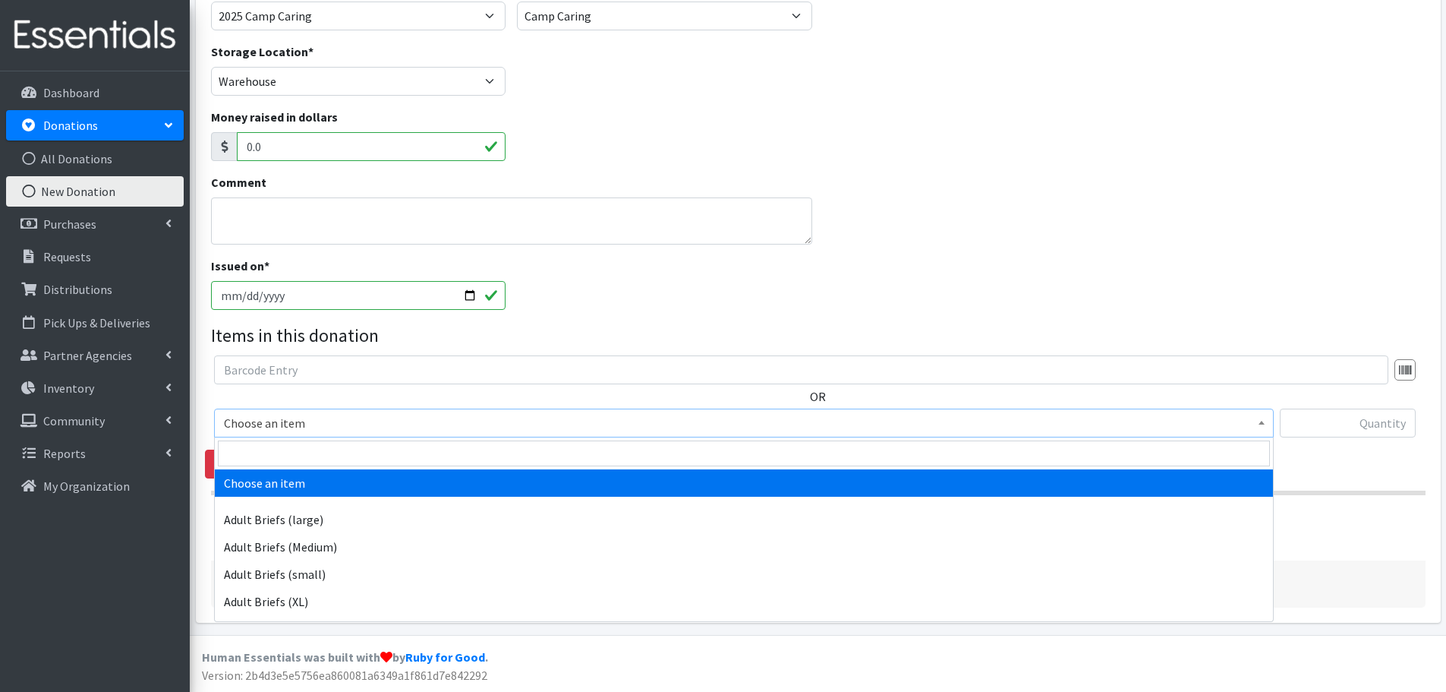
click at [311, 418] on span "Choose an item" at bounding box center [744, 422] width 1040 height 21
click at [346, 439] on span at bounding box center [744, 453] width 1058 height 32
click at [355, 448] on input "search" at bounding box center [744, 453] width 1052 height 26
type input "size 1"
select select "4634"
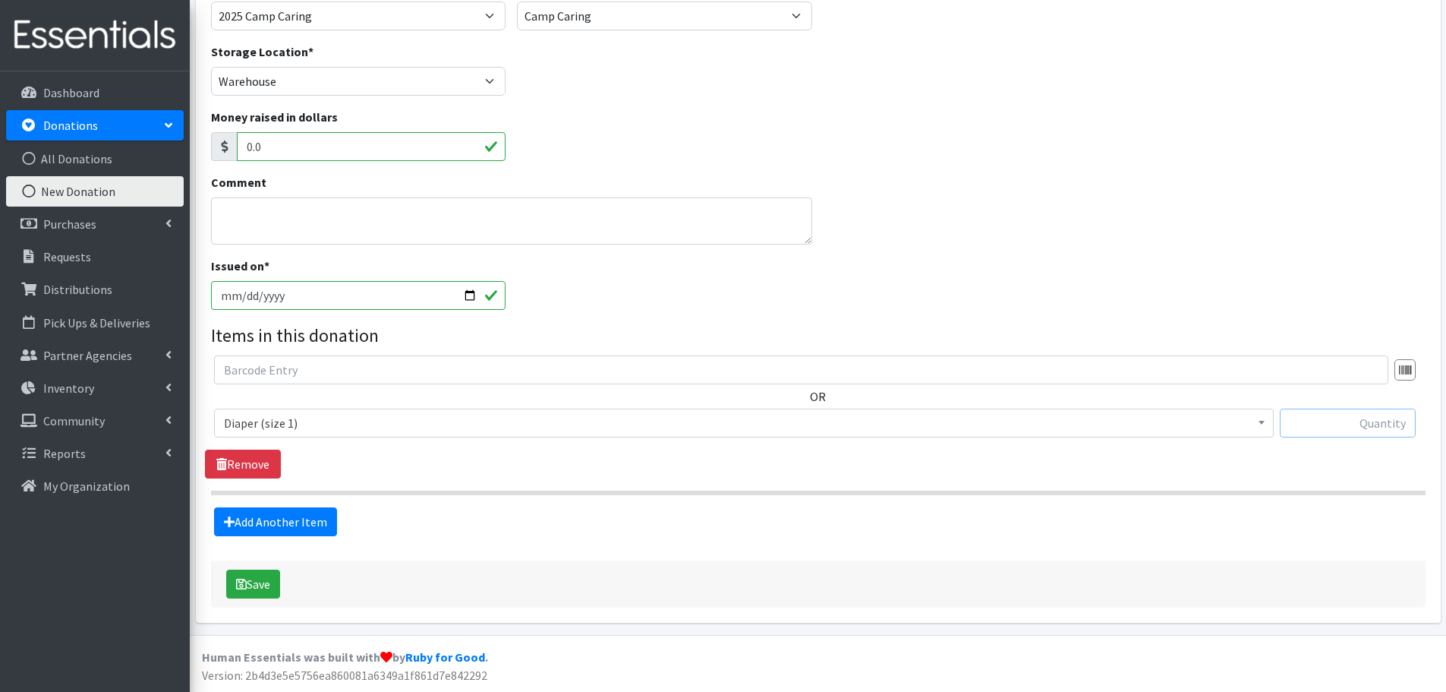
click at [1347, 428] on input "text" at bounding box center [1348, 422] width 136 height 29
type input "57"
click at [268, 529] on link "Add Another Item" at bounding box center [275, 521] width 123 height 29
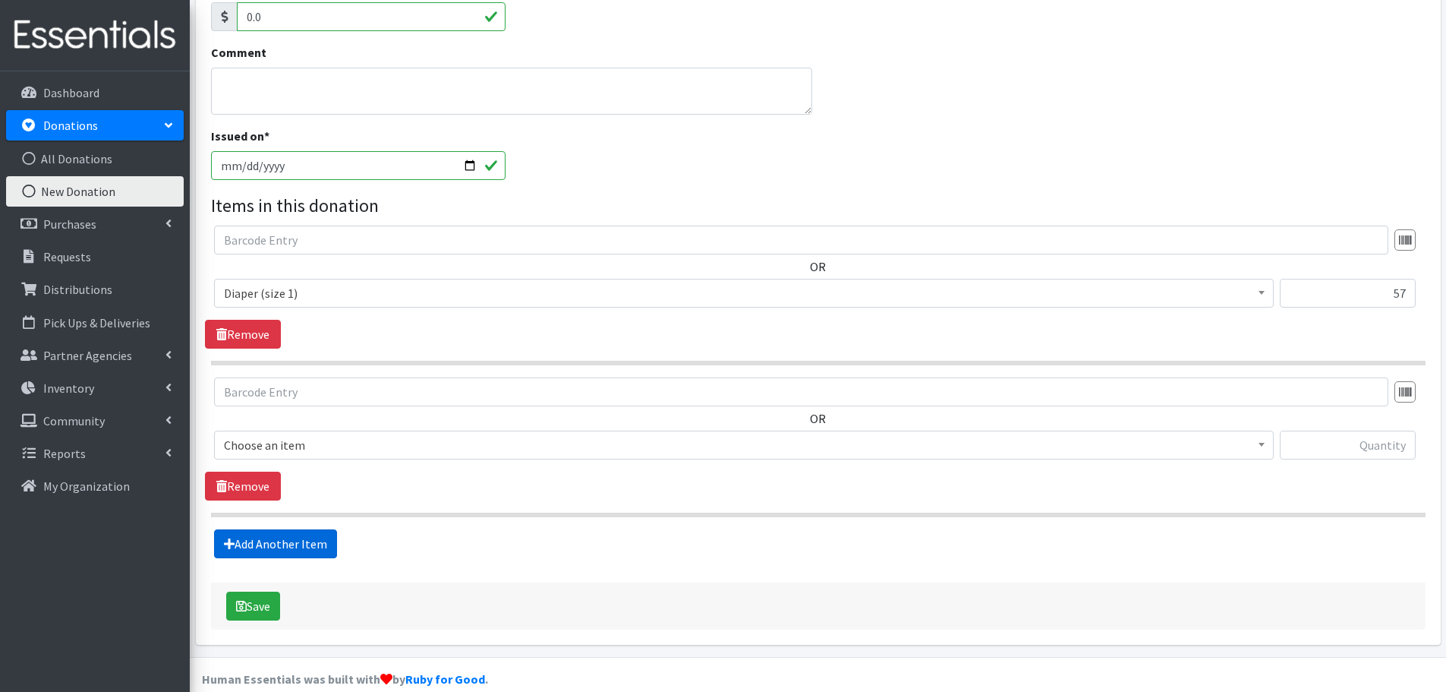
scroll to position [354, 0]
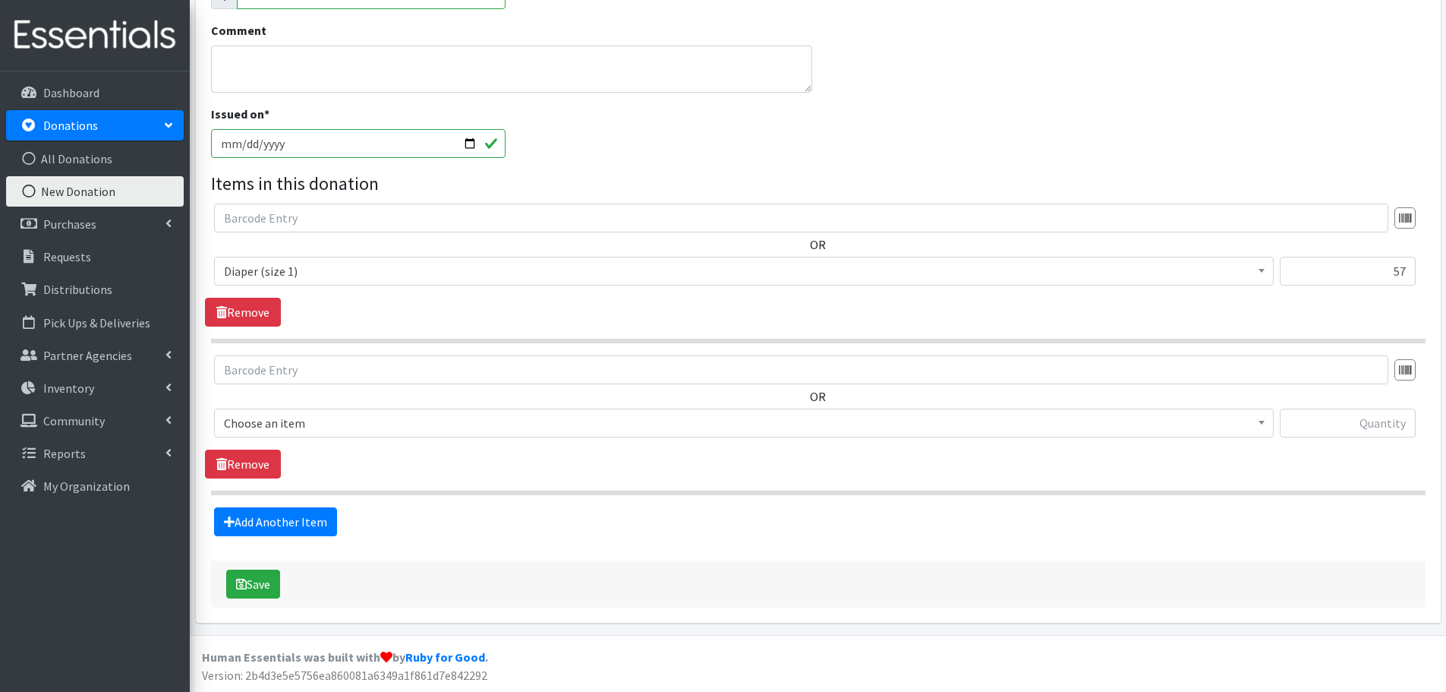
click at [320, 440] on span "Choose an item Adult Briefs (large) Adult Briefs (Medium) Adult Briefs (small) …" at bounding box center [744, 428] width 1060 height 41
click at [326, 421] on span "Choose an item" at bounding box center [744, 422] width 1040 height 21
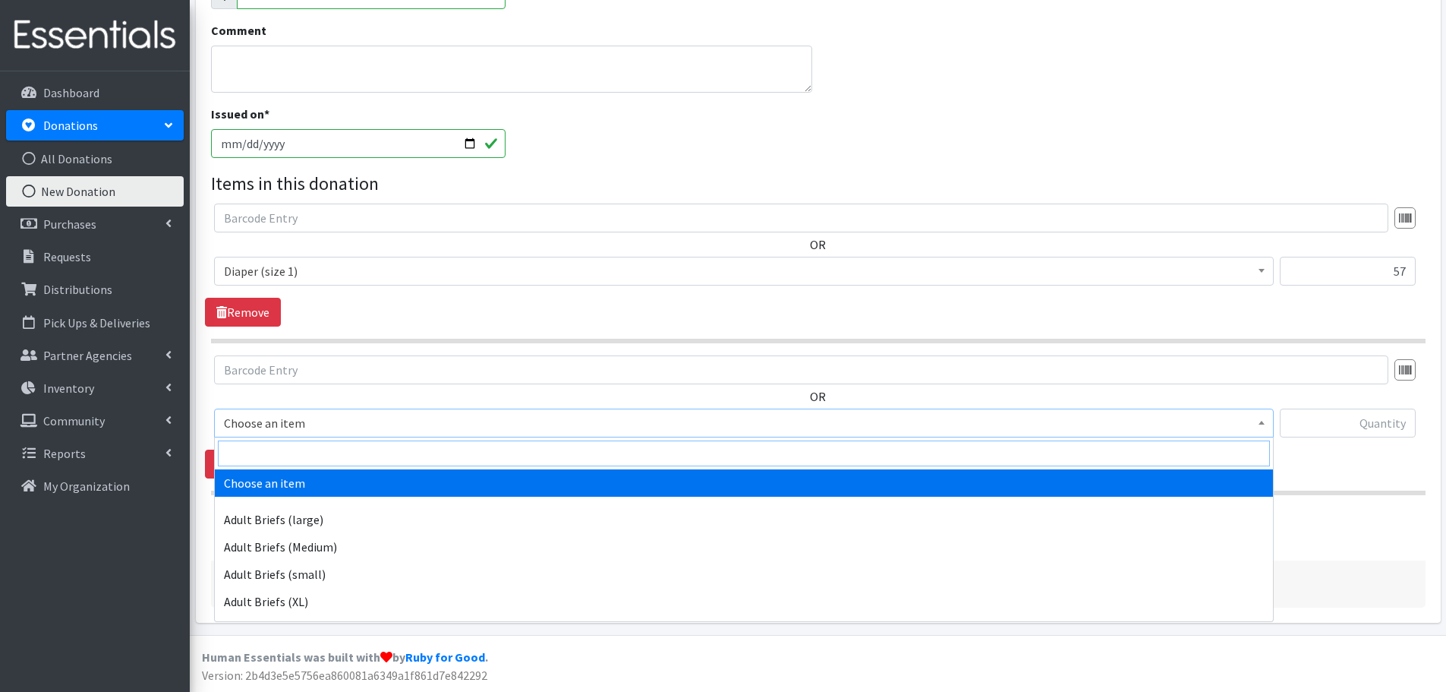
click at [326, 450] on input "search" at bounding box center [744, 453] width 1052 height 26
type input "size 2"
select select "4635"
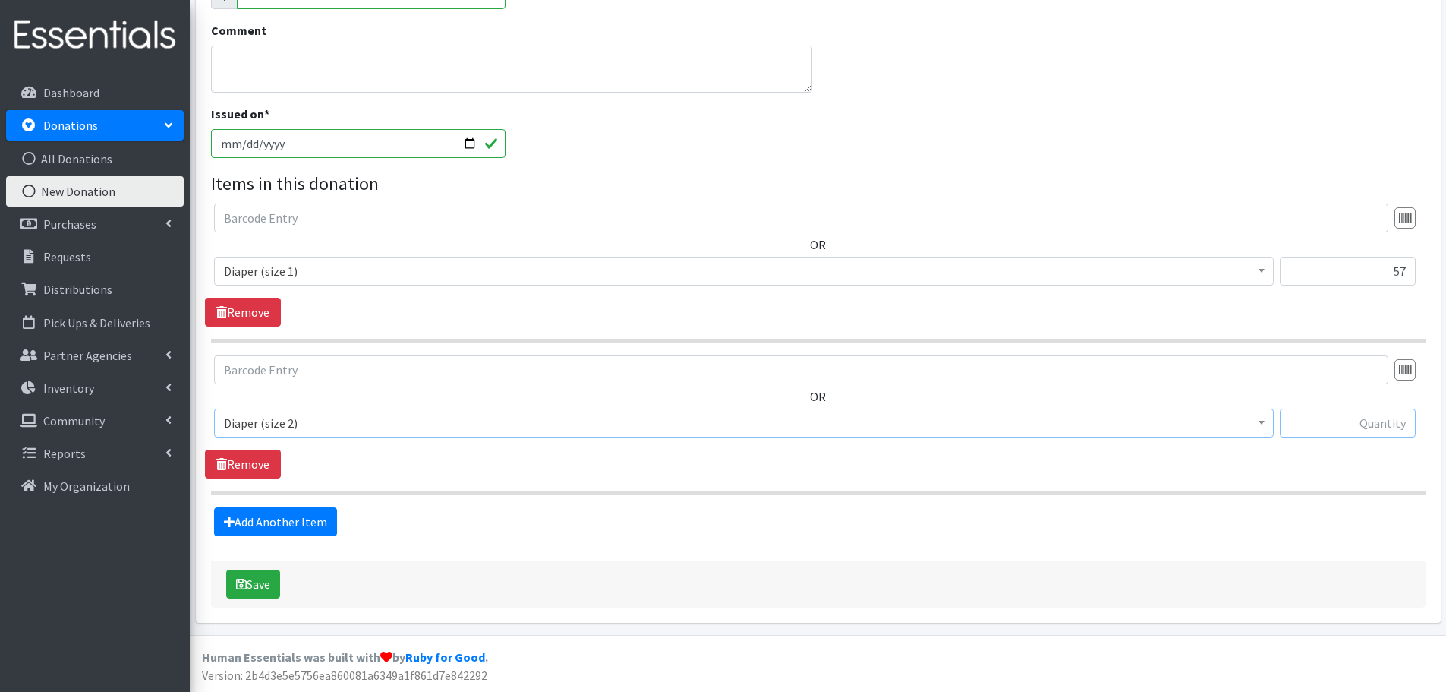
click at [1364, 423] on input "text" at bounding box center [1348, 422] width 136 height 29
type input "29"
click at [285, 533] on link "Add Another Item" at bounding box center [275, 521] width 123 height 29
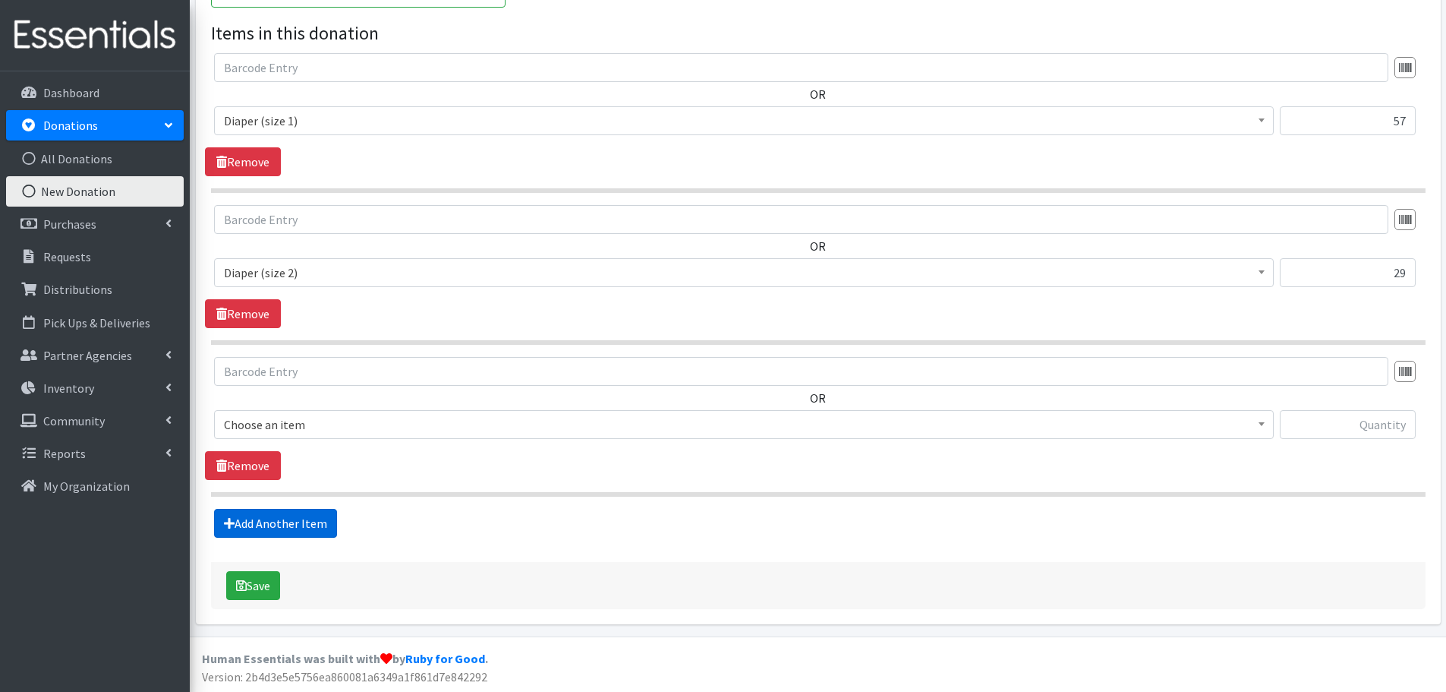
scroll to position [506, 0]
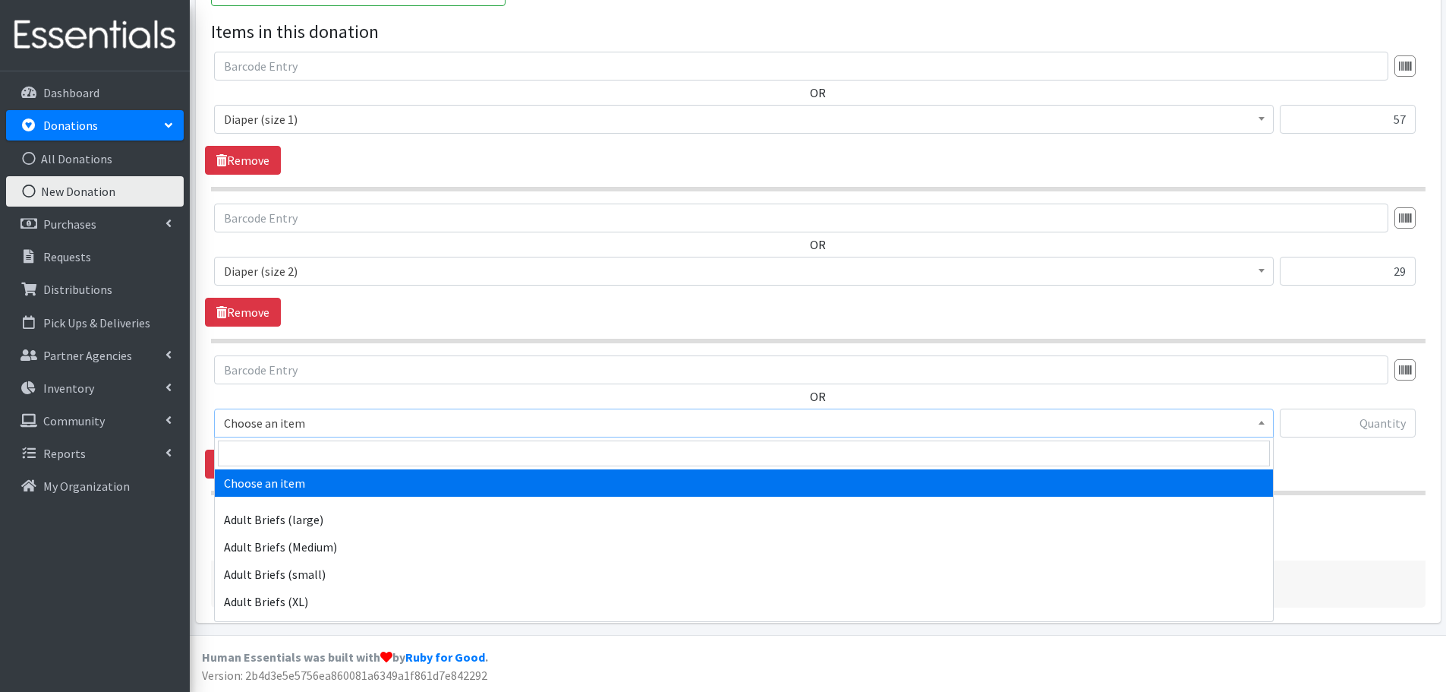
click at [383, 421] on span "Choose an item" at bounding box center [744, 422] width 1040 height 21
click at [392, 446] on input "search" at bounding box center [744, 453] width 1052 height 26
type input "size 3"
select select "4644"
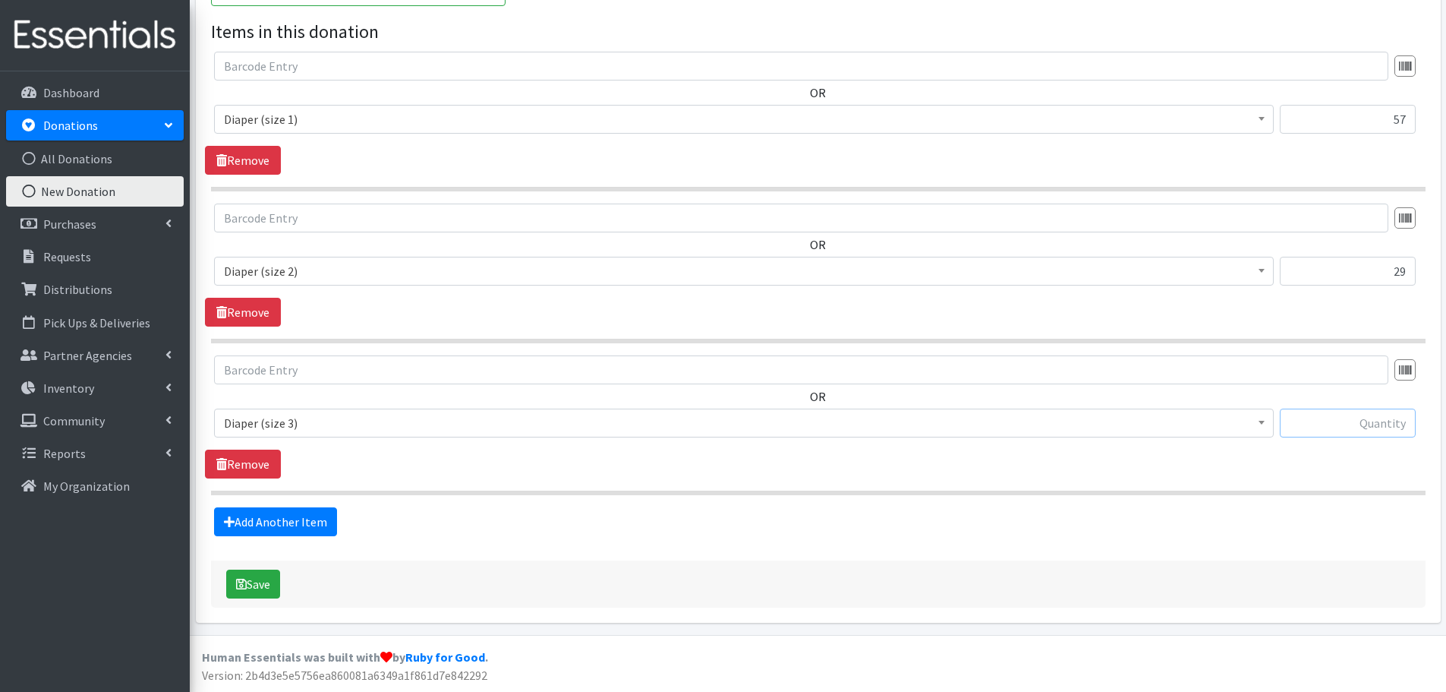
click at [1370, 431] on input "text" at bounding box center [1348, 422] width 136 height 29
type input "268"
click at [289, 520] on link "Add Another Item" at bounding box center [275, 521] width 123 height 29
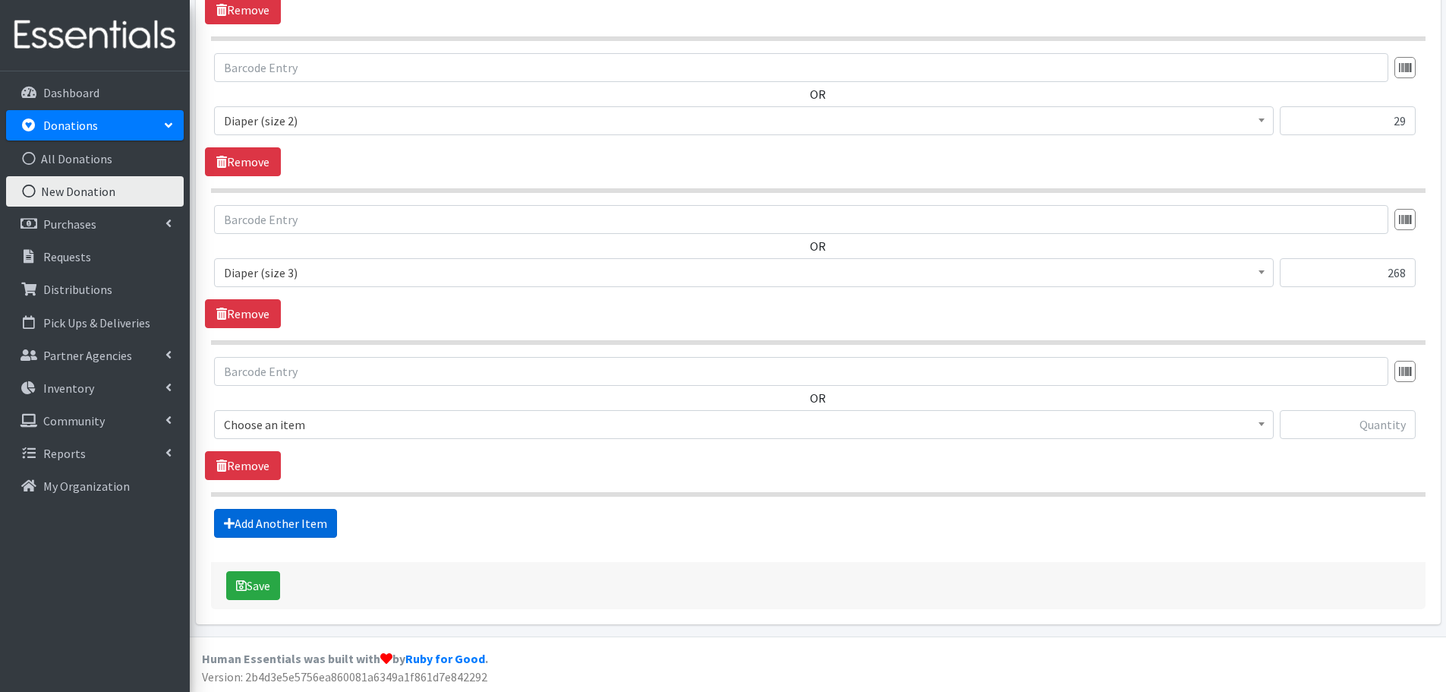
scroll to position [658, 0]
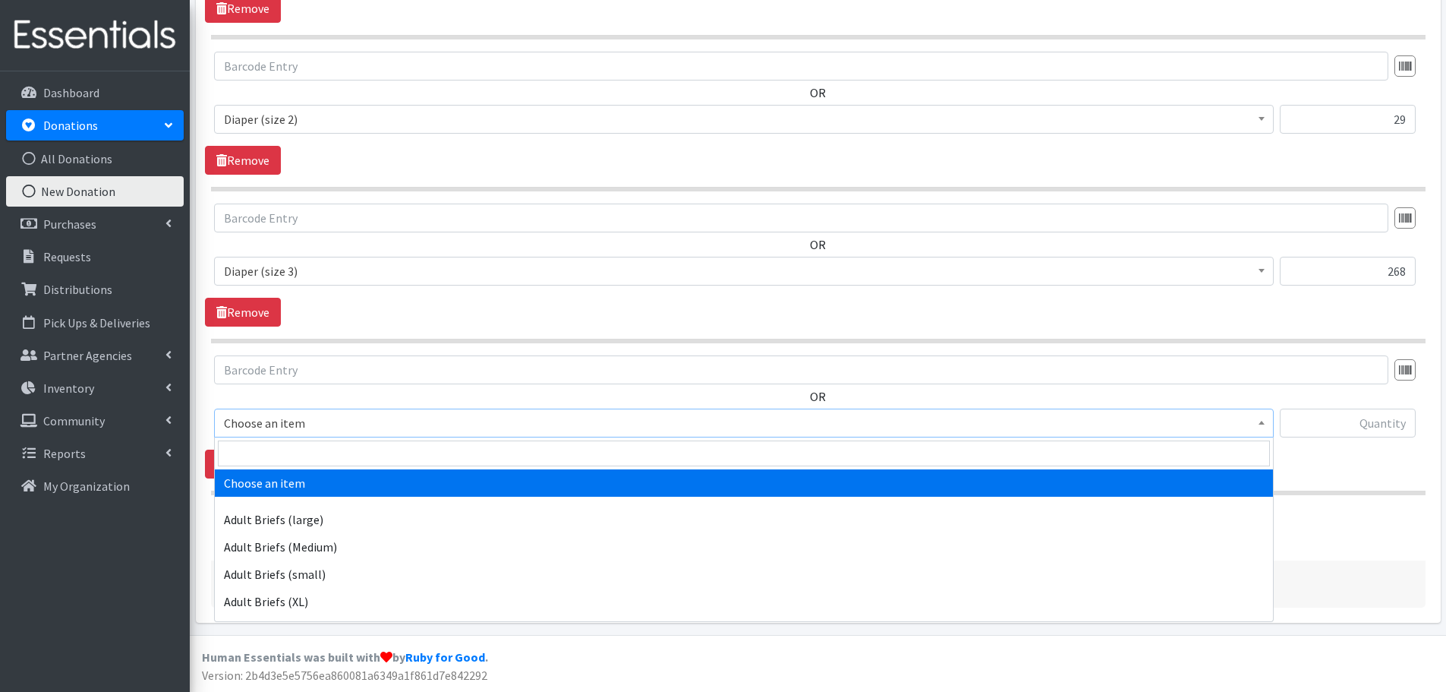
click at [340, 432] on span "Choose an item" at bounding box center [744, 422] width 1040 height 21
click at [348, 443] on input "search" at bounding box center [744, 453] width 1052 height 26
type input "size 4"
select select "4645"
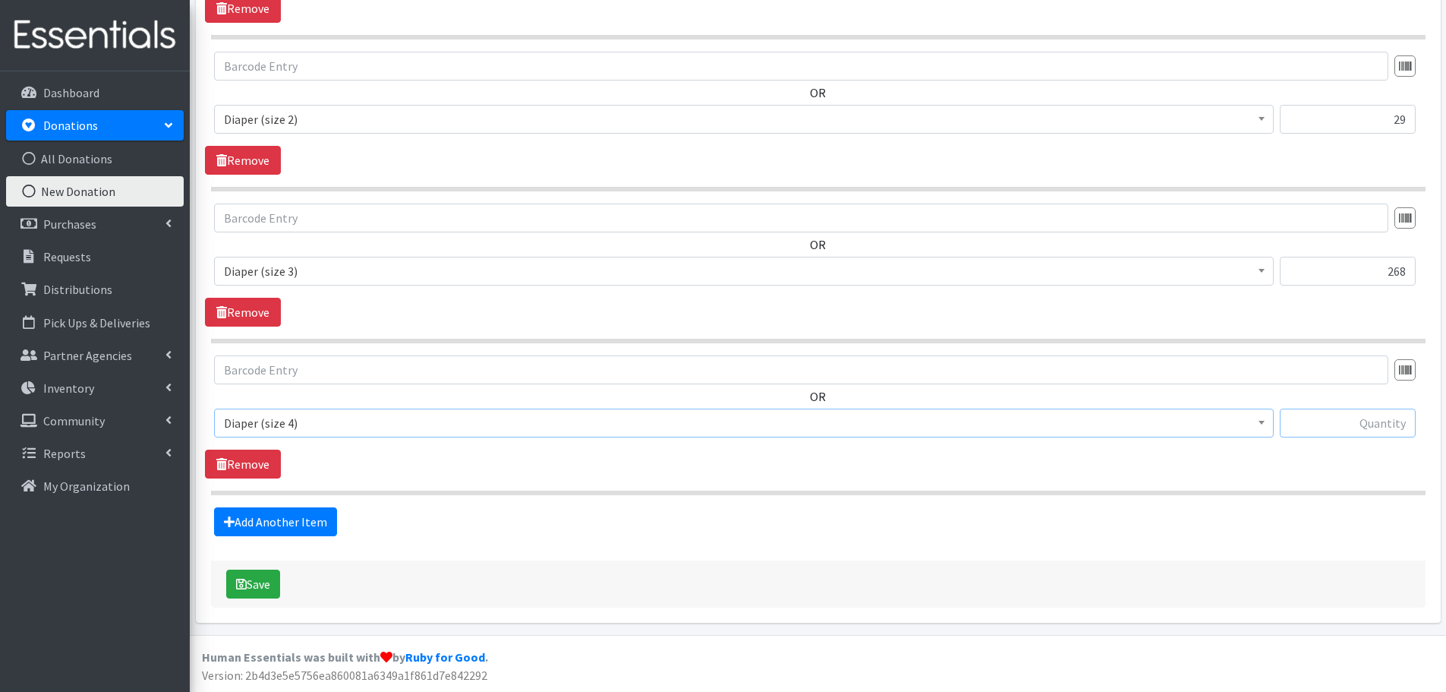
click at [1330, 428] on input "text" at bounding box center [1348, 422] width 136 height 29
type input "438"
click at [283, 513] on link "Add Another Item" at bounding box center [275, 521] width 123 height 29
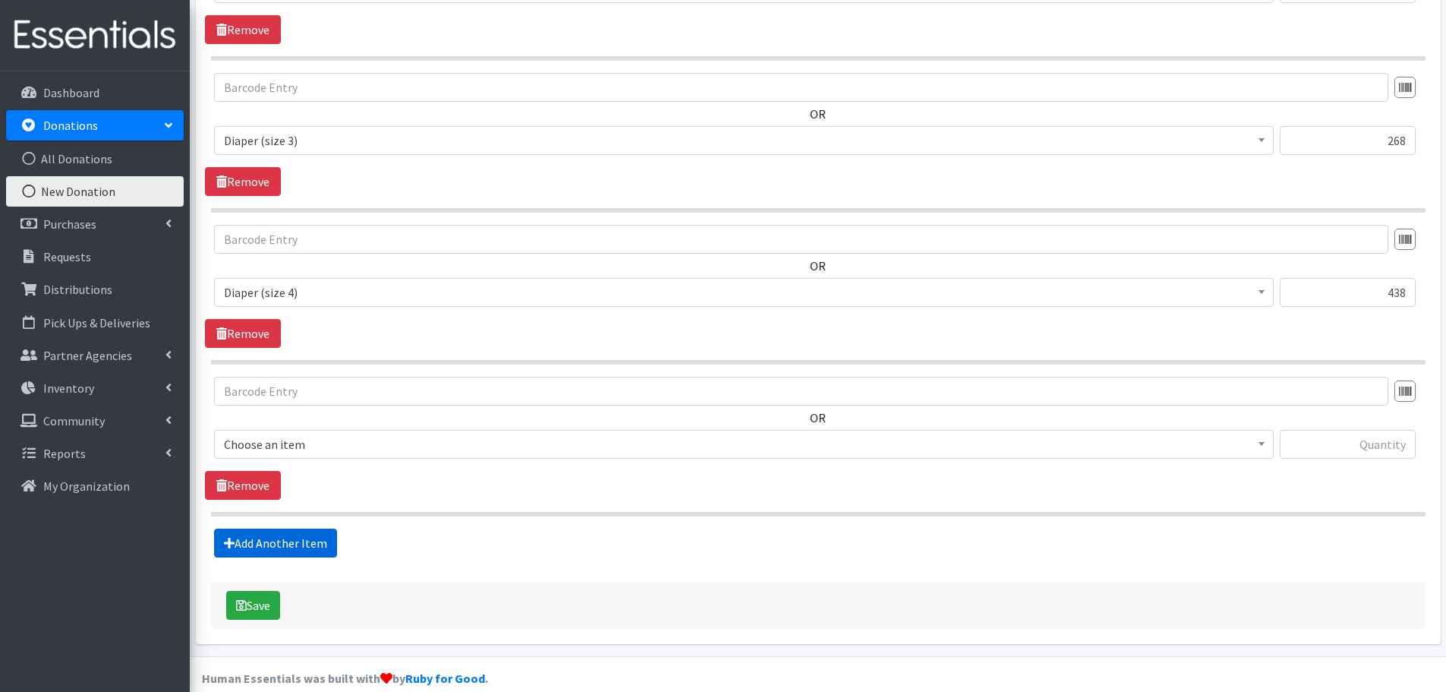
scroll to position [809, 0]
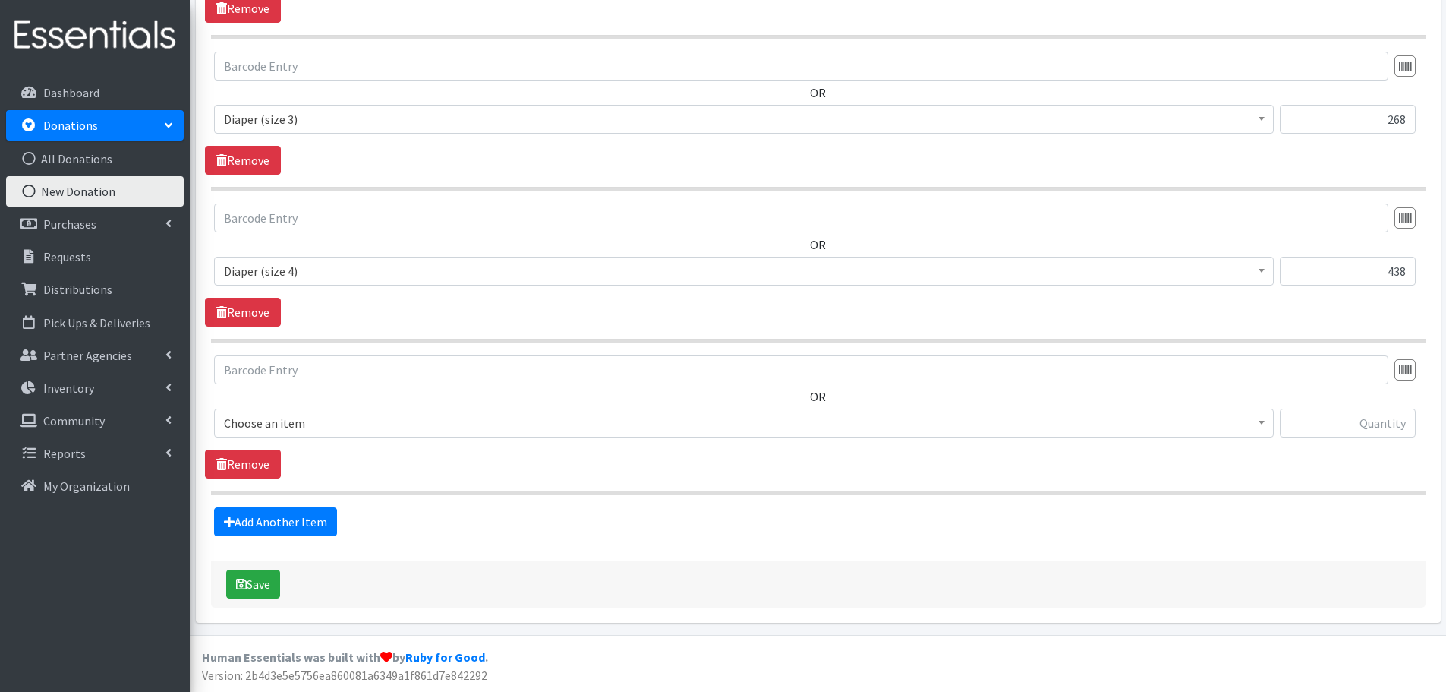
click at [356, 423] on span "Choose an item" at bounding box center [744, 422] width 1040 height 21
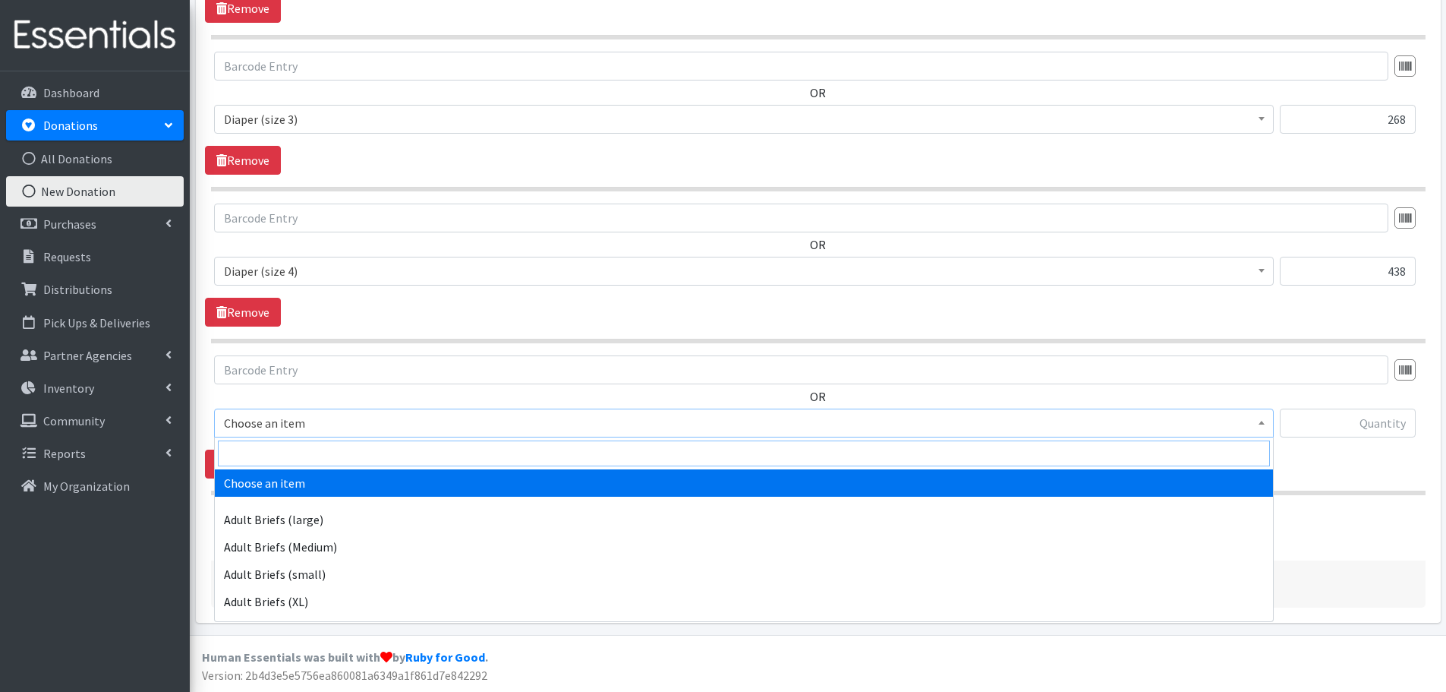
click at [357, 441] on input "search" at bounding box center [744, 453] width 1052 height 26
type input "size 5"
select select "4646"
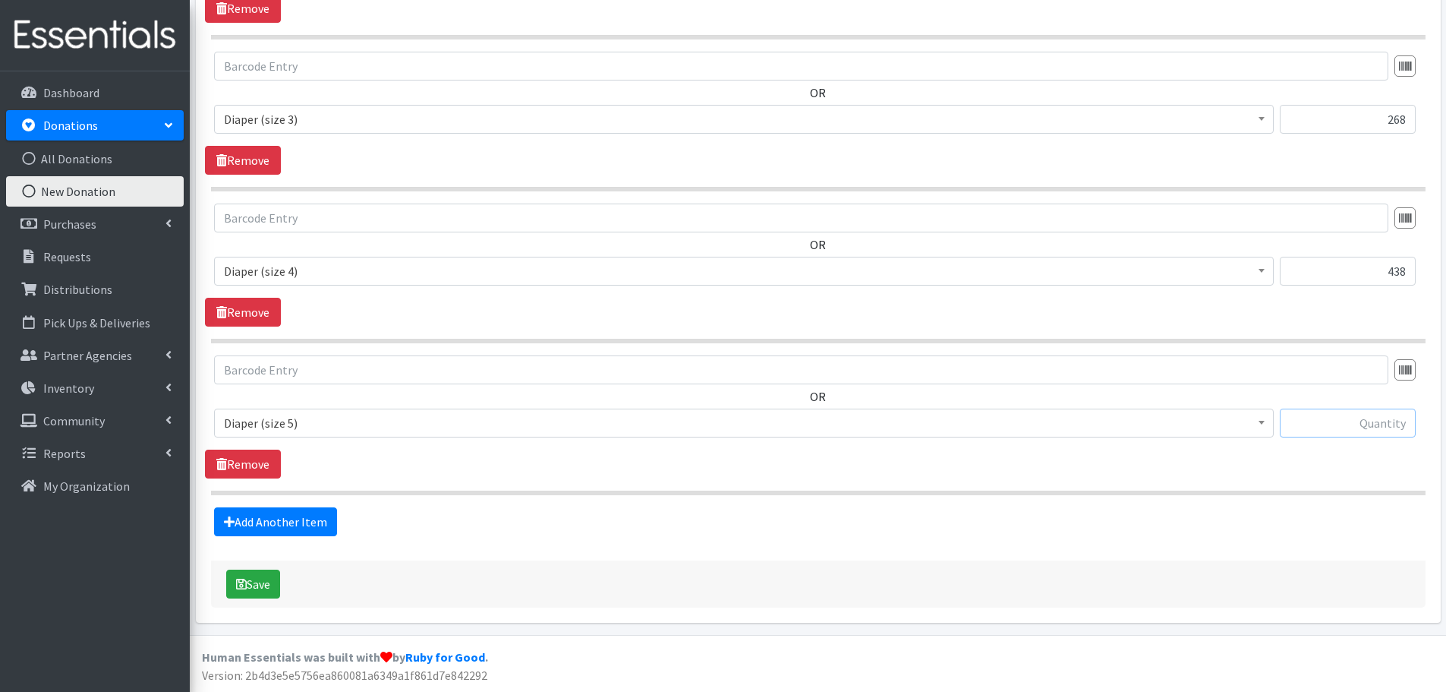
click at [1332, 423] on input "text" at bounding box center [1348, 422] width 136 height 29
type input "24"
click at [276, 525] on link "Add Another Item" at bounding box center [275, 521] width 123 height 29
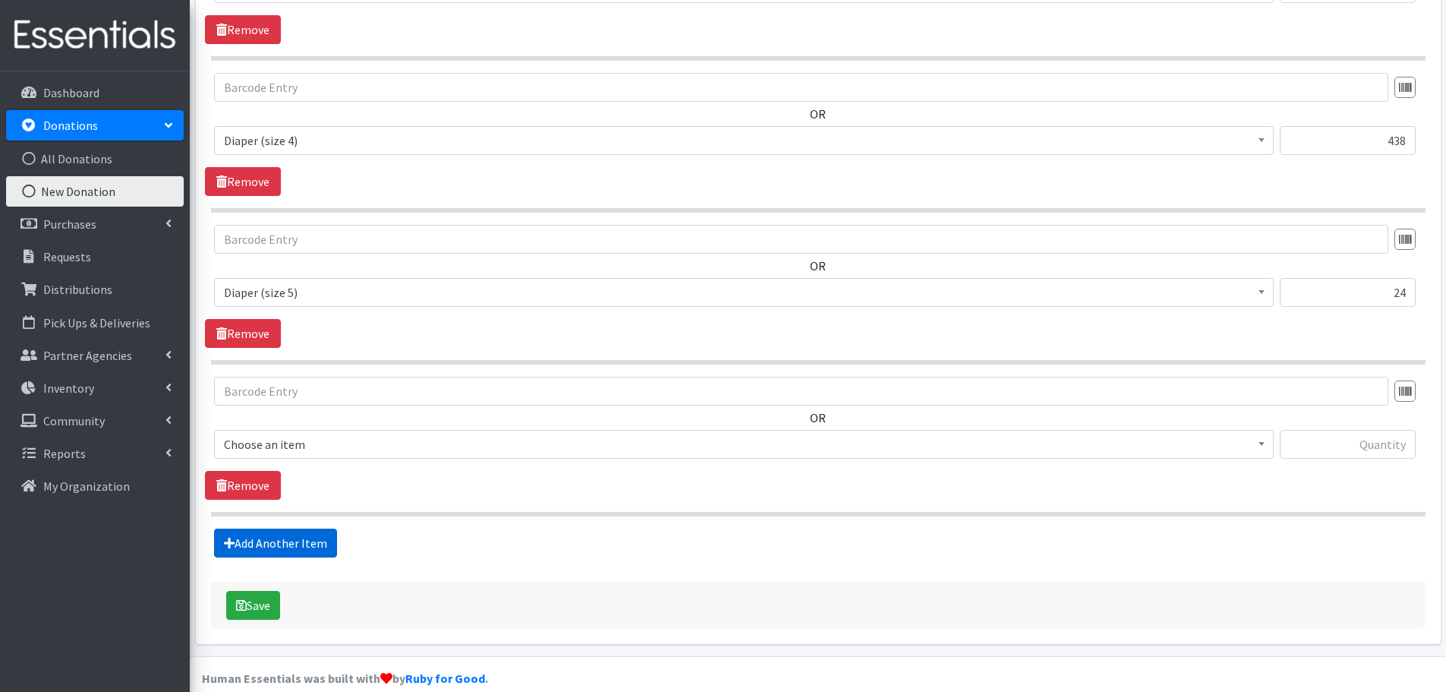
scroll to position [961, 0]
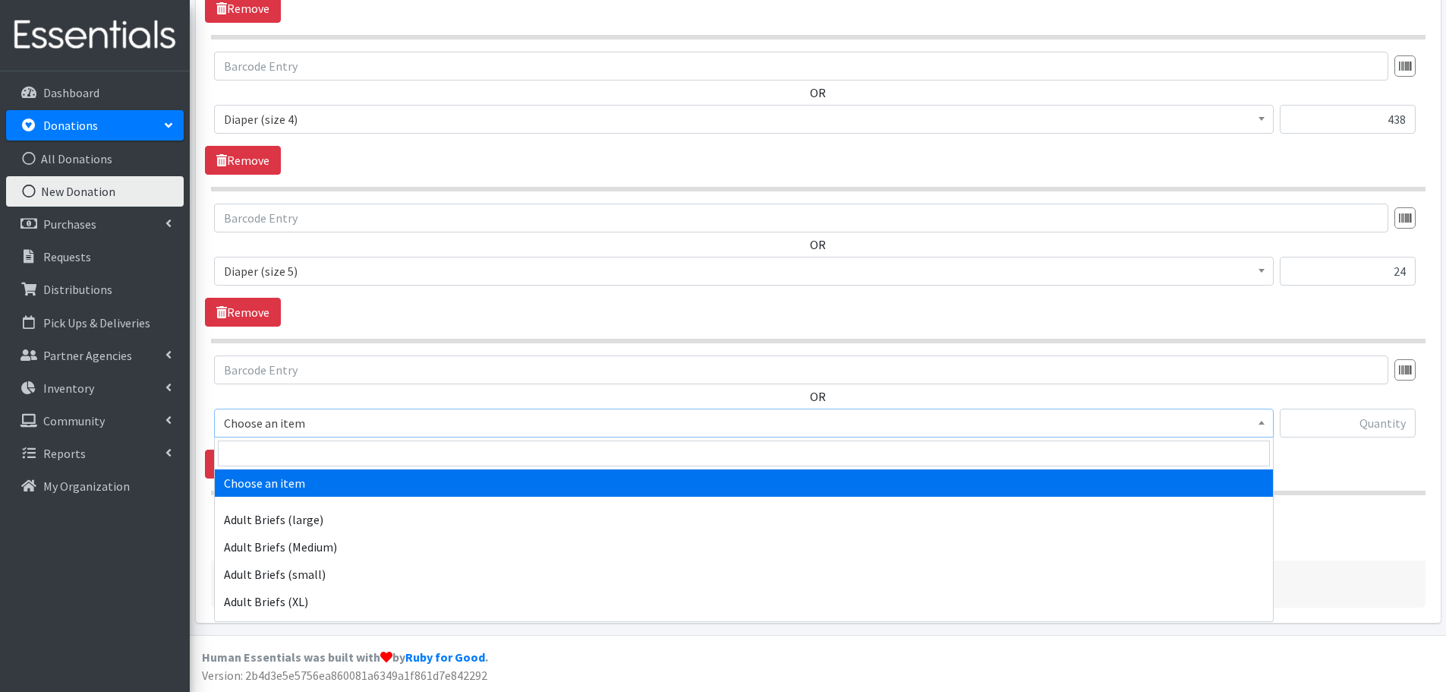
click at [382, 425] on span "Choose an item" at bounding box center [744, 422] width 1040 height 21
click at [385, 453] on input "search" at bounding box center [744, 453] width 1052 height 26
type input "s"
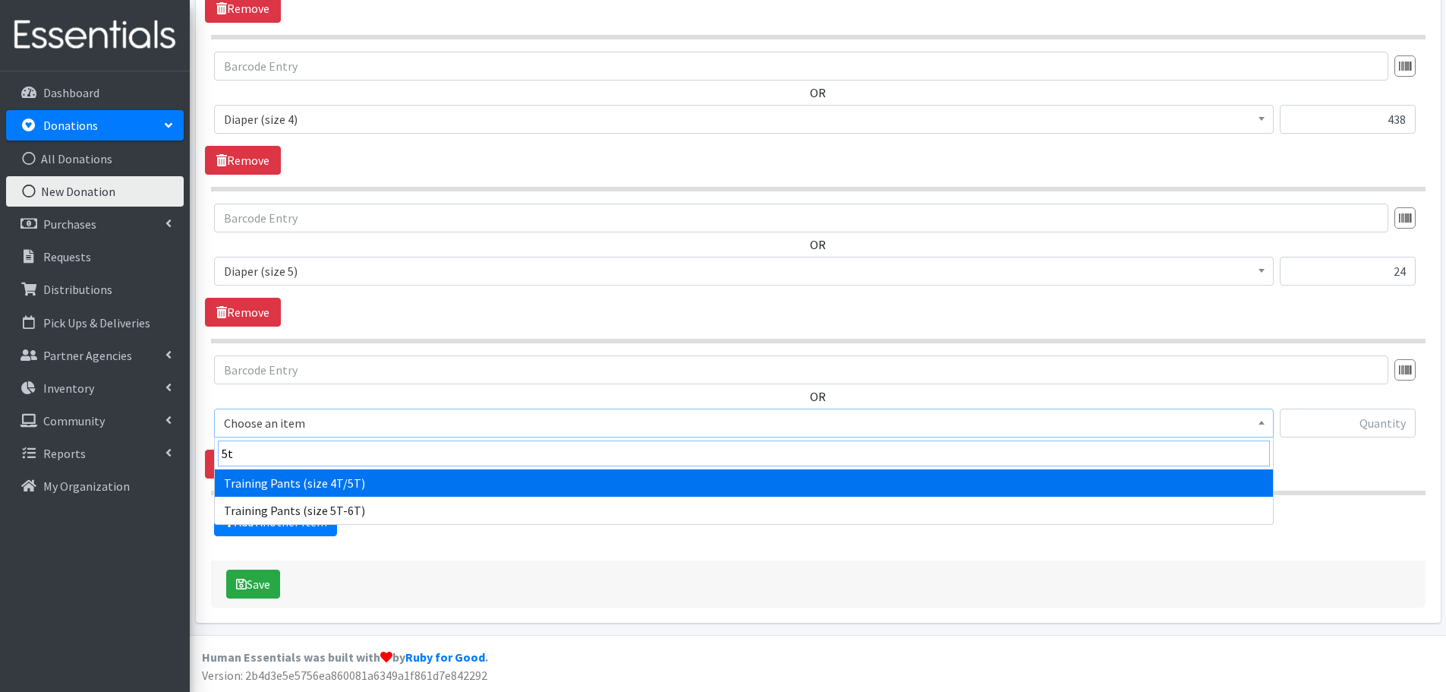
type input "5t"
select select "5867"
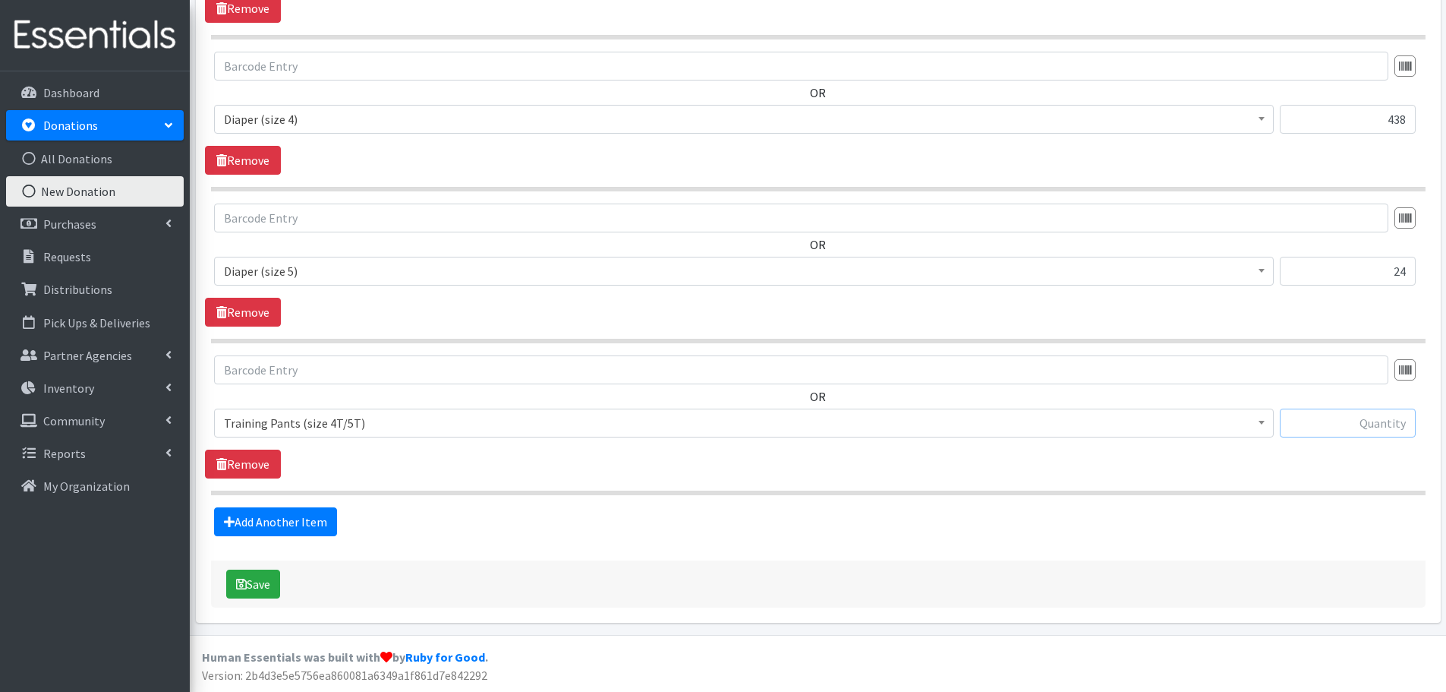
click at [1342, 422] on input "text" at bounding box center [1348, 422] width 136 height 29
type input "19"
click at [273, 503] on fieldset "Items in this donation OR Choose an item Adult Briefs (large) Adult Briefs (Med…" at bounding box center [818, 49] width 1215 height 973
click at [272, 516] on link "Add Another Item" at bounding box center [275, 521] width 123 height 29
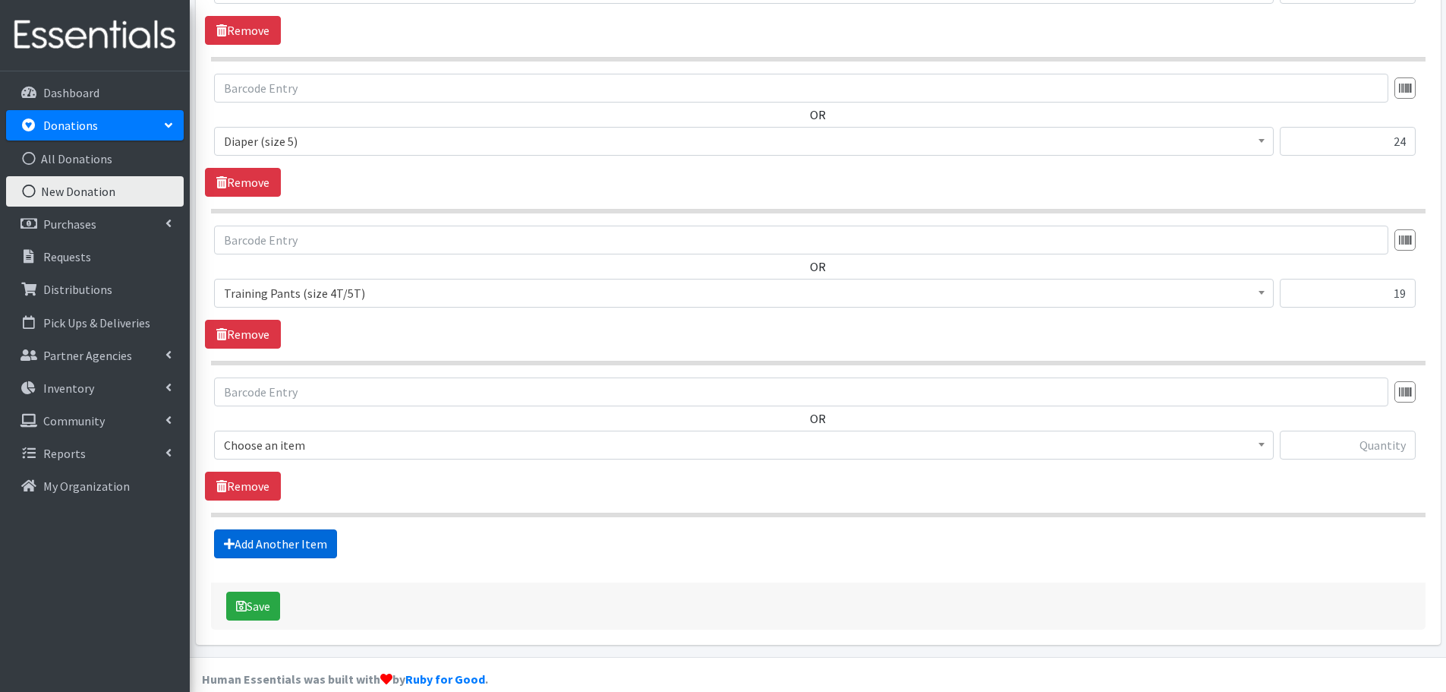
scroll to position [1113, 0]
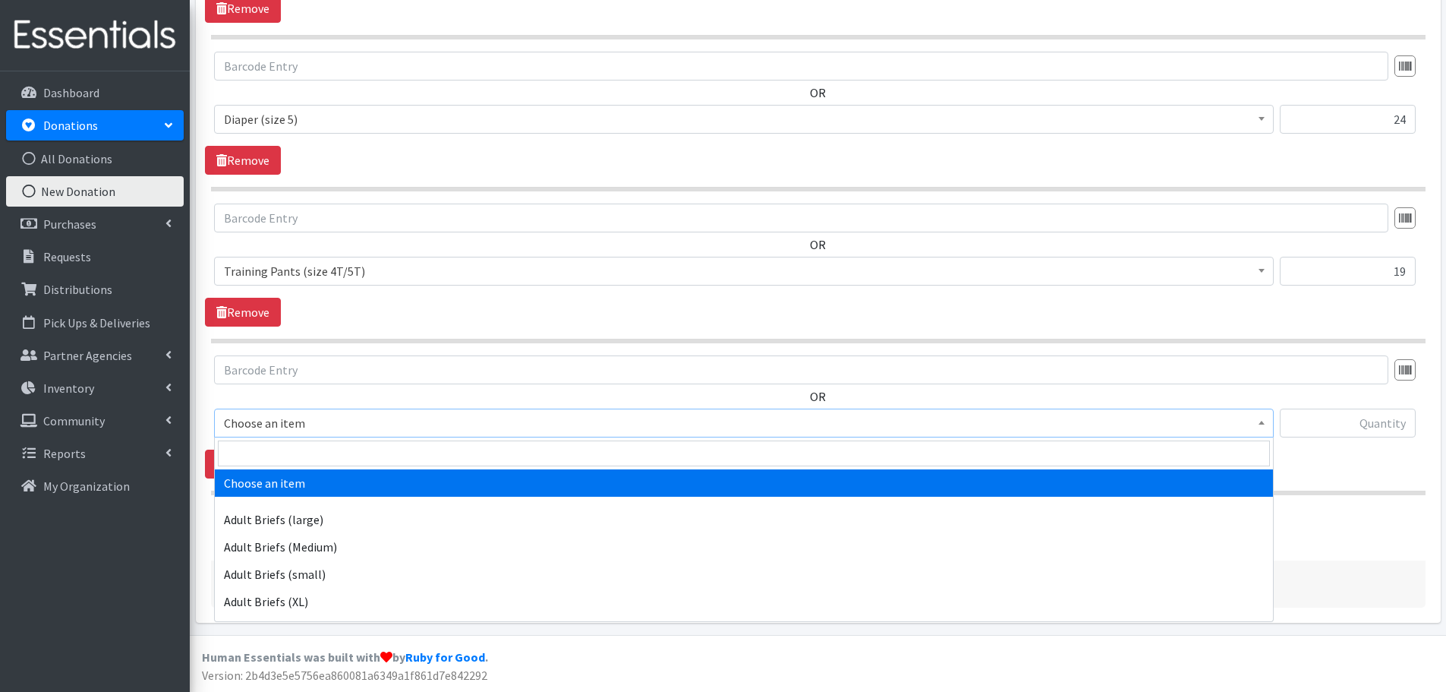
click at [417, 427] on span "Choose an item" at bounding box center [744, 422] width 1040 height 21
click at [421, 443] on input "search" at bounding box center [744, 453] width 1052 height 26
type input "pack"
select select "4665"
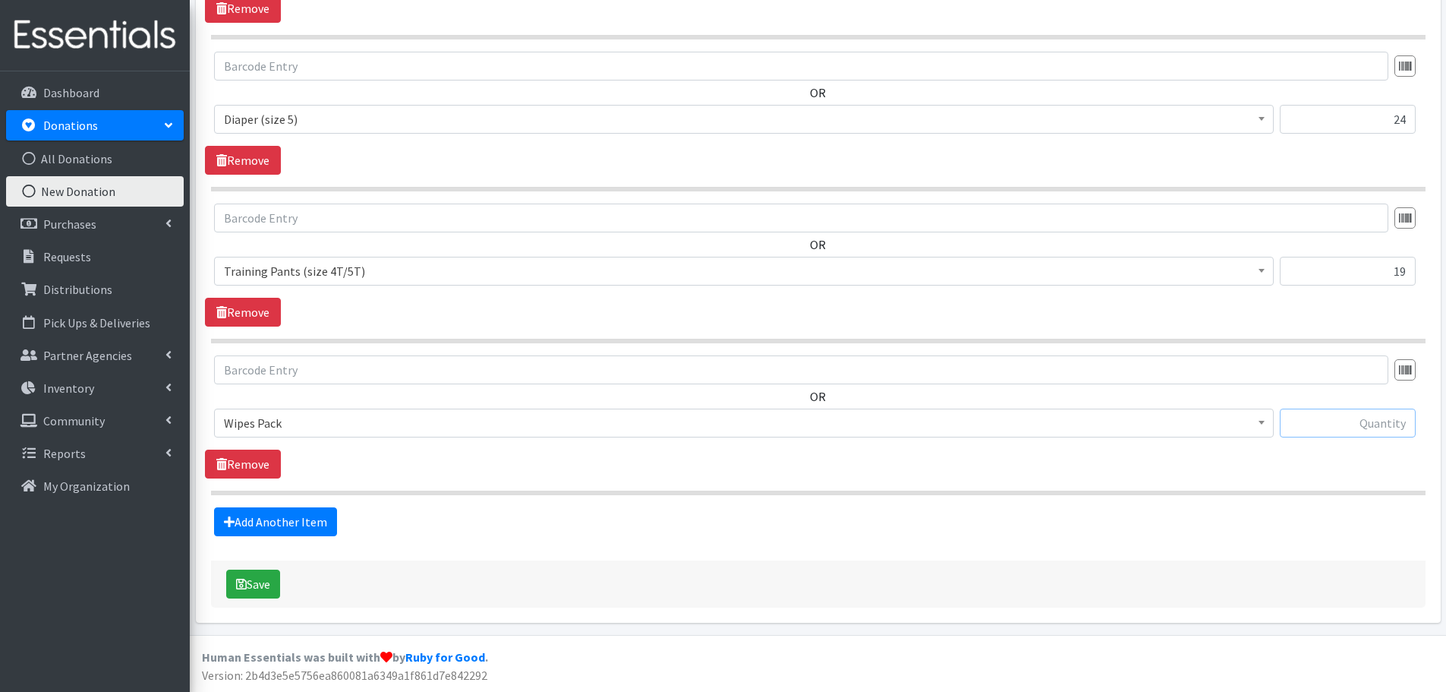
click at [1351, 420] on input "text" at bounding box center [1348, 422] width 136 height 29
type input "33"
click at [285, 516] on link "Add Another Item" at bounding box center [275, 521] width 123 height 29
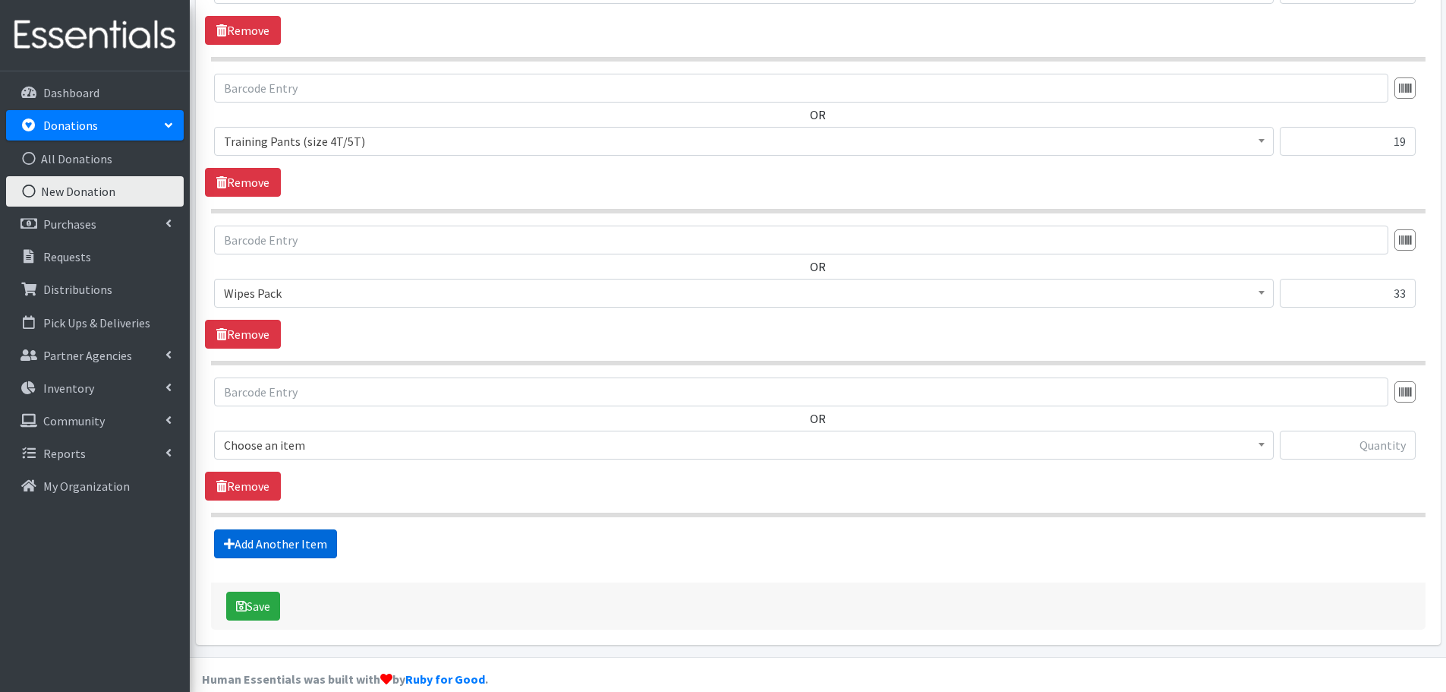
scroll to position [1265, 0]
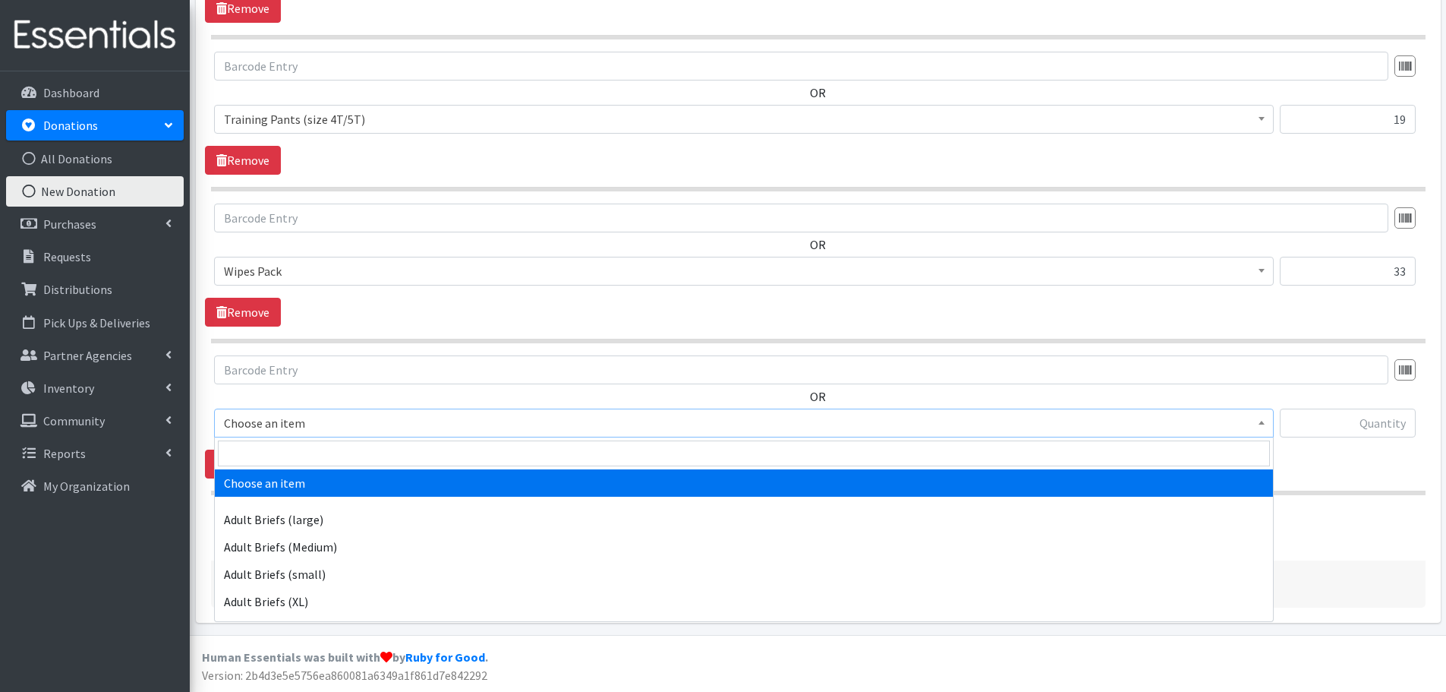
click at [358, 413] on span "Choose an item" at bounding box center [744, 422] width 1040 height 21
click at [361, 449] on input "search" at bounding box center [744, 453] width 1052 height 26
type input "indi"
select select "11280"
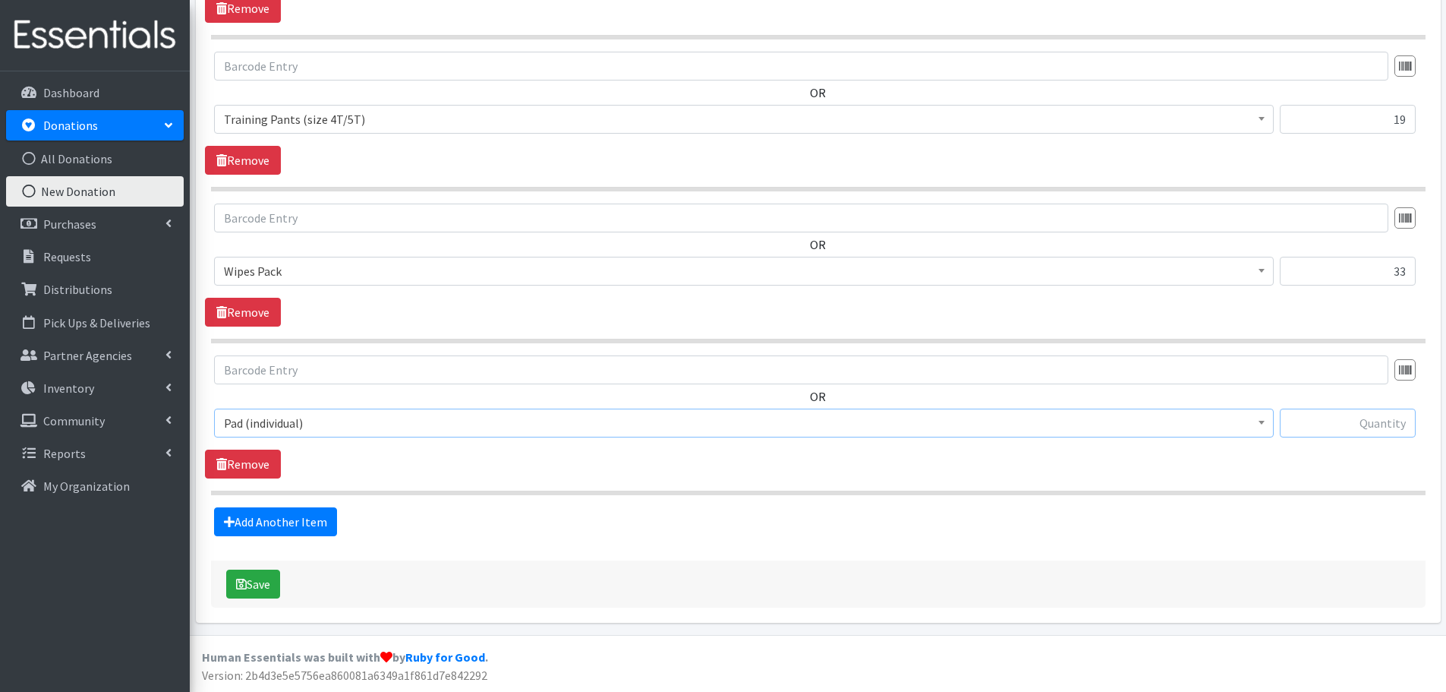
click at [1311, 422] on input "text" at bounding box center [1348, 422] width 136 height 29
type input "364"
click at [302, 517] on link "Add Another Item" at bounding box center [275, 521] width 123 height 29
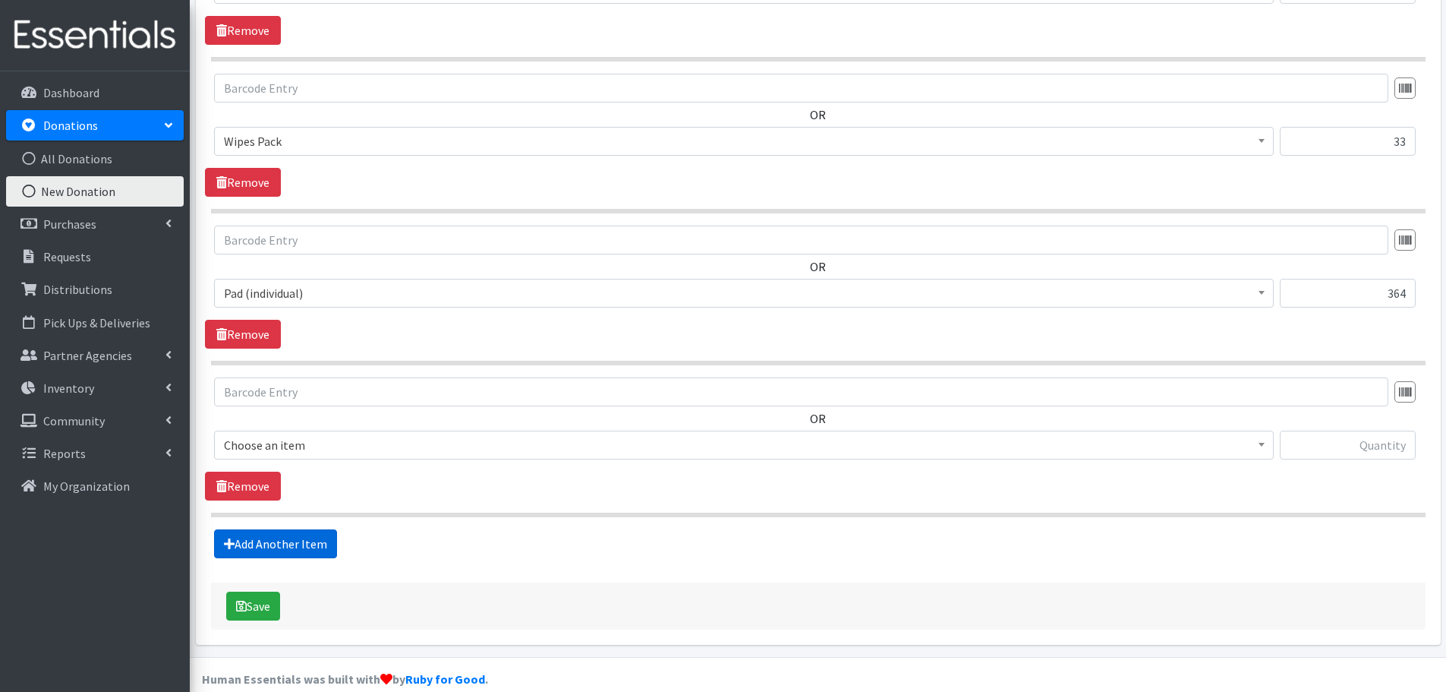
scroll to position [1417, 0]
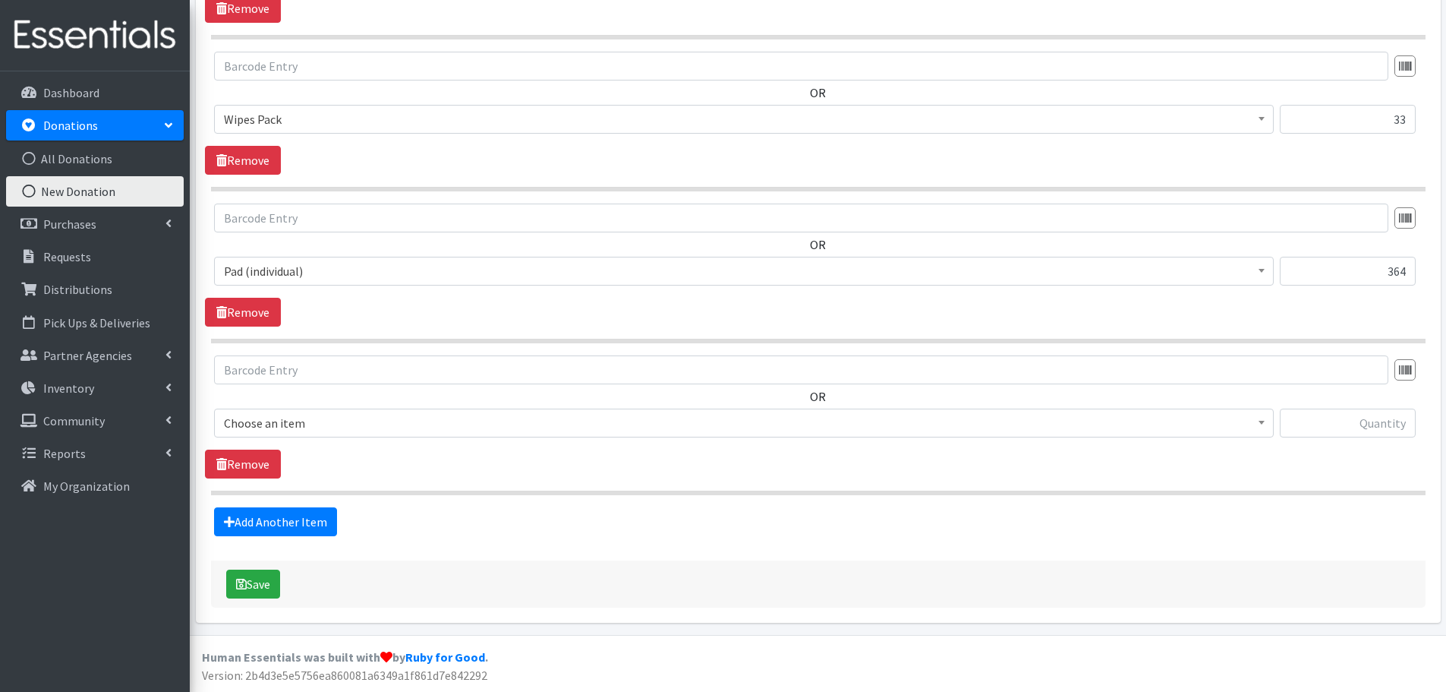
click at [351, 424] on span "Choose an item" at bounding box center [744, 422] width 1040 height 21
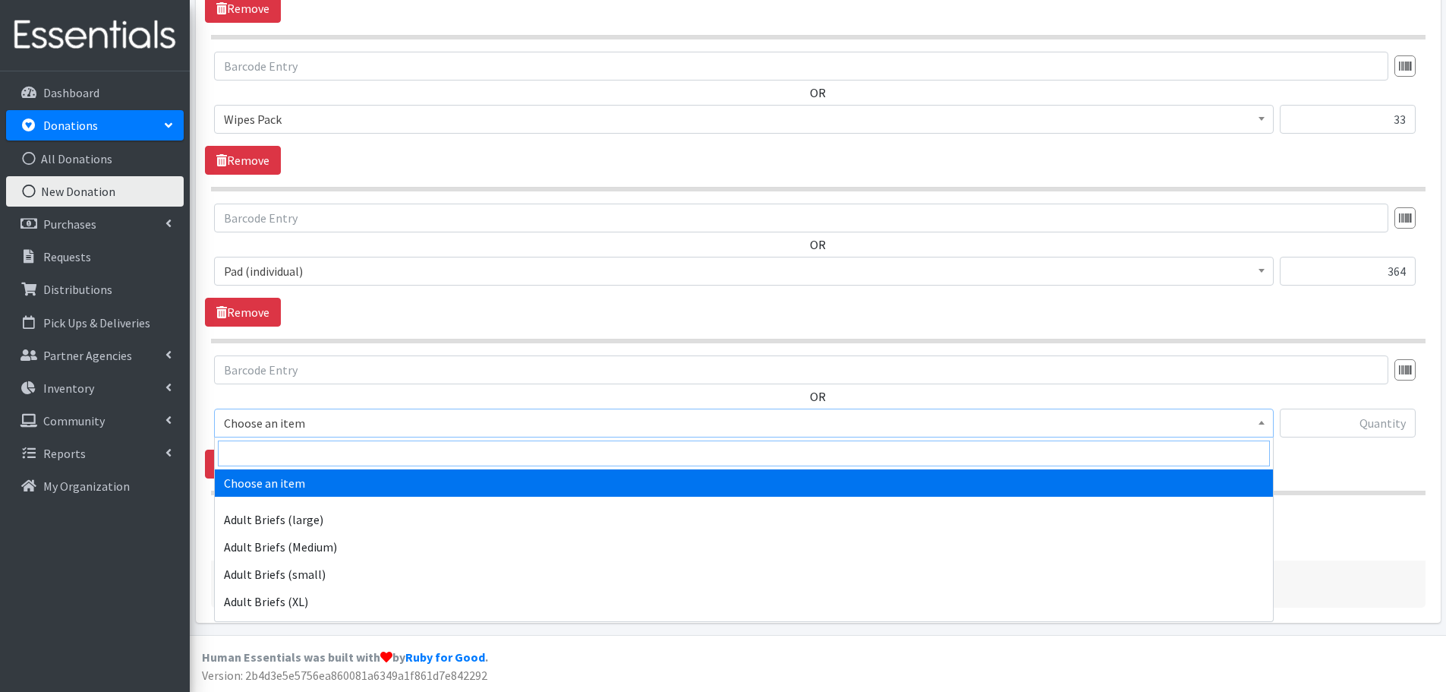
click at [361, 446] on input "search" at bounding box center [744, 453] width 1052 height 26
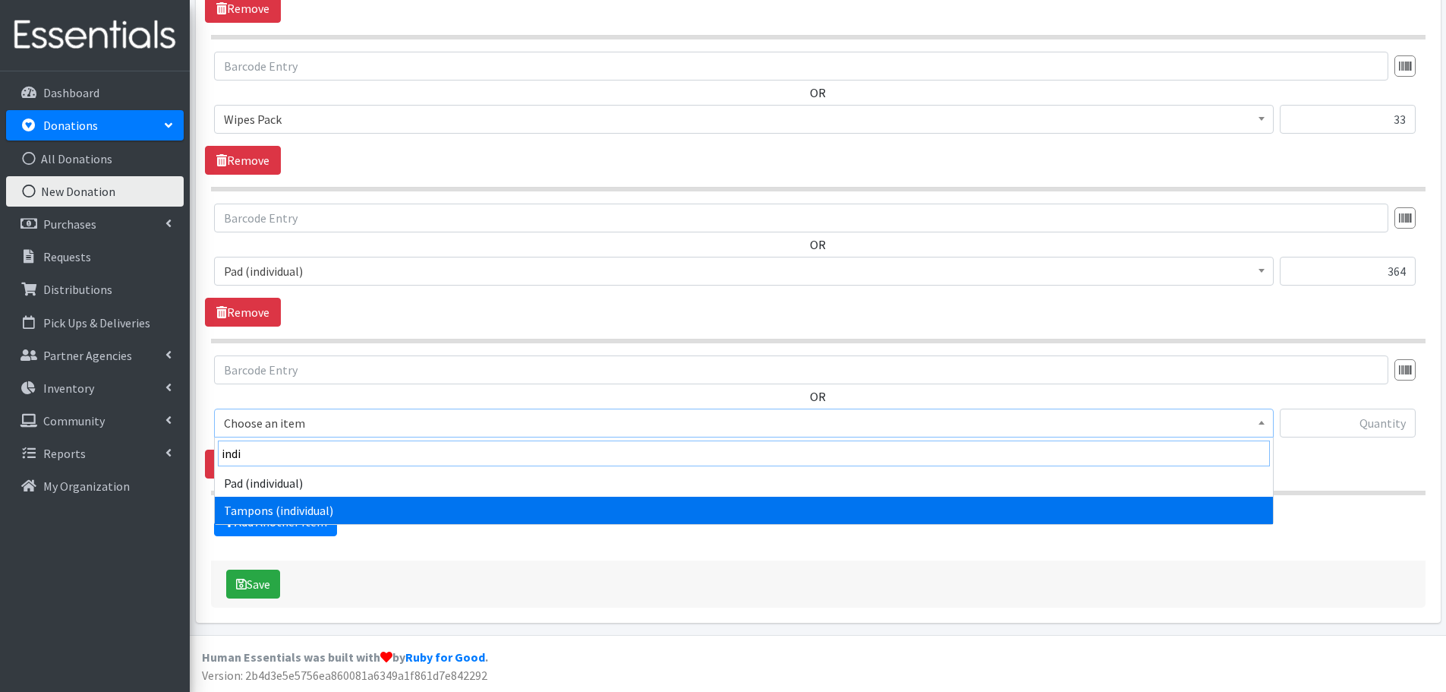
type input "indi"
select select "11276"
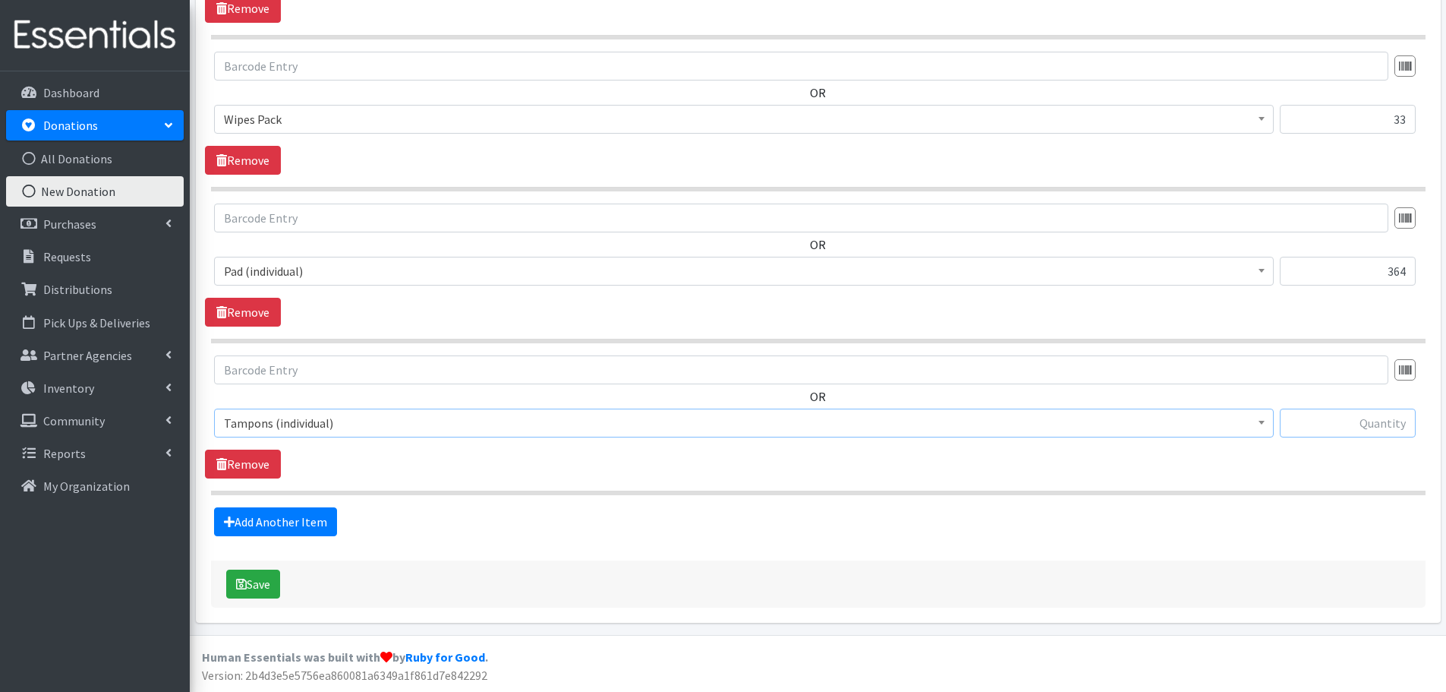
click at [1379, 416] on input "text" at bounding box center [1348, 422] width 136 height 29
type input "268"
click at [271, 511] on link "Add Another Item" at bounding box center [275, 521] width 123 height 29
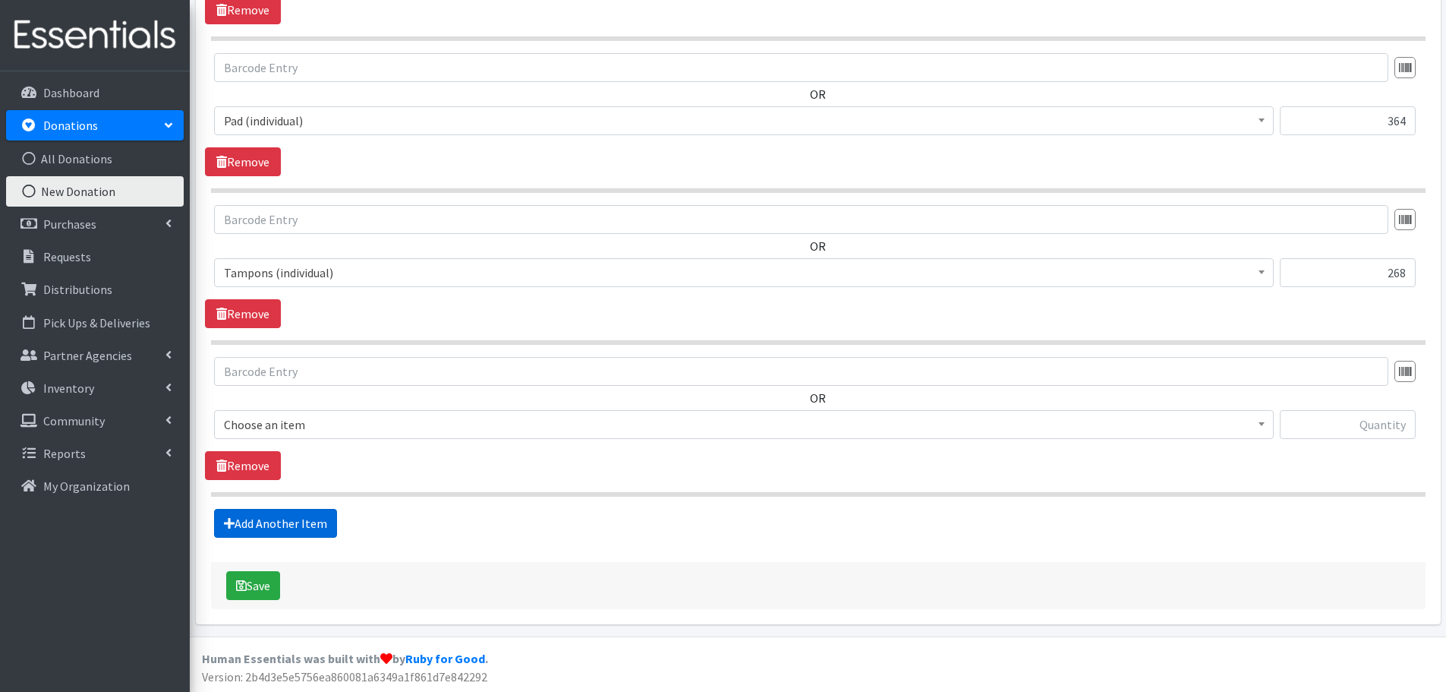
scroll to position [1569, 0]
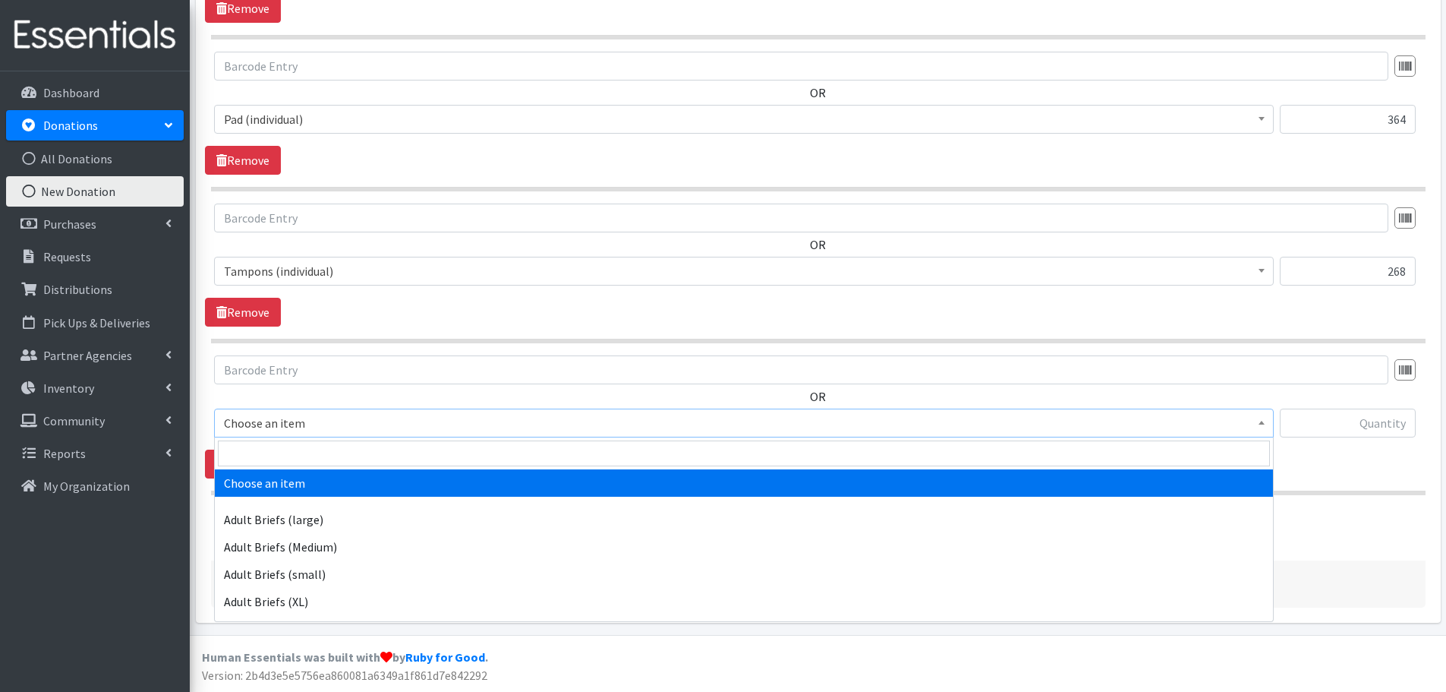
click at [457, 424] on span "Choose an item" at bounding box center [744, 422] width 1040 height 21
click at [467, 456] on input "search" at bounding box center [744, 453] width 1052 height 26
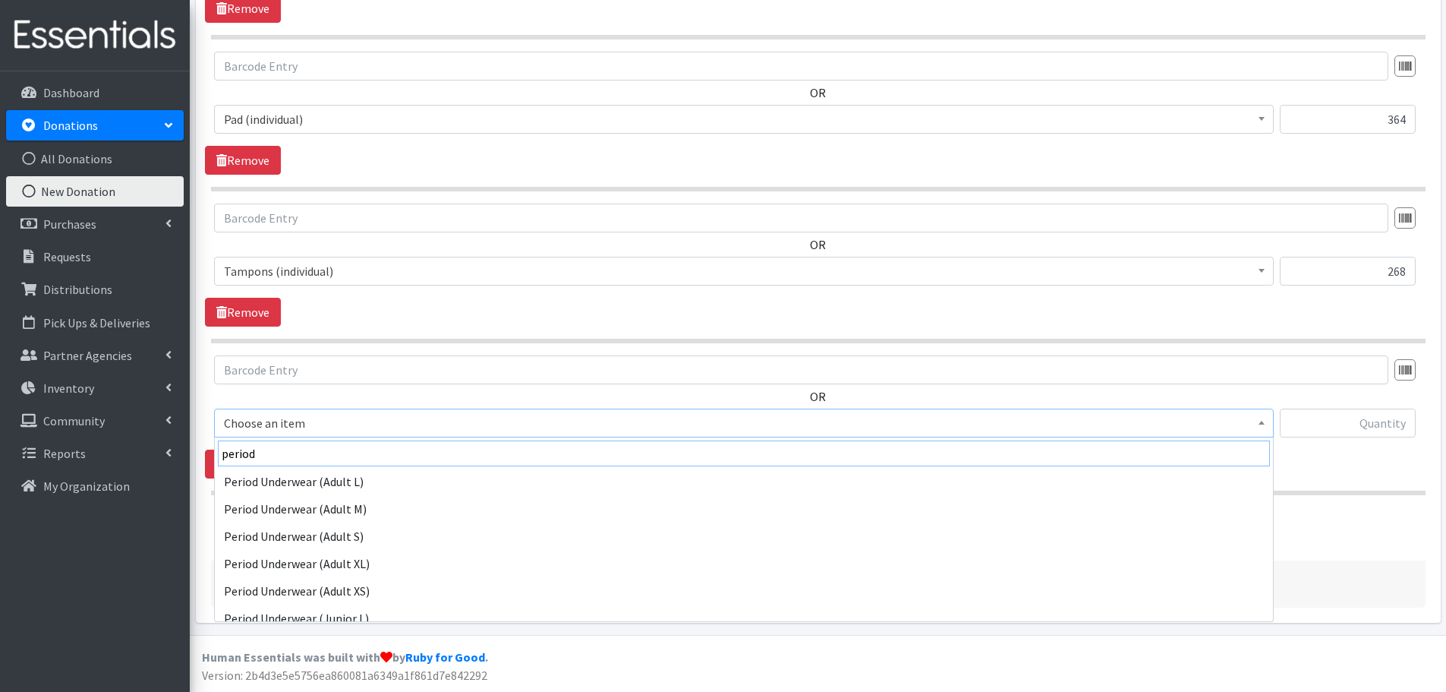
scroll to position [152, 0]
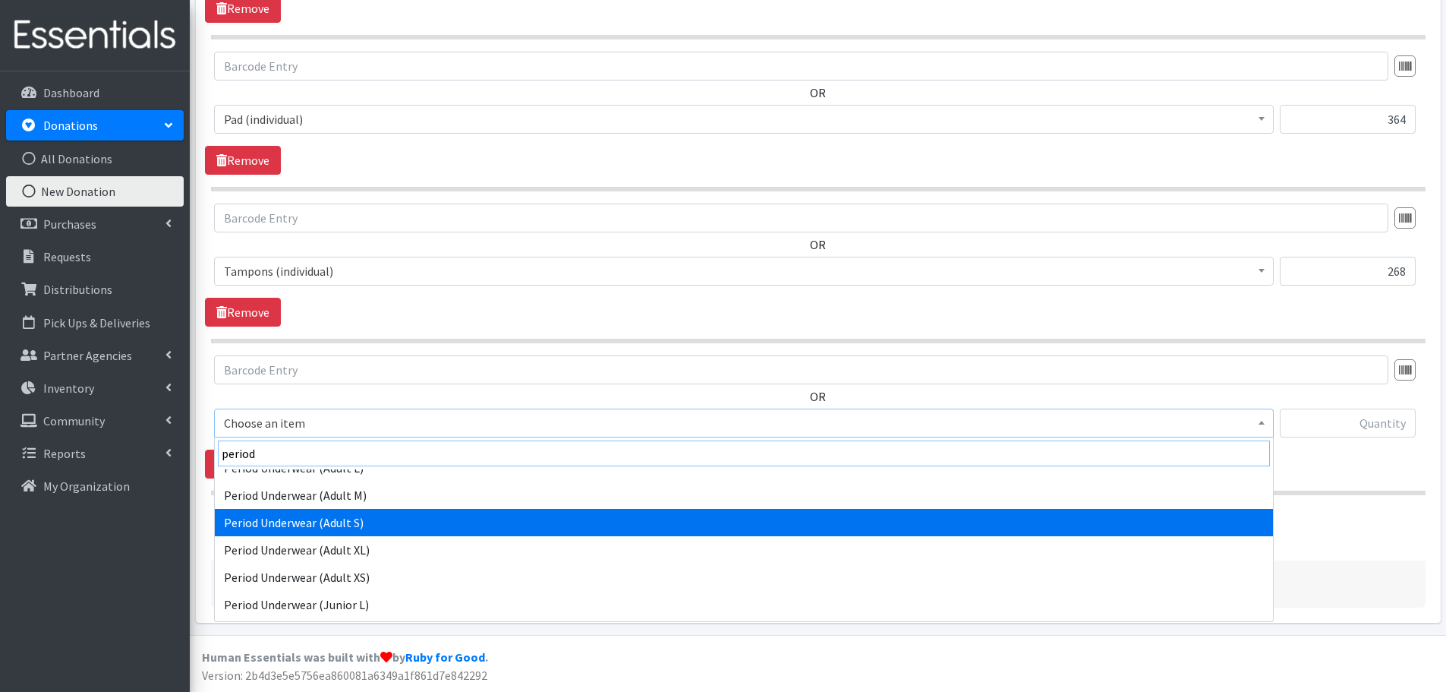
type input "period"
select select "12397"
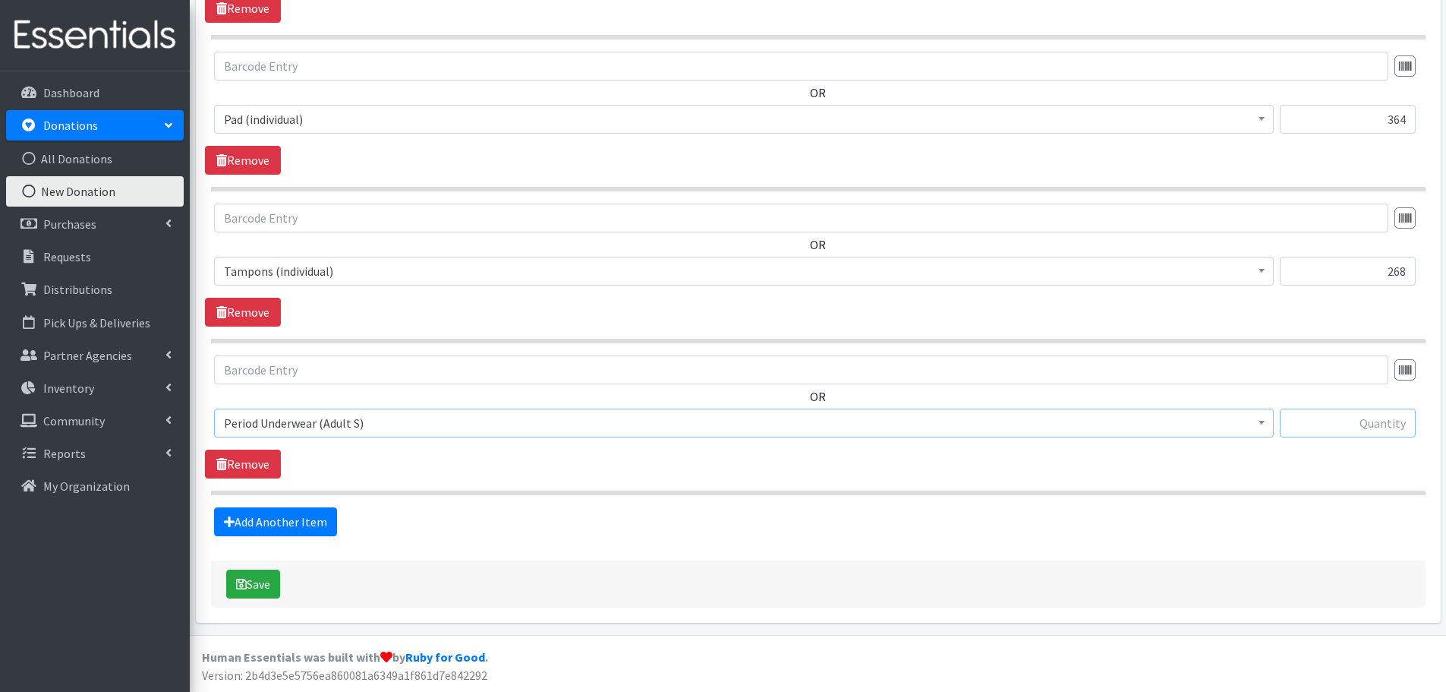
click at [1355, 419] on input "text" at bounding box center [1348, 422] width 136 height 29
type input "1"
click at [245, 585] on icon "submit" at bounding box center [241, 584] width 11 height 12
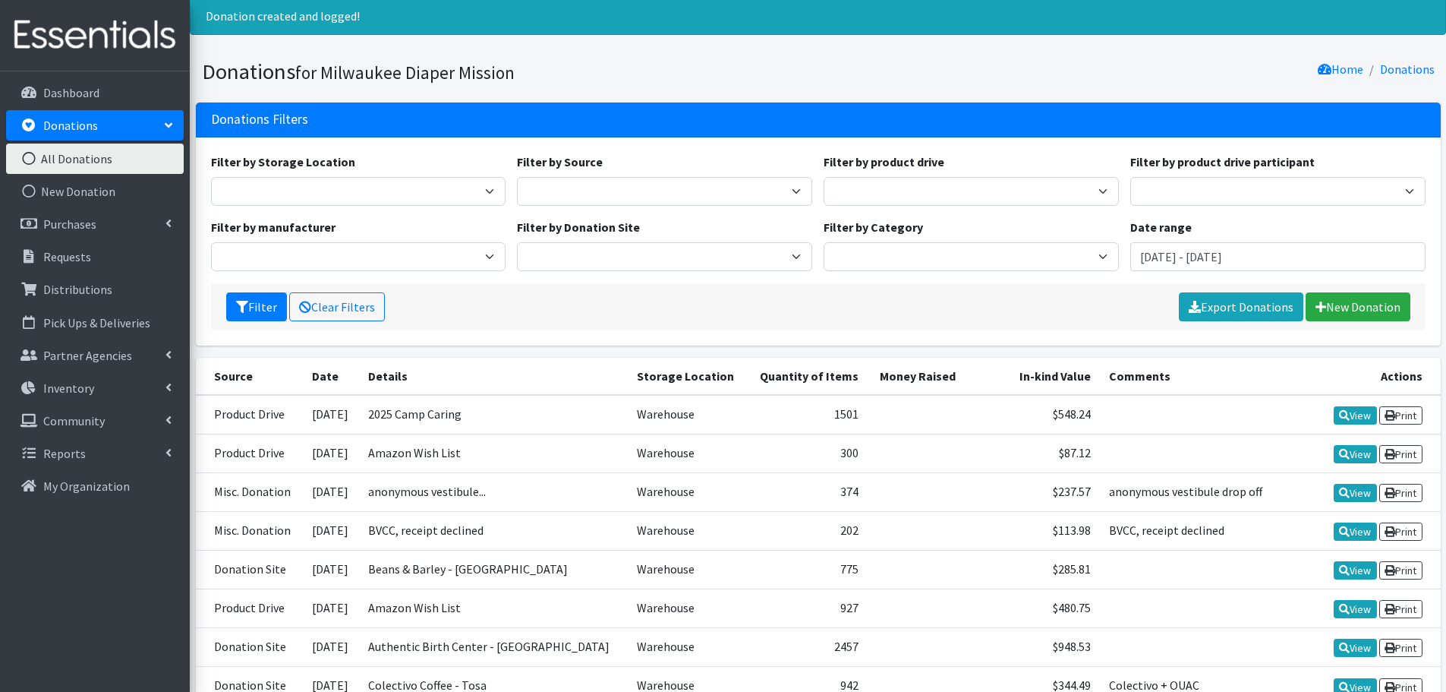
scroll to position [49, 0]
